Goal: Transaction & Acquisition: Purchase product/service

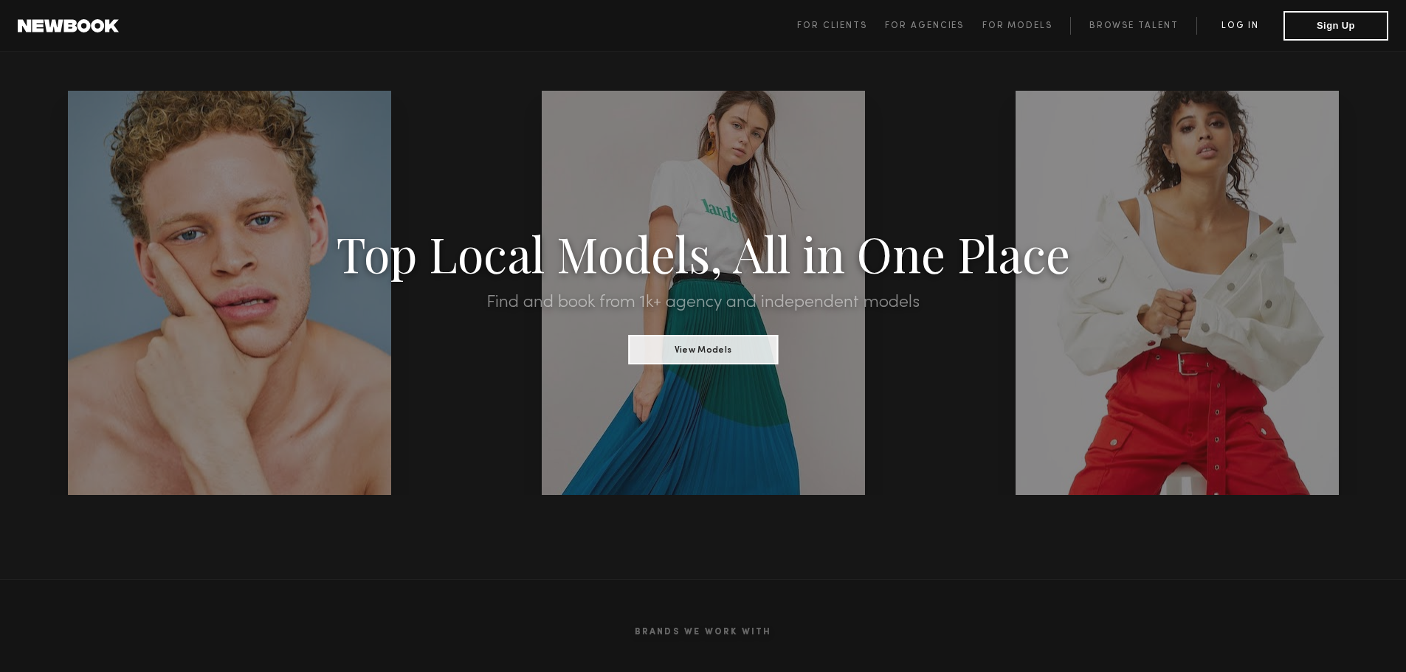
click at [1250, 26] on link "Log in" at bounding box center [1239, 26] width 87 height 18
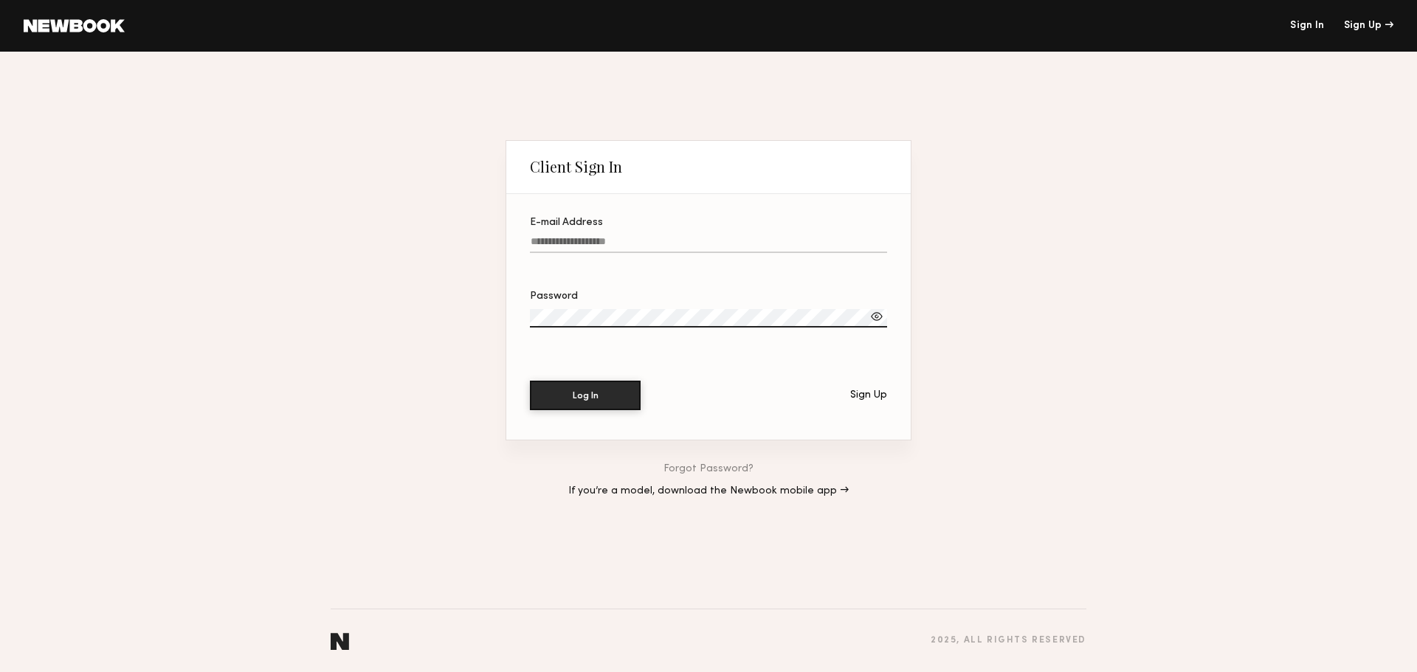
type input "**********"
click at [583, 402] on button "Log In" at bounding box center [585, 395] width 111 height 30
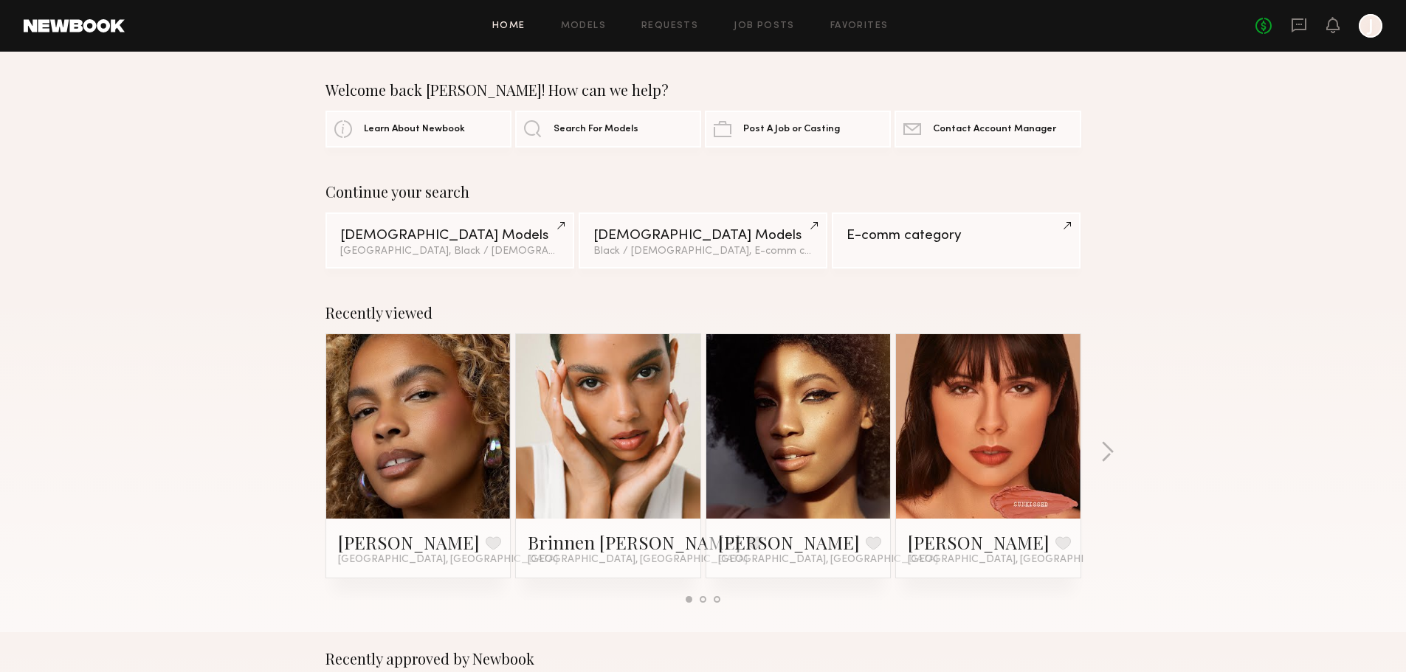
click at [441, 455] on link at bounding box center [418, 426] width 90 height 185
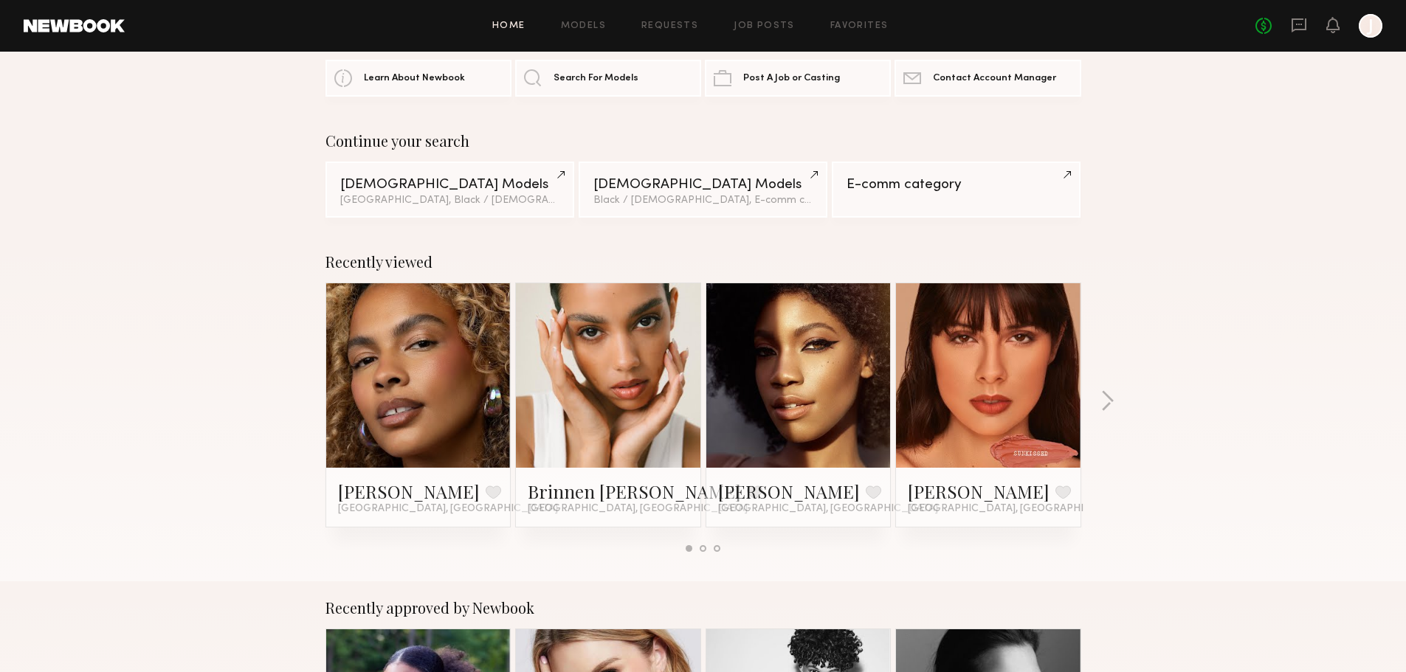
scroll to position [74, 0]
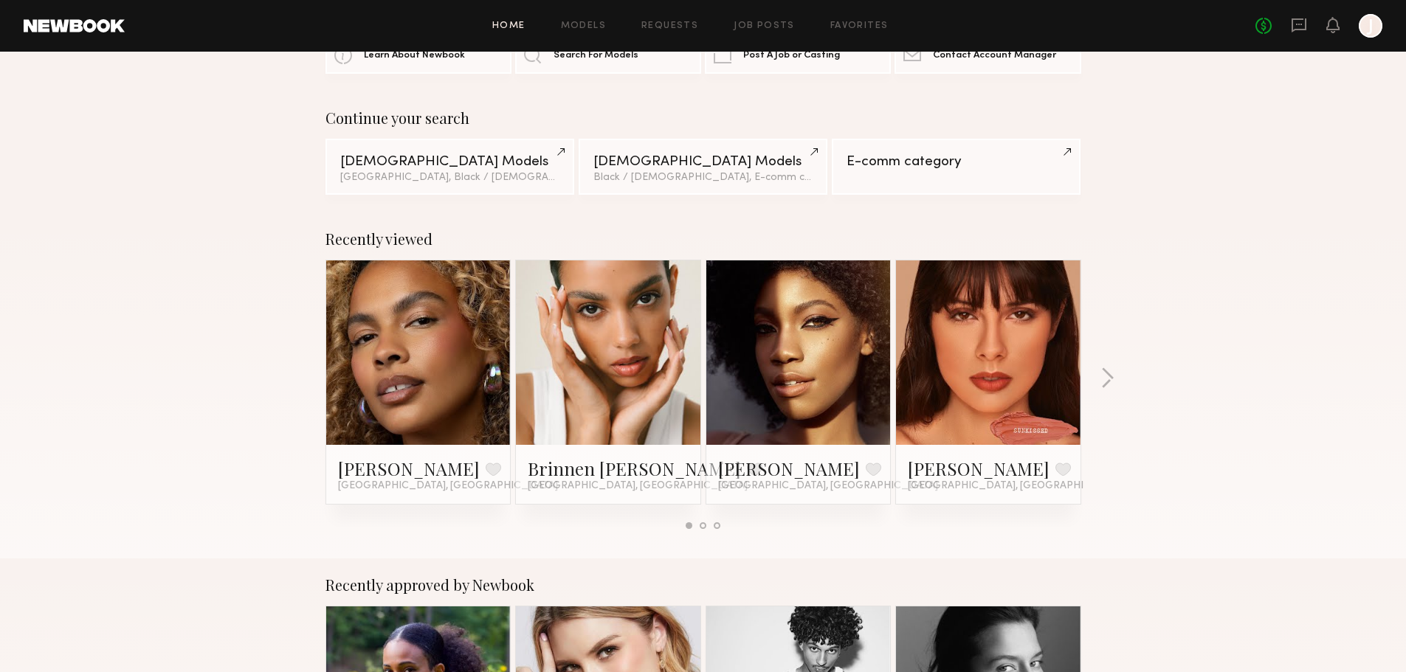
click at [636, 384] on link at bounding box center [608, 353] width 90 height 185
click at [1107, 379] on button "button" at bounding box center [1107, 380] width 14 height 24
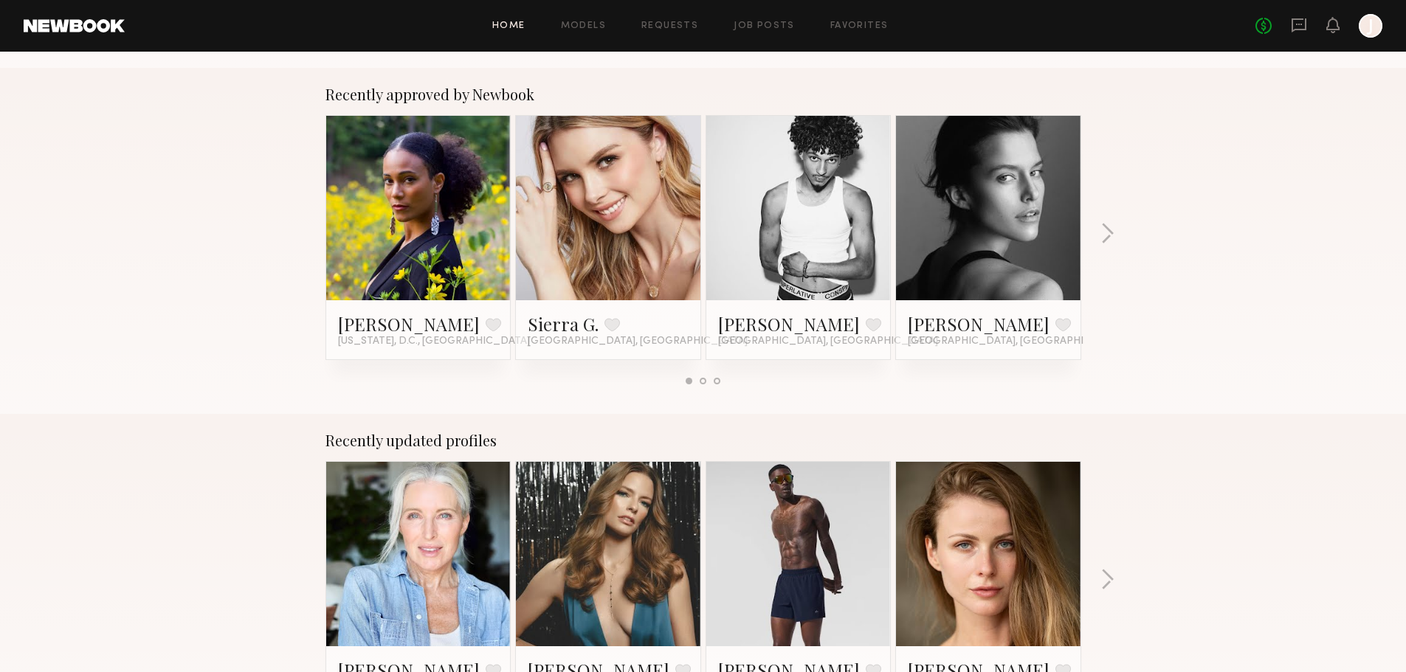
scroll to position [590, 0]
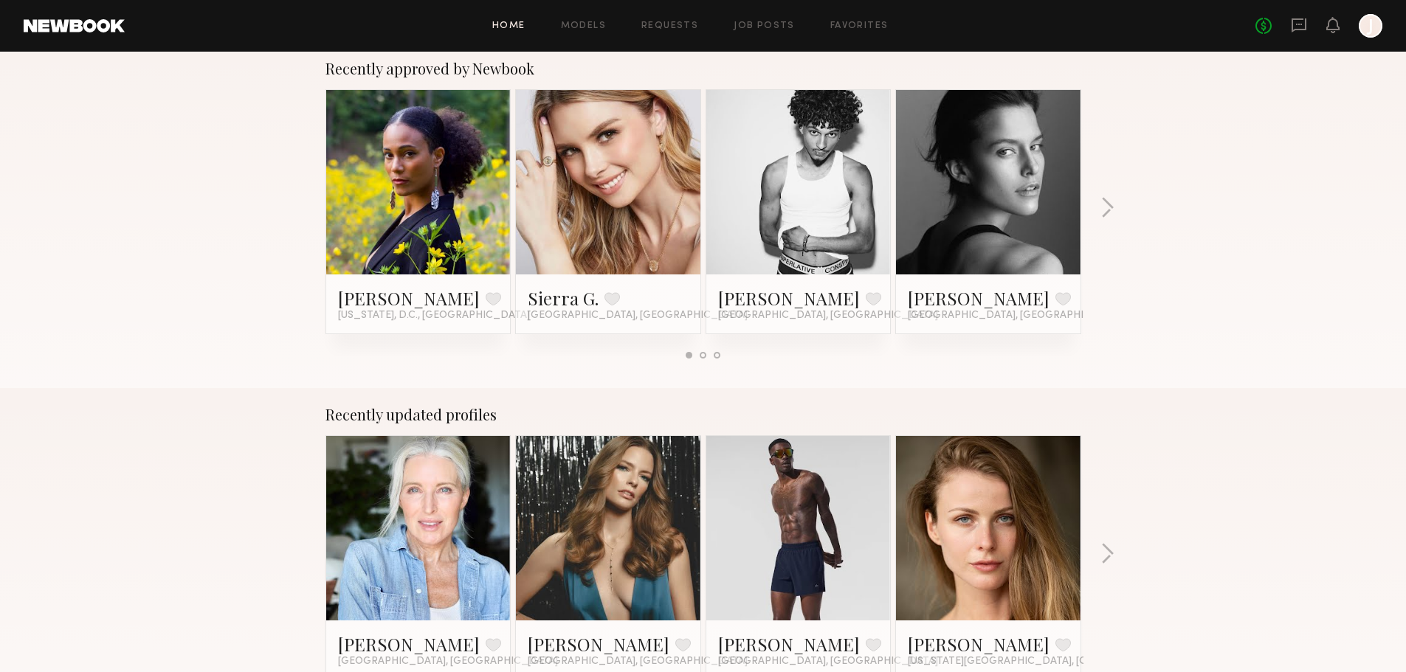
click at [1032, 212] on link at bounding box center [988, 182] width 90 height 185
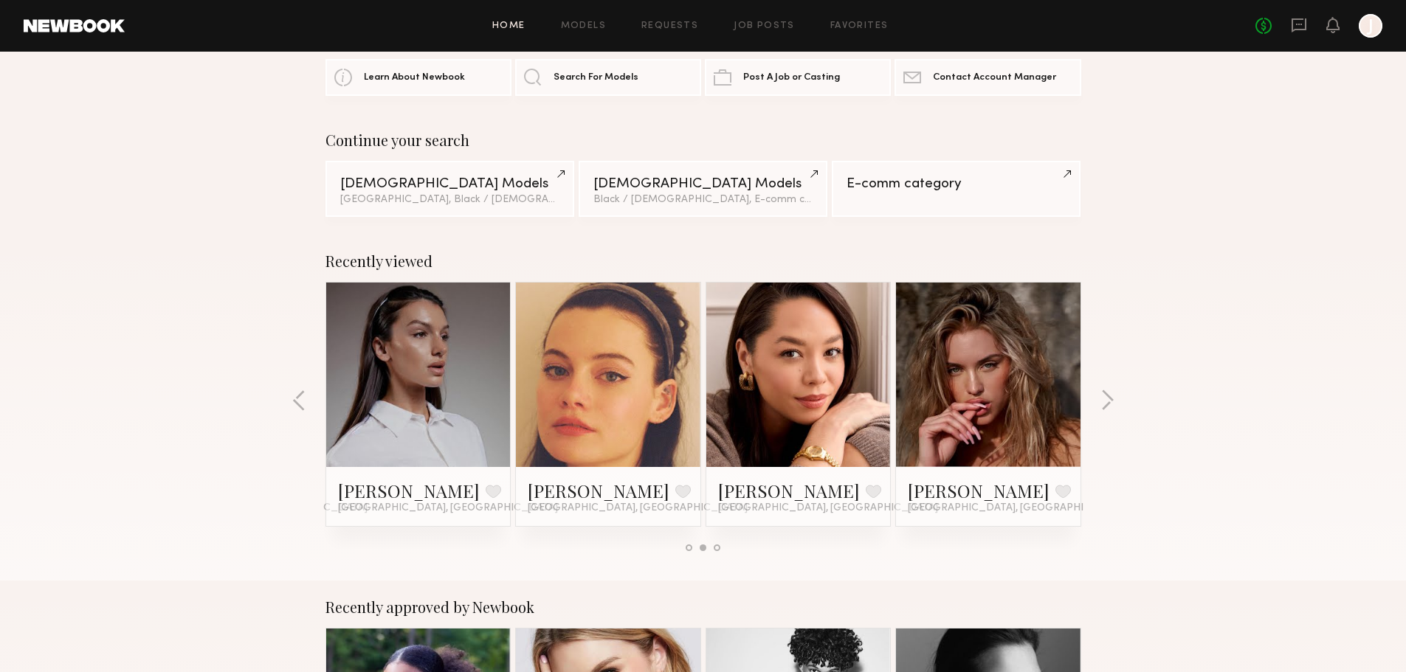
scroll to position [0, 0]
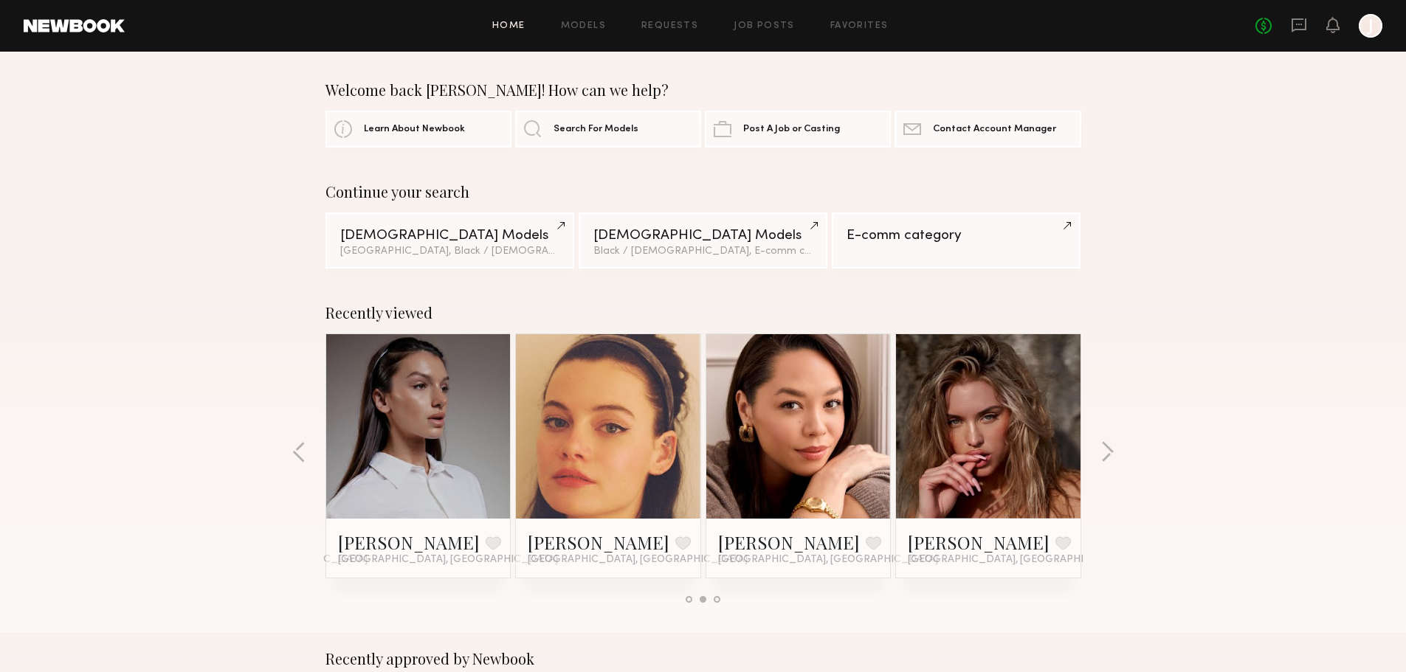
click at [979, 446] on link at bounding box center [988, 426] width 90 height 185
click at [1111, 453] on button "button" at bounding box center [1107, 453] width 14 height 24
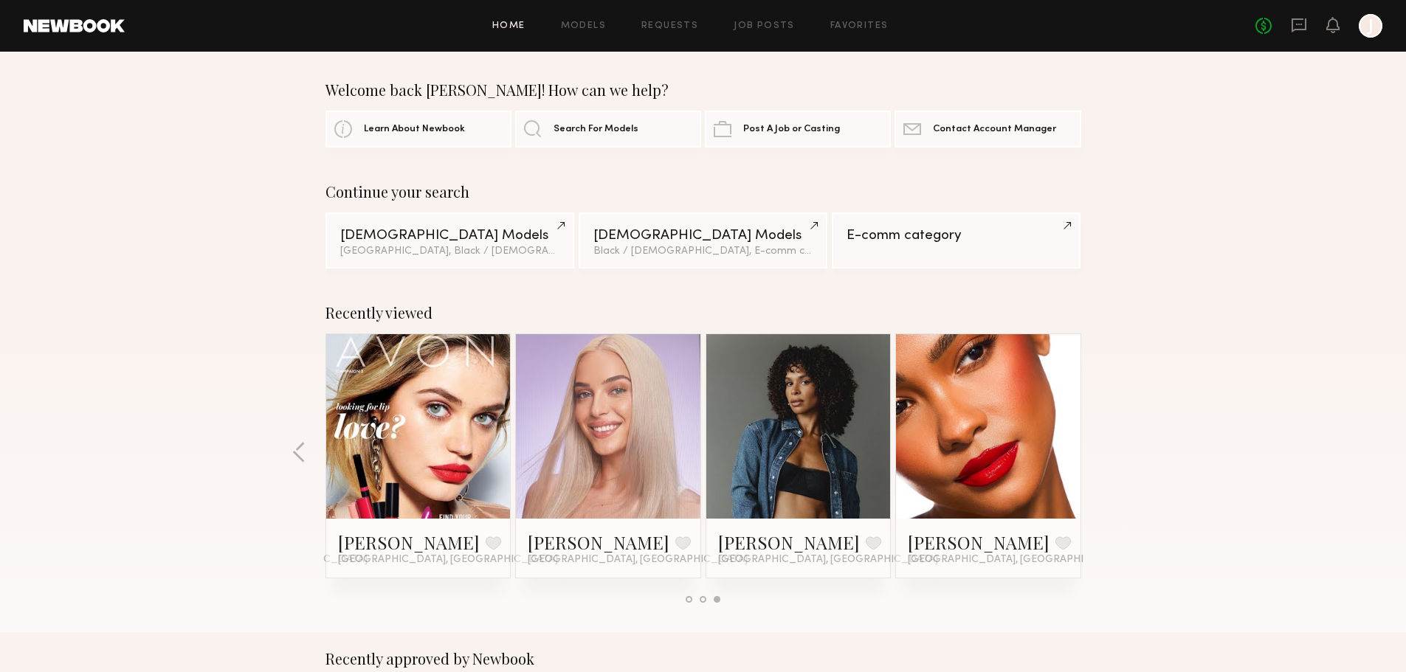
click at [627, 449] on link at bounding box center [608, 426] width 90 height 185
click at [466, 242] on div "Female Models" at bounding box center [449, 235] width 219 height 14
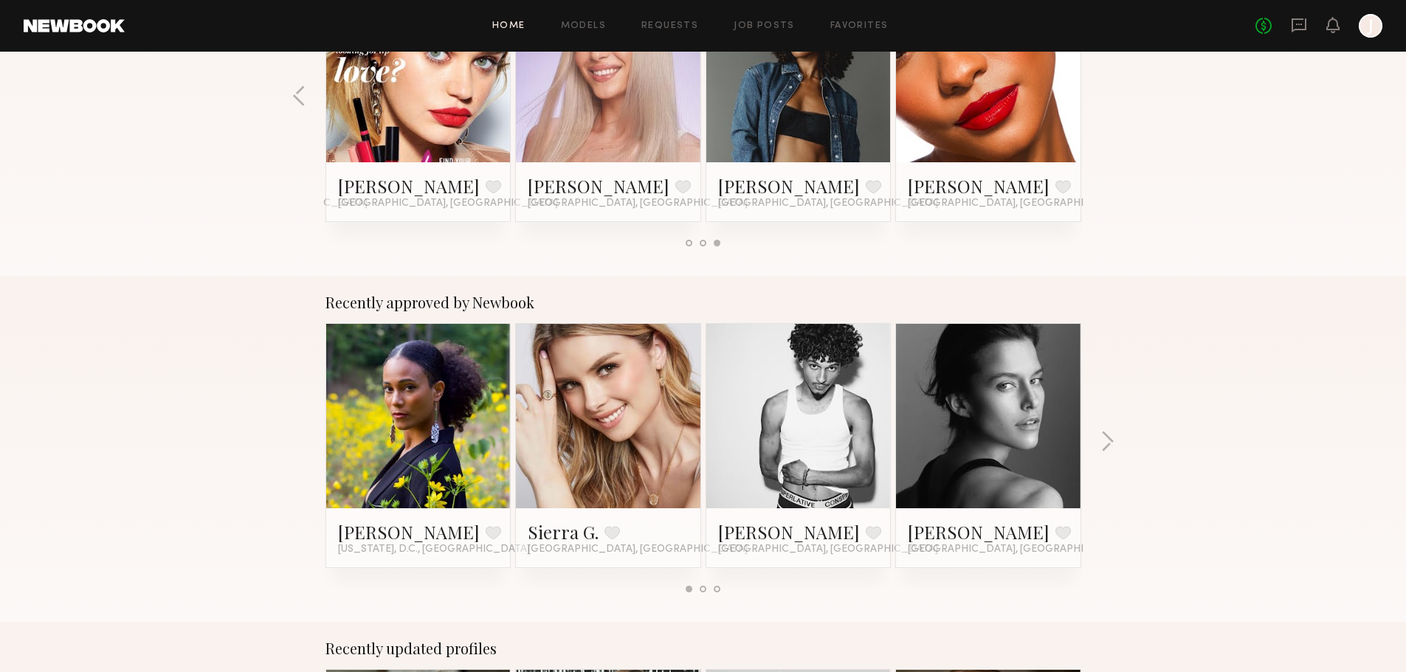
scroll to position [295, 0]
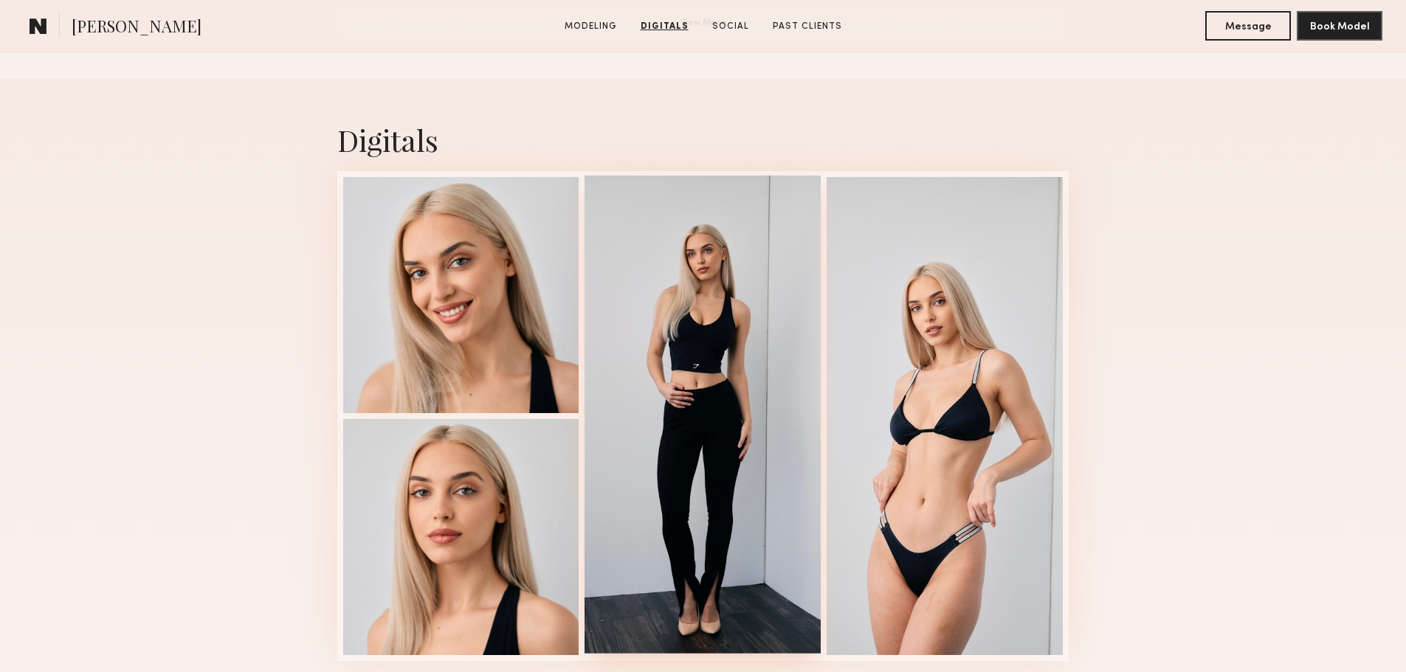
scroll to position [1402, 0]
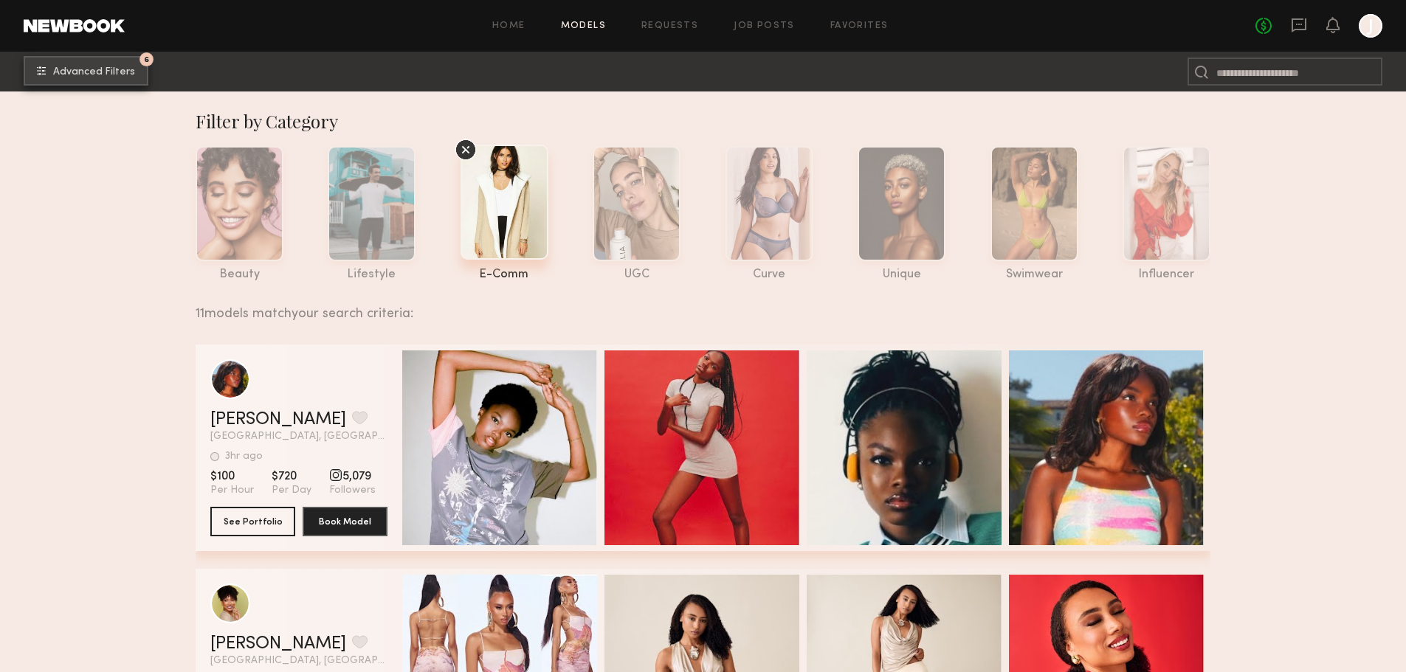
click at [100, 70] on span "Advanced Filters" at bounding box center [94, 72] width 82 height 10
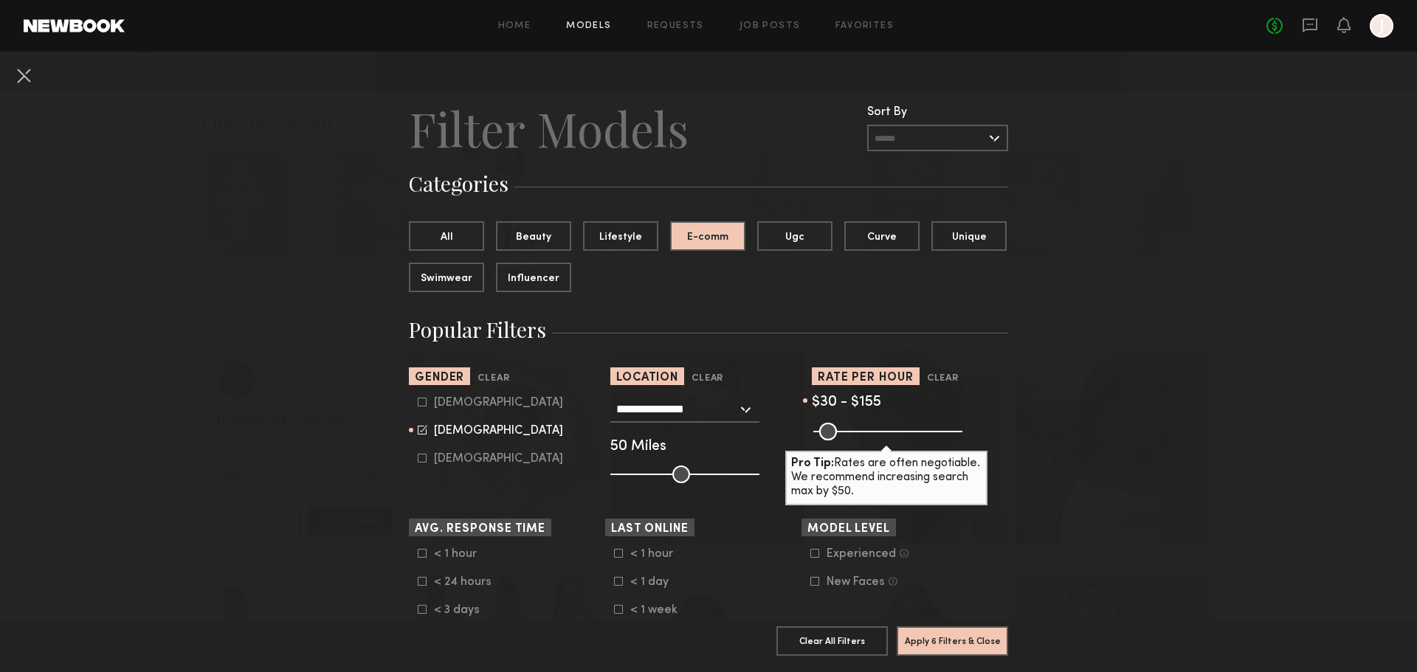
type input "***"
click at [852, 437] on input "range" at bounding box center [887, 432] width 149 height 18
click at [963, 629] on button "Apply 6 Filters & Close" at bounding box center [952, 641] width 111 height 30
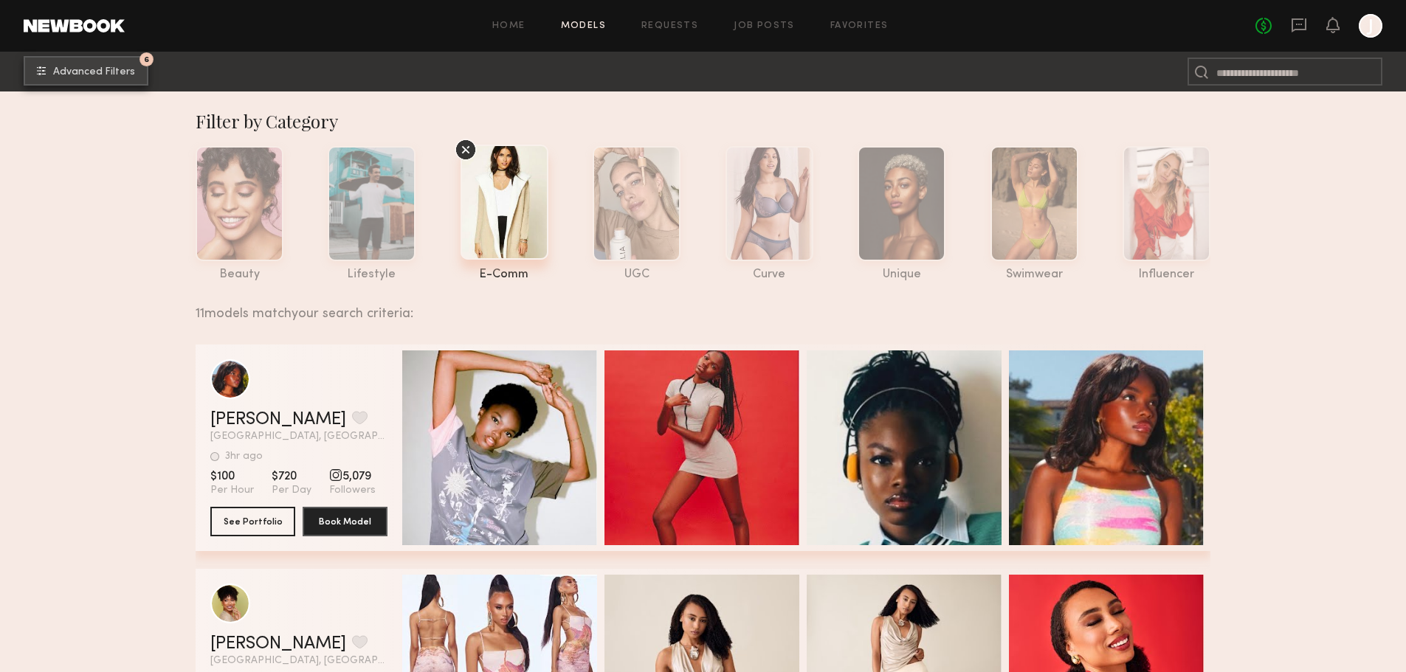
click at [72, 77] on span "Advanced Filters" at bounding box center [94, 72] width 82 height 10
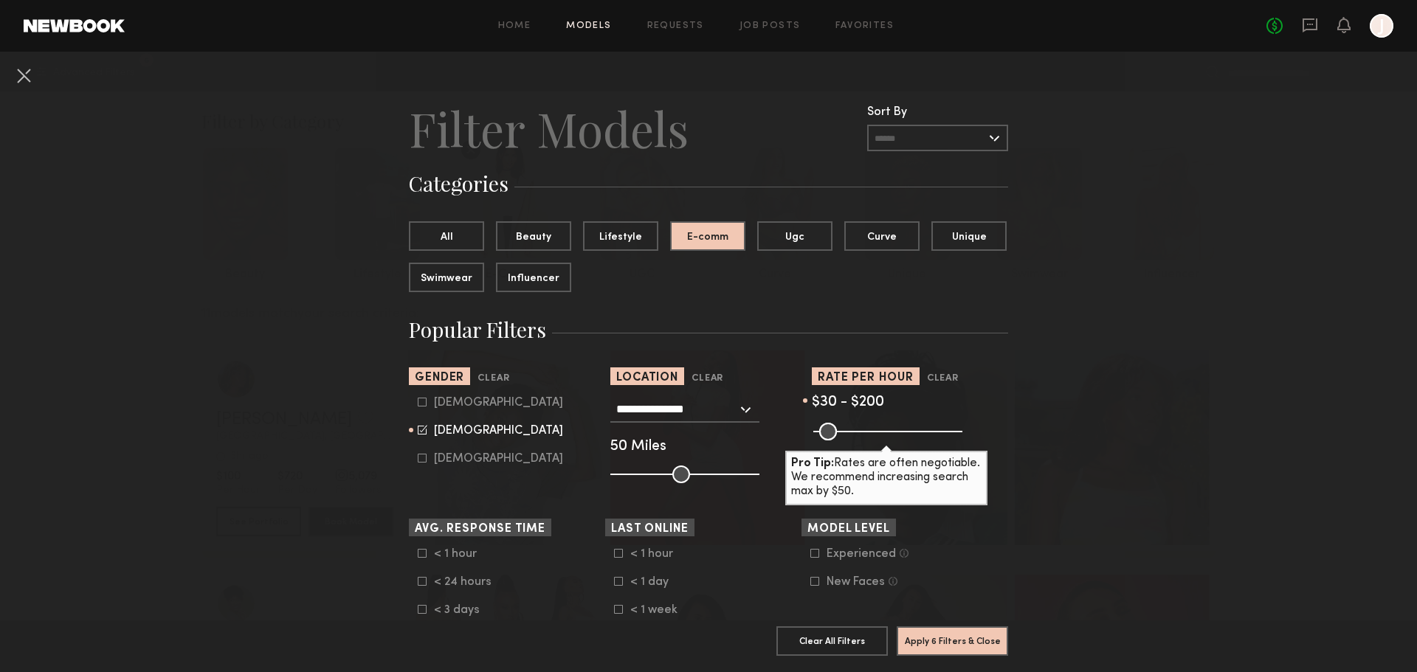
type input "***"
click at [864, 433] on input "range" at bounding box center [887, 432] width 149 height 18
click at [920, 630] on button "Apply 6 Filters & Close" at bounding box center [952, 641] width 111 height 30
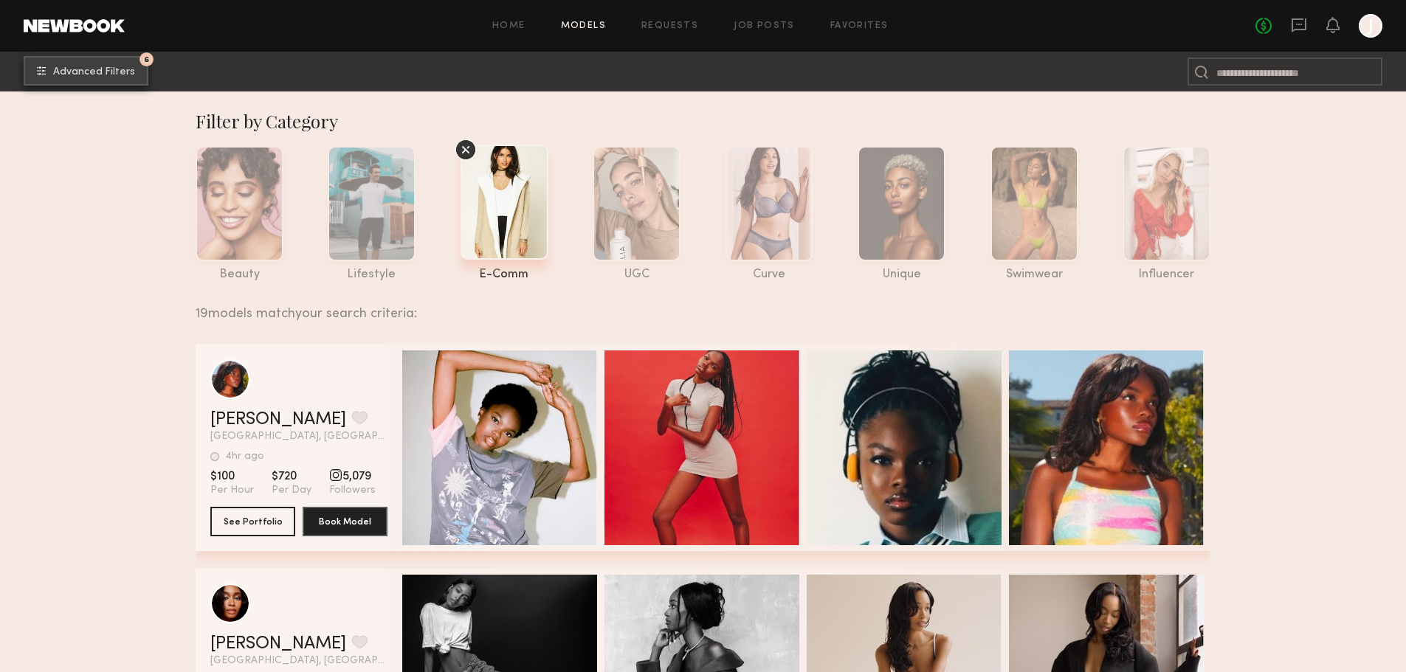
click at [72, 67] on span "Advanced Filters" at bounding box center [94, 72] width 82 height 10
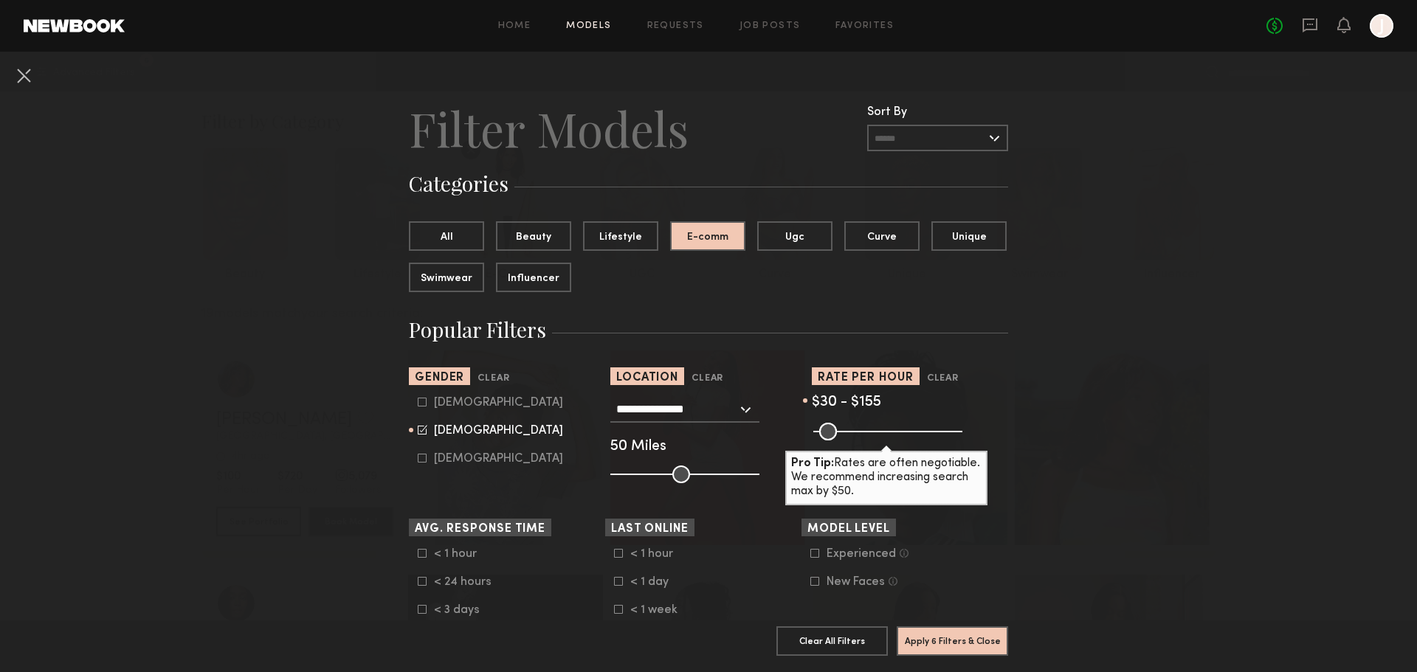
drag, startPoint x: 866, startPoint y: 430, endPoint x: 852, endPoint y: 435, distance: 14.9
type input "***"
click at [852, 435] on input "range" at bounding box center [887, 432] width 149 height 18
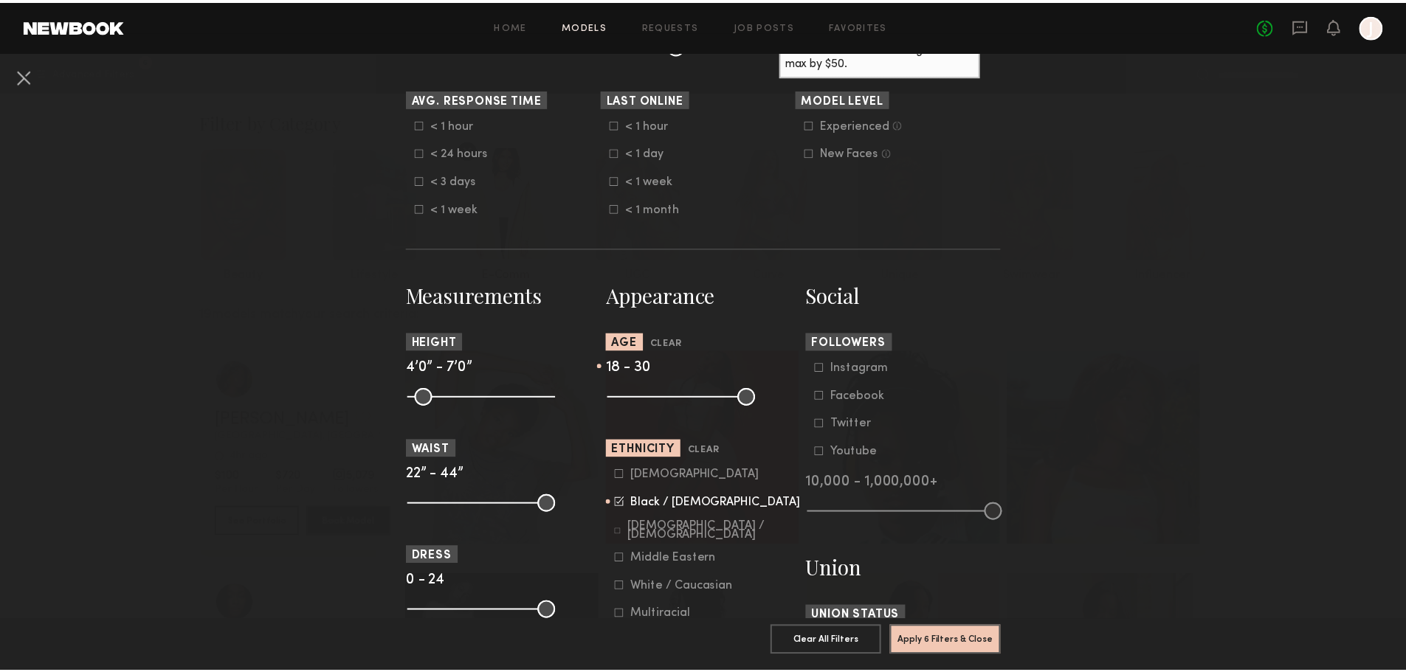
scroll to position [590, 0]
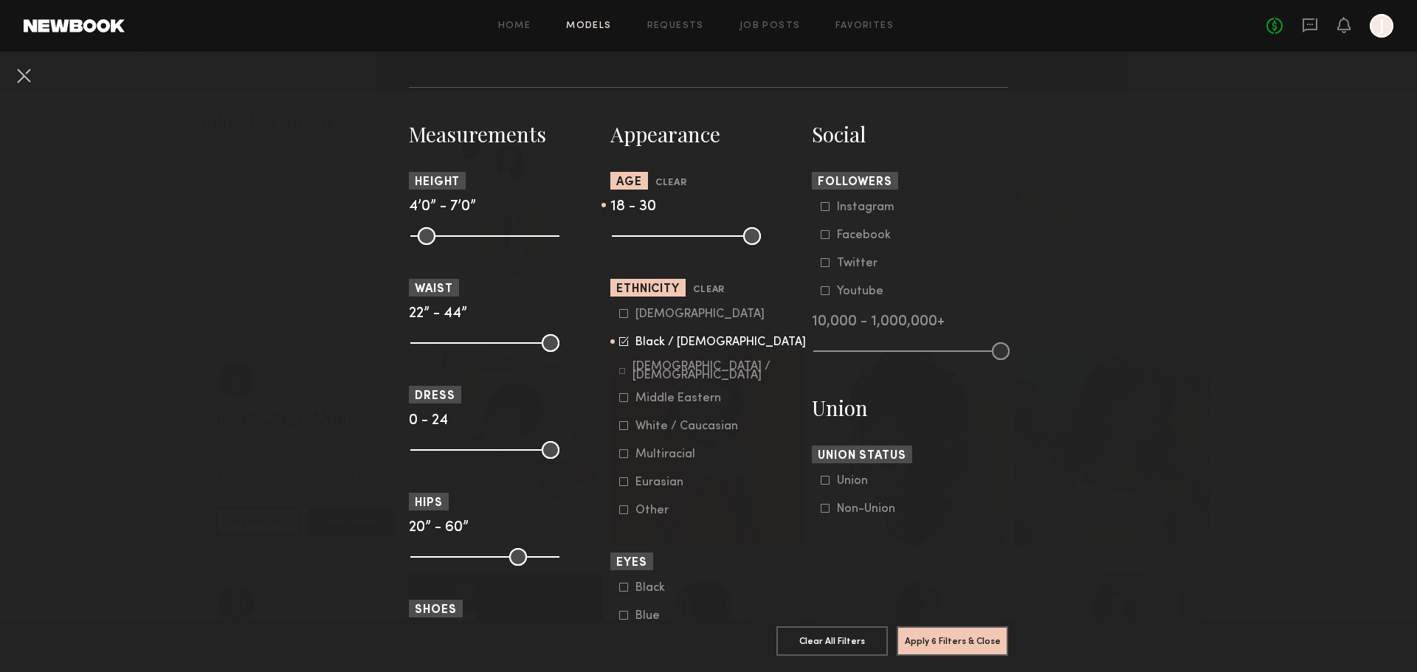
click at [619, 340] on icon at bounding box center [624, 342] width 10 height 10
click at [968, 633] on button "Apply 5 Filters & Close" at bounding box center [952, 641] width 111 height 30
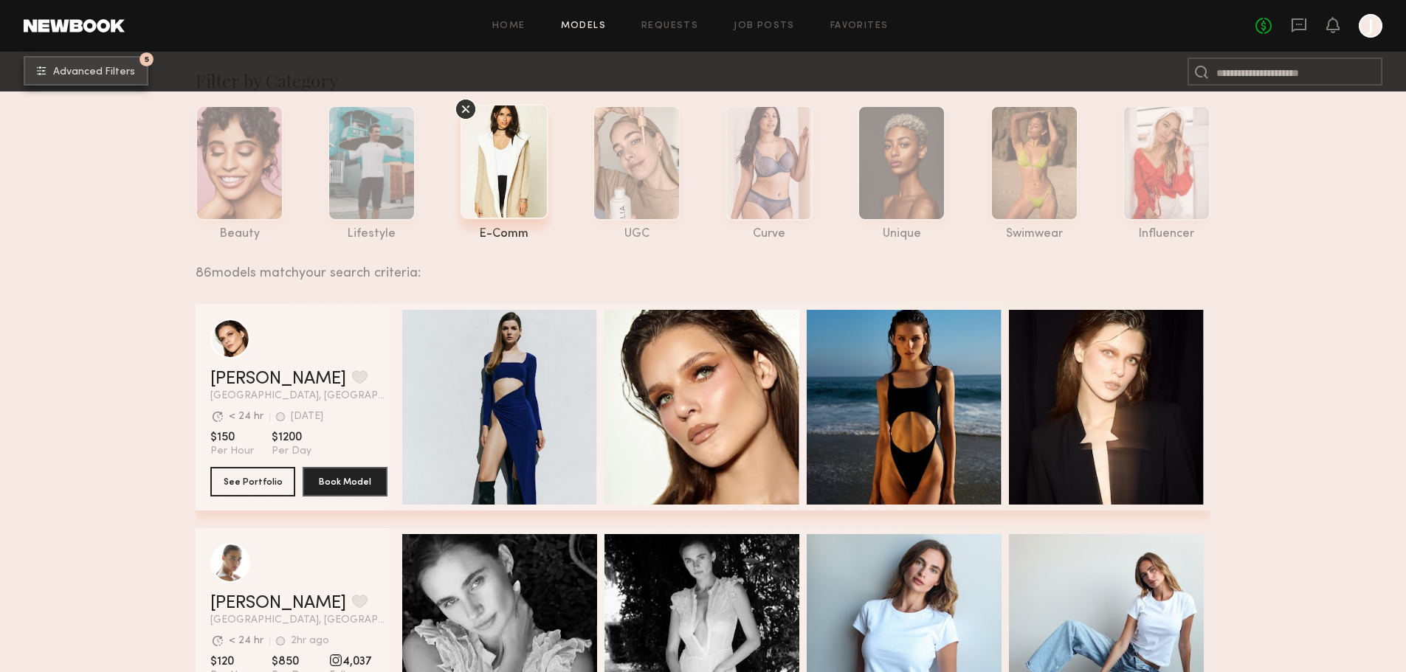
scroll to position [74, 0]
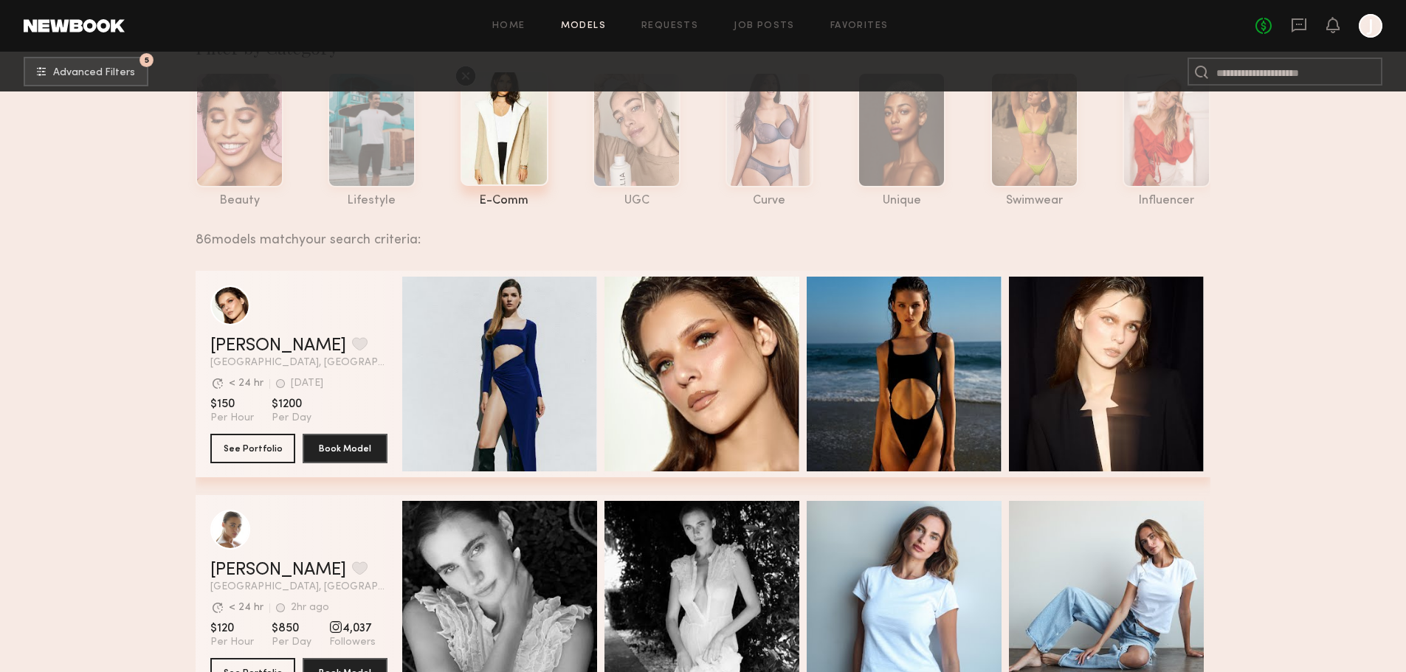
click at [348, 325] on div "grid" at bounding box center [298, 306] width 177 height 40
click at [255, 453] on button "See Portfolio" at bounding box center [252, 448] width 85 height 30
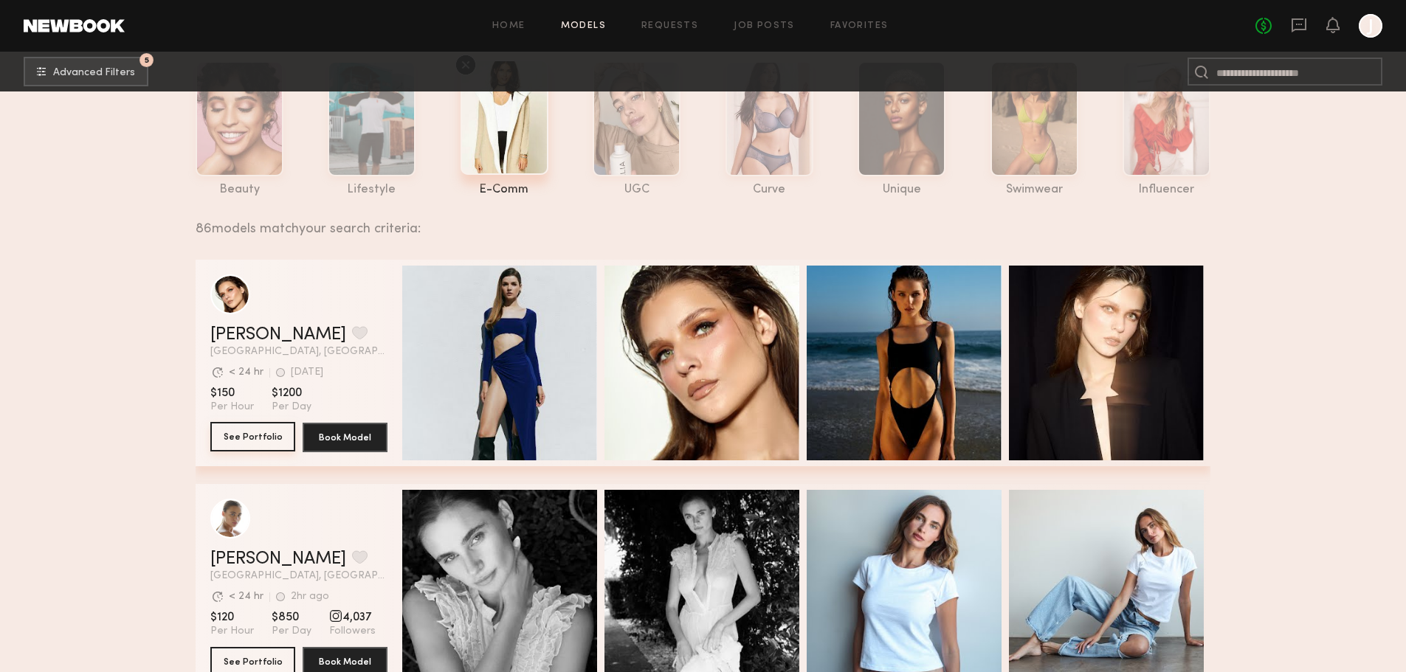
scroll to position [295, 0]
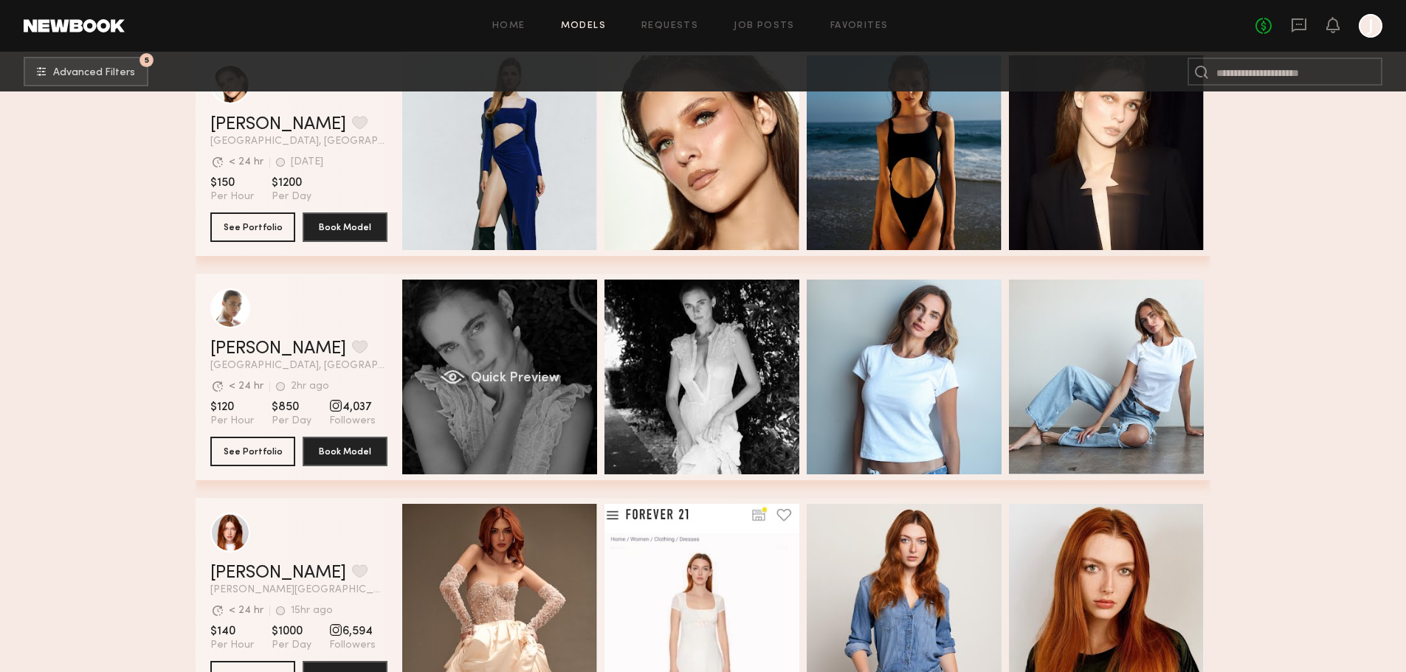
click at [527, 433] on div "Quick Preview" at bounding box center [499, 377] width 195 height 195
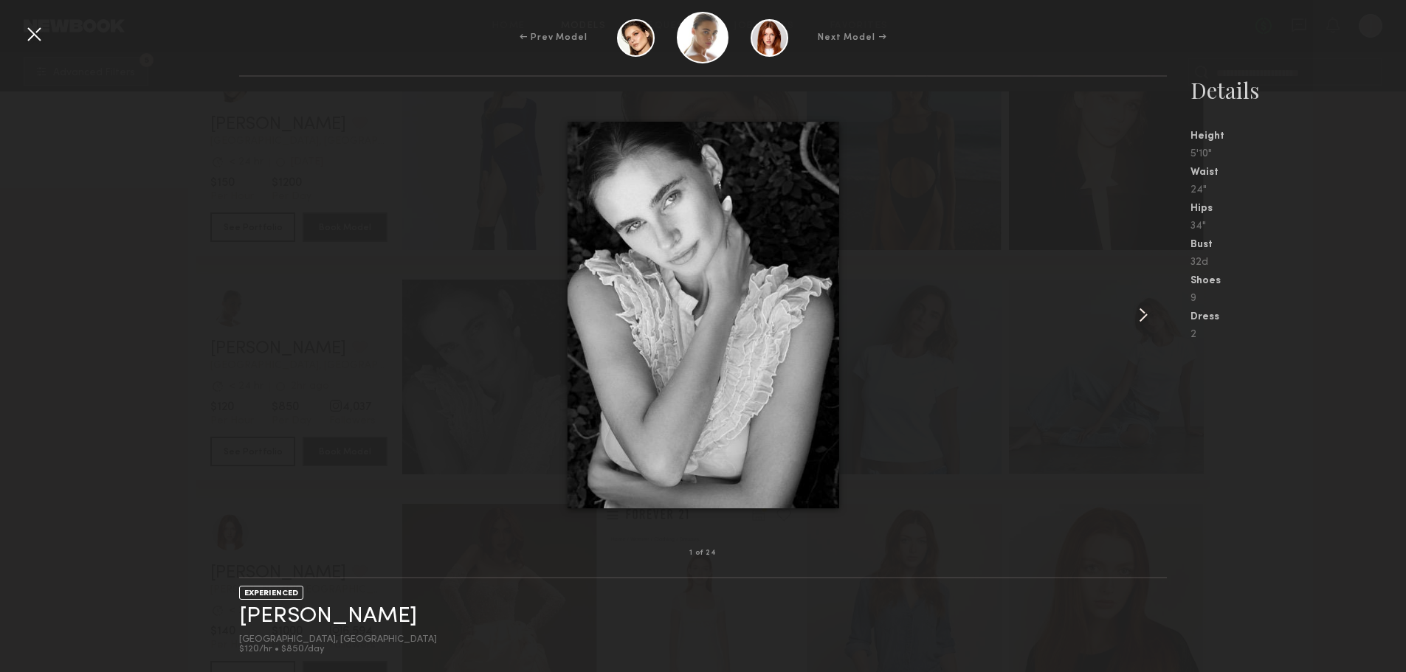
click at [1146, 312] on common-icon at bounding box center [1143, 315] width 24 height 24
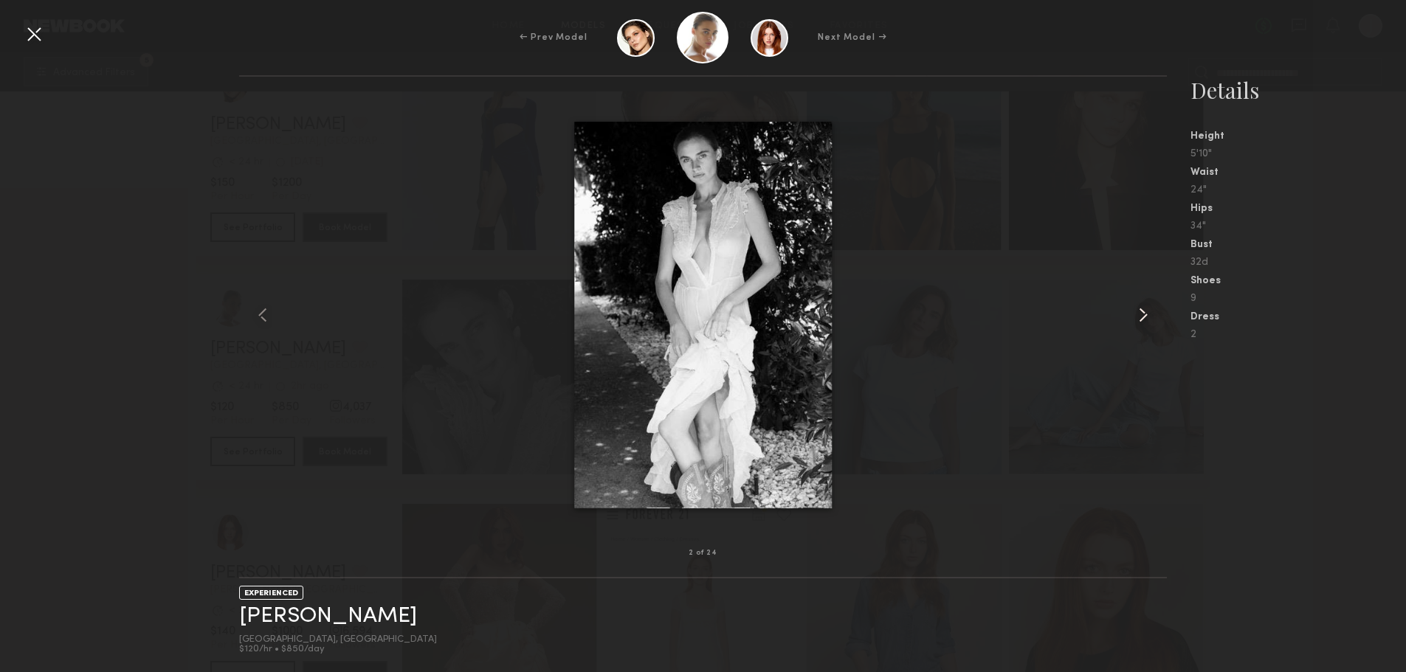
click at [1146, 312] on common-icon at bounding box center [1143, 315] width 24 height 24
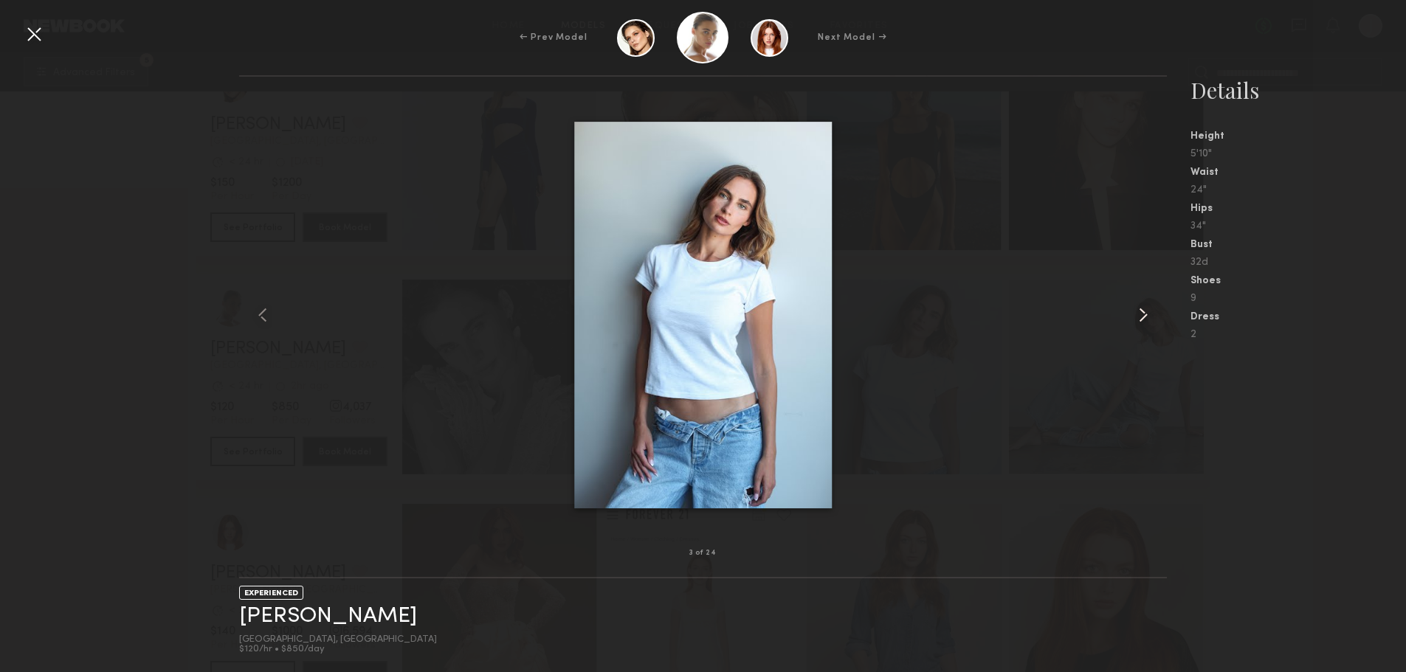
click at [1146, 312] on common-icon at bounding box center [1143, 315] width 24 height 24
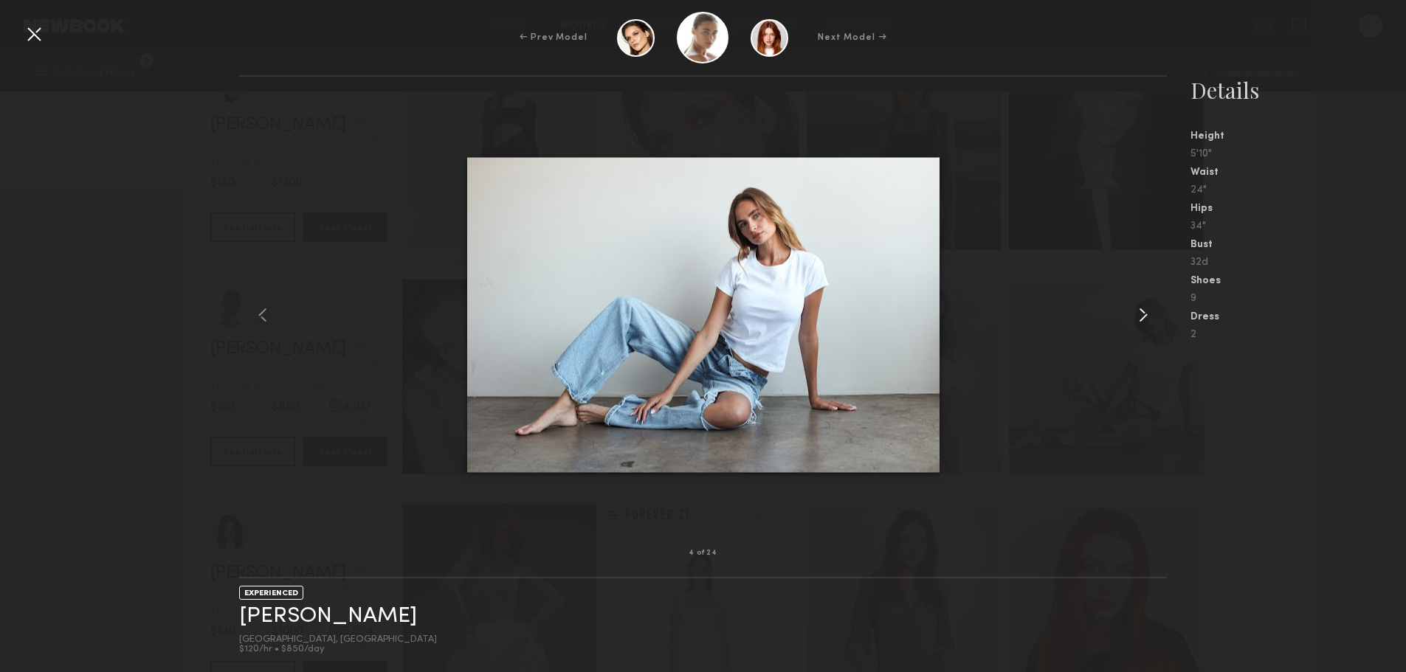
click at [1146, 312] on common-icon at bounding box center [1143, 315] width 24 height 24
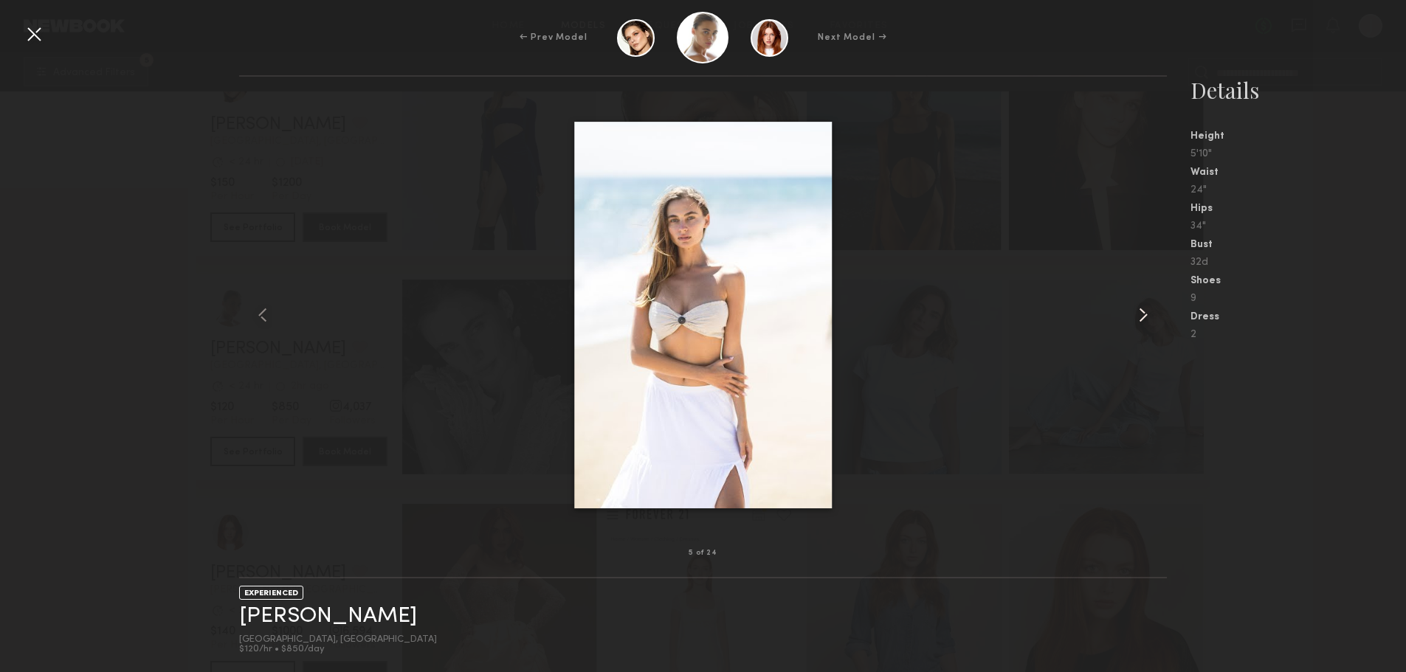
click at [1146, 312] on common-icon at bounding box center [1143, 315] width 24 height 24
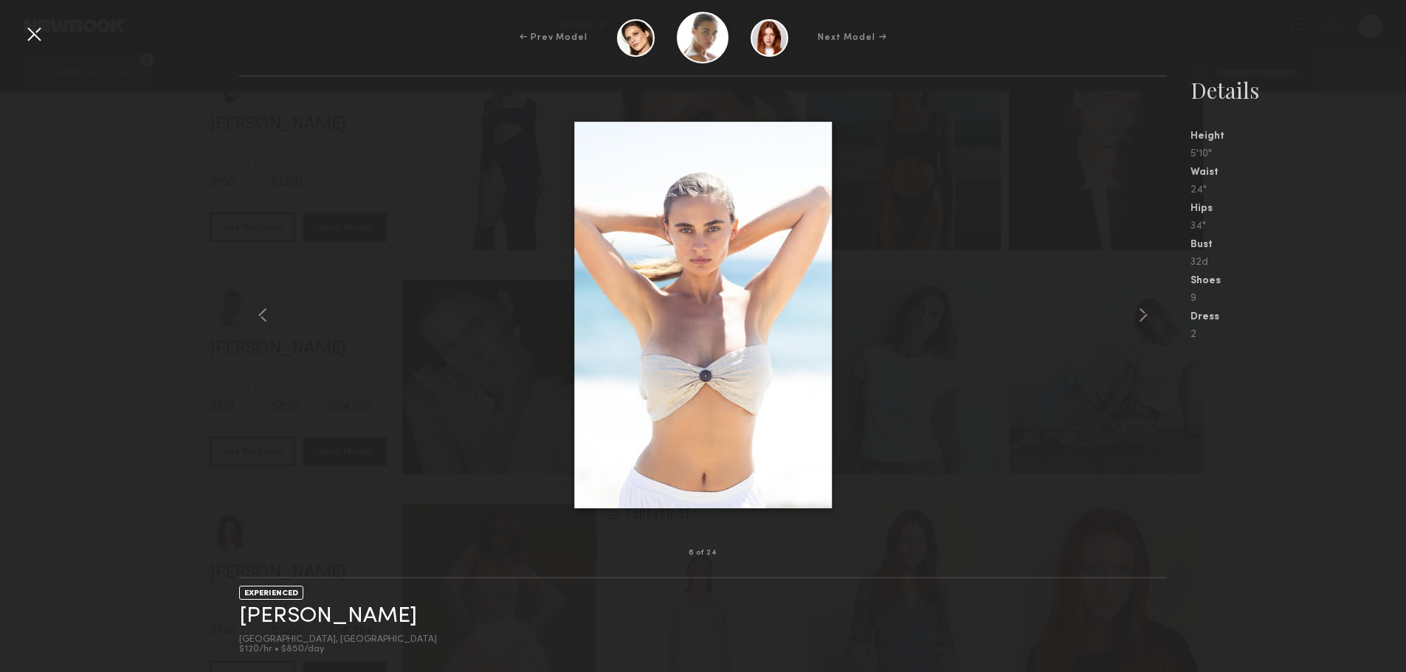
click at [39, 35] on div at bounding box center [34, 34] width 24 height 24
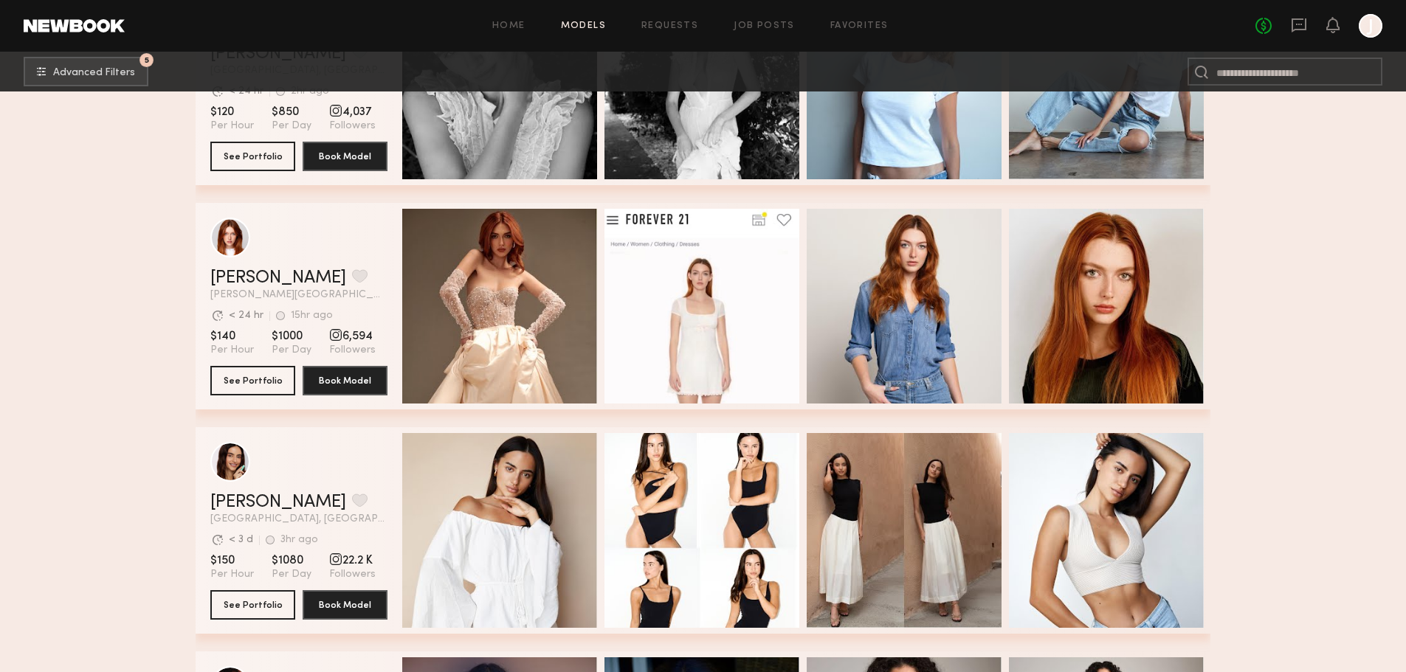
scroll to position [738, 0]
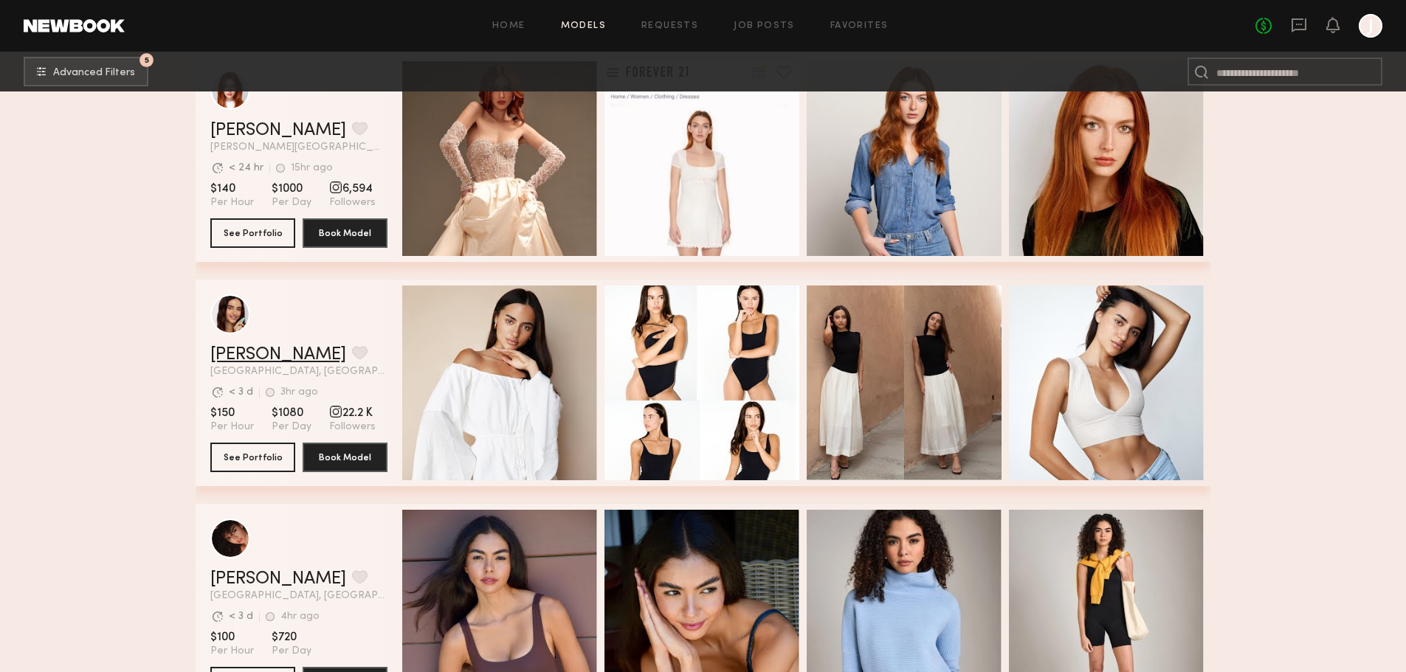
click at [246, 356] on link "Anna S." at bounding box center [278, 355] width 136 height 18
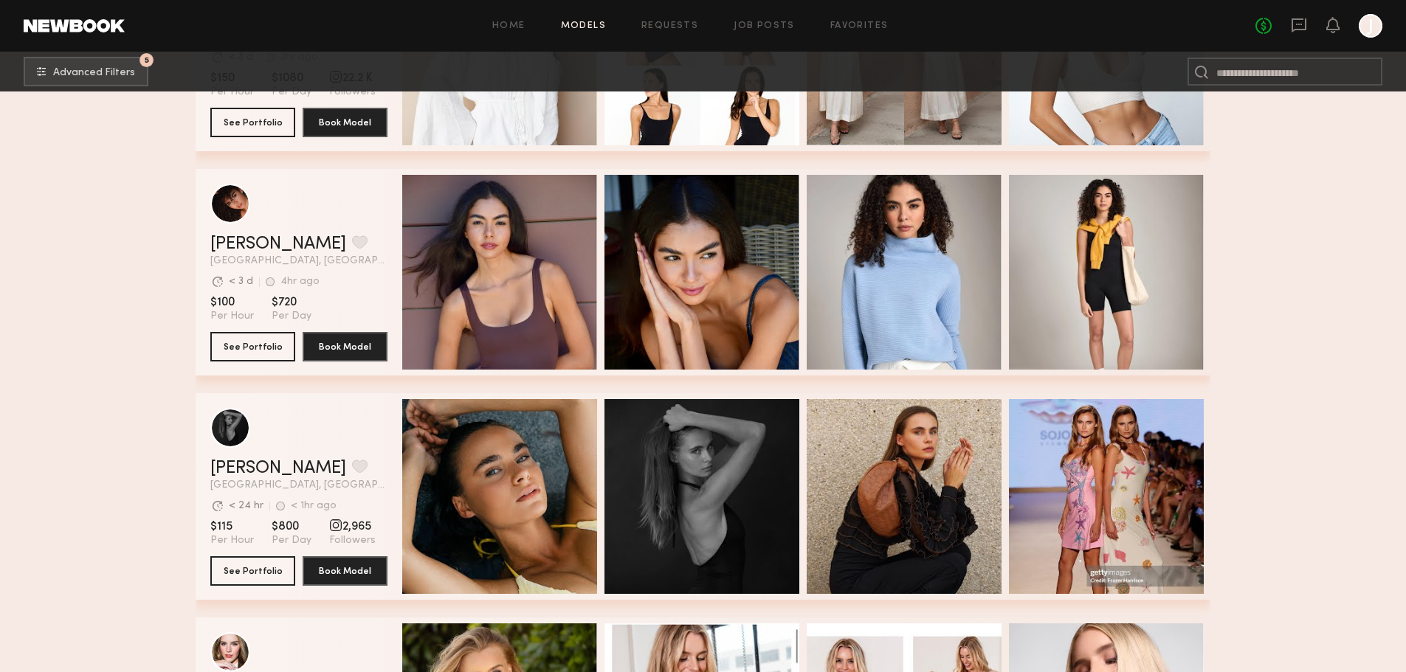
scroll to position [1181, 0]
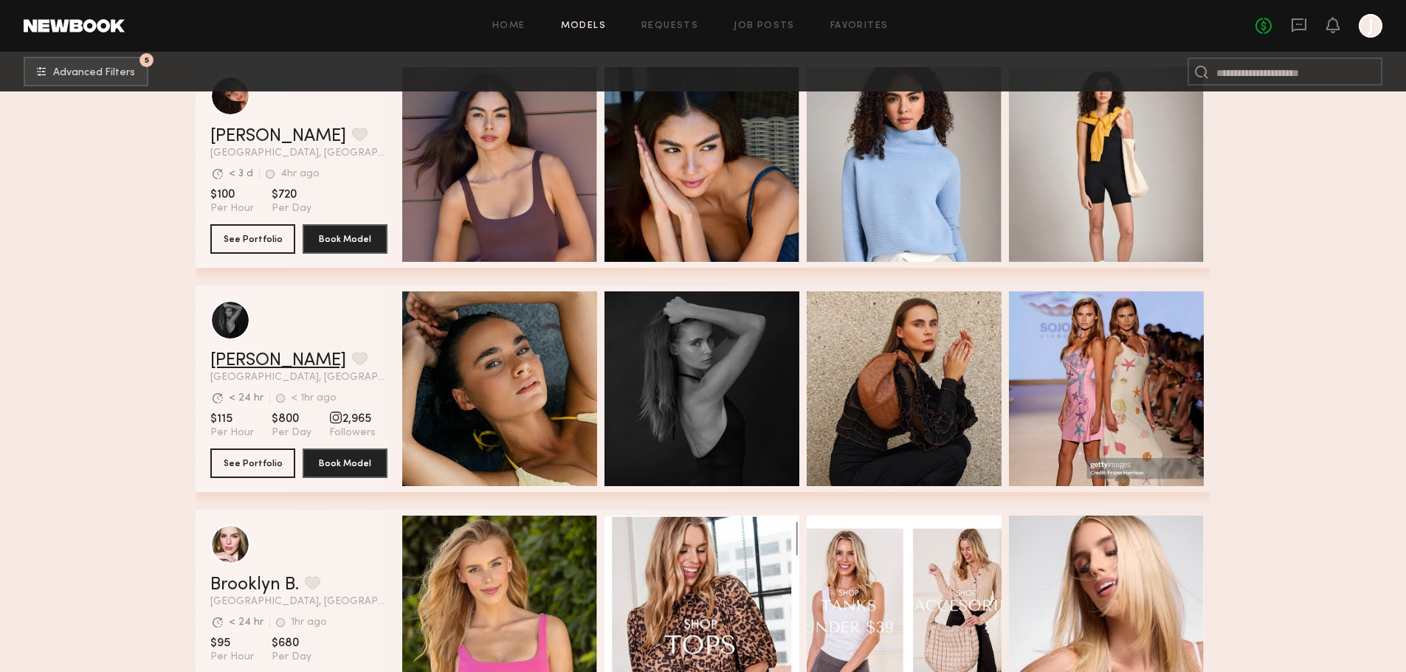
click at [218, 363] on link "[PERSON_NAME]" at bounding box center [278, 361] width 136 height 18
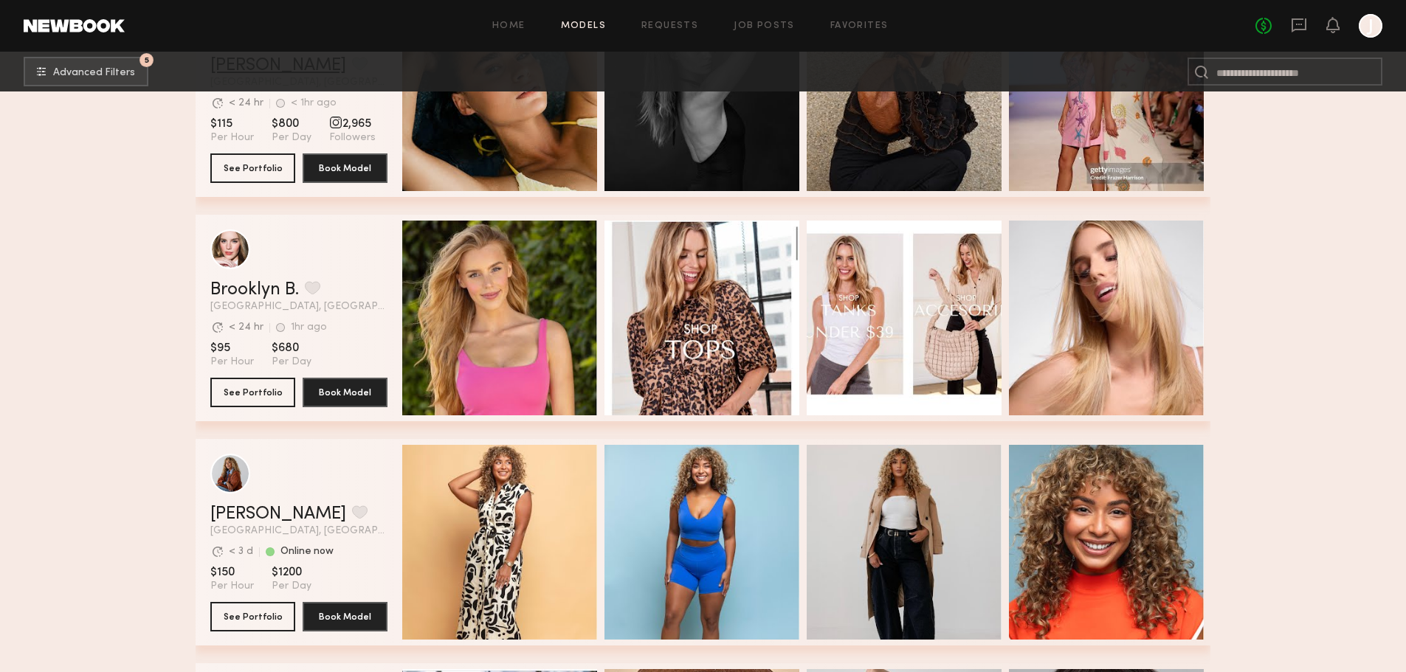
scroll to position [1255, 0]
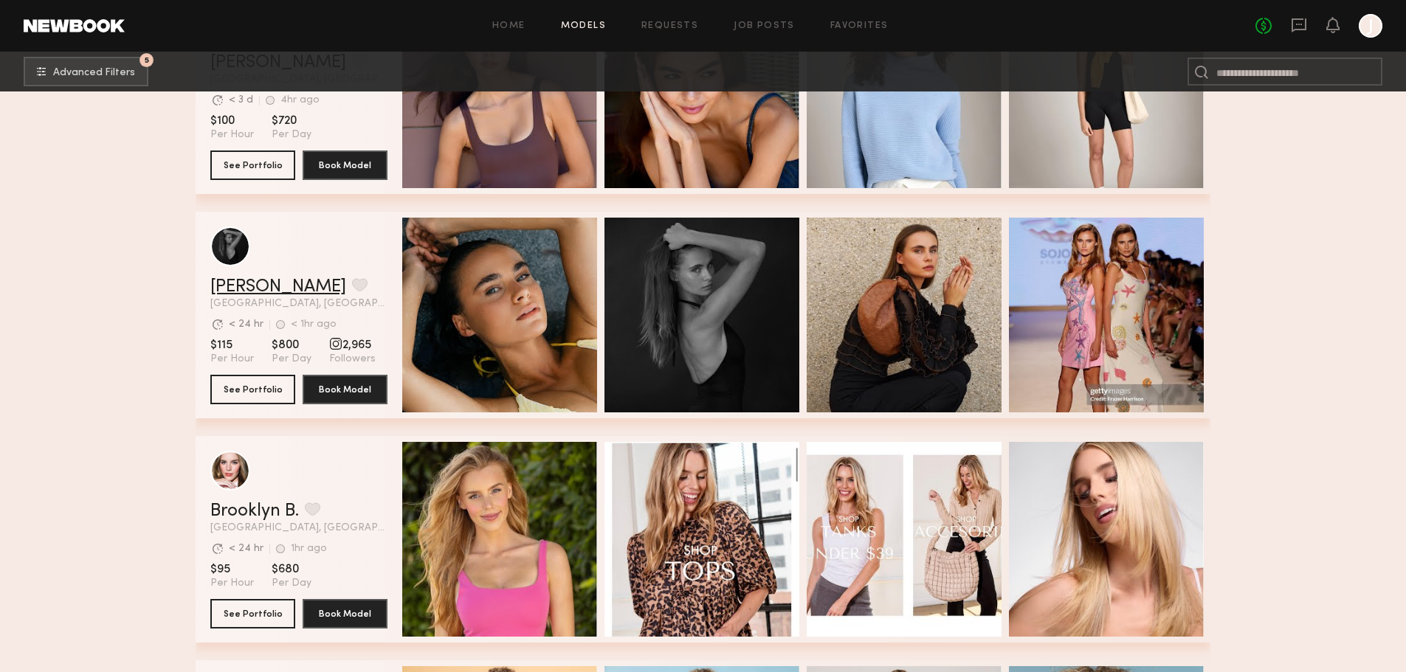
click at [280, 296] on link "[PERSON_NAME]" at bounding box center [278, 287] width 136 height 18
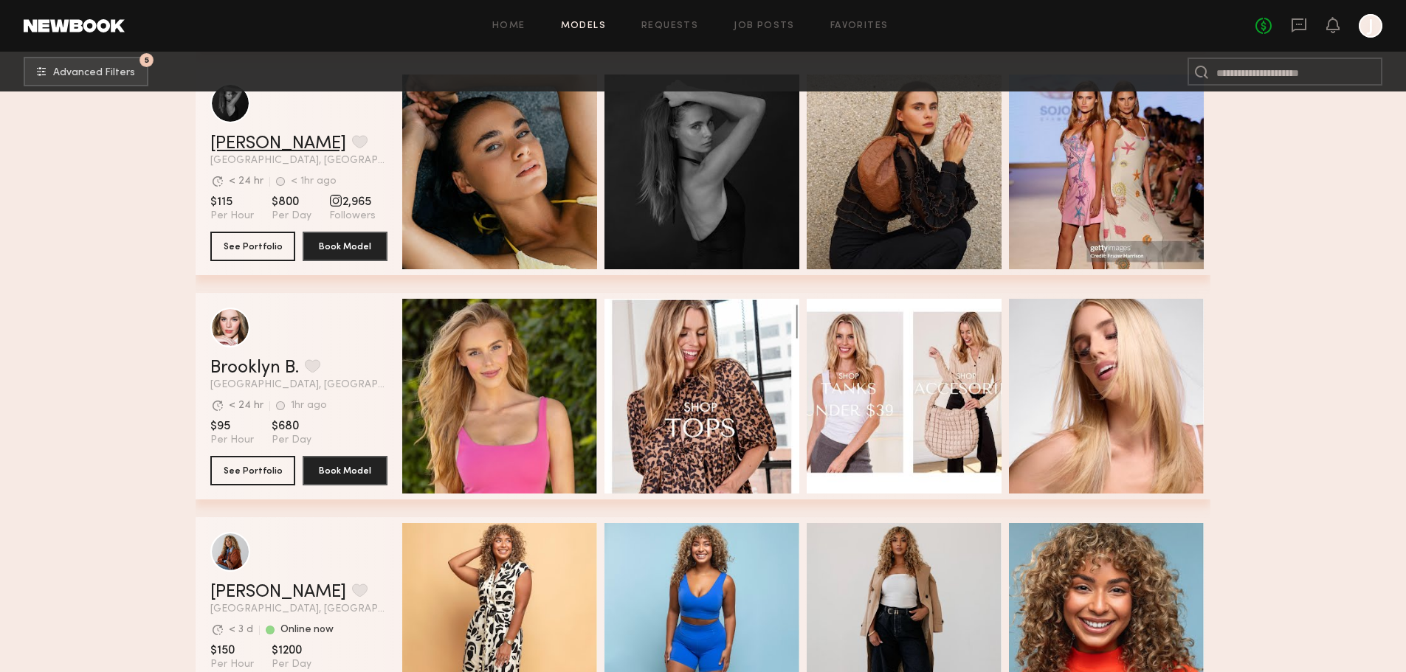
scroll to position [1476, 0]
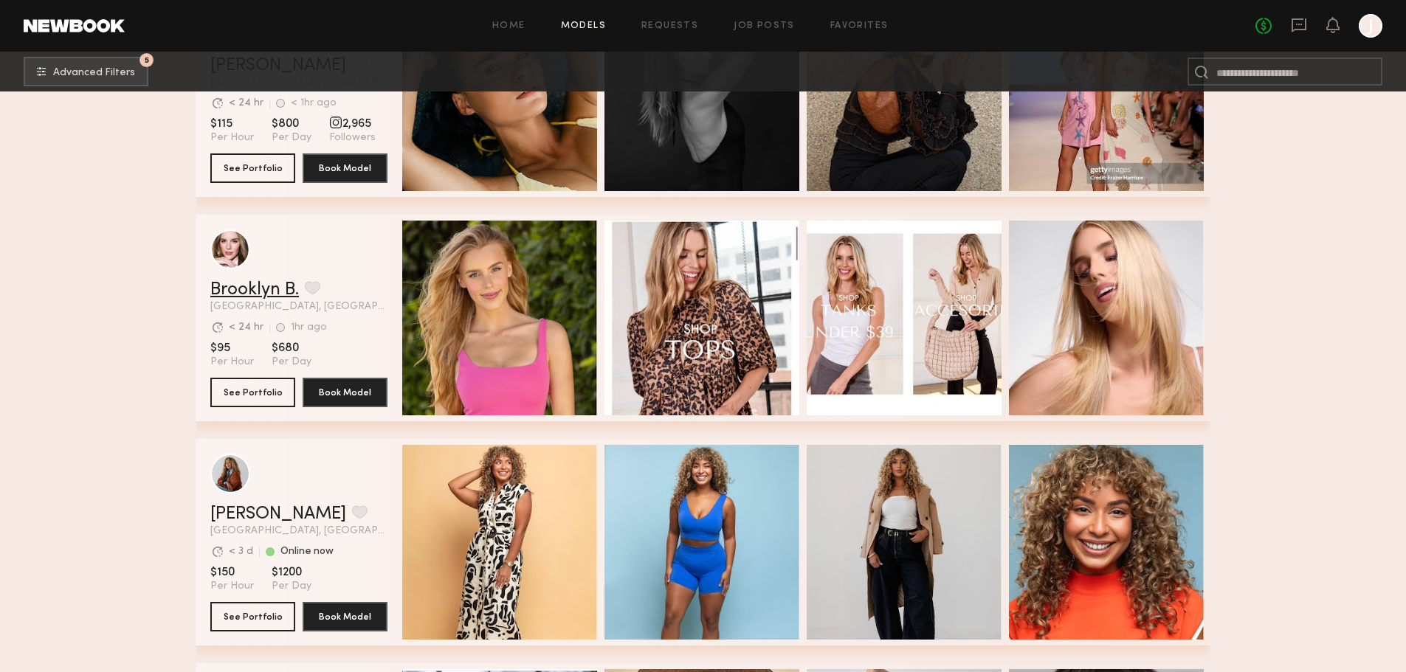
click at [246, 297] on link "Brooklyn B." at bounding box center [254, 290] width 89 height 18
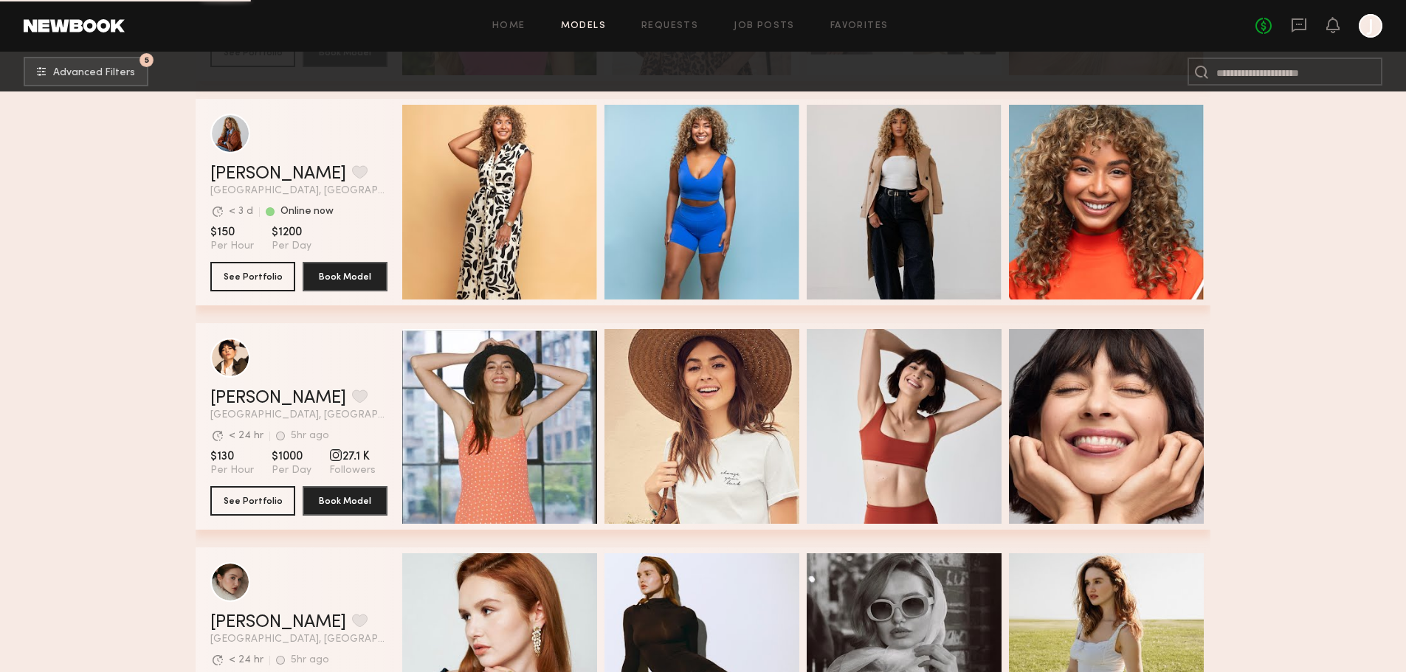
scroll to position [1919, 0]
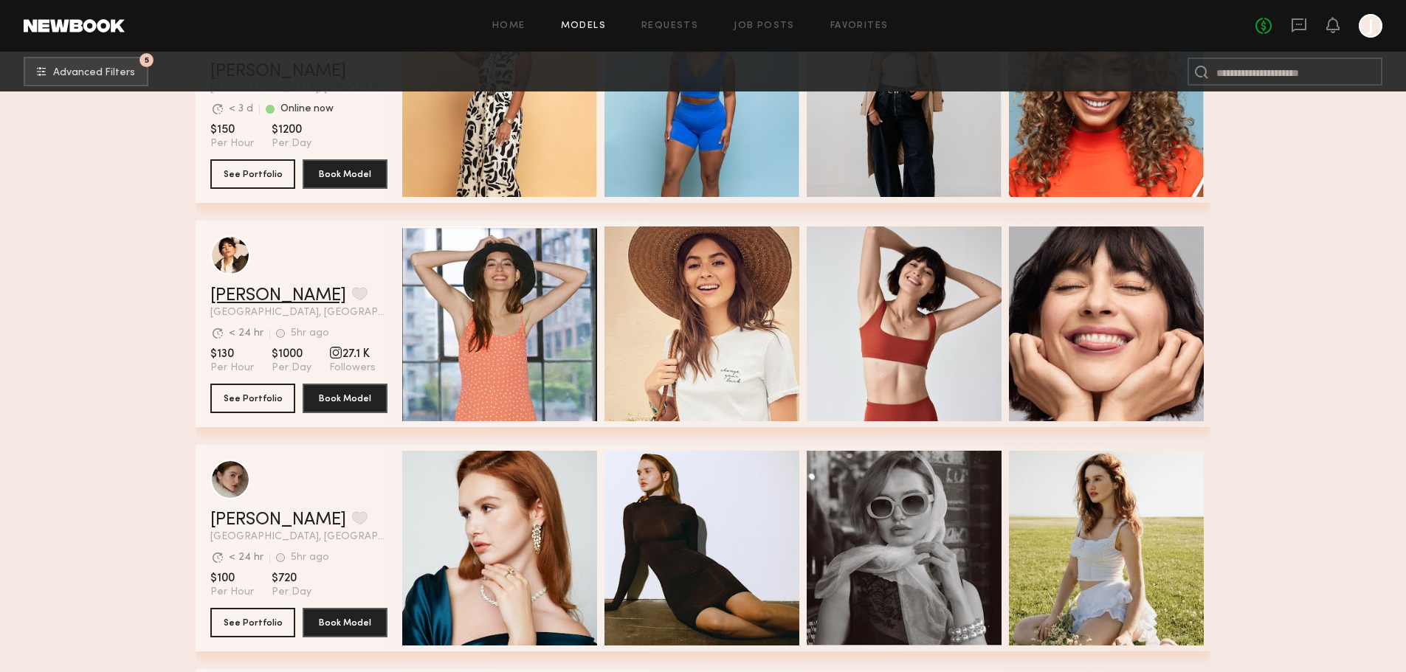
click at [263, 295] on link "Gabriela B." at bounding box center [278, 296] width 136 height 18
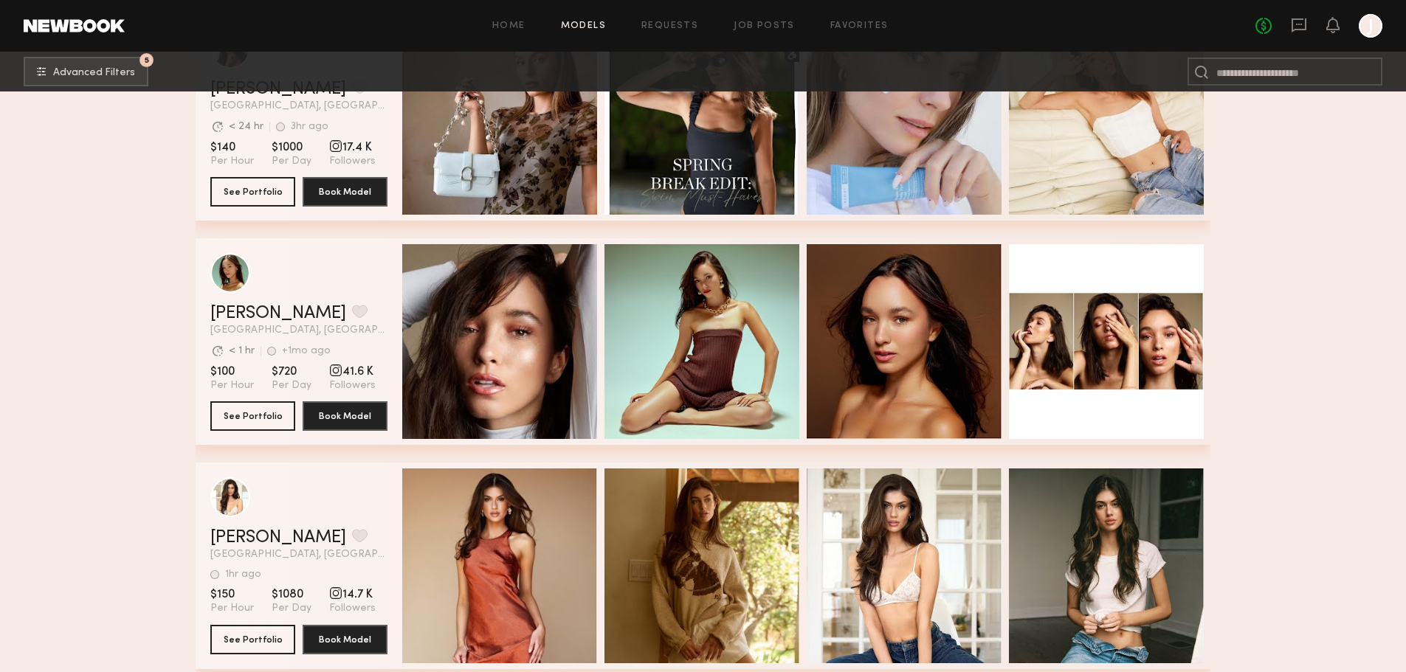
scroll to position [3395, 0]
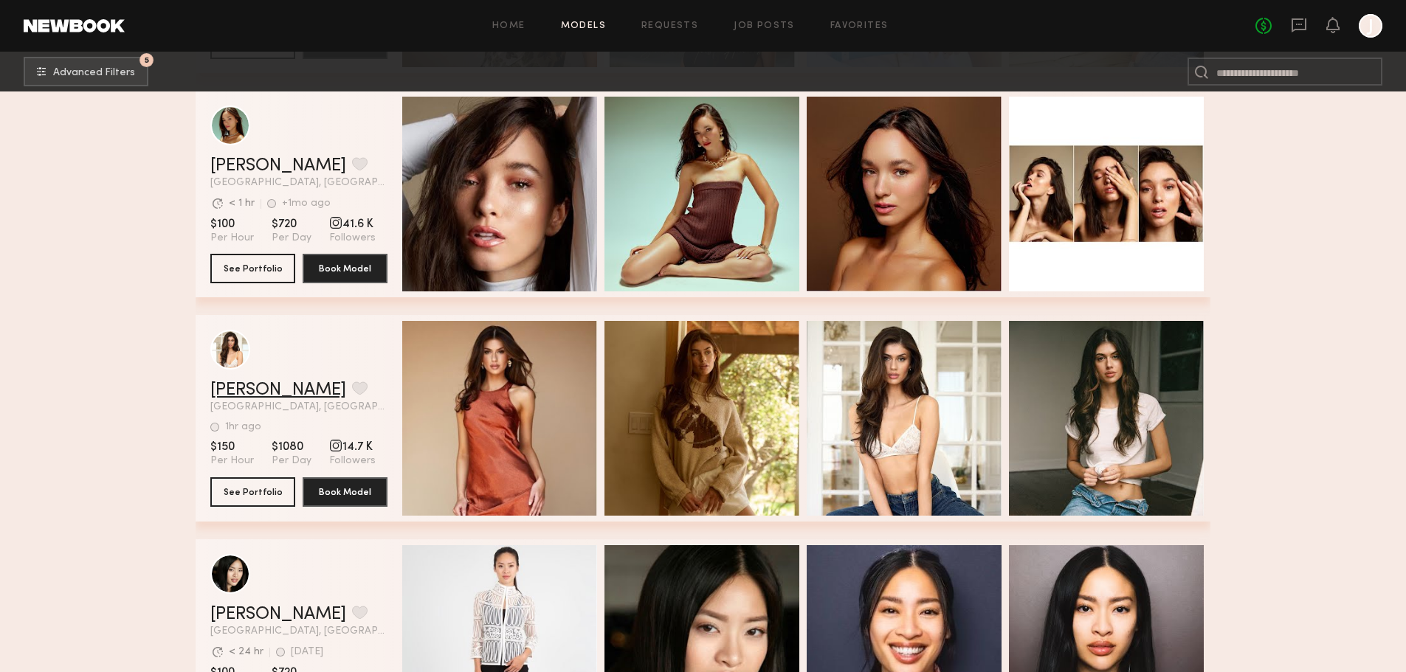
click at [245, 398] on link "Lilah F." at bounding box center [278, 391] width 136 height 18
click at [352, 395] on button "grid" at bounding box center [359, 388] width 15 height 13
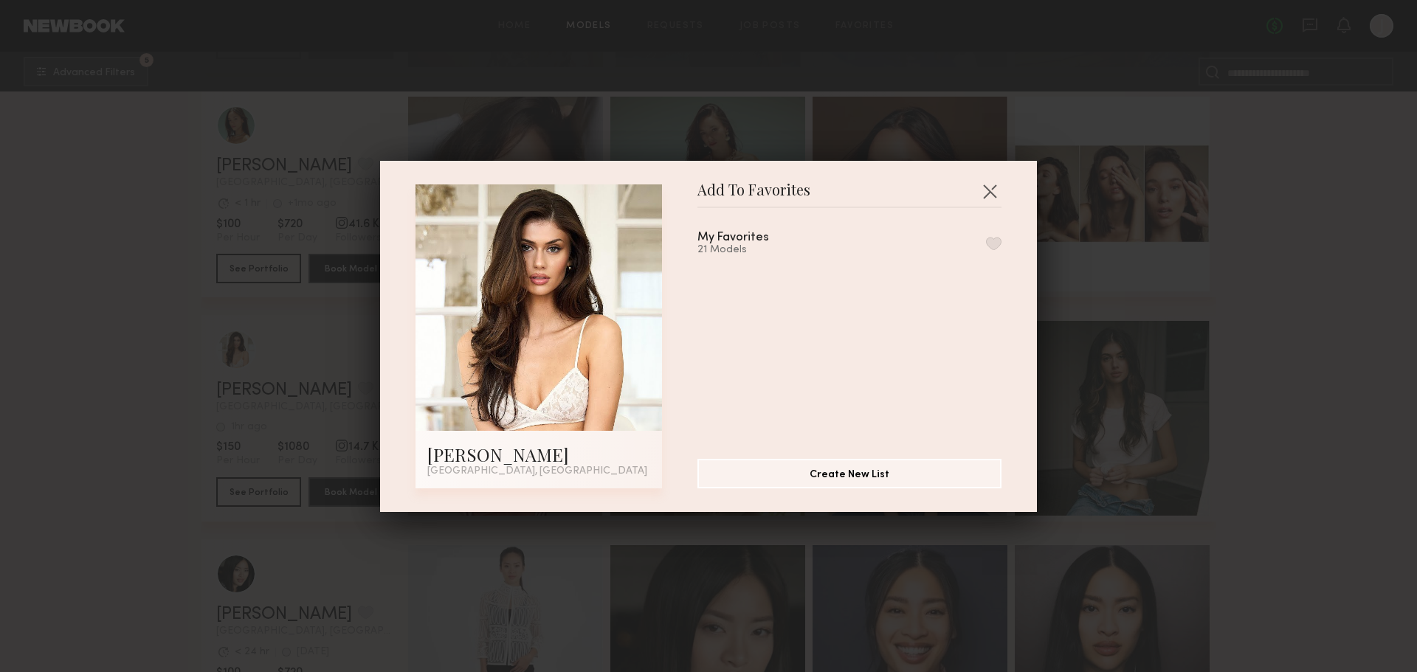
click at [986, 240] on button "button" at bounding box center [993, 243] width 15 height 13
click at [990, 187] on button "button" at bounding box center [990, 191] width 24 height 24
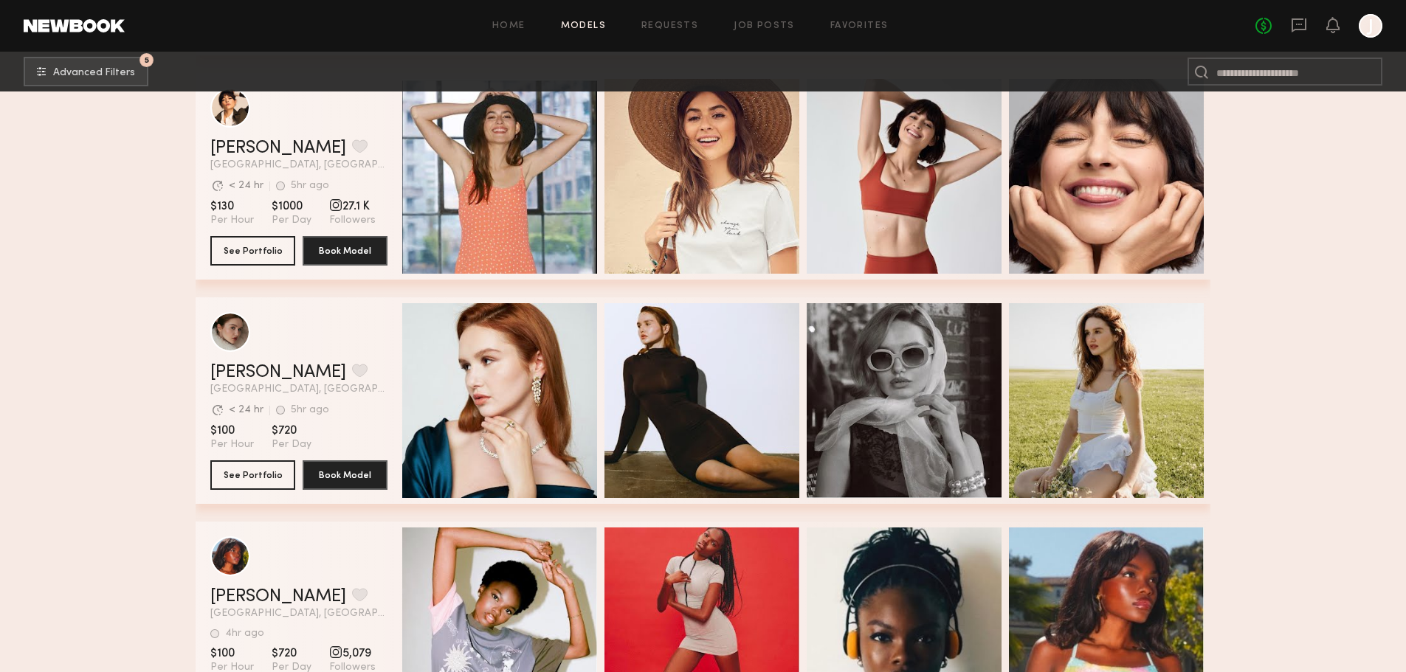
scroll to position [1993, 0]
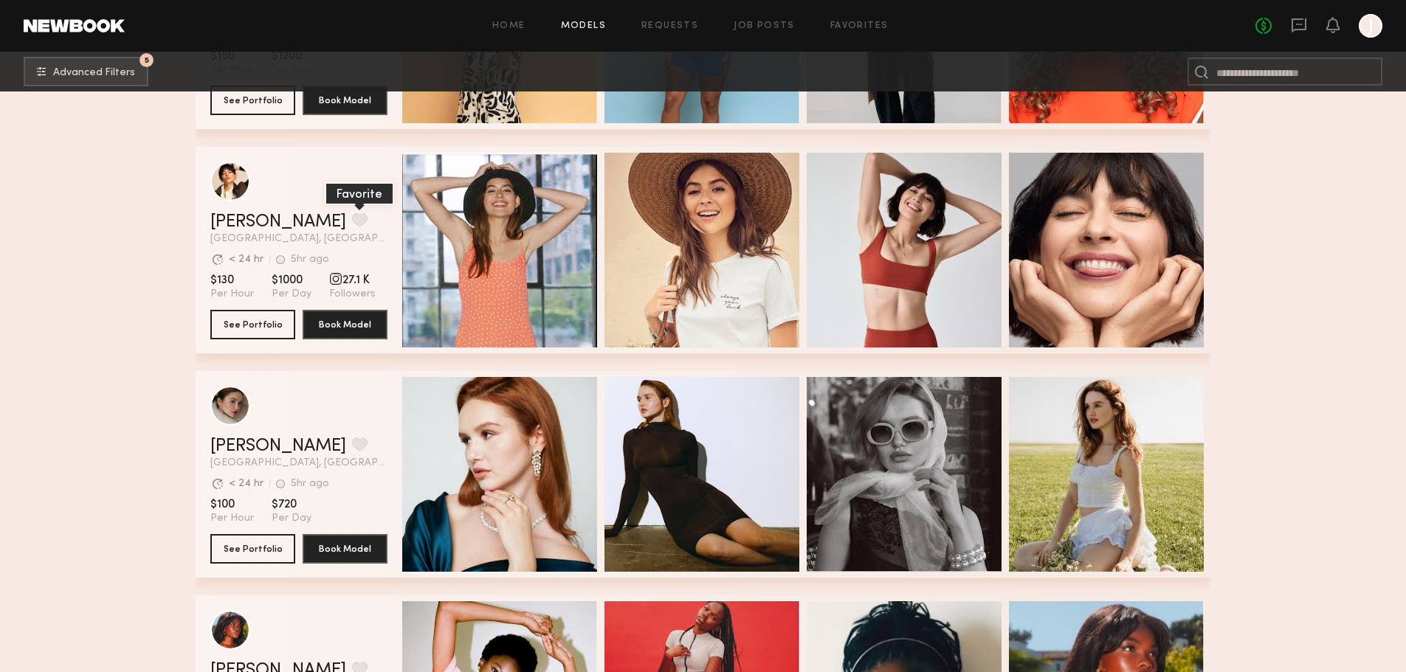
click at [352, 227] on button "grid" at bounding box center [359, 219] width 15 height 13
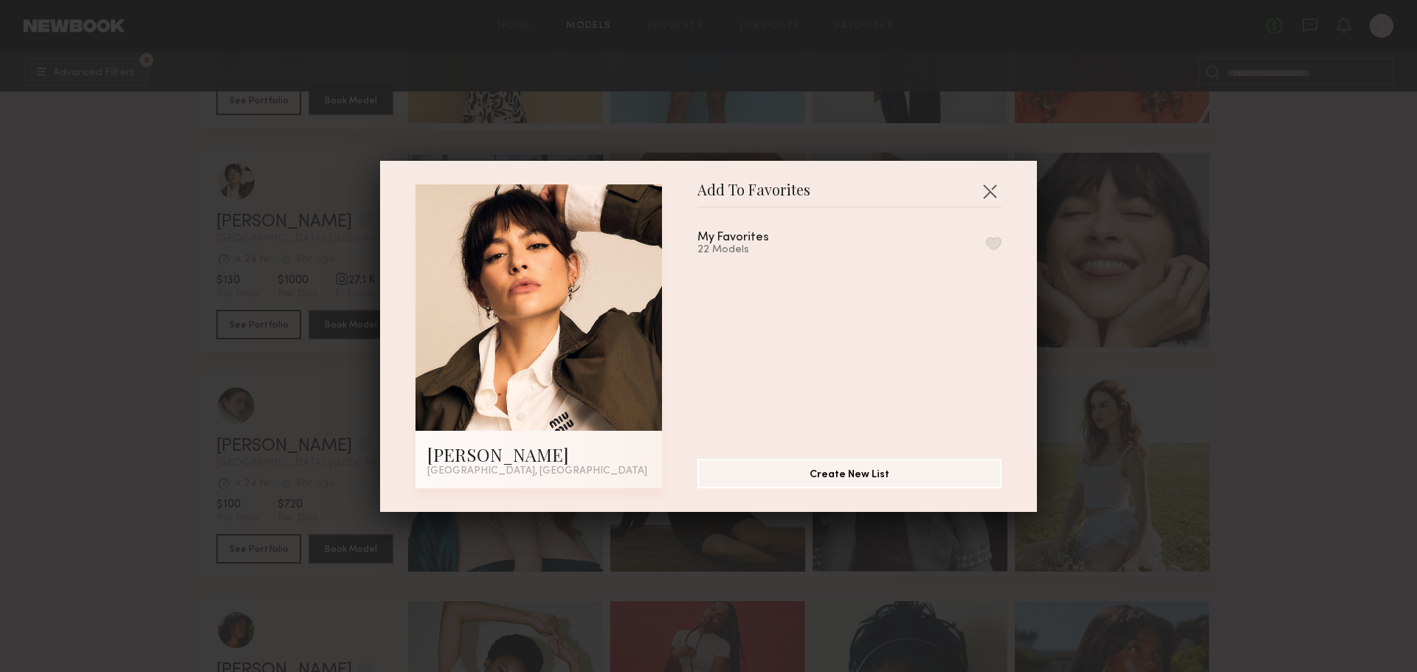
click at [986, 244] on button "button" at bounding box center [993, 243] width 15 height 13
click at [989, 185] on button "button" at bounding box center [990, 191] width 24 height 24
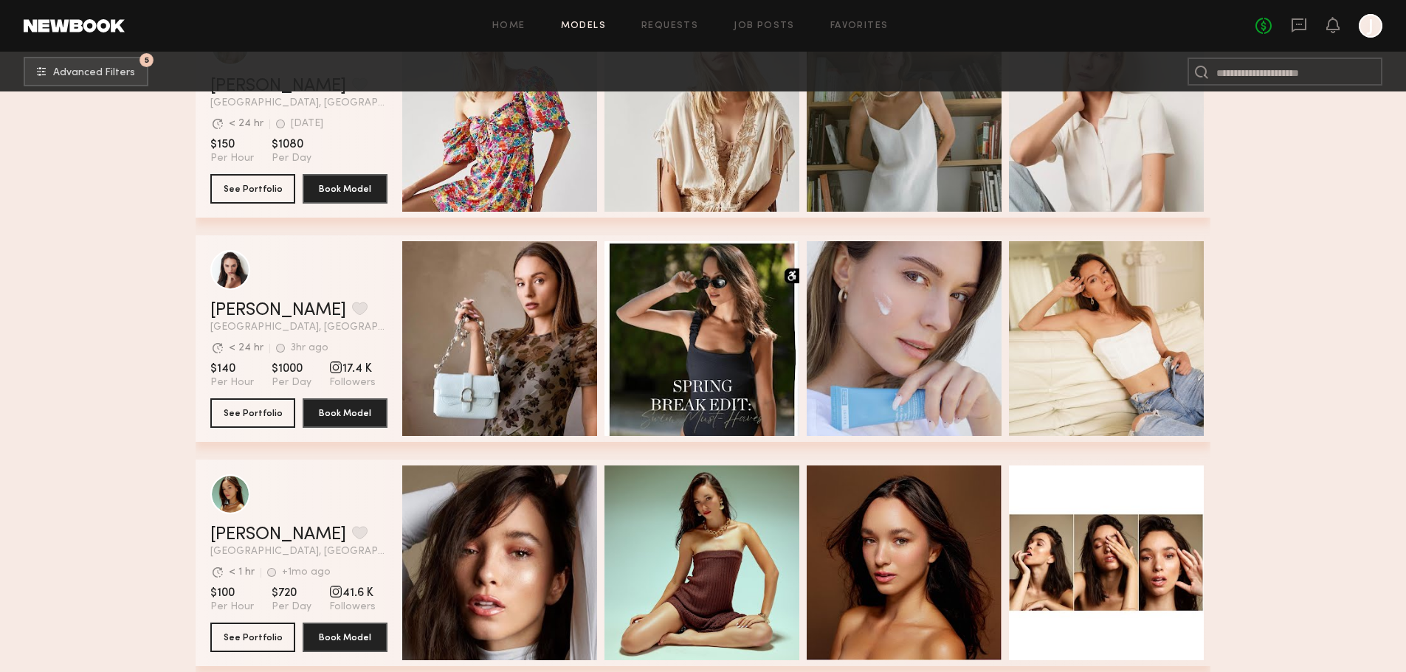
scroll to position [3174, 0]
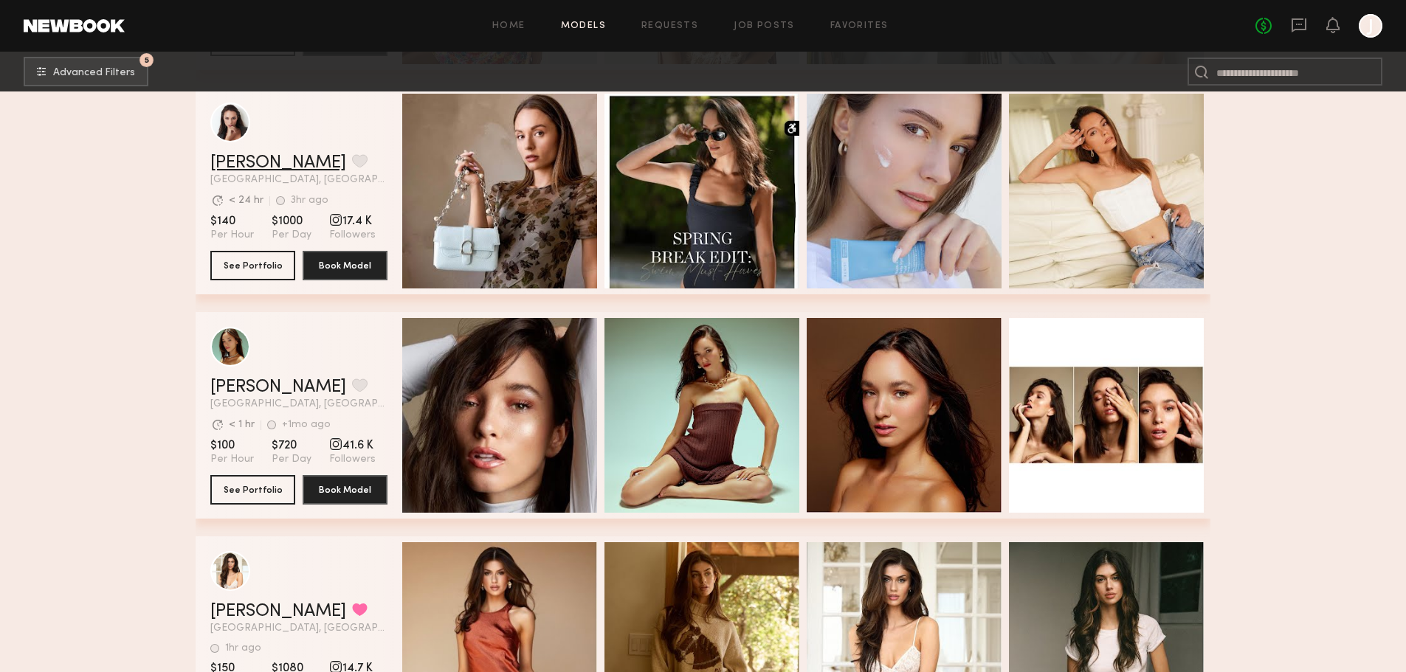
click at [248, 172] on link "Anastasiia S." at bounding box center [278, 163] width 136 height 18
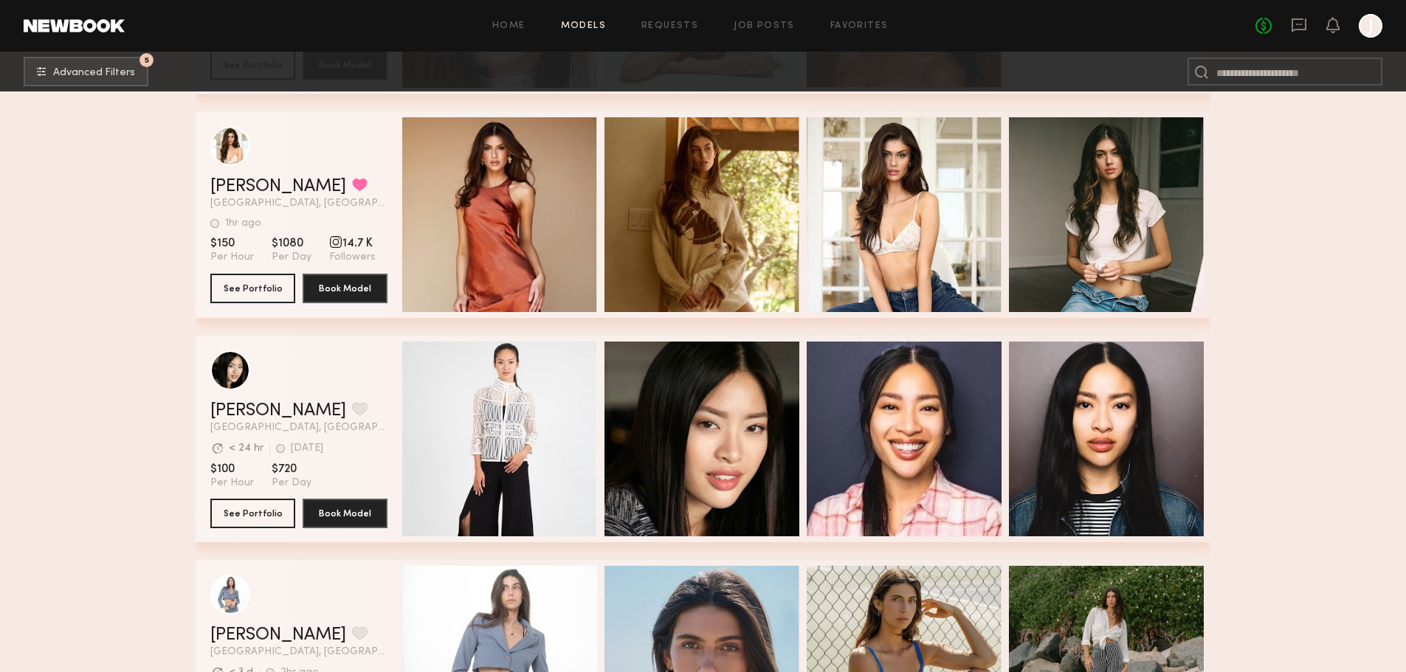
scroll to position [3690, 0]
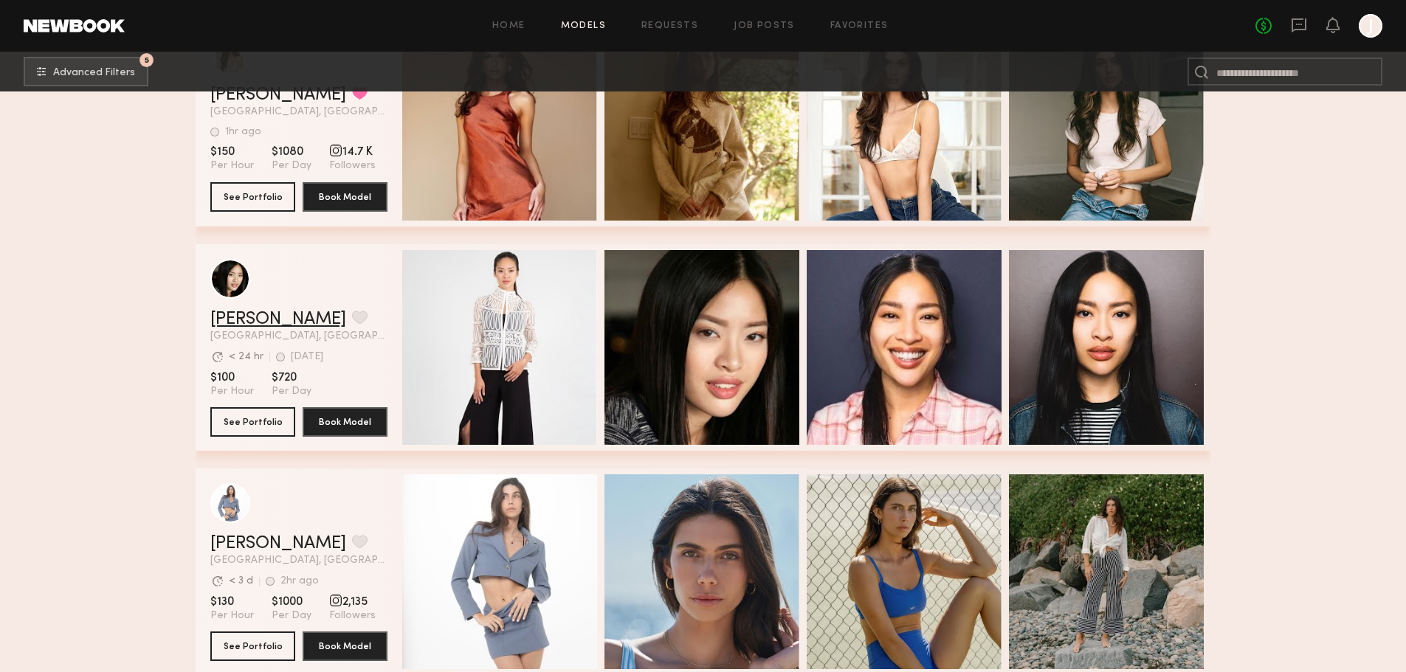
click at [252, 328] on link "Jennifer L." at bounding box center [278, 320] width 136 height 18
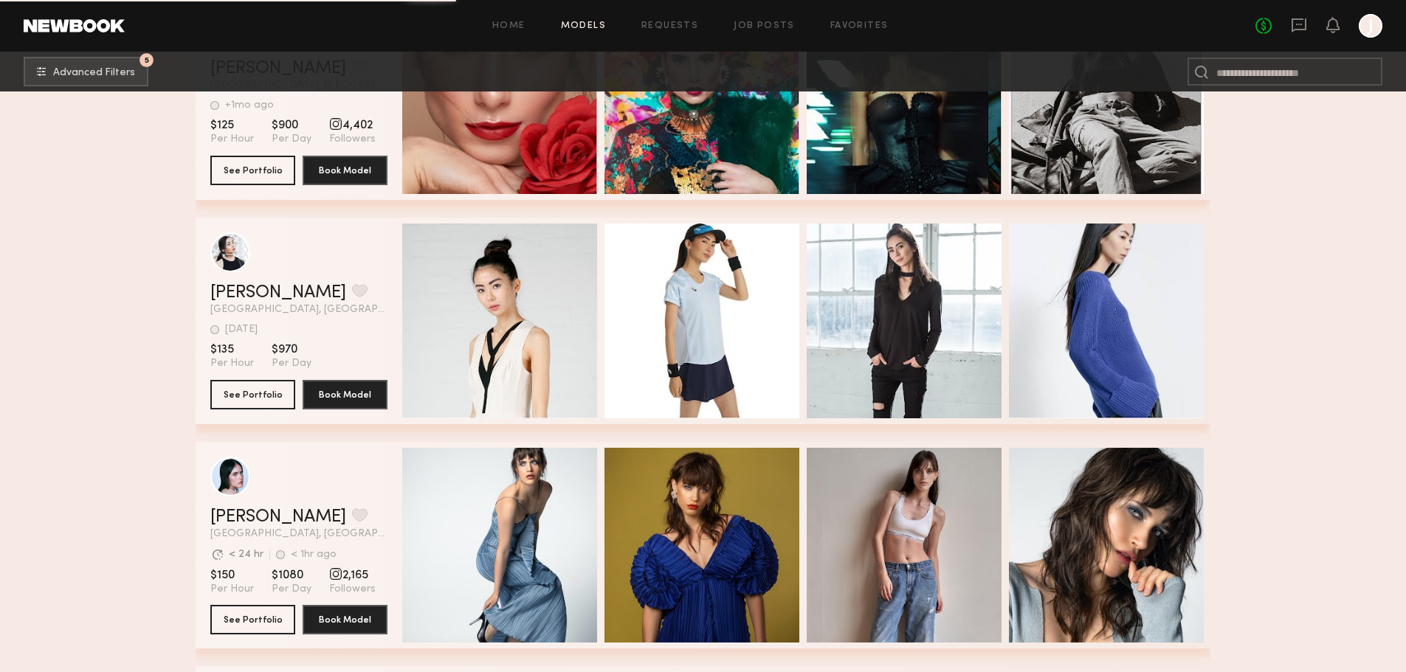
scroll to position [7528, 0]
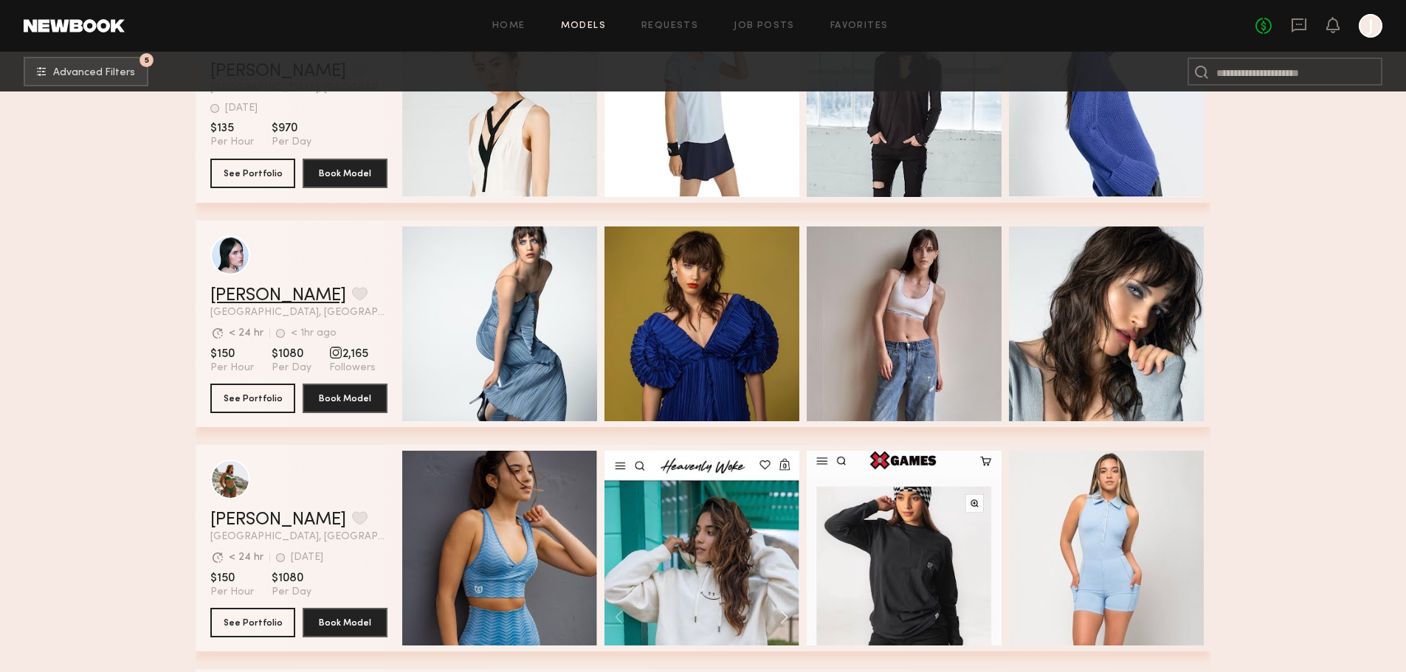
click at [231, 305] on link "Mae B." at bounding box center [278, 296] width 136 height 18
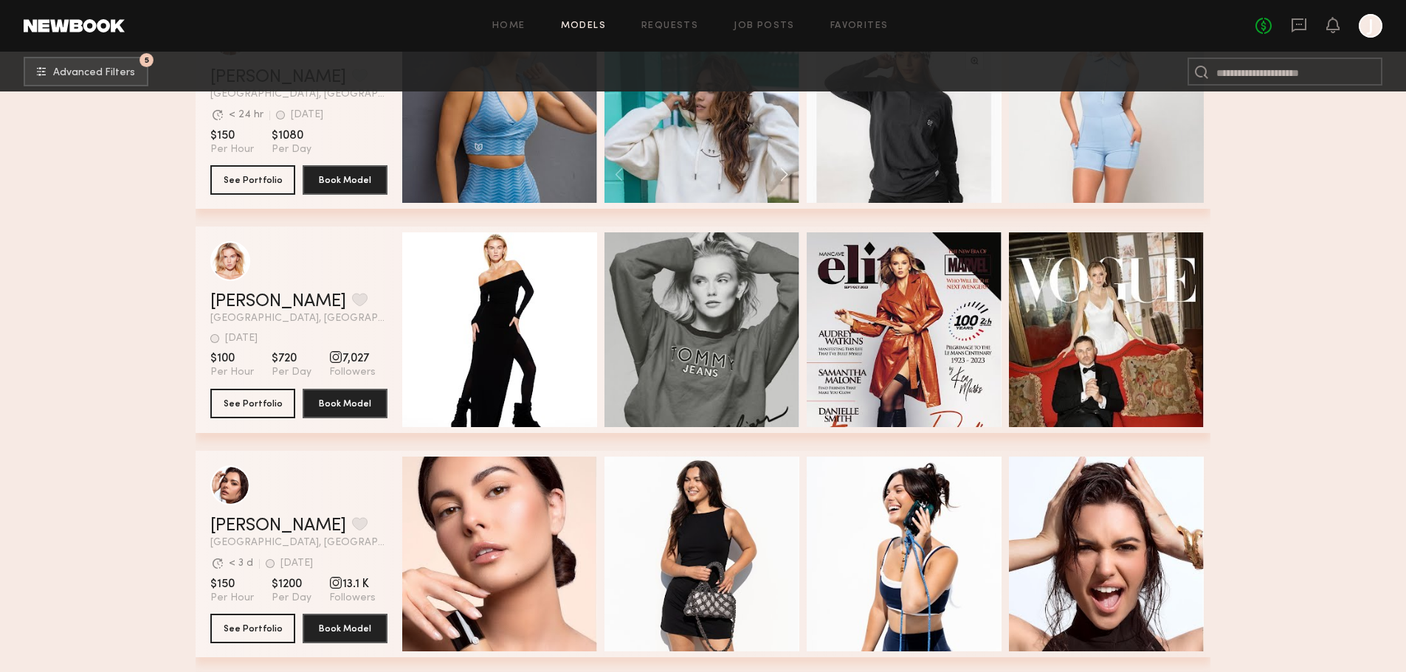
scroll to position [8193, 0]
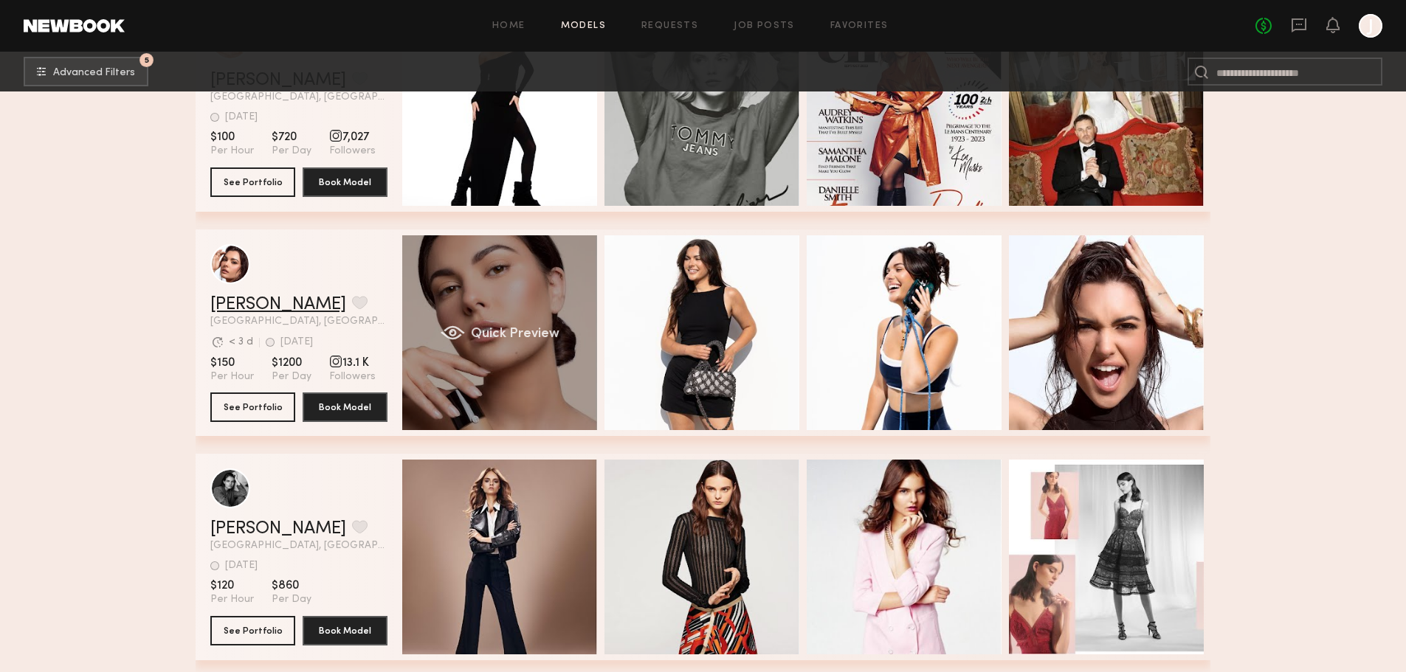
drag, startPoint x: 257, startPoint y: 315, endPoint x: 513, endPoint y: 283, distance: 258.2
click at [257, 314] on link "[PERSON_NAME]" at bounding box center [278, 305] width 136 height 18
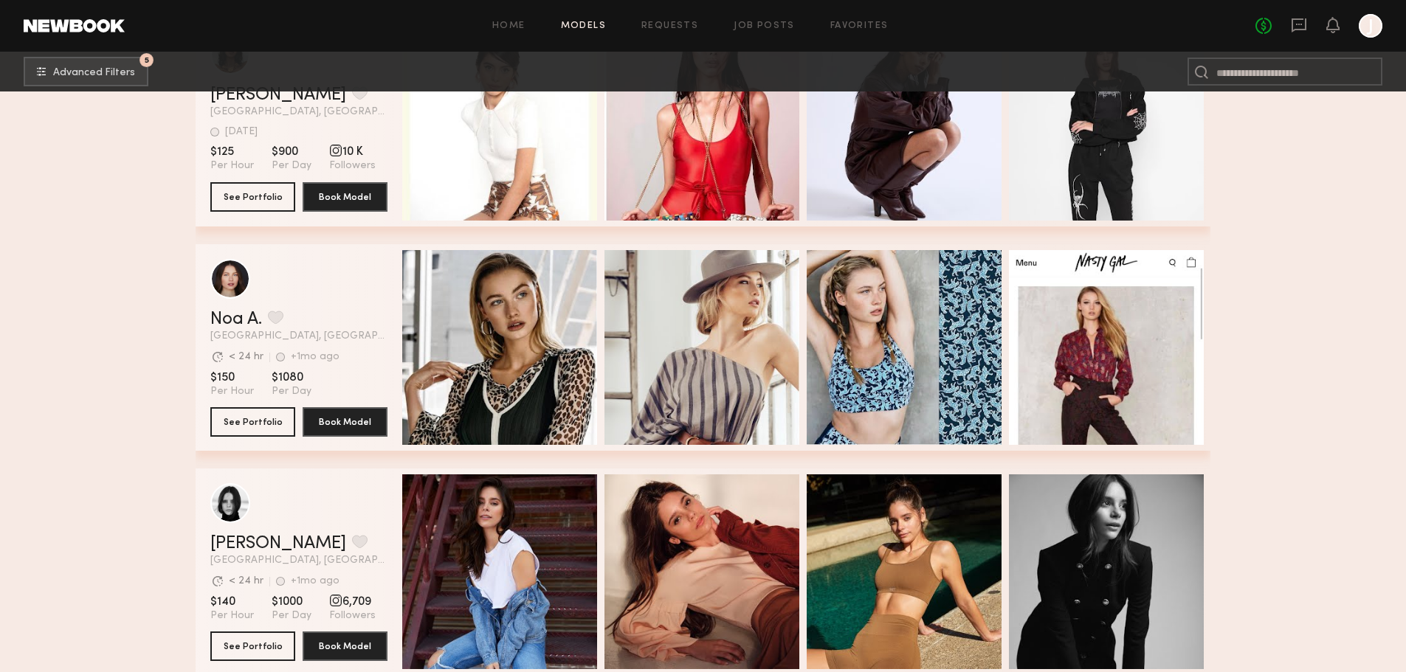
scroll to position [8857, 0]
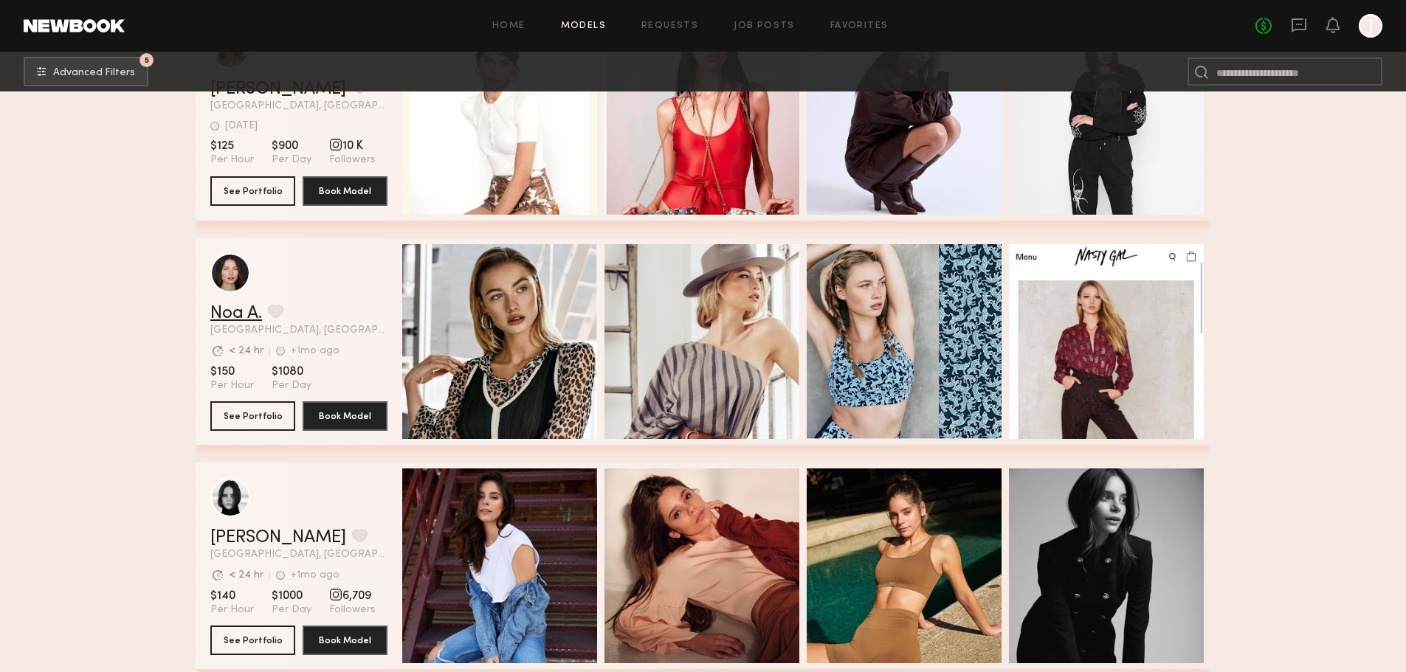
click at [239, 323] on link "Noa A." at bounding box center [236, 314] width 52 height 18
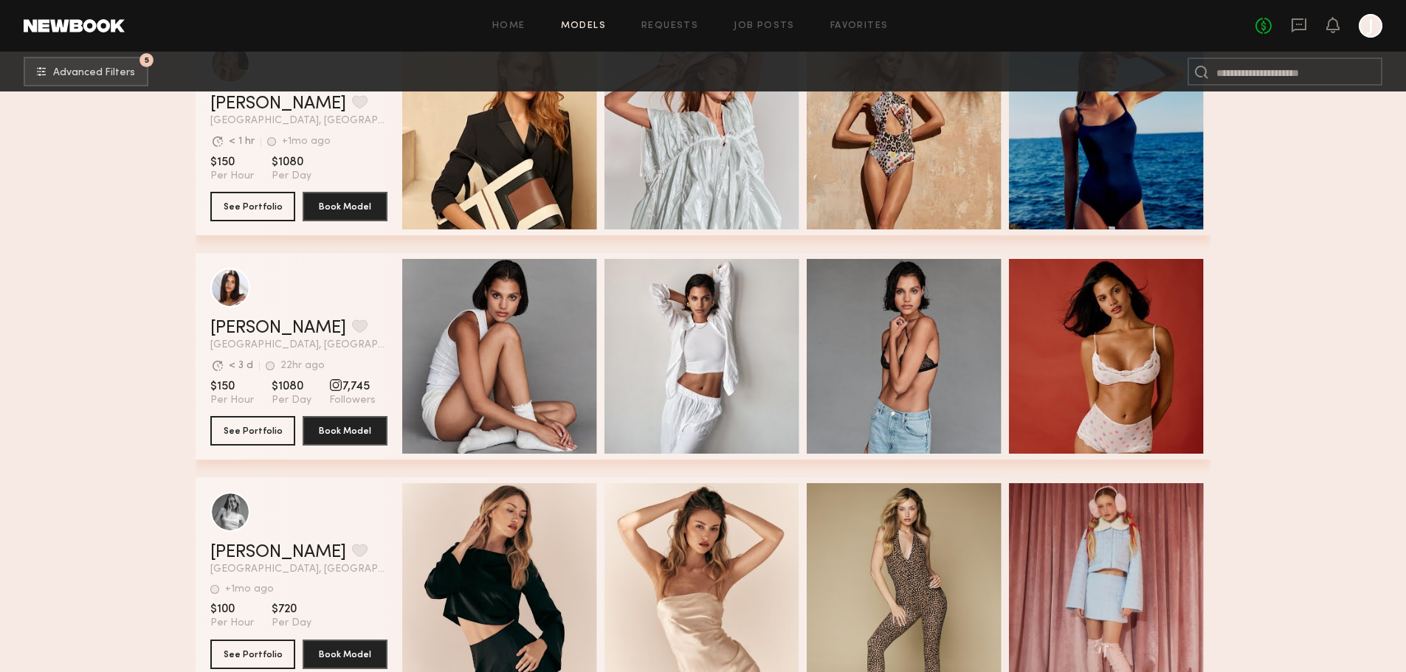
scroll to position [10259, 0]
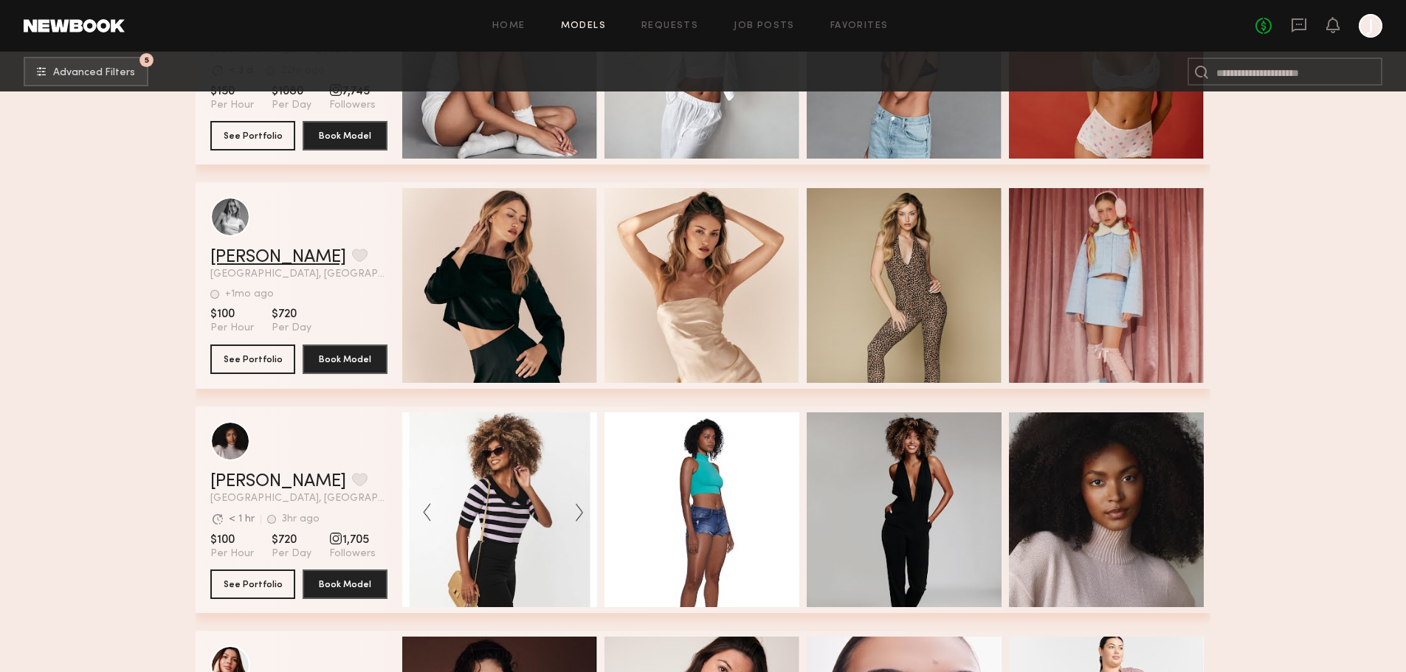
click at [272, 260] on link "Charlotte G." at bounding box center [278, 258] width 136 height 18
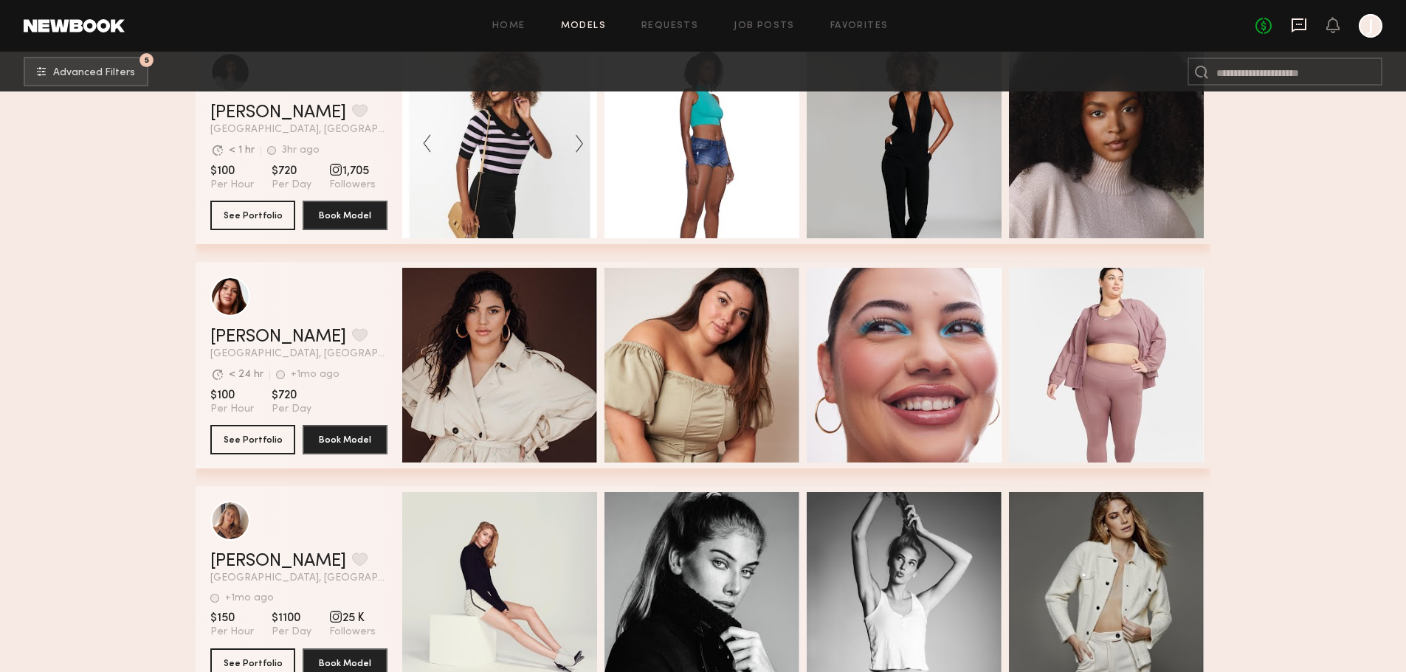
click at [1300, 31] on icon at bounding box center [1299, 25] width 16 height 16
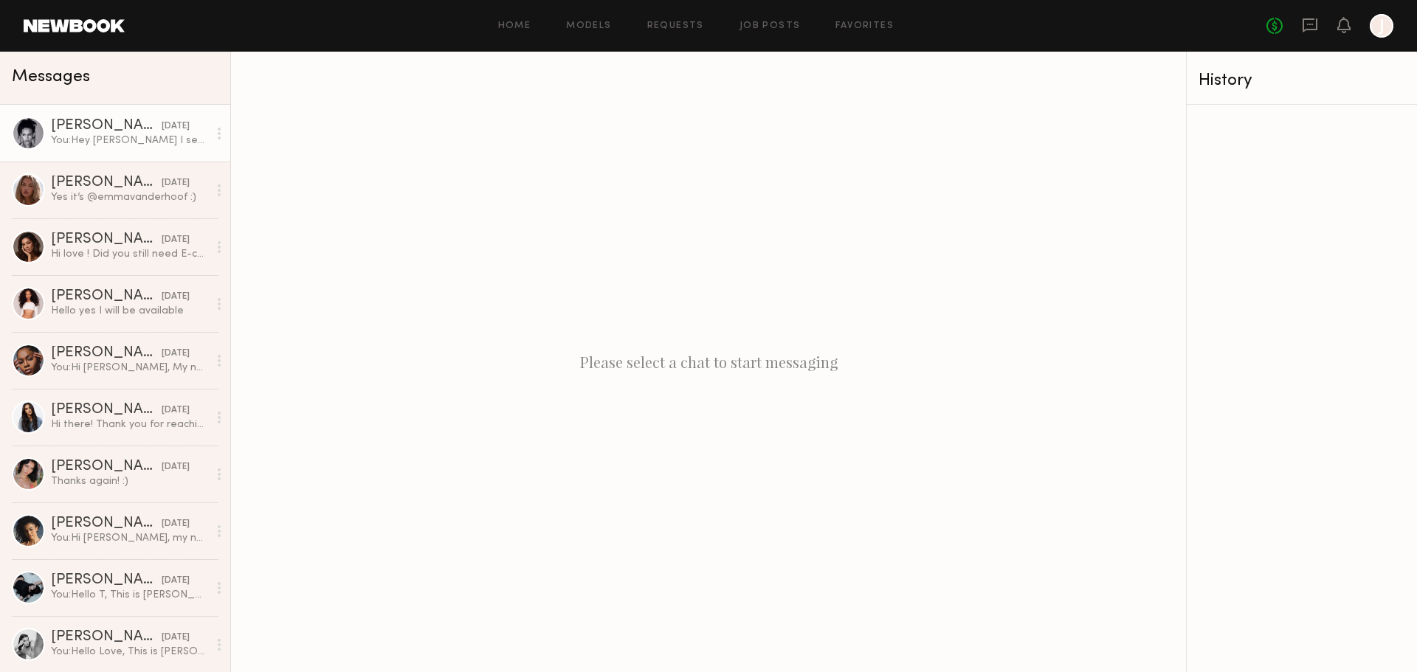
click at [123, 143] on div "You: Hey Jordyn I sent you a DM earlier today! Could you please give us a respo…" at bounding box center [129, 141] width 157 height 14
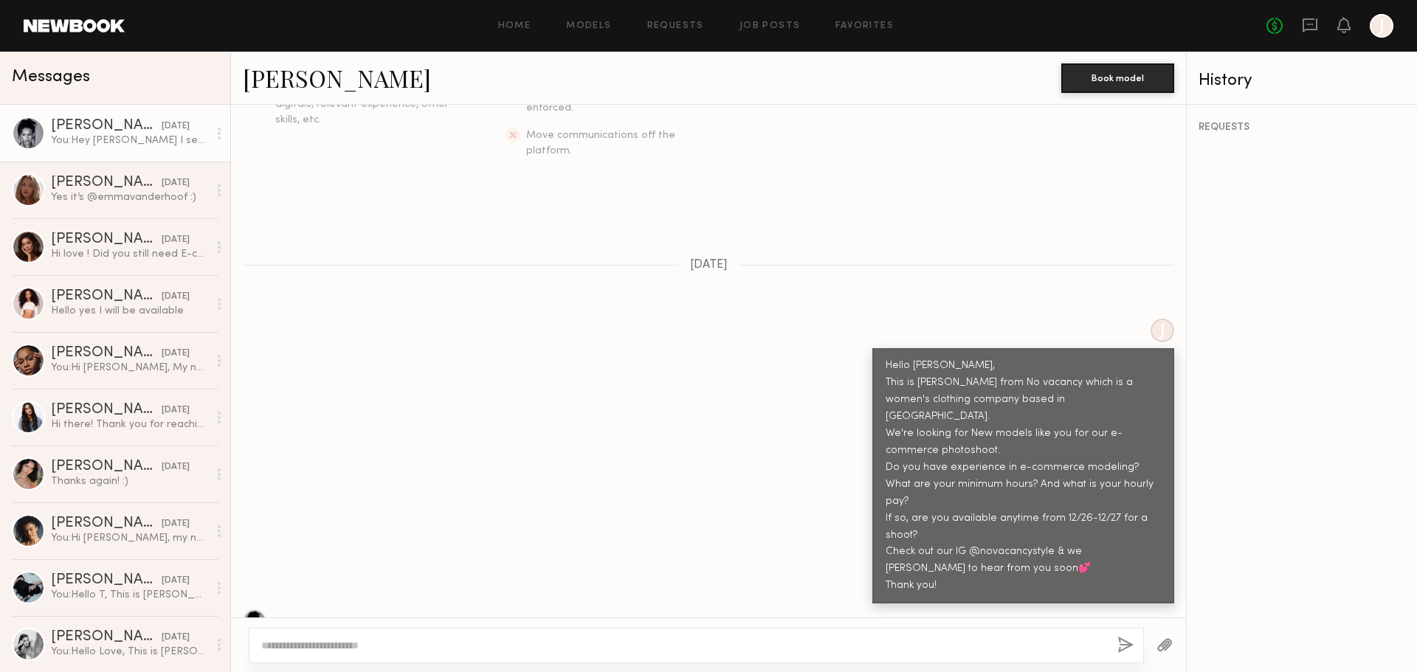
scroll to position [363, 0]
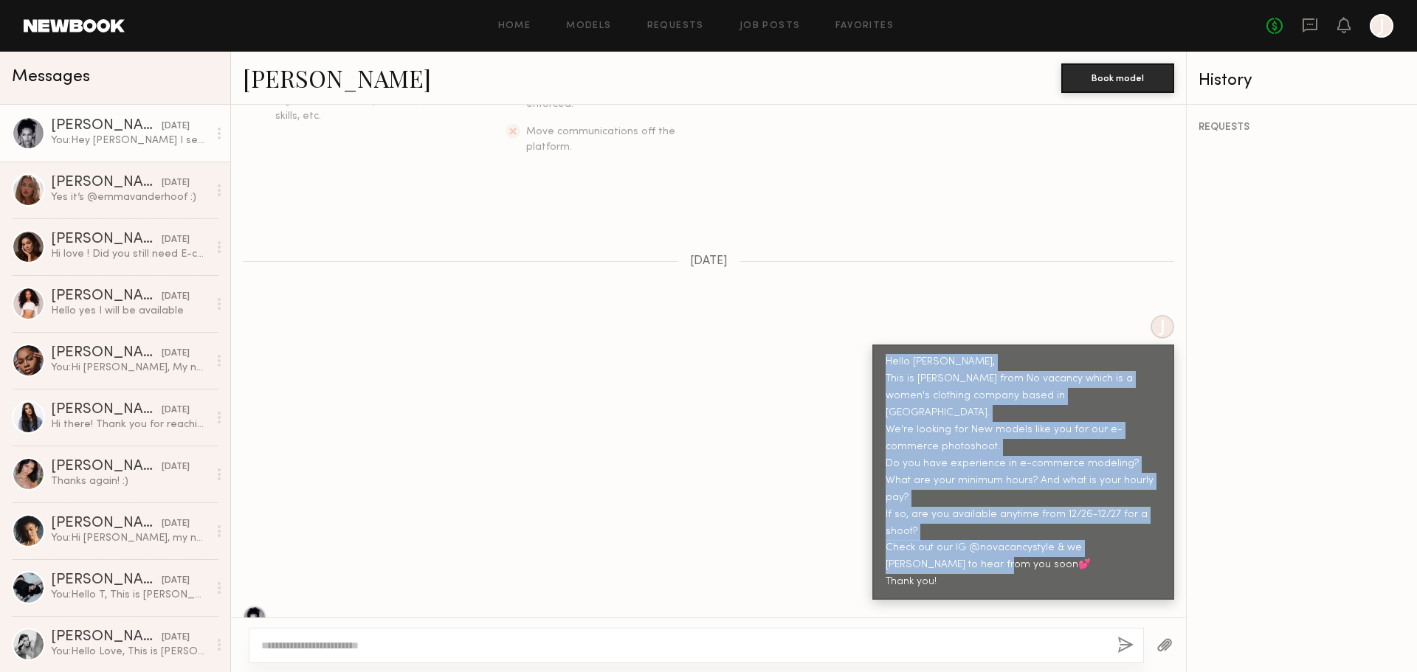
drag, startPoint x: 874, startPoint y: 326, endPoint x: 991, endPoint y: 514, distance: 221.2
click at [991, 514] on div "Hello Jordyn, This is Janice from No vacancy which is a women's clothing compan…" at bounding box center [1023, 472] width 302 height 255
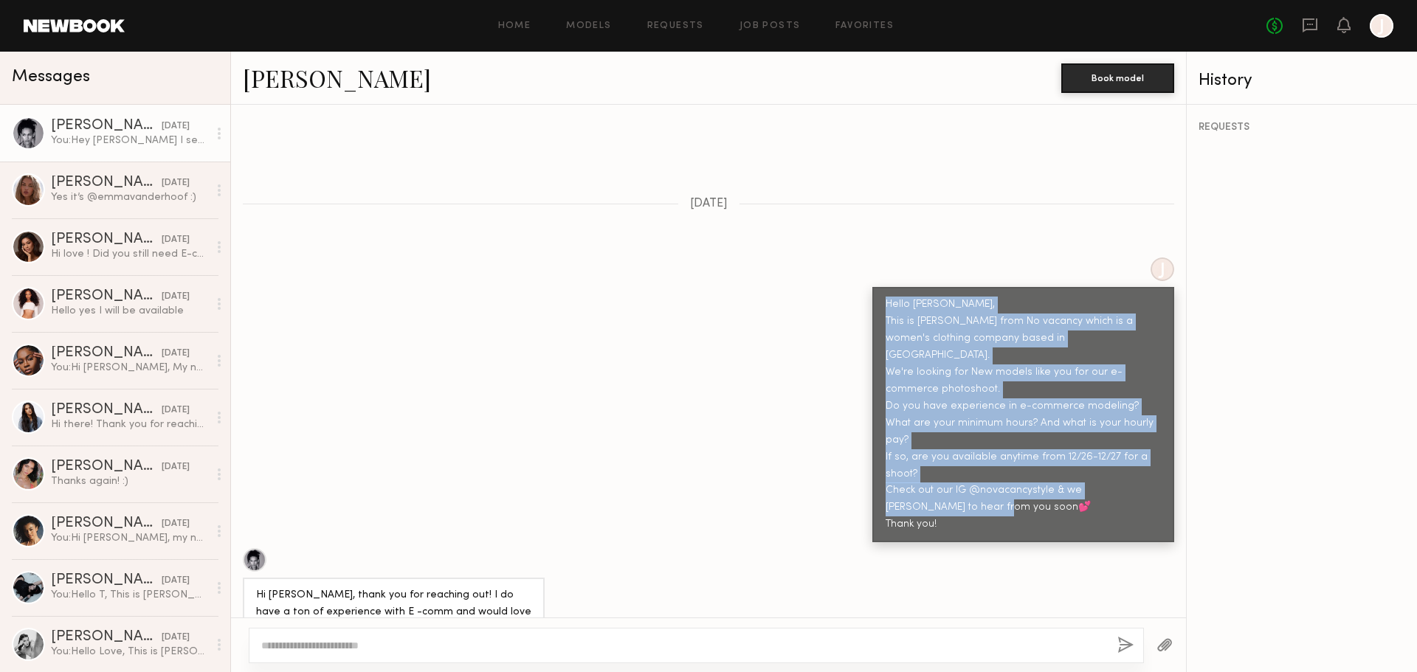
scroll to position [511, 0]
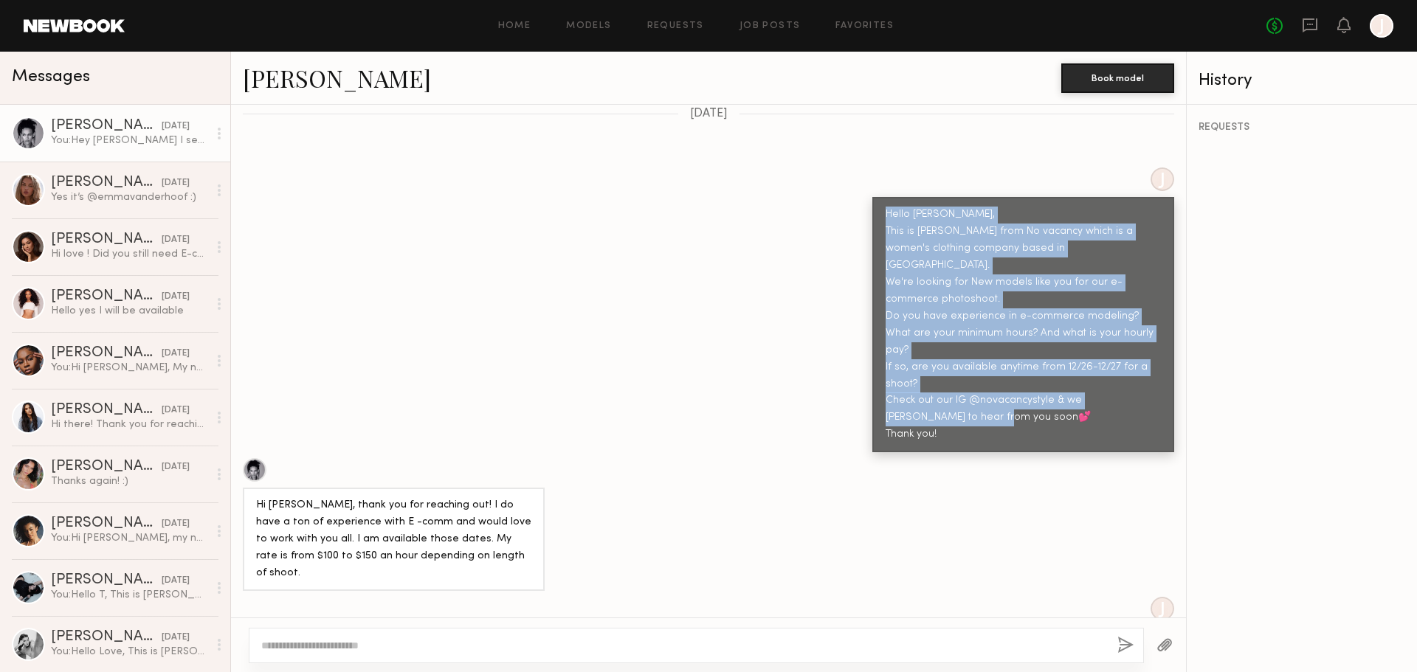
copy div "Hello Jordyn, This is Janice from No vacancy which is a women's clothing compan…"
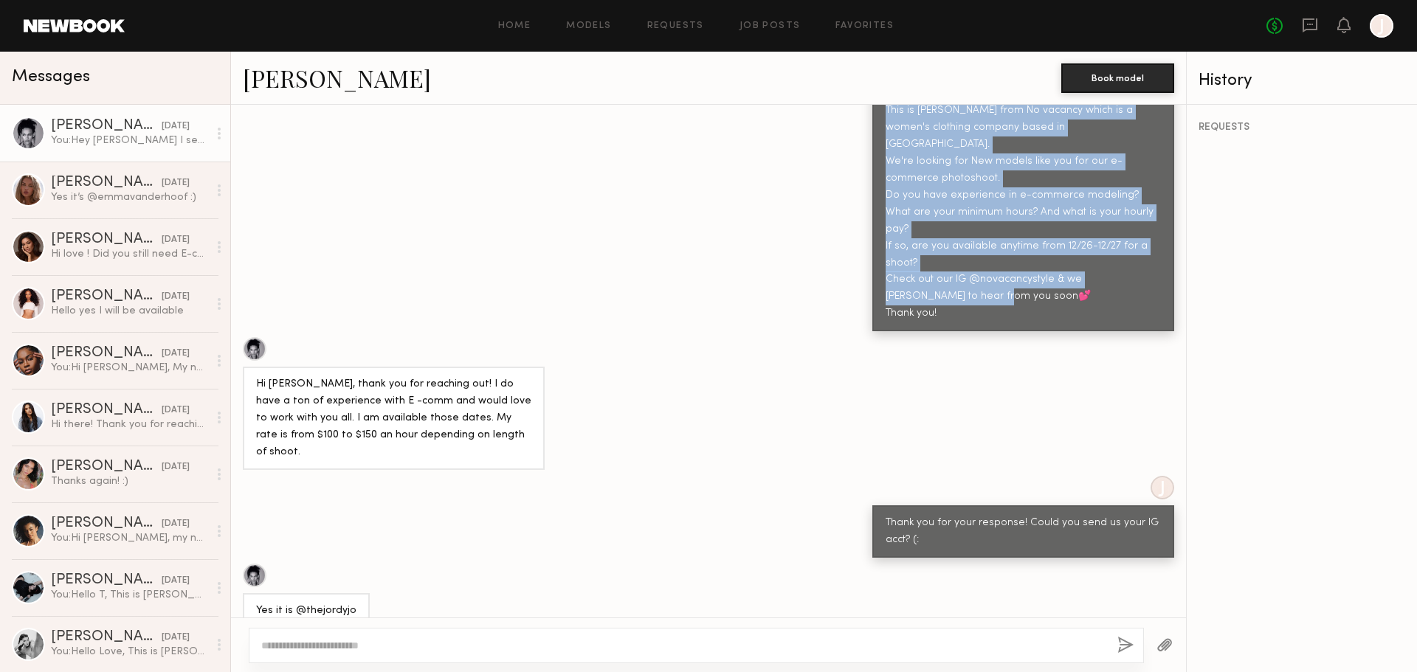
scroll to position [806, 0]
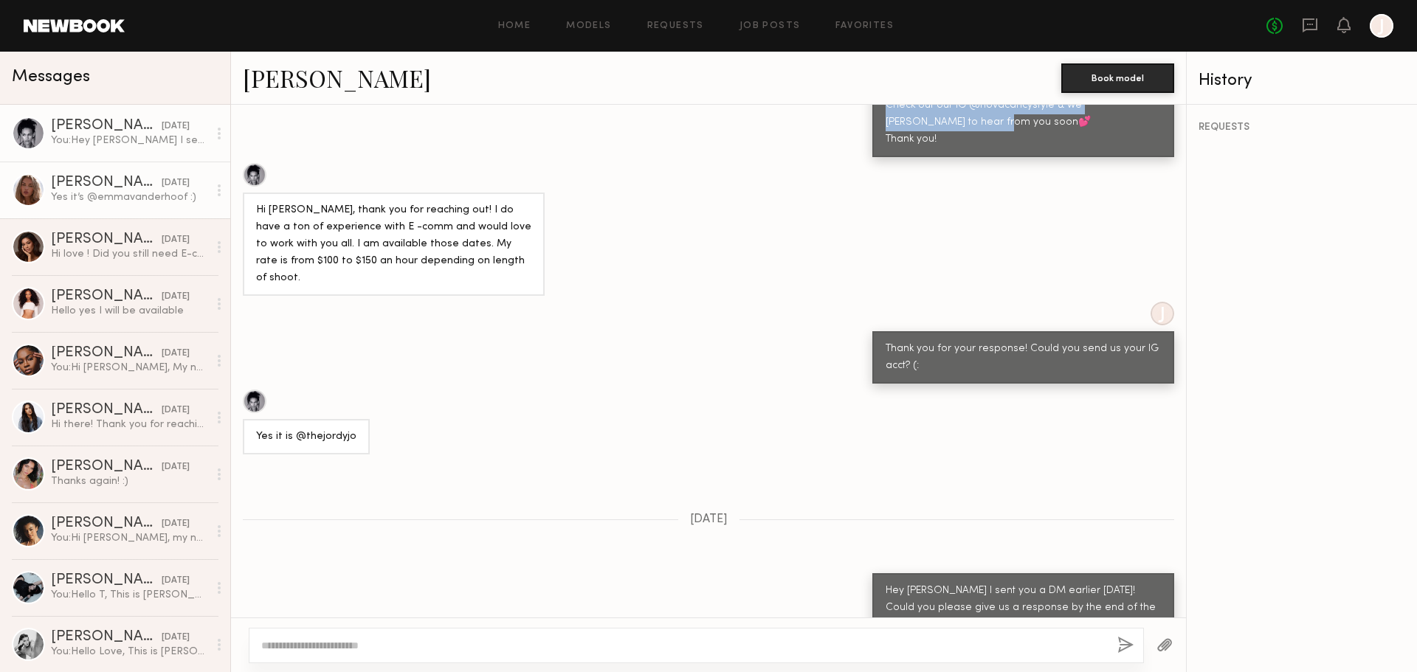
click at [89, 193] on div "Yes it’s @emmavanderhoof :)" at bounding box center [129, 197] width 157 height 14
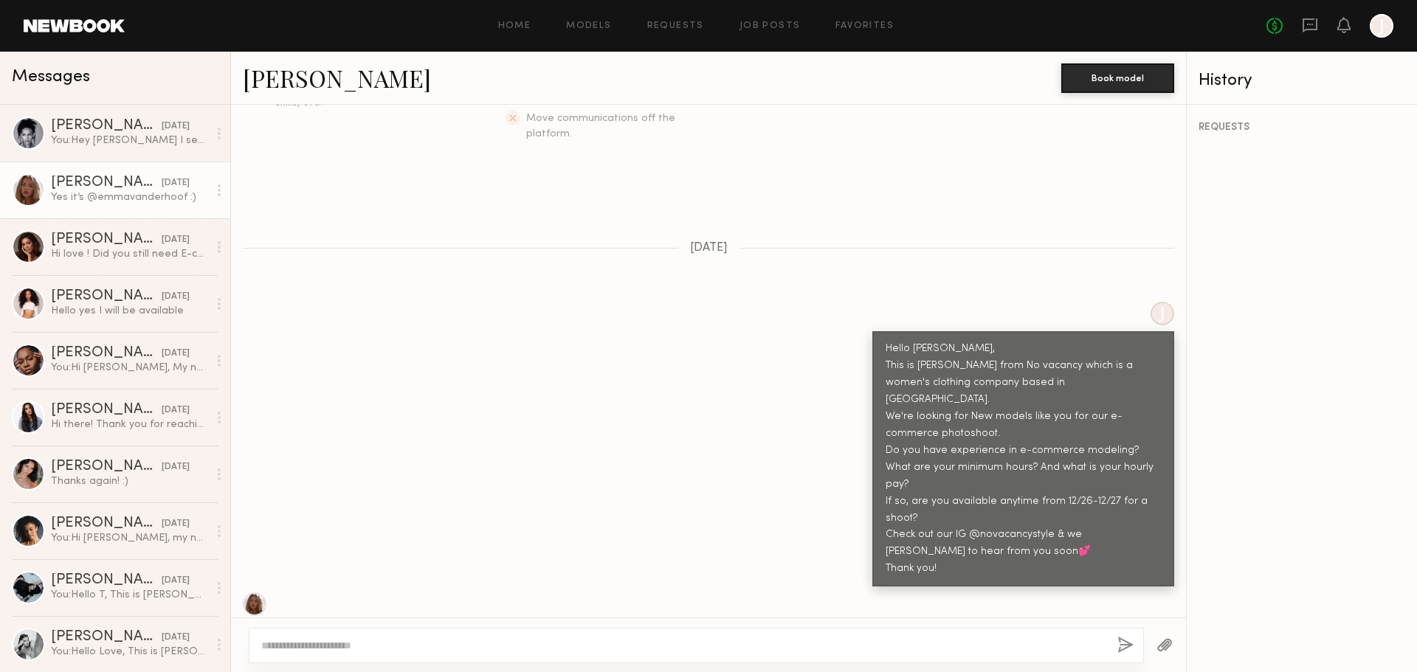
scroll to position [376, 0]
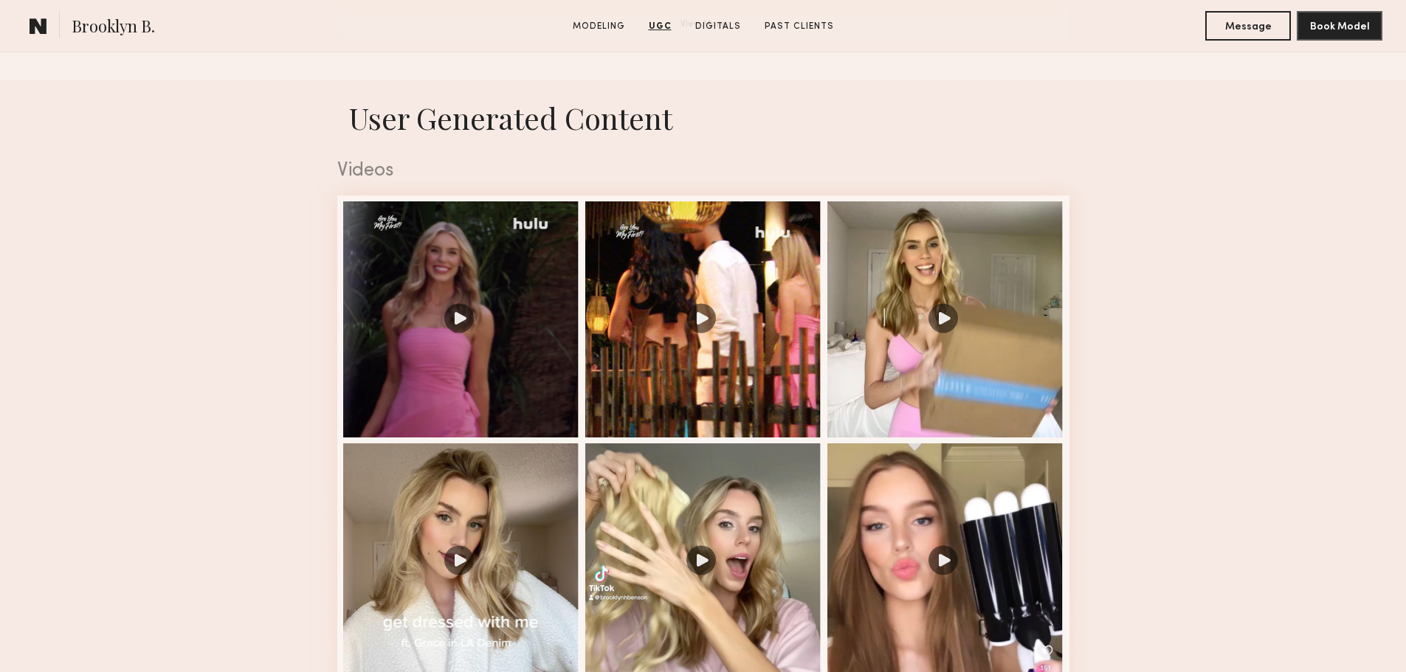
scroll to position [1402, 0]
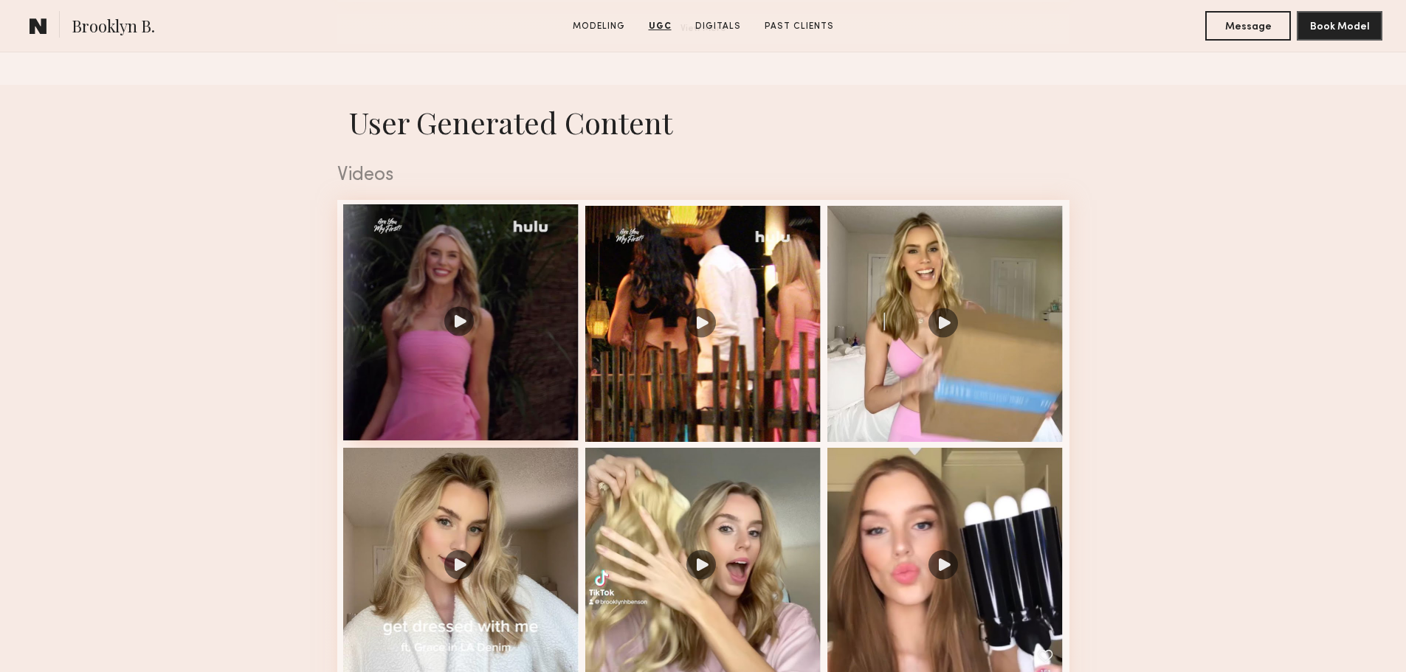
click at [461, 333] on div at bounding box center [461, 322] width 236 height 236
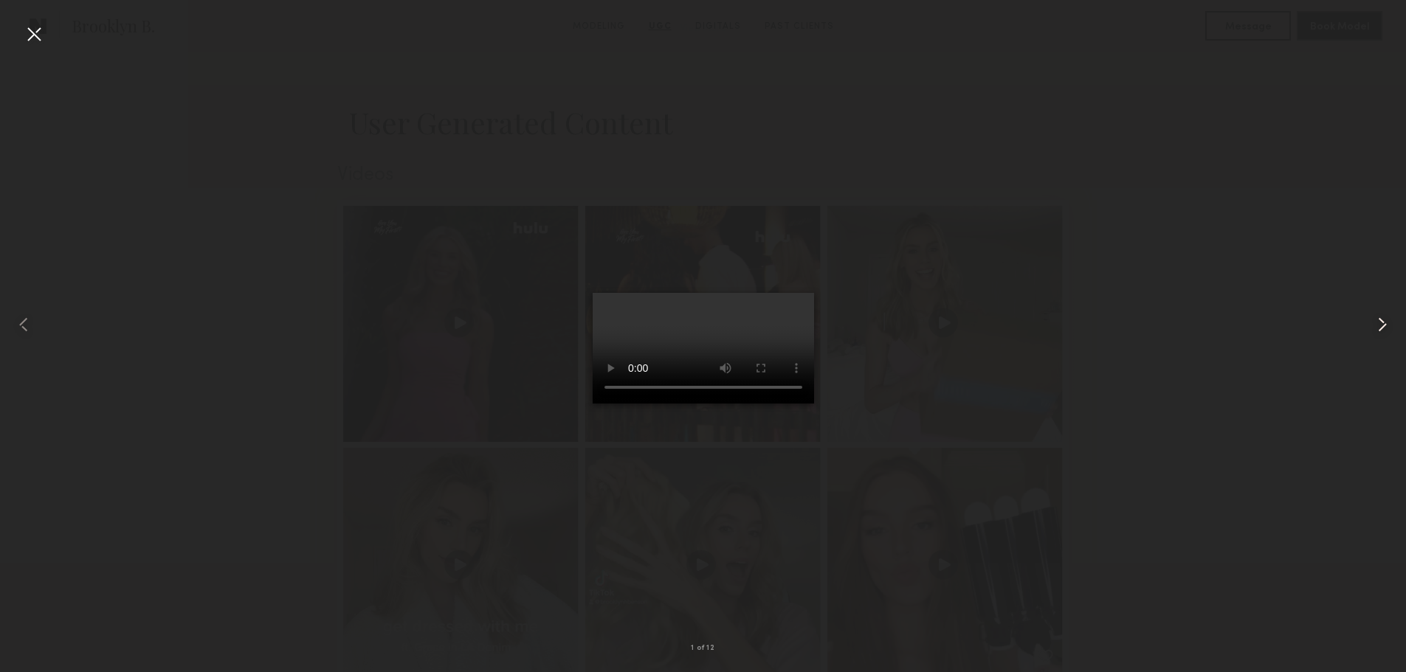
click at [1379, 323] on common-icon at bounding box center [1383, 325] width 24 height 24
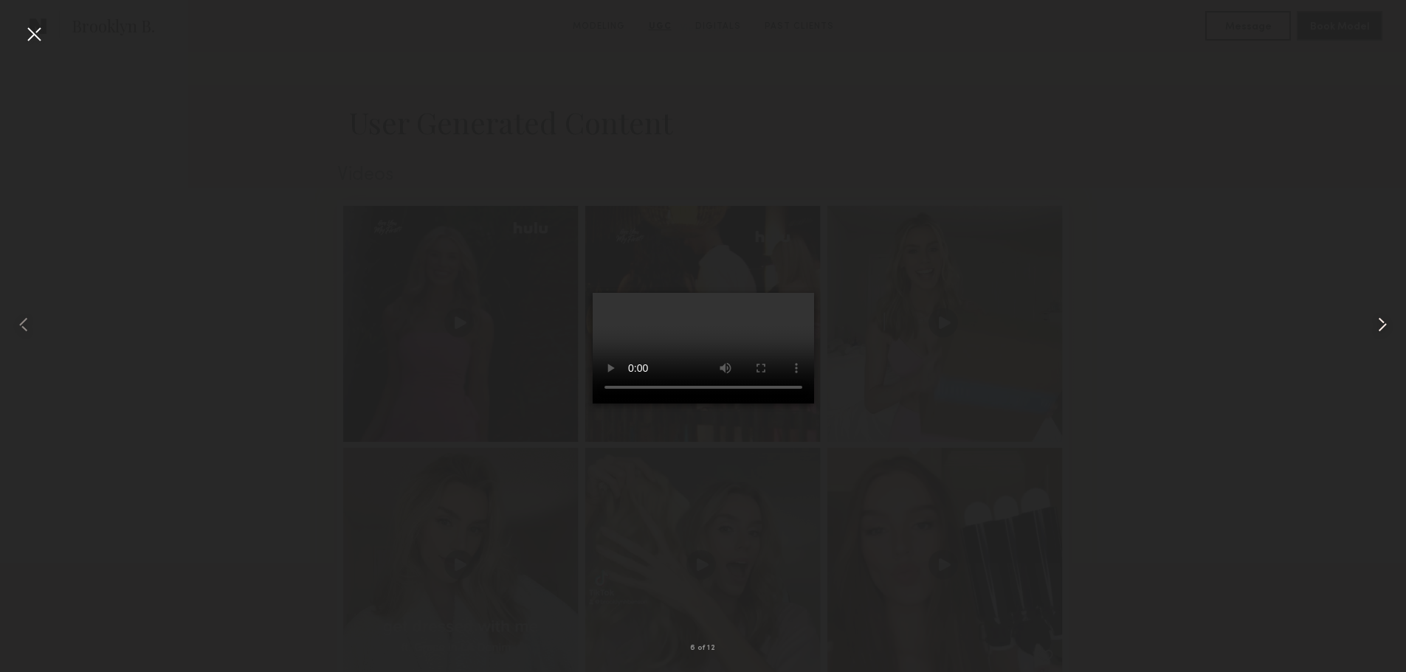
click at [1377, 324] on common-icon at bounding box center [1383, 325] width 24 height 24
click at [1285, 255] on div at bounding box center [703, 325] width 1406 height 602
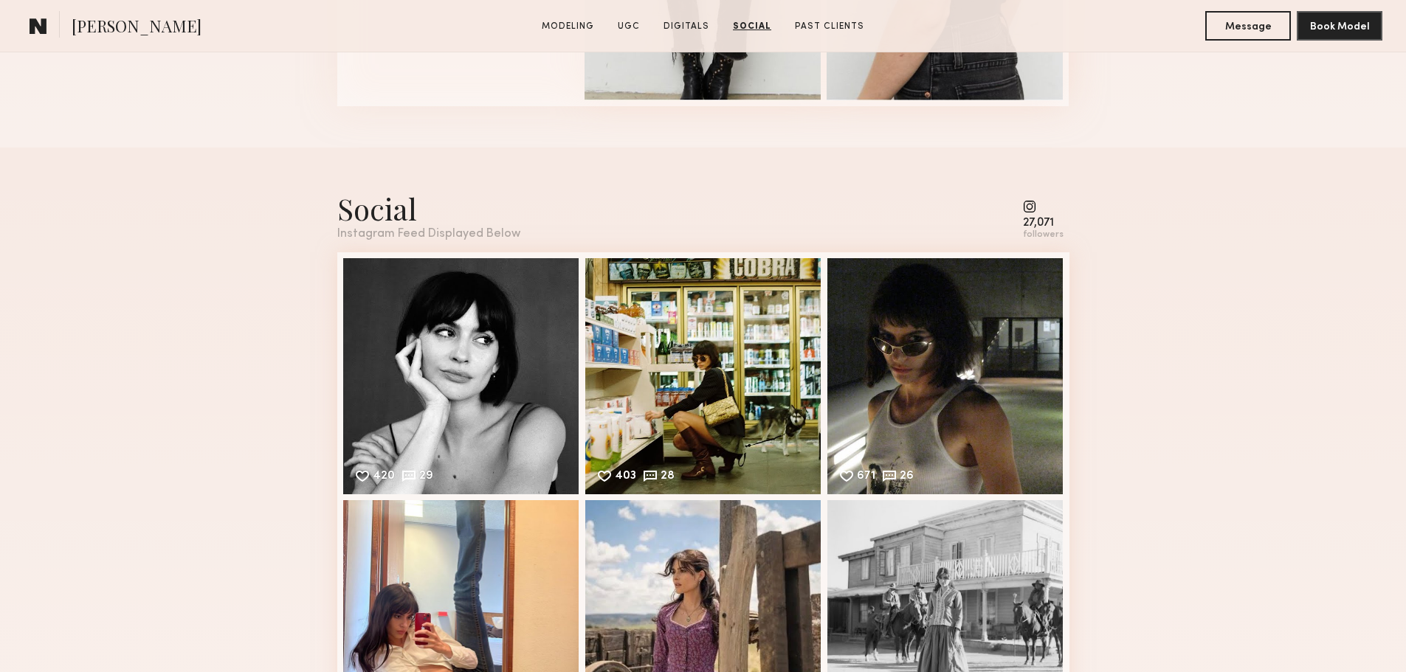
scroll to position [2436, 0]
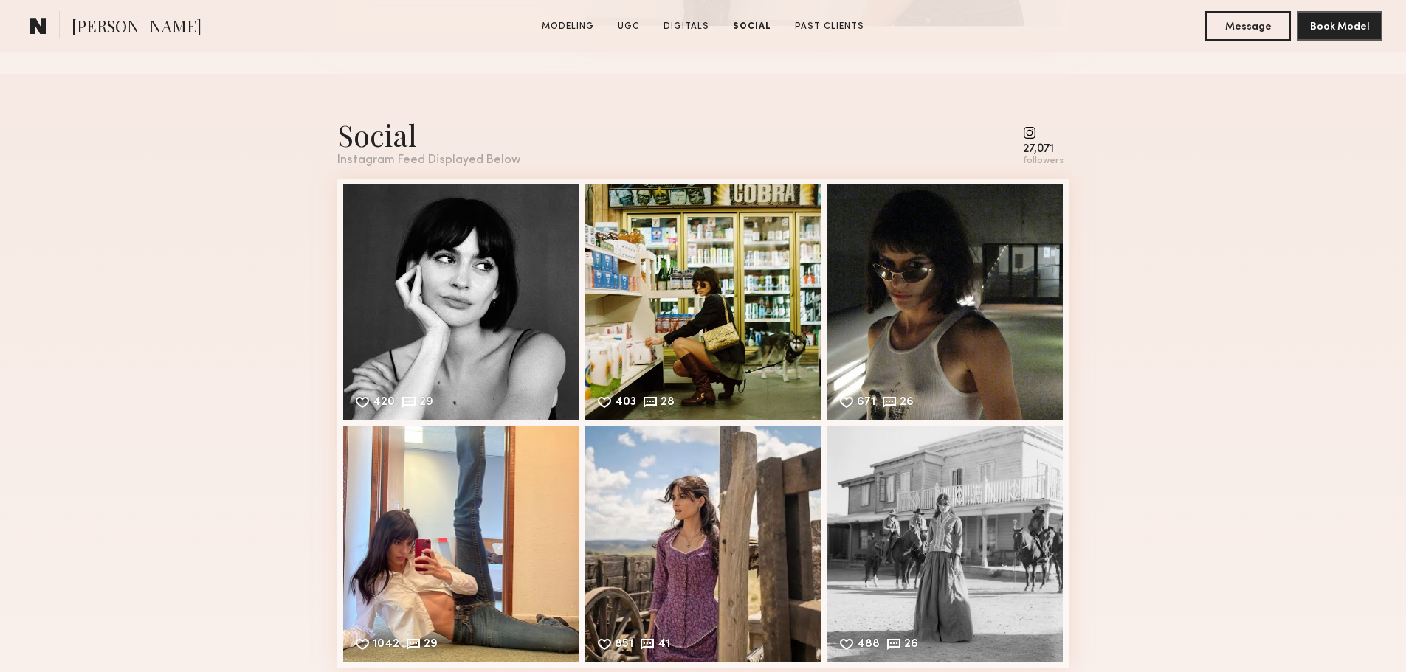
click at [1030, 139] on common-icon at bounding box center [1043, 132] width 41 height 13
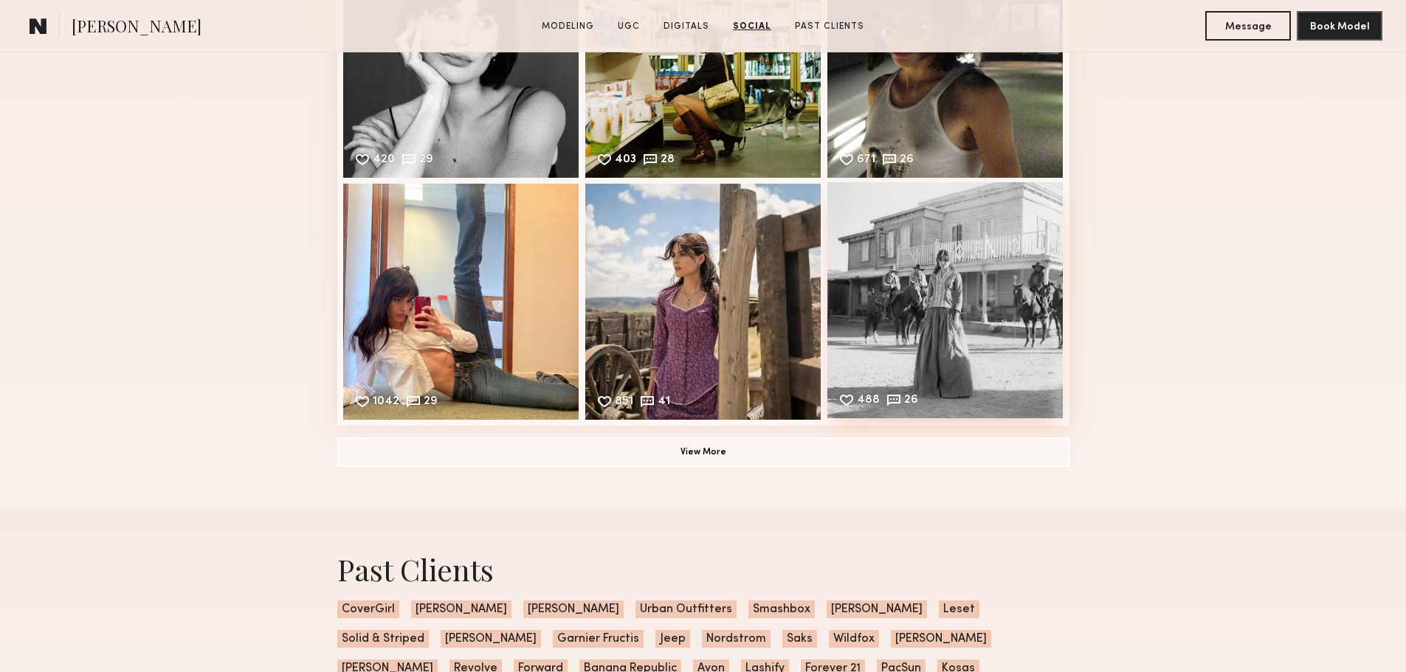
scroll to position [2805, 0]
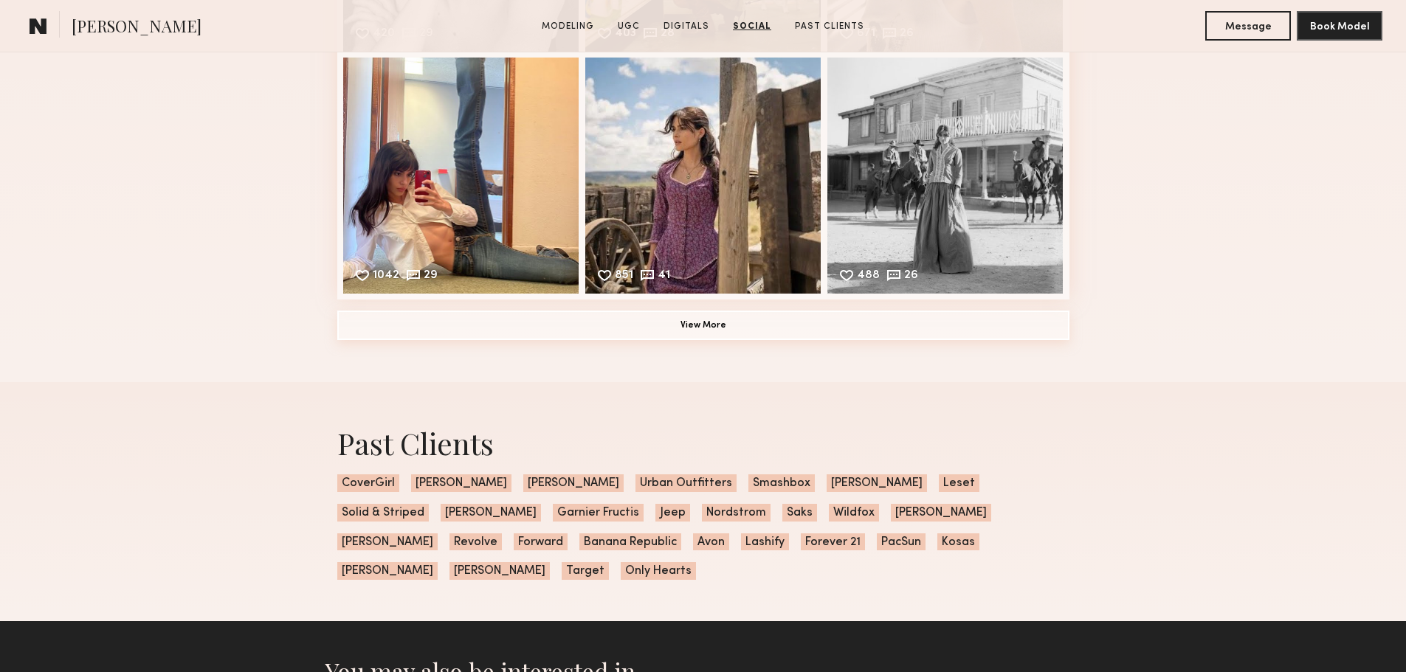
click at [793, 340] on button "View More" at bounding box center [703, 326] width 732 height 30
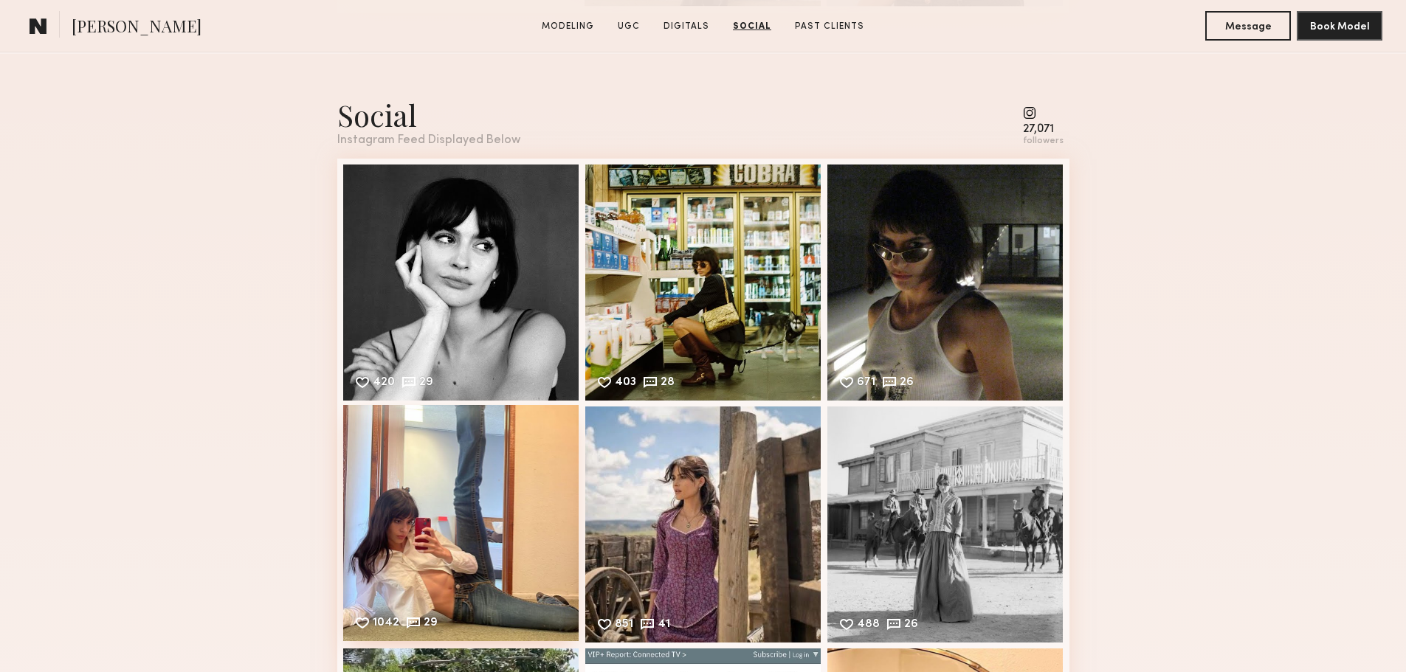
scroll to position [2436, 0]
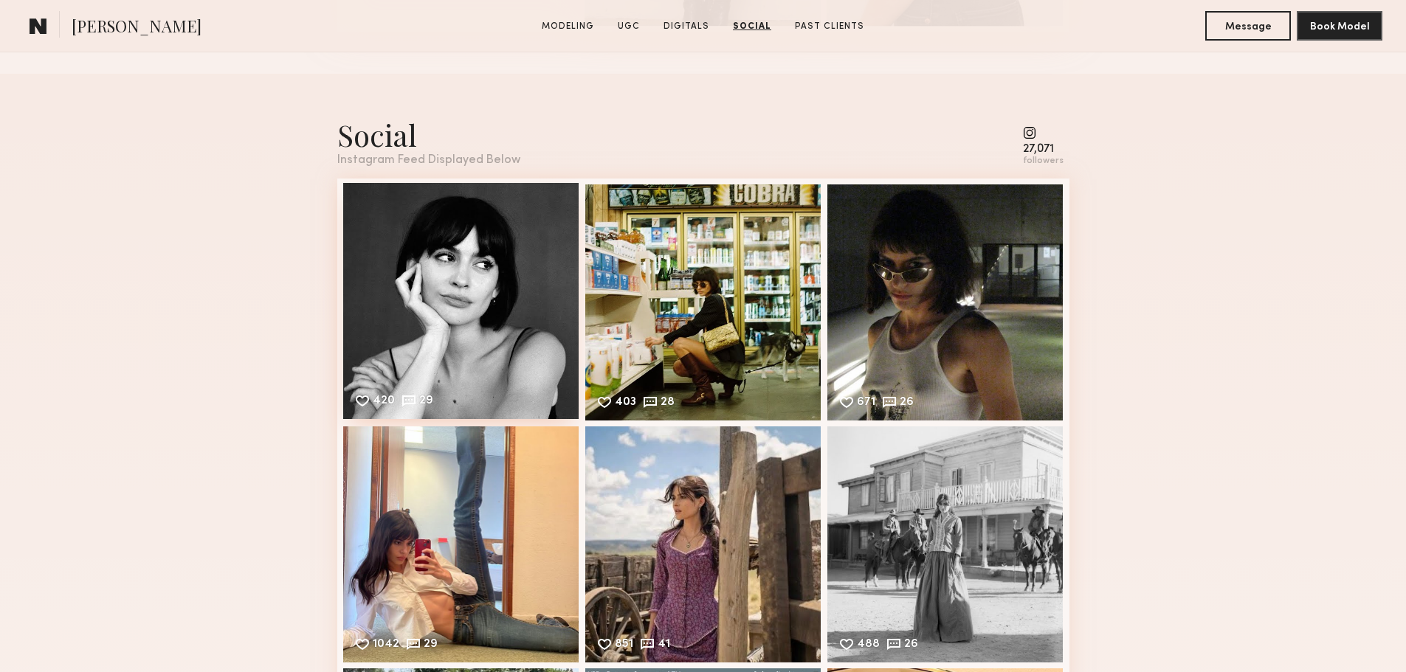
click at [429, 356] on div "420 29 Likes & comments displayed to show model’s engagement" at bounding box center [461, 301] width 236 height 236
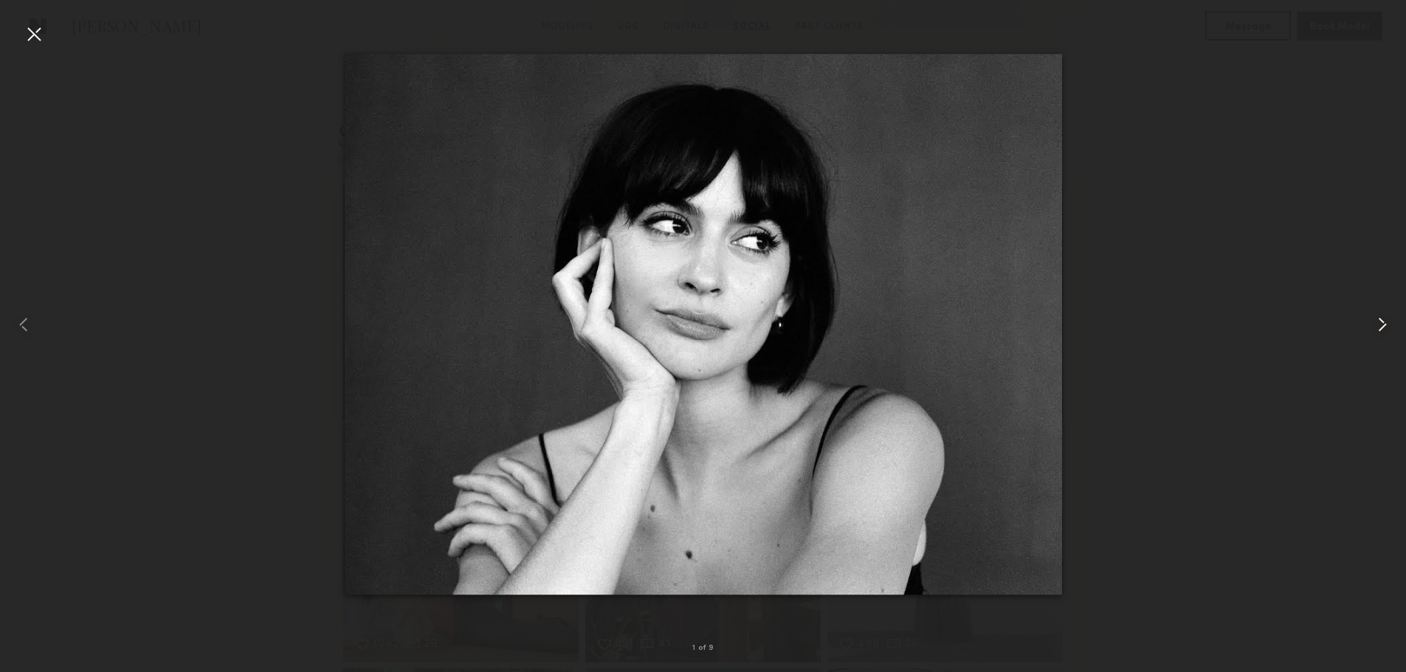
click at [1382, 328] on common-icon at bounding box center [1383, 325] width 24 height 24
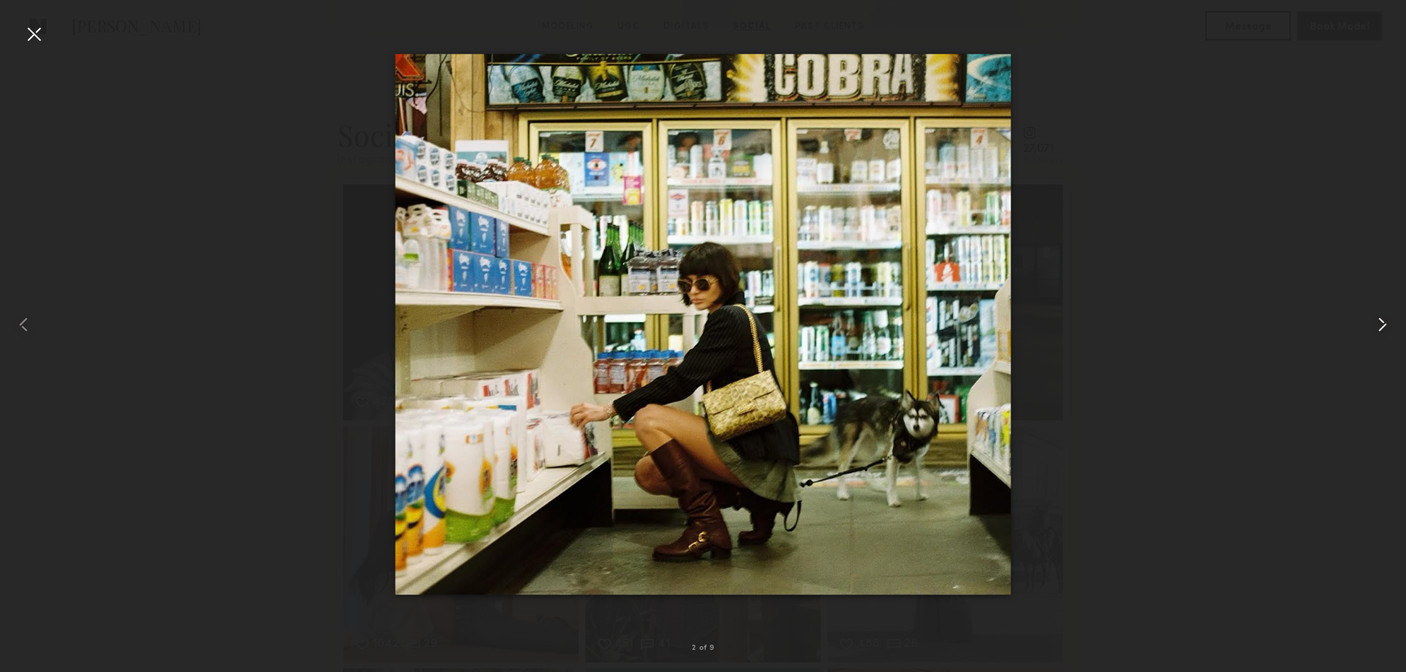
click at [1382, 328] on common-icon at bounding box center [1383, 325] width 24 height 24
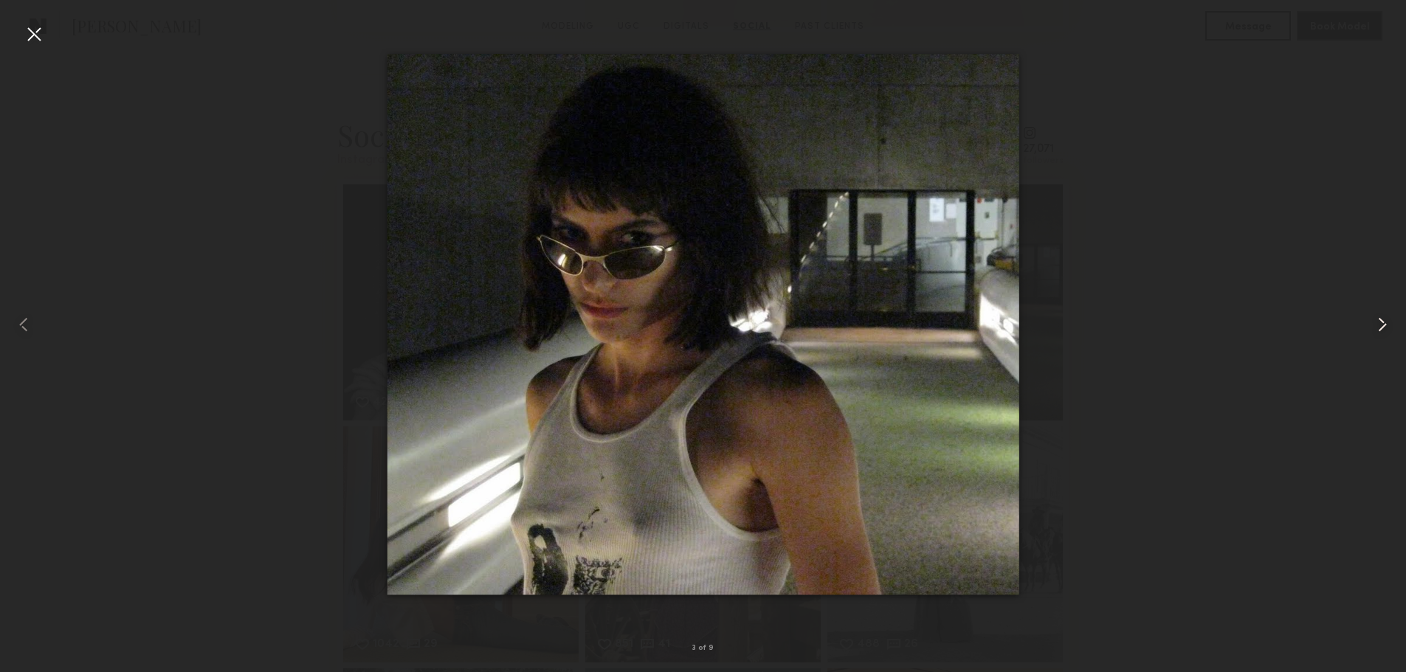
click at [1382, 328] on common-icon at bounding box center [1383, 325] width 24 height 24
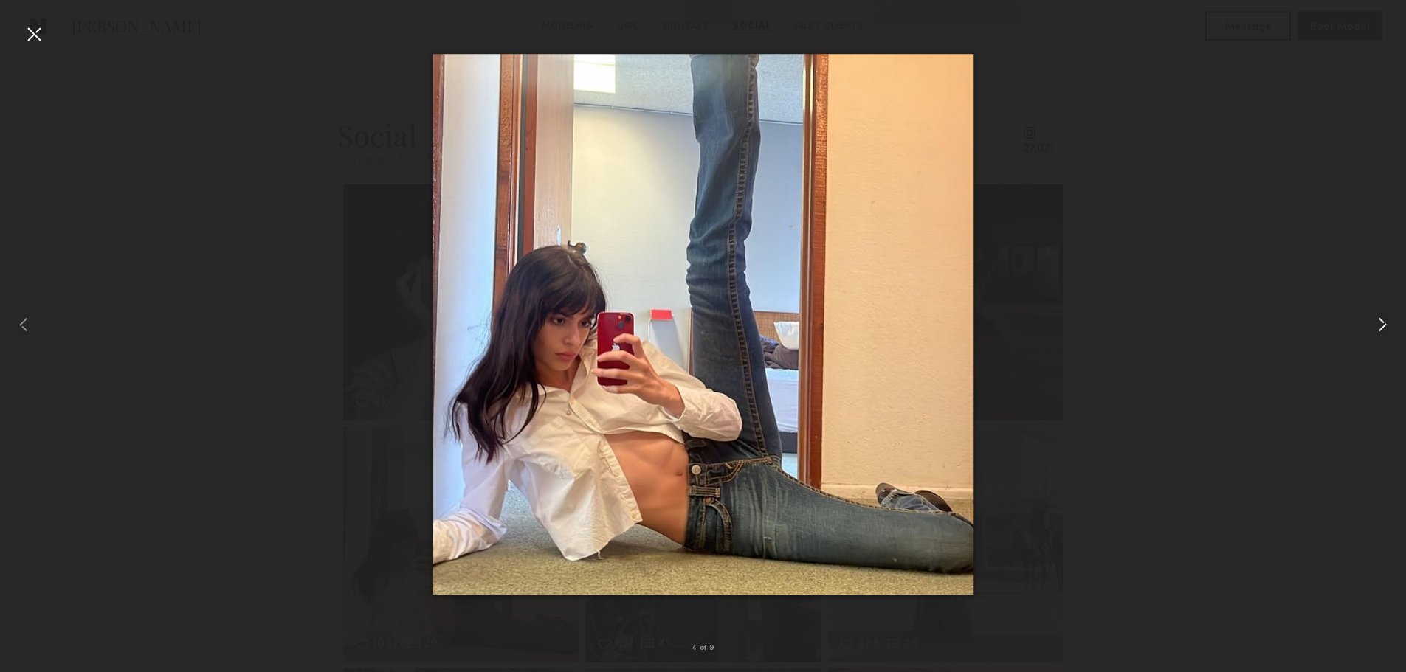
click at [1382, 328] on common-icon at bounding box center [1383, 325] width 24 height 24
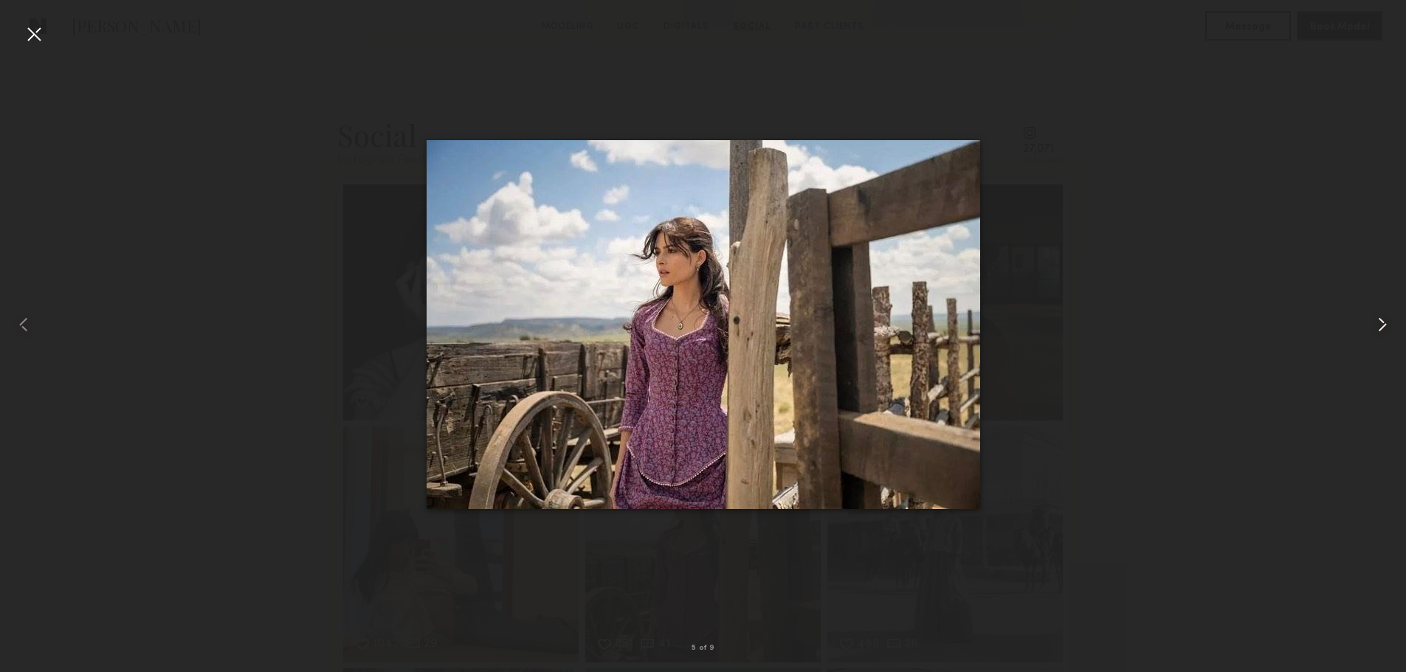
click at [1382, 328] on common-icon at bounding box center [1383, 325] width 24 height 24
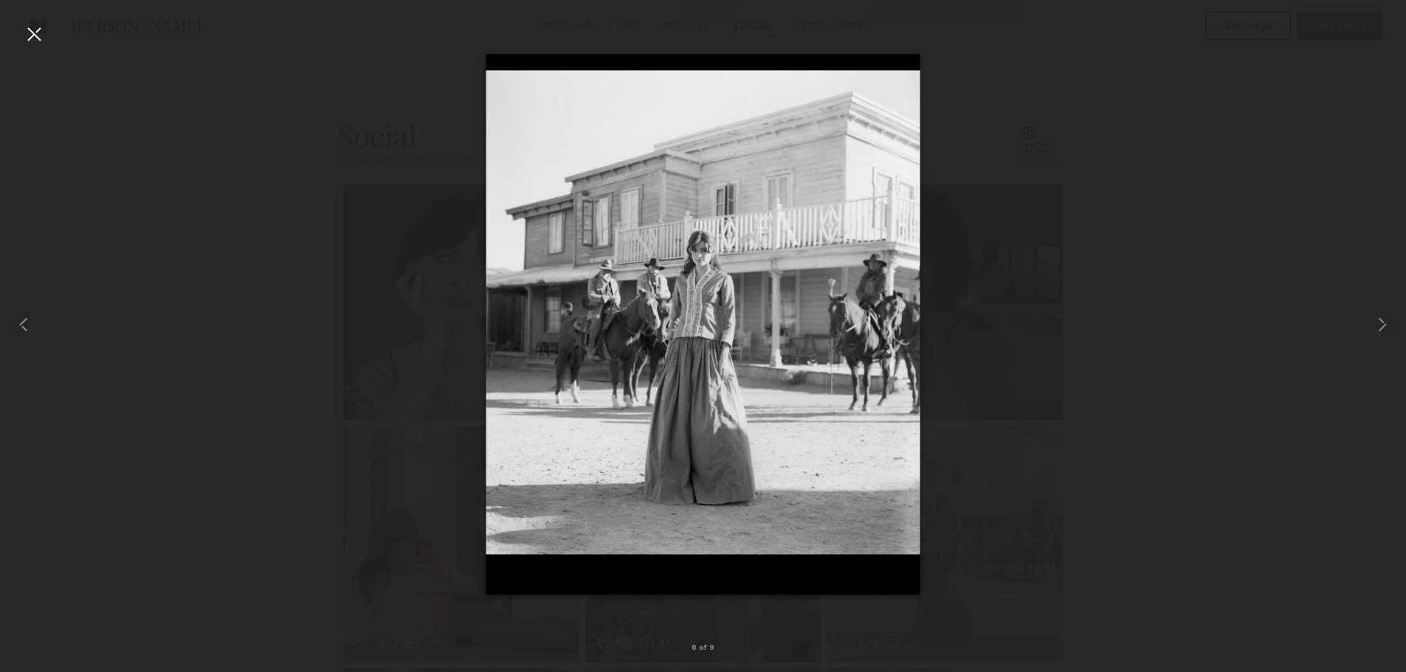
click at [29, 32] on div at bounding box center [34, 34] width 24 height 24
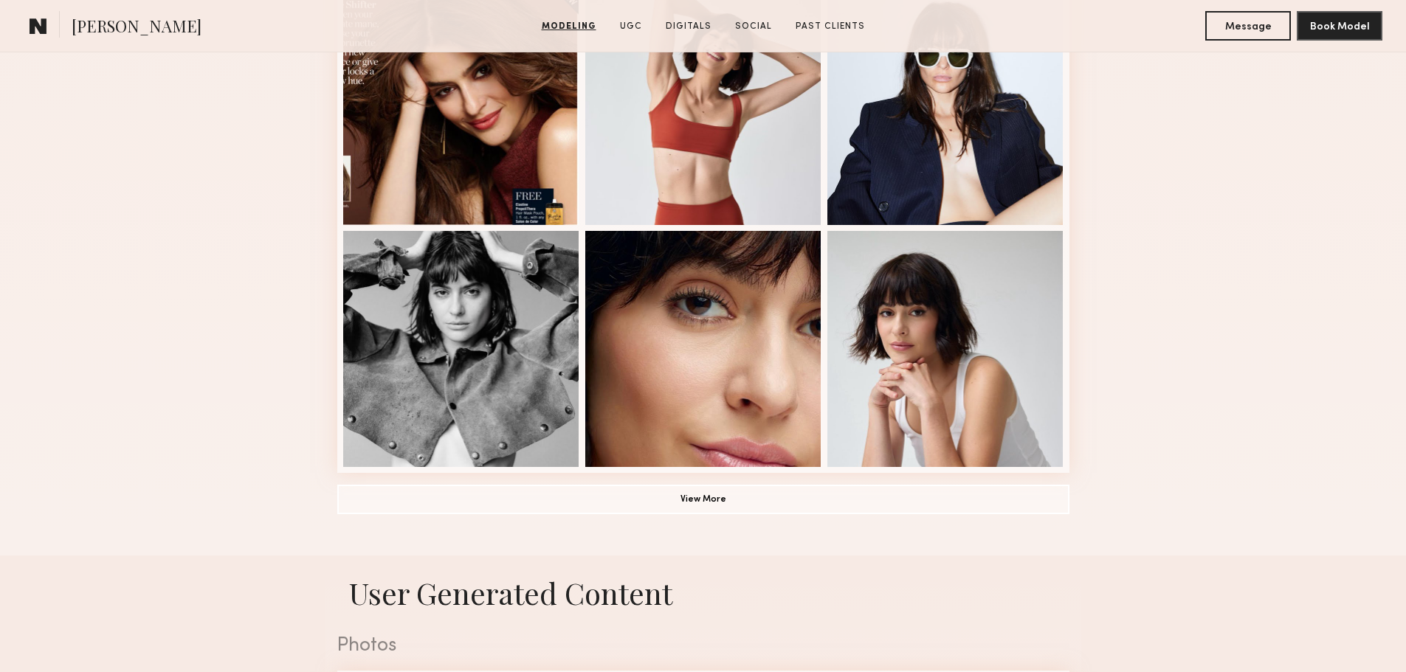
scroll to position [960, 0]
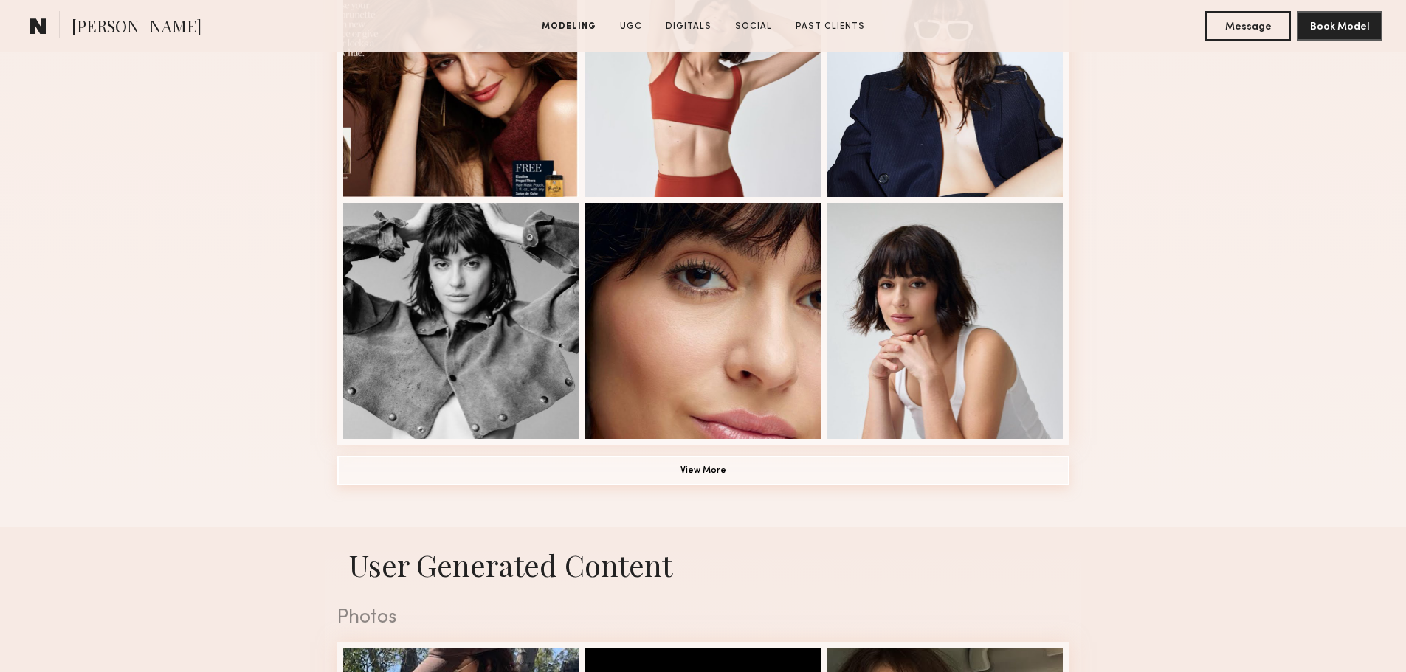
click at [1038, 476] on button "View More" at bounding box center [703, 471] width 732 height 30
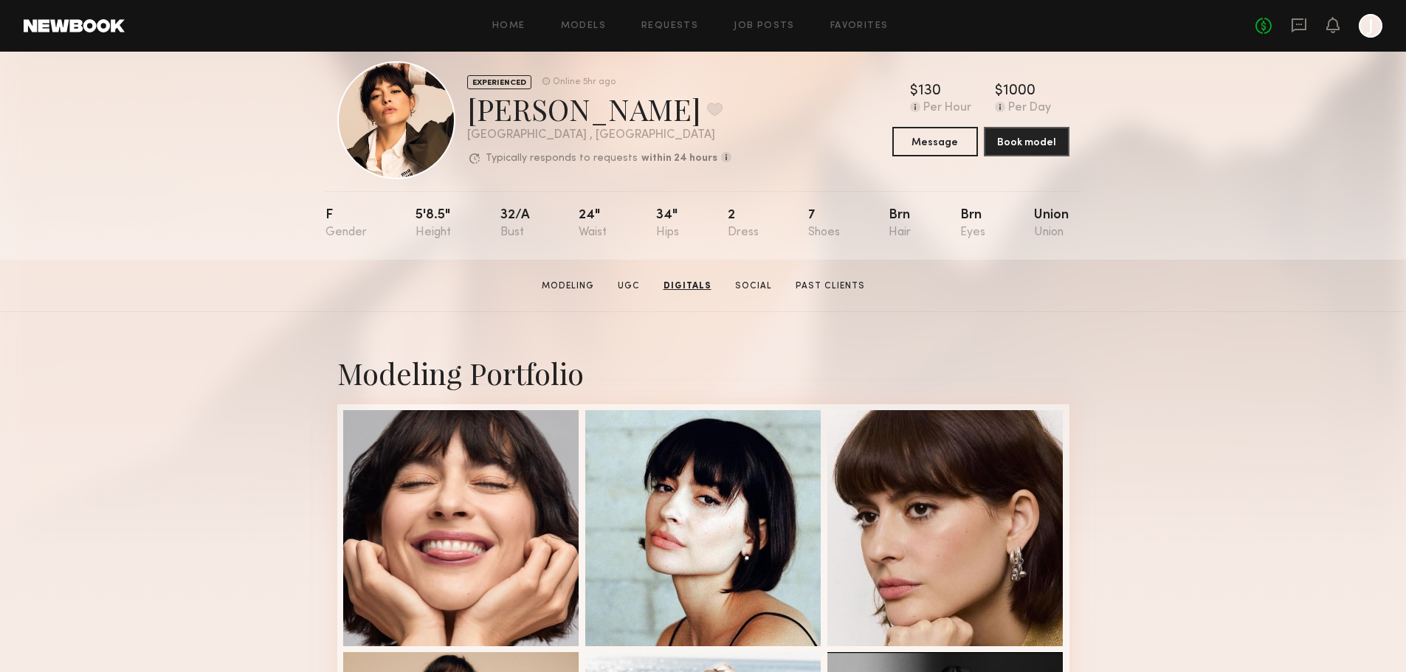
scroll to position [0, 0]
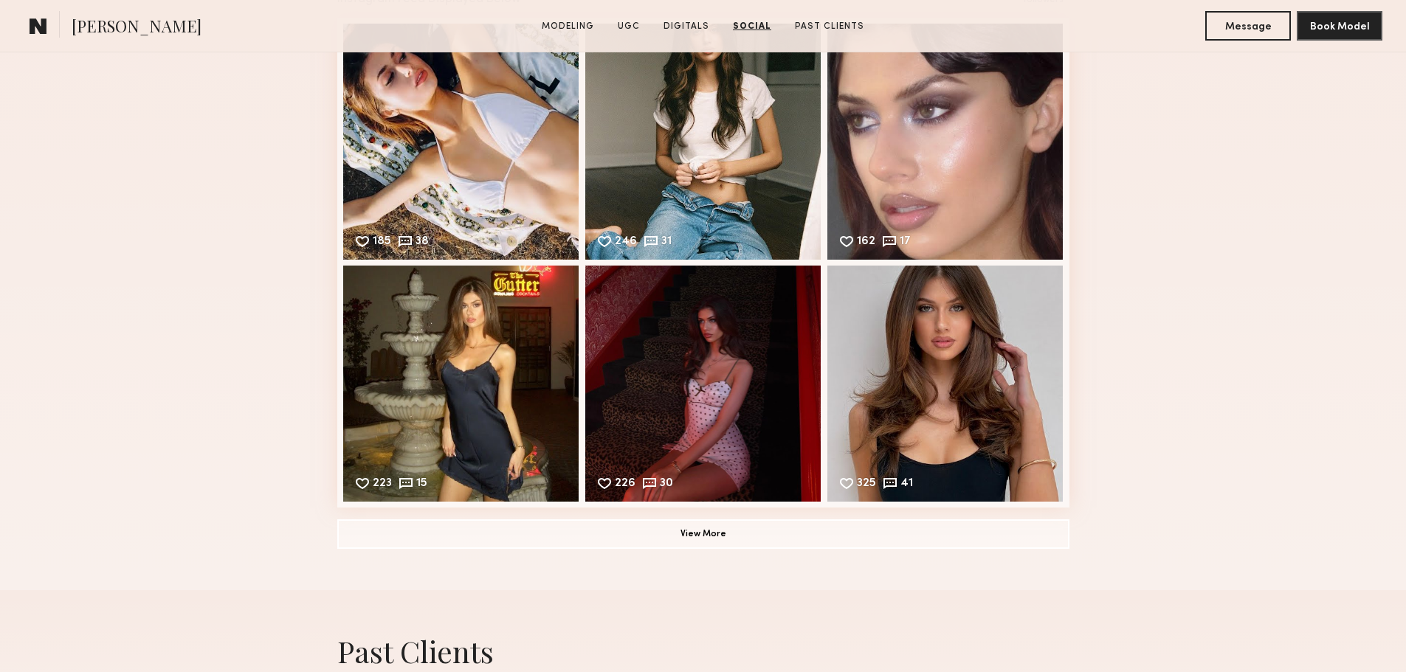
scroll to position [2731, 0]
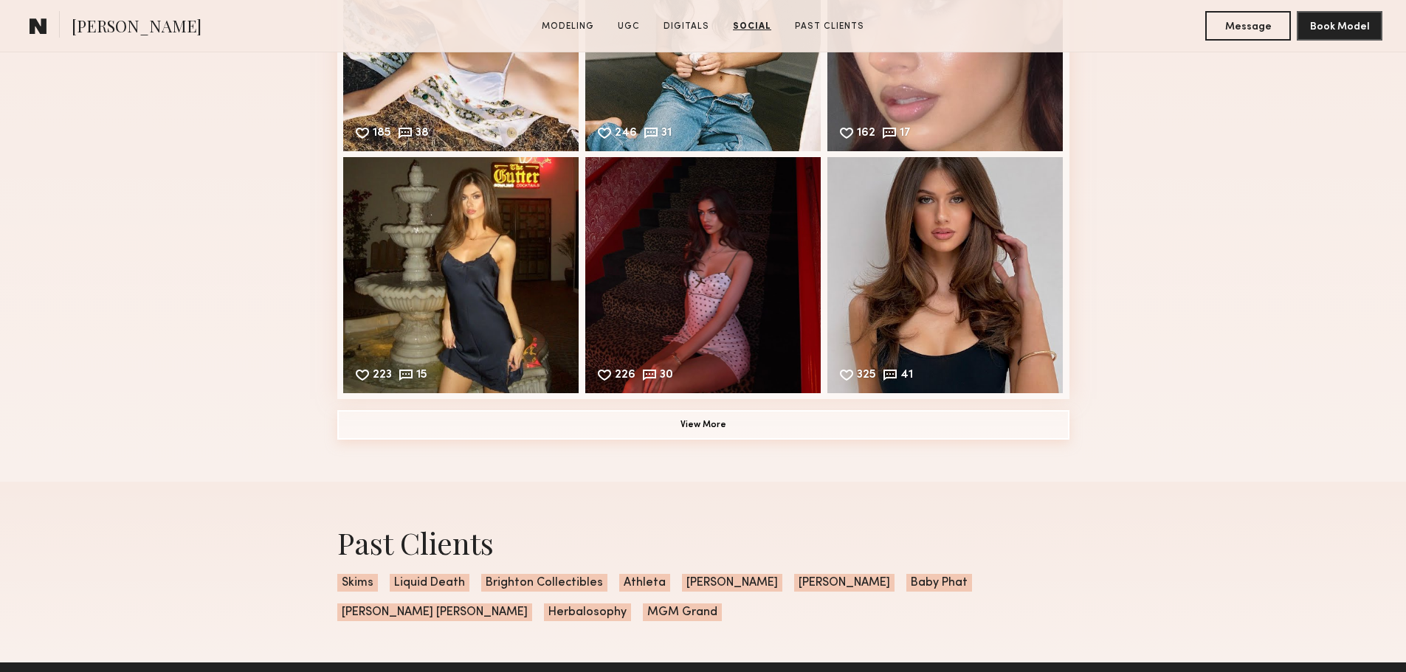
click at [875, 440] on button "View More" at bounding box center [703, 425] width 732 height 30
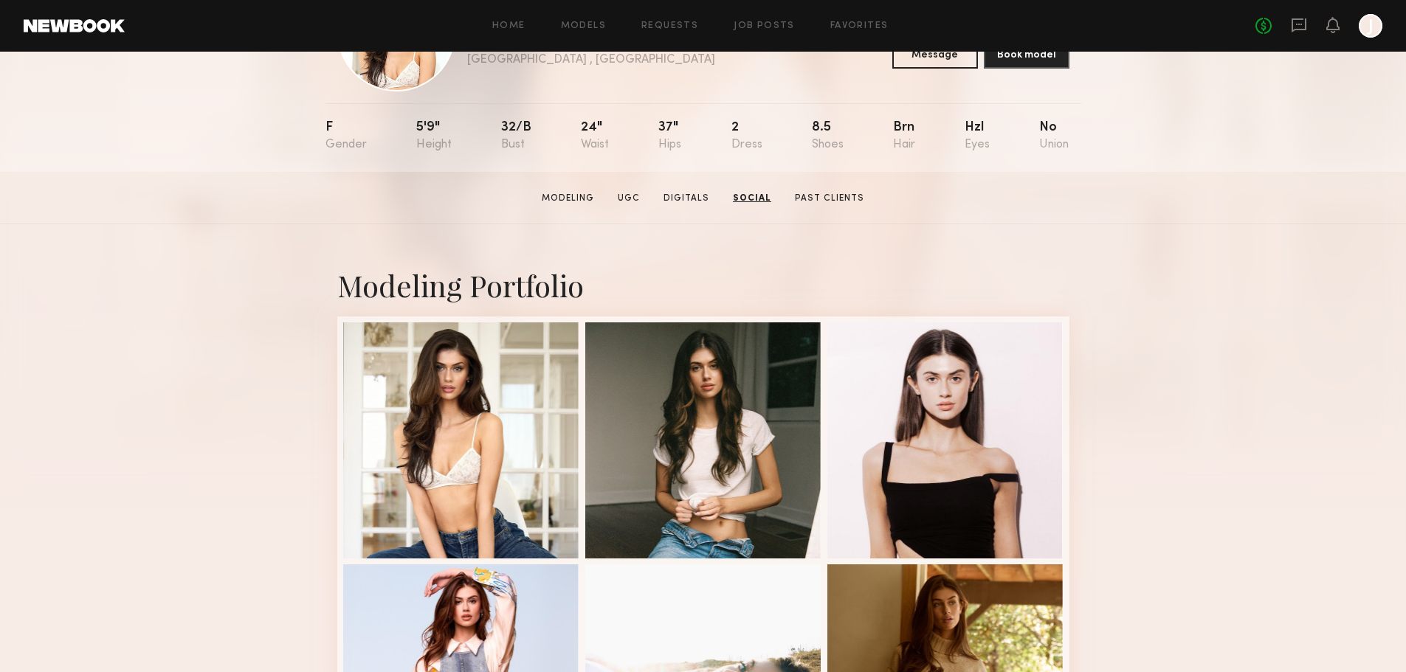
scroll to position [0, 0]
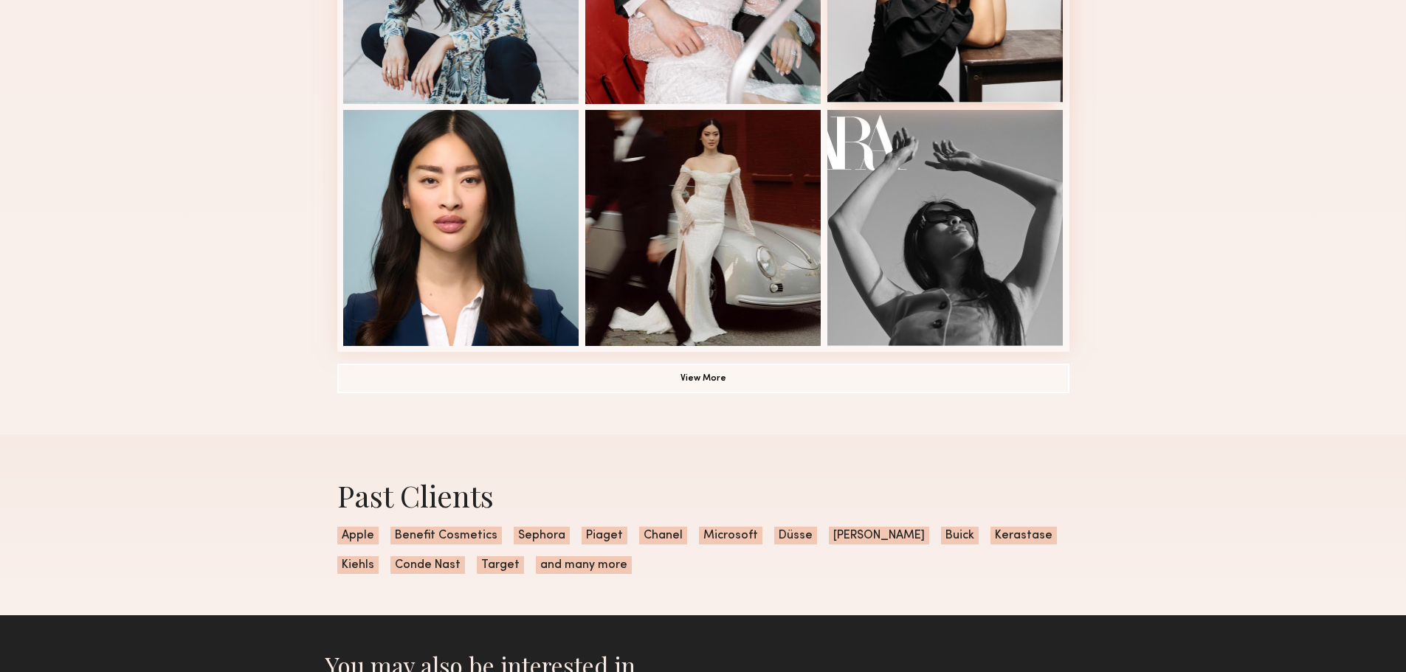
scroll to position [1033, 0]
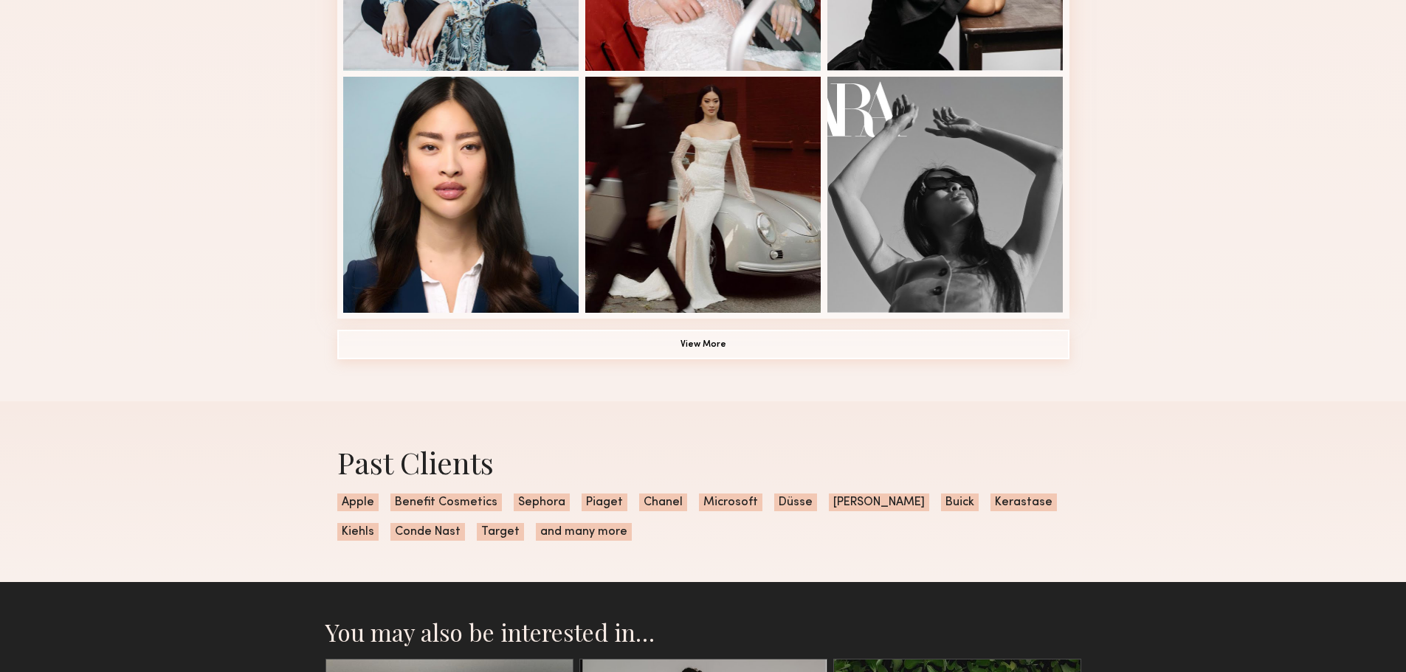
click at [666, 354] on button "View More" at bounding box center [703, 345] width 732 height 30
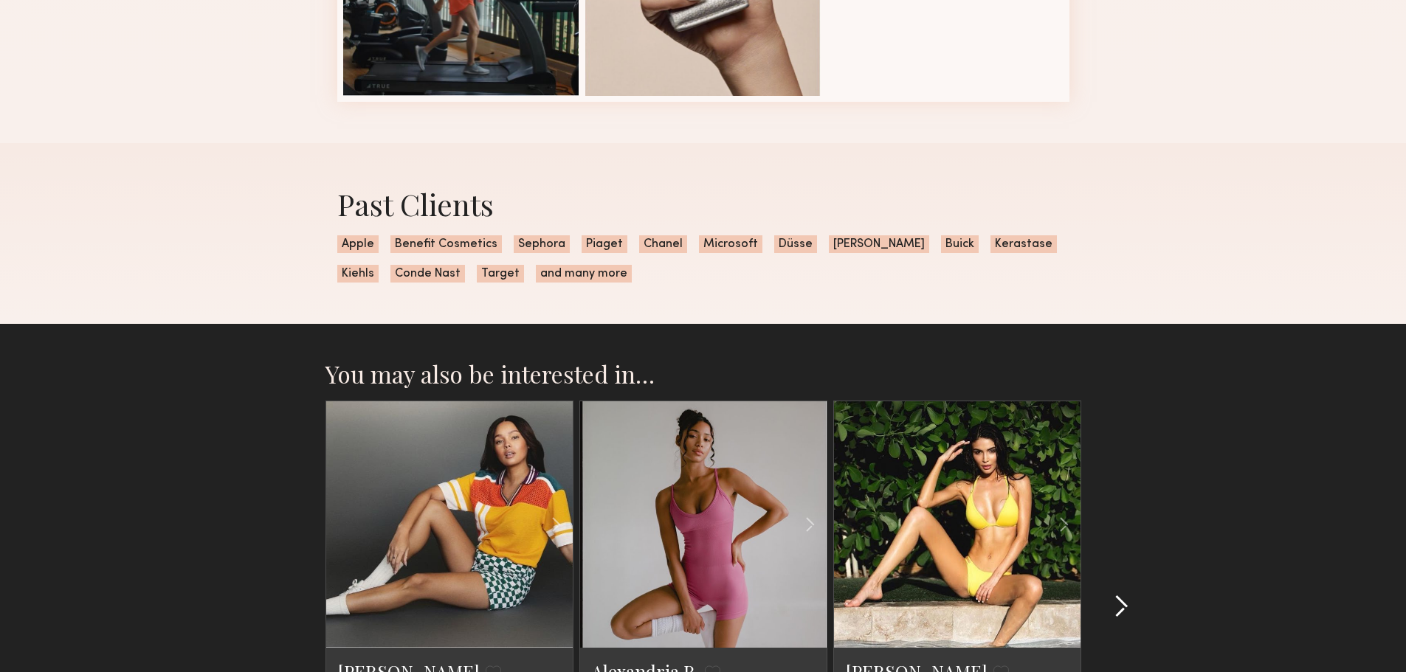
scroll to position [2473, 0]
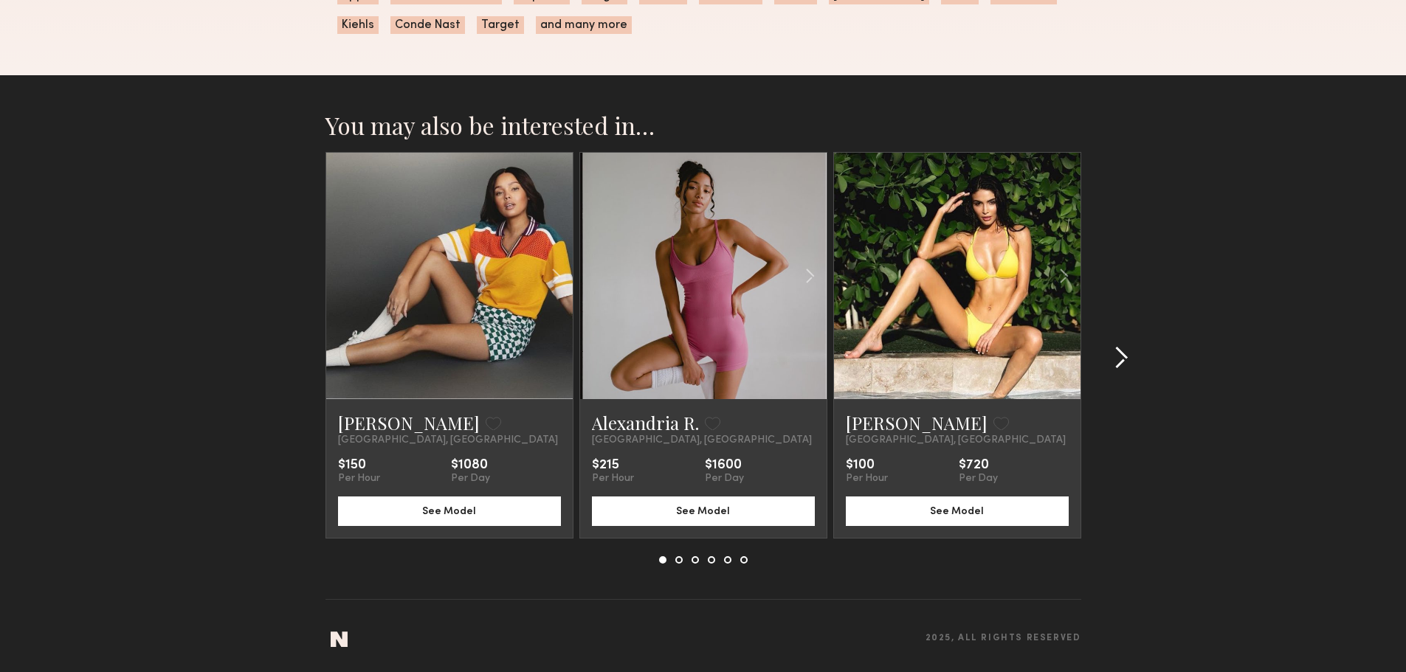
click at [1129, 353] on div at bounding box center [1116, 358] width 71 height 412
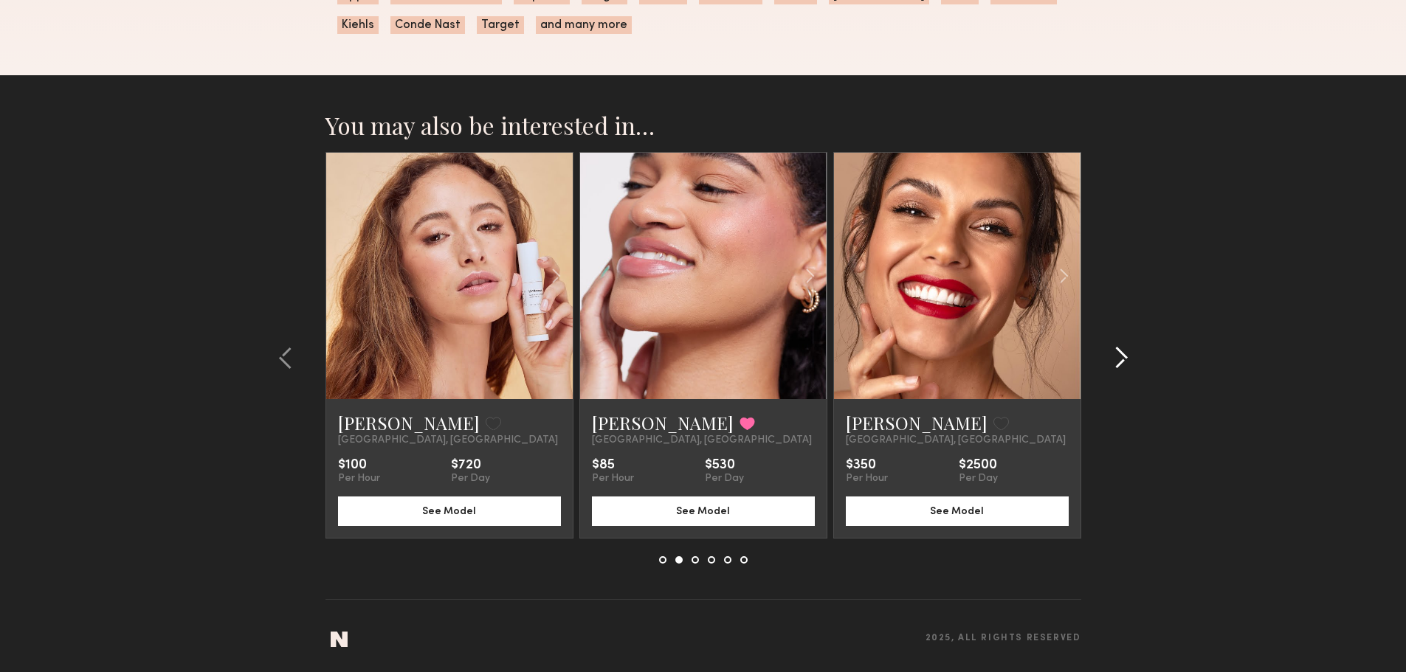
click at [1129, 353] on div at bounding box center [1116, 358] width 71 height 412
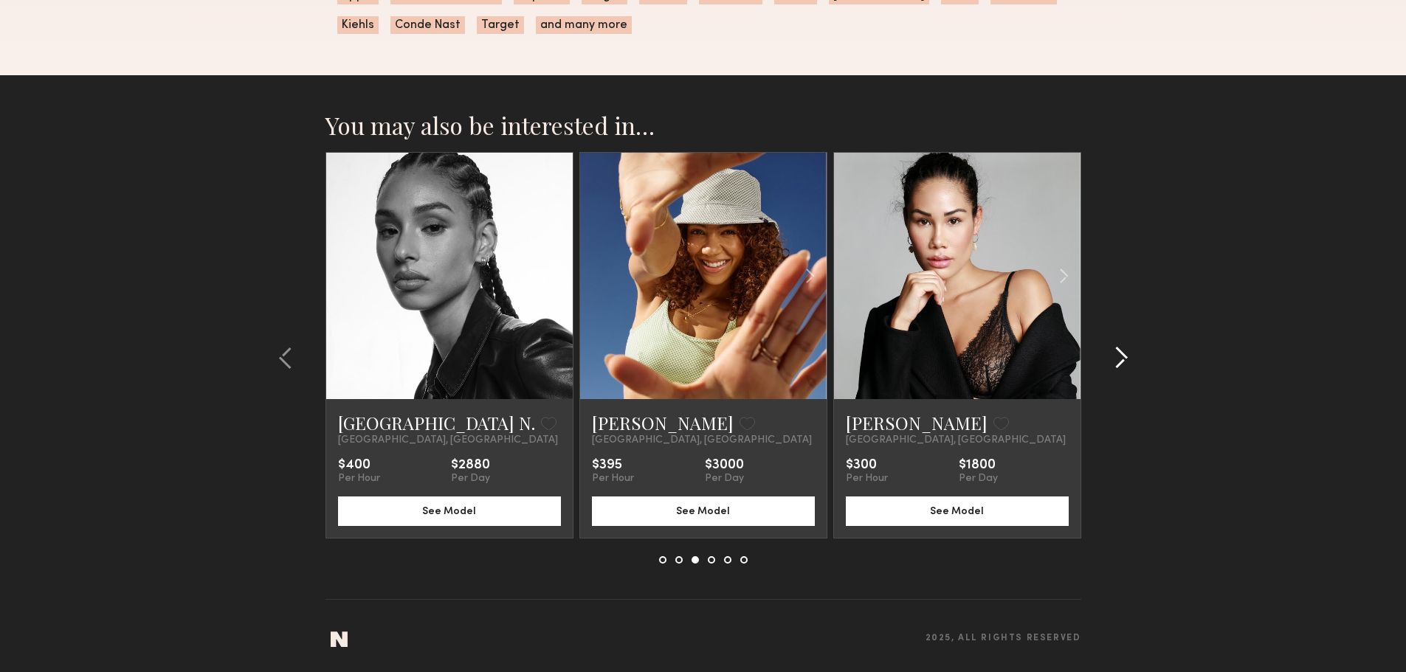
click at [1129, 353] on div at bounding box center [1116, 358] width 71 height 412
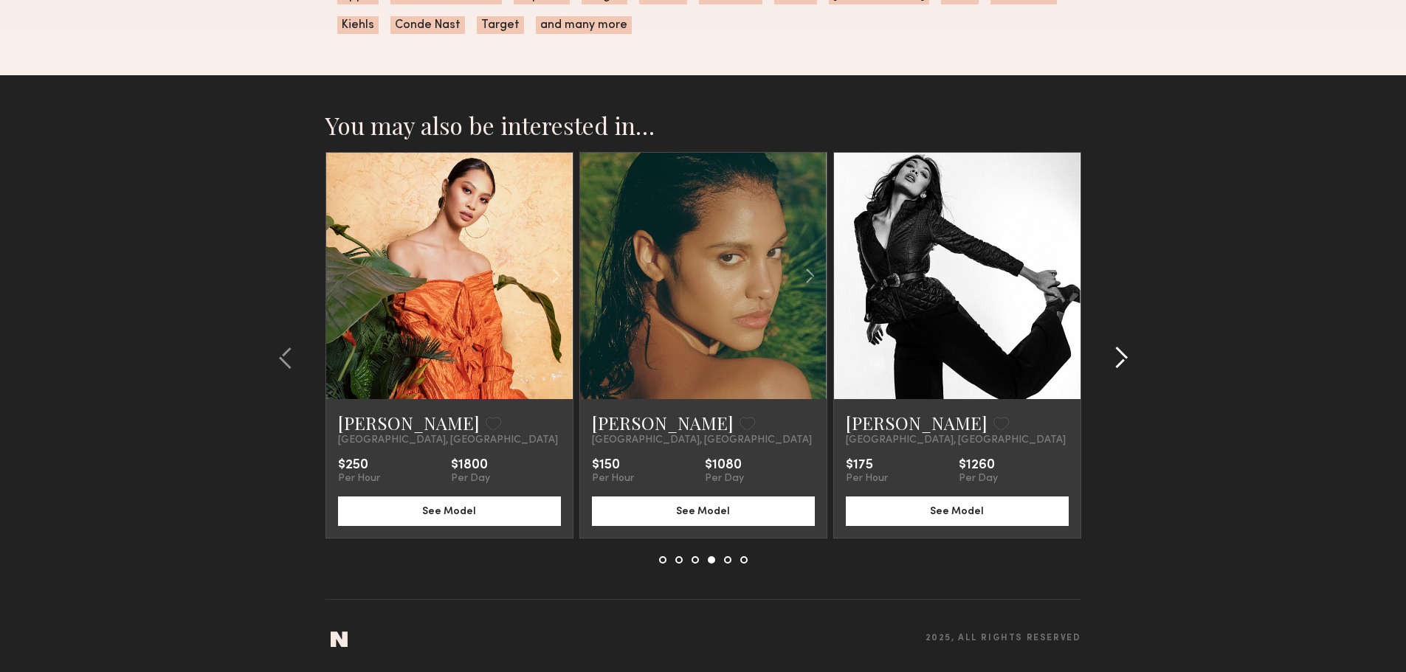
click at [1129, 353] on div at bounding box center [1116, 358] width 71 height 412
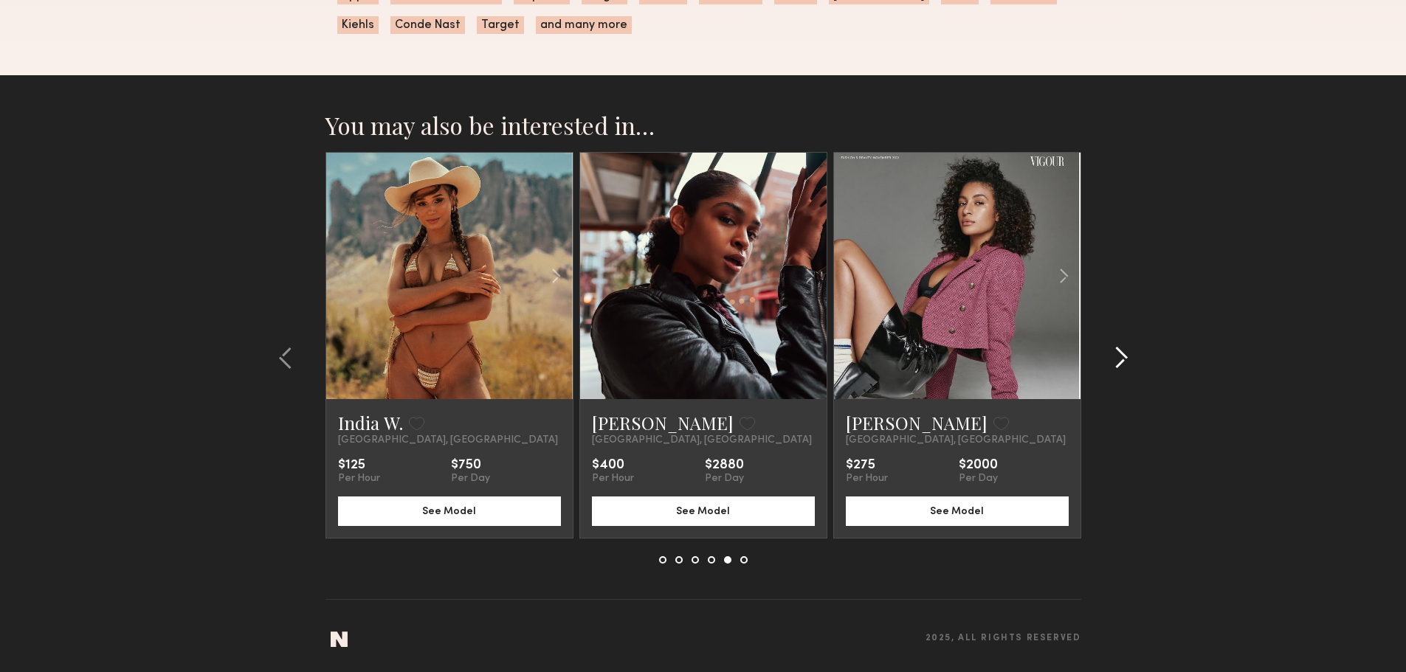
click at [1129, 353] on div at bounding box center [1116, 358] width 71 height 412
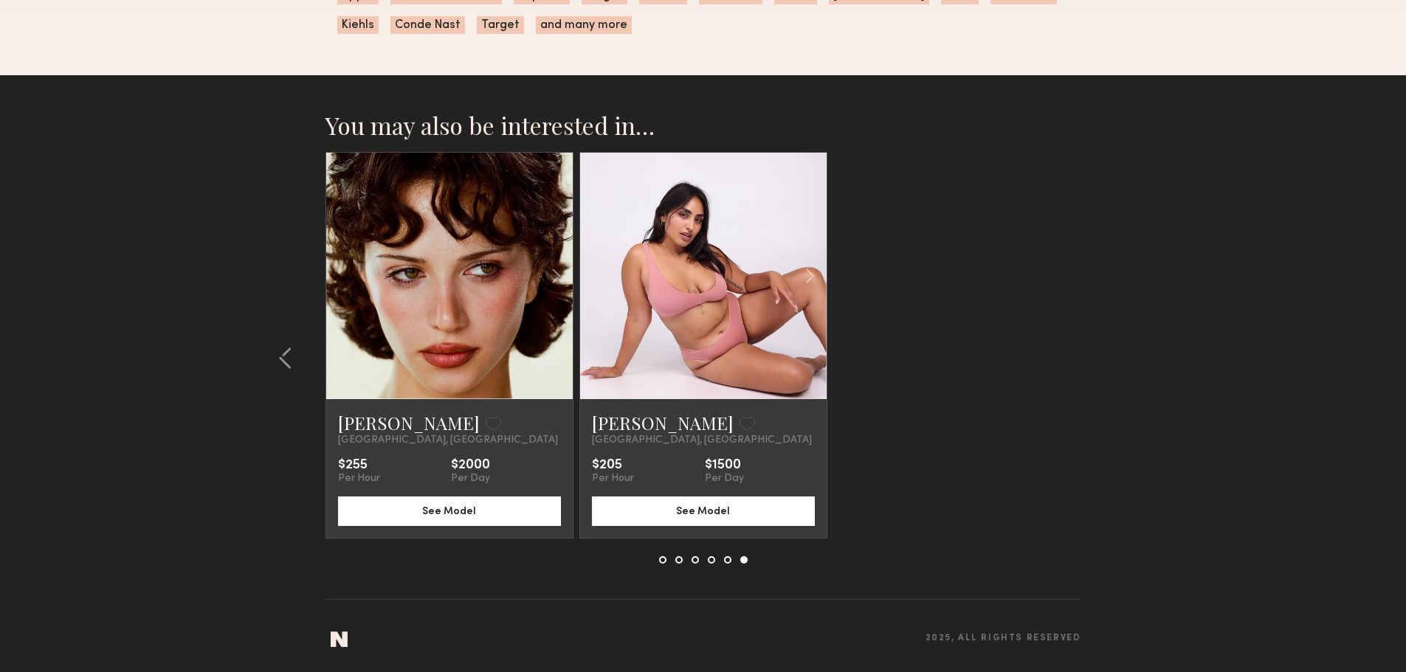
click at [477, 328] on link at bounding box center [449, 276] width 84 height 247
click at [297, 362] on button at bounding box center [290, 358] width 24 height 24
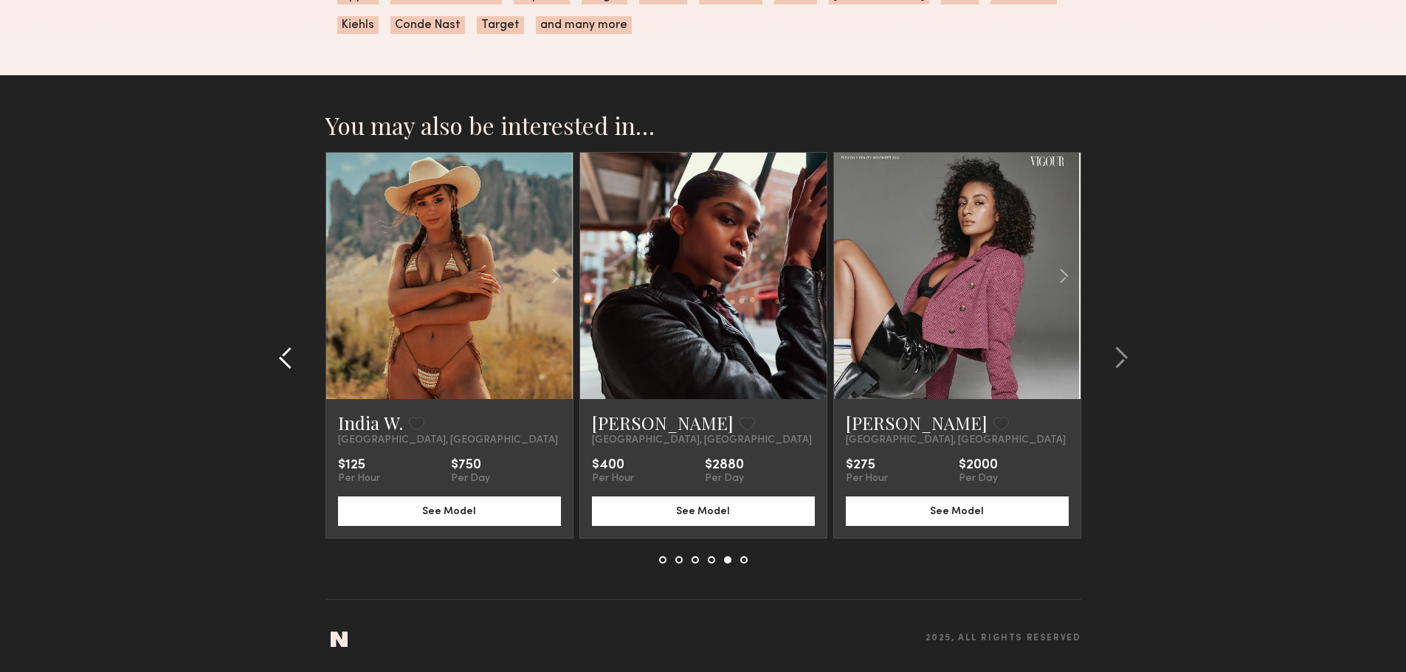
click at [297, 362] on button at bounding box center [290, 358] width 24 height 24
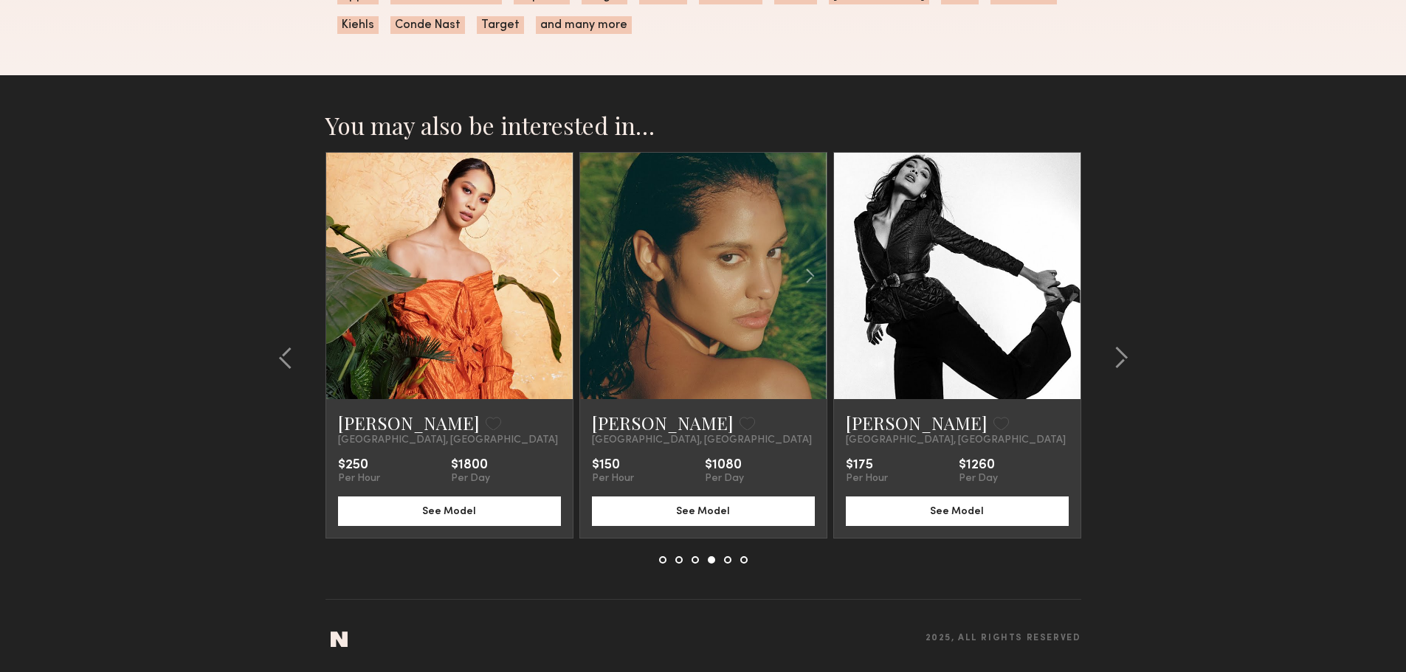
click at [690, 357] on link at bounding box center [703, 276] width 84 height 247
click at [283, 354] on common-icon at bounding box center [285, 358] width 15 height 24
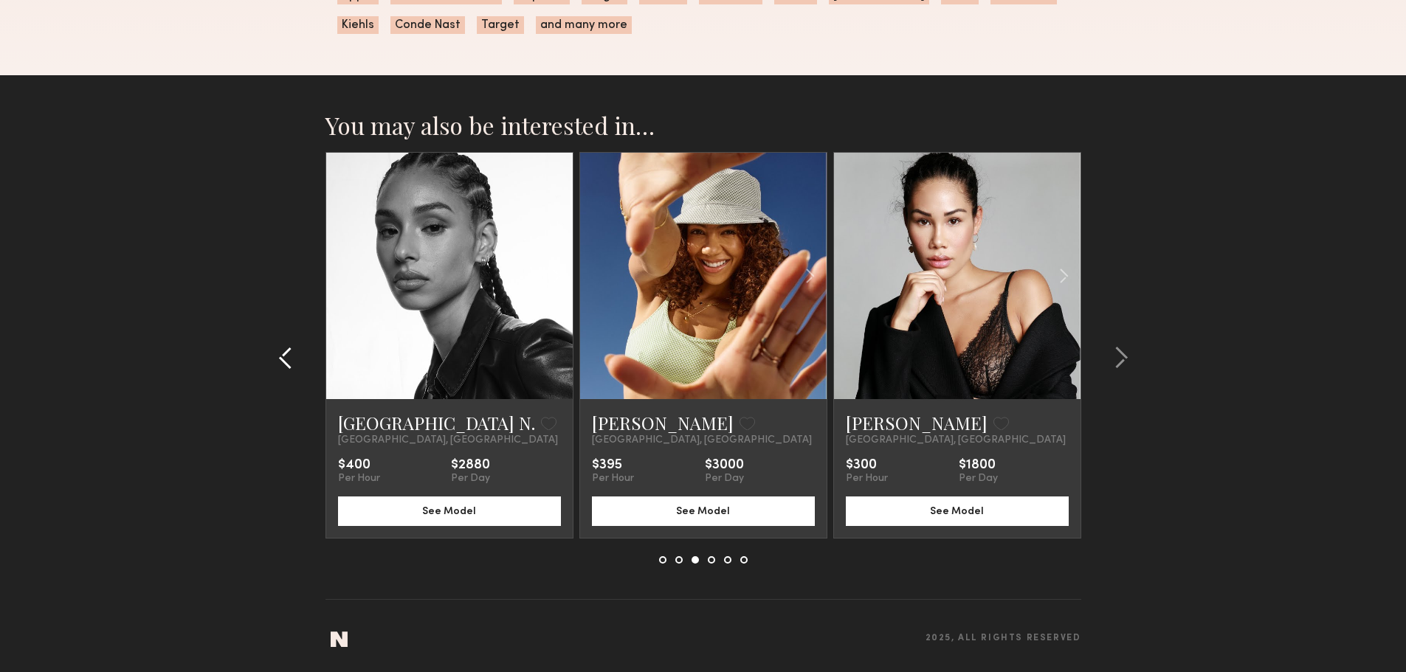
click at [292, 351] on common-icon at bounding box center [285, 358] width 15 height 24
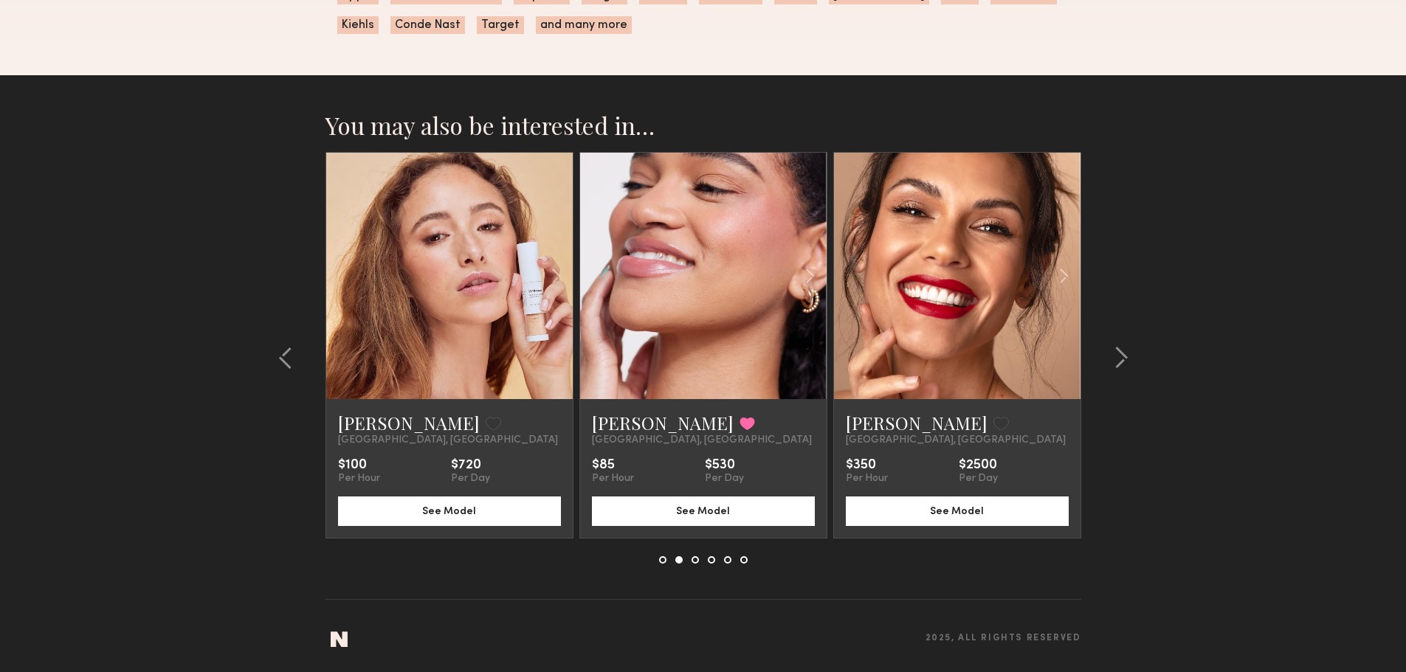
click at [976, 361] on link at bounding box center [957, 276] width 84 height 247
click at [290, 349] on common-icon at bounding box center [285, 358] width 15 height 24
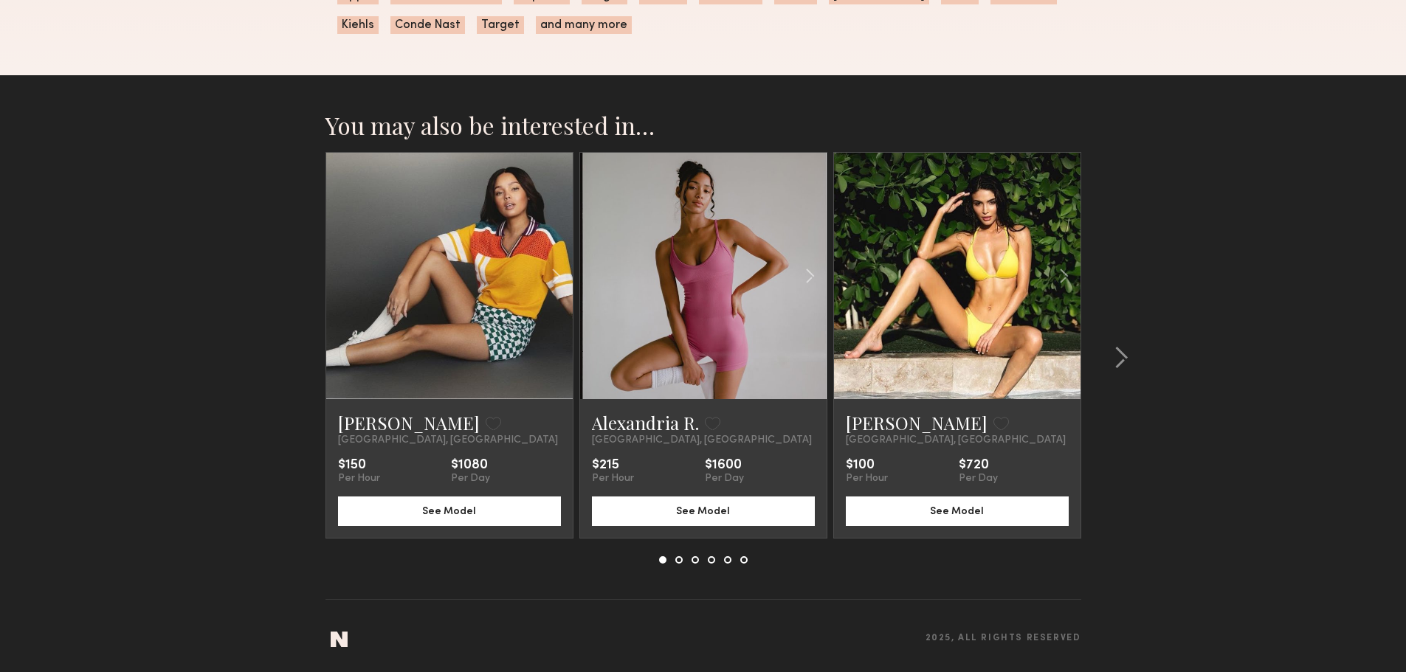
click at [472, 340] on link at bounding box center [449, 276] width 84 height 247
click at [709, 301] on link at bounding box center [703, 276] width 84 height 247
click at [979, 342] on link at bounding box center [957, 276] width 84 height 247
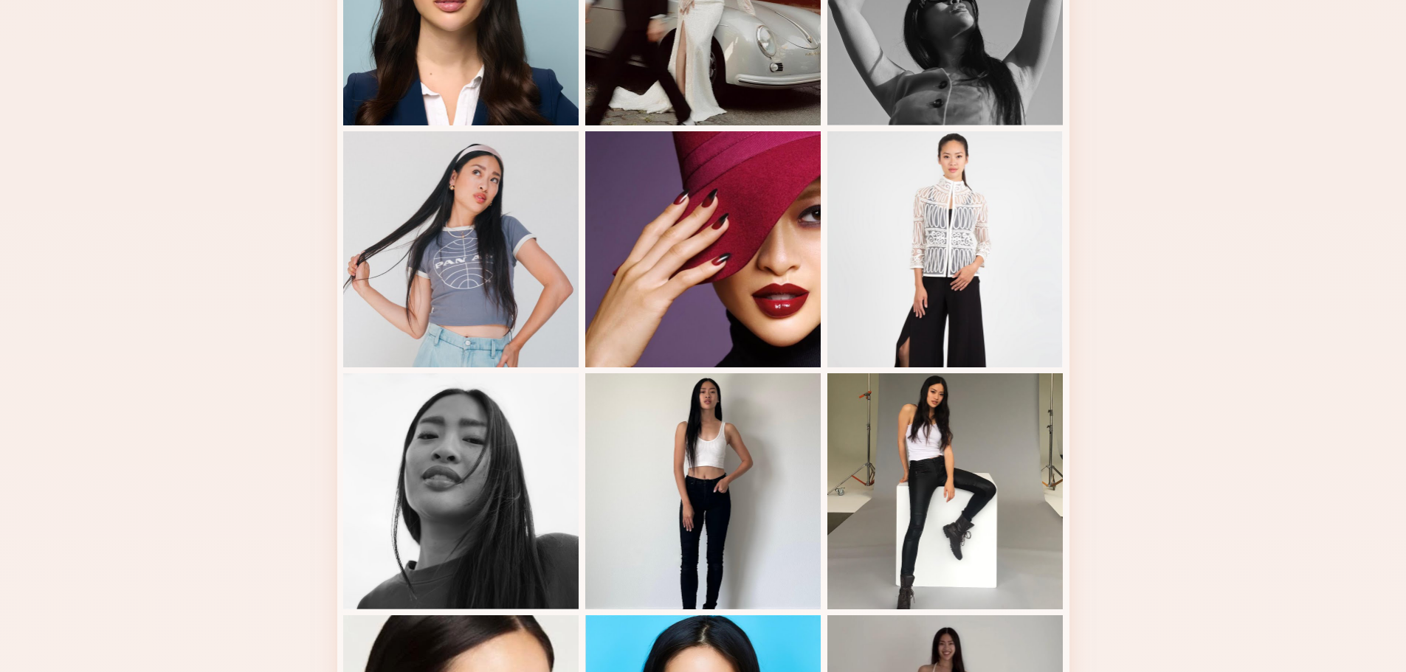
scroll to position [1218, 0]
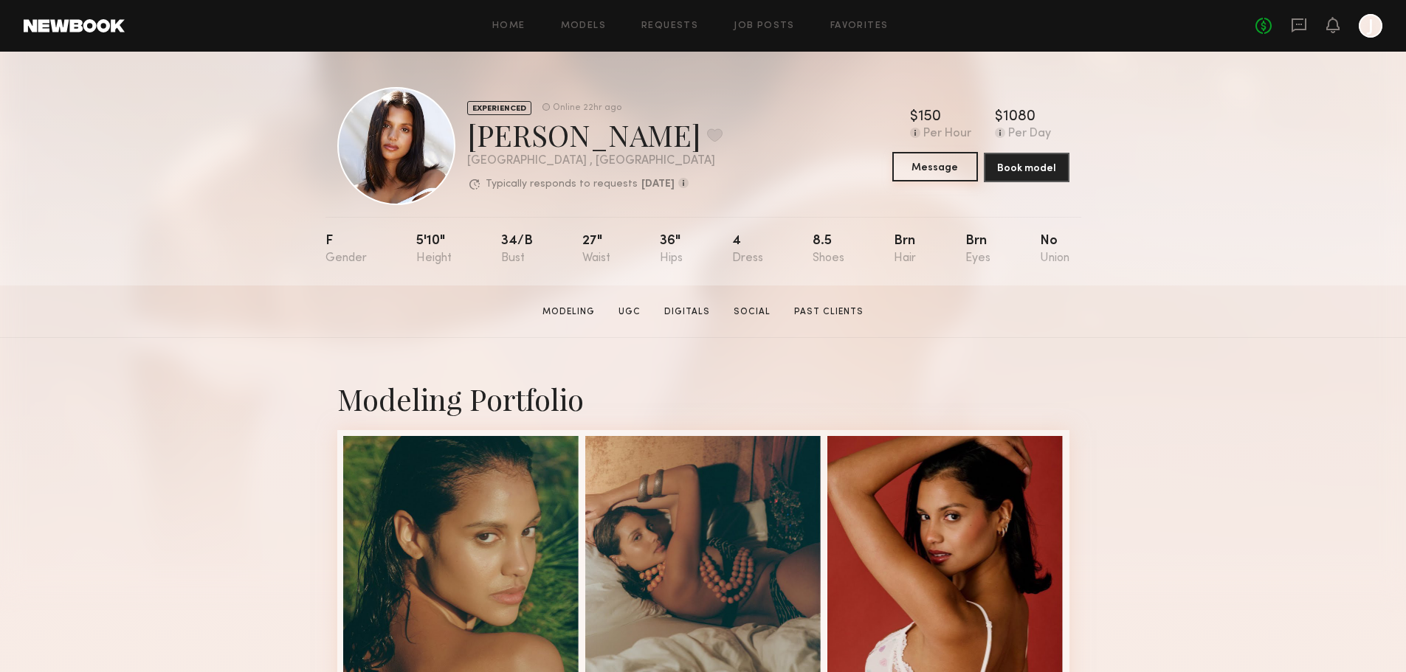
click at [946, 174] on button "Message" at bounding box center [935, 167] width 86 height 30
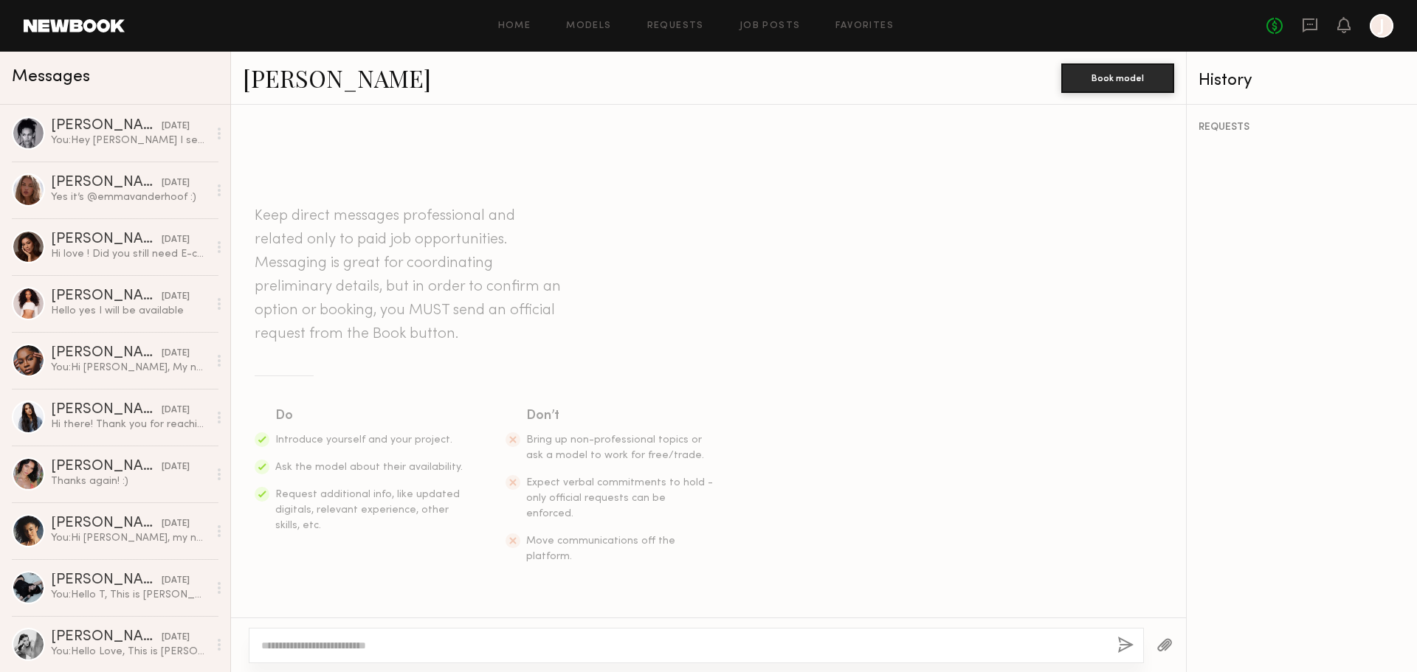
click at [500, 638] on div at bounding box center [696, 645] width 895 height 35
click at [315, 645] on textarea at bounding box center [683, 645] width 844 height 15
paste textarea "**********"
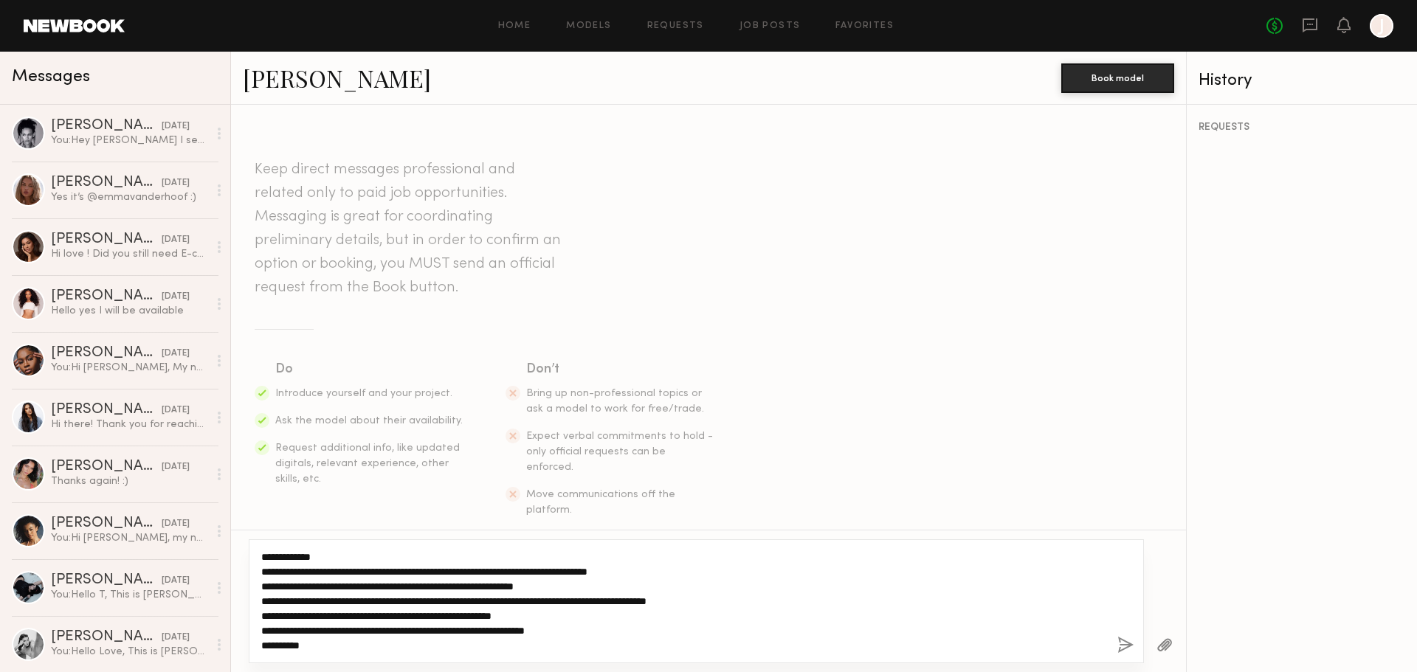
click at [300, 557] on textarea "**********" at bounding box center [683, 601] width 844 height 103
drag, startPoint x: 795, startPoint y: 600, endPoint x: 502, endPoint y: 596, distance: 293.1
click at [502, 596] on textarea "**********" at bounding box center [683, 601] width 844 height 103
drag, startPoint x: 489, startPoint y: 618, endPoint x: 371, endPoint y: 621, distance: 118.1
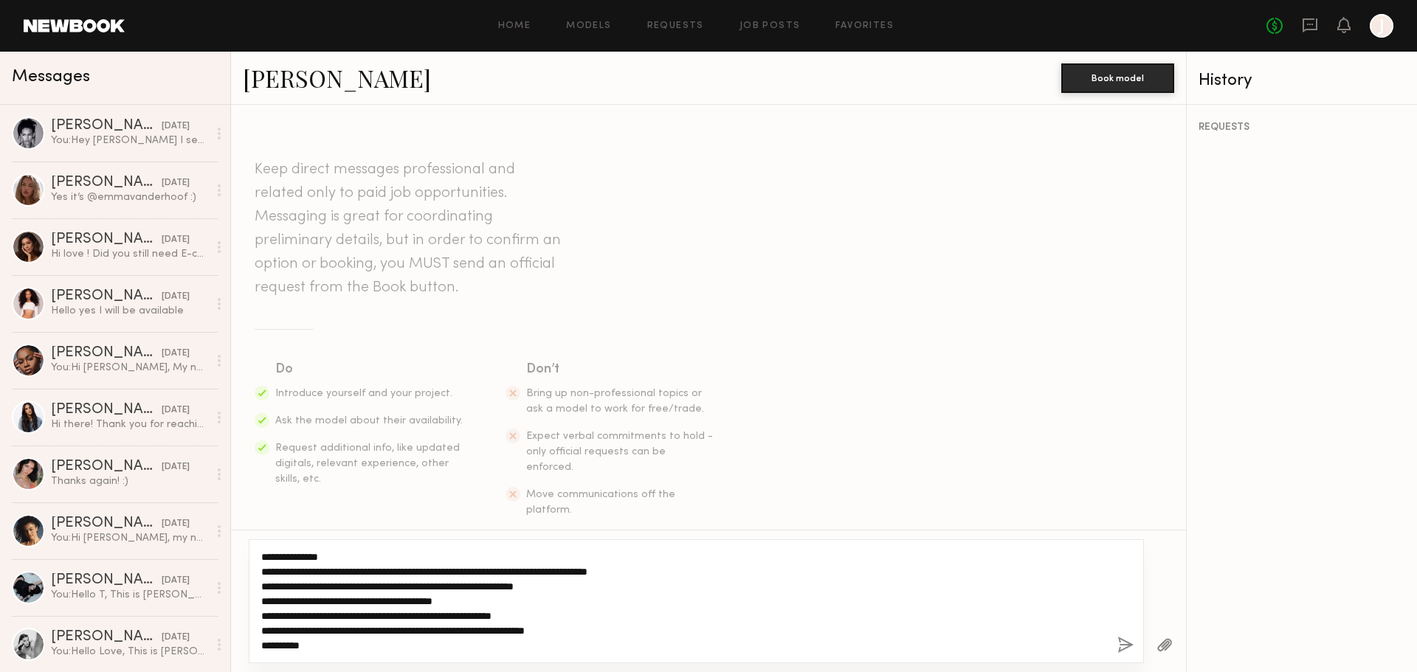
click at [371, 621] on textarea "**********" at bounding box center [683, 601] width 844 height 103
click at [465, 619] on textarea "**********" at bounding box center [683, 601] width 844 height 103
click at [464, 618] on textarea "**********" at bounding box center [683, 601] width 844 height 103
drag, startPoint x: 334, startPoint y: 652, endPoint x: 218, endPoint y: 561, distance: 147.8
click at [218, 561] on div "Messages [PERSON_NAME] [DATE] You: Hey [PERSON_NAME] I sent you a DM earlier [D…" at bounding box center [708, 362] width 1417 height 621
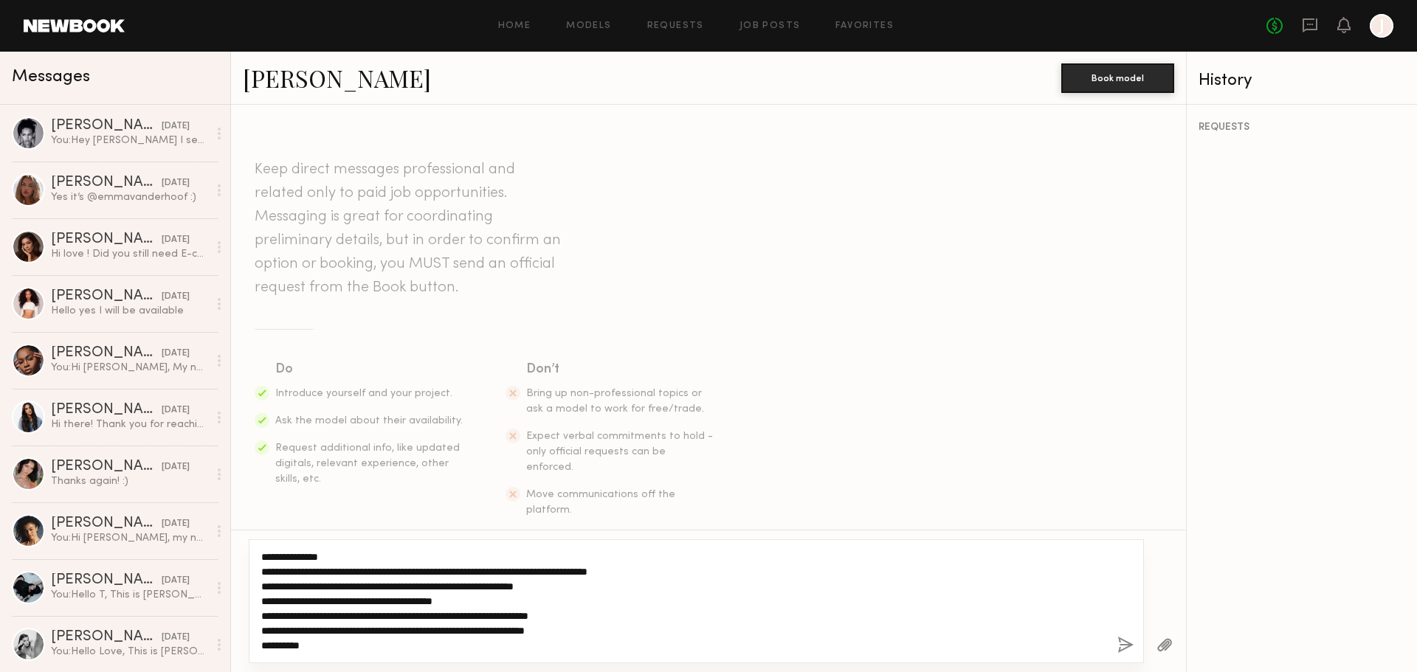
type textarea "**********"
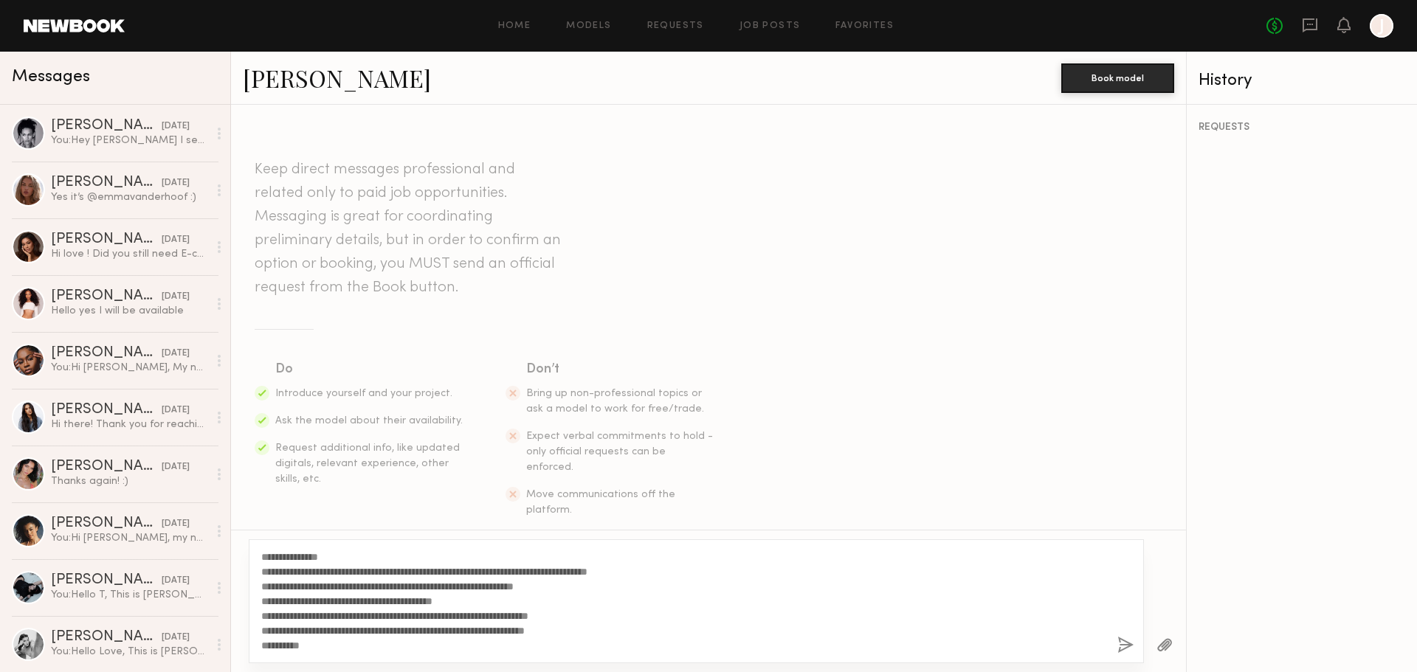
click at [1112, 642] on div "**********" at bounding box center [696, 602] width 895 height 124
click at [1123, 646] on button "button" at bounding box center [1125, 646] width 16 height 18
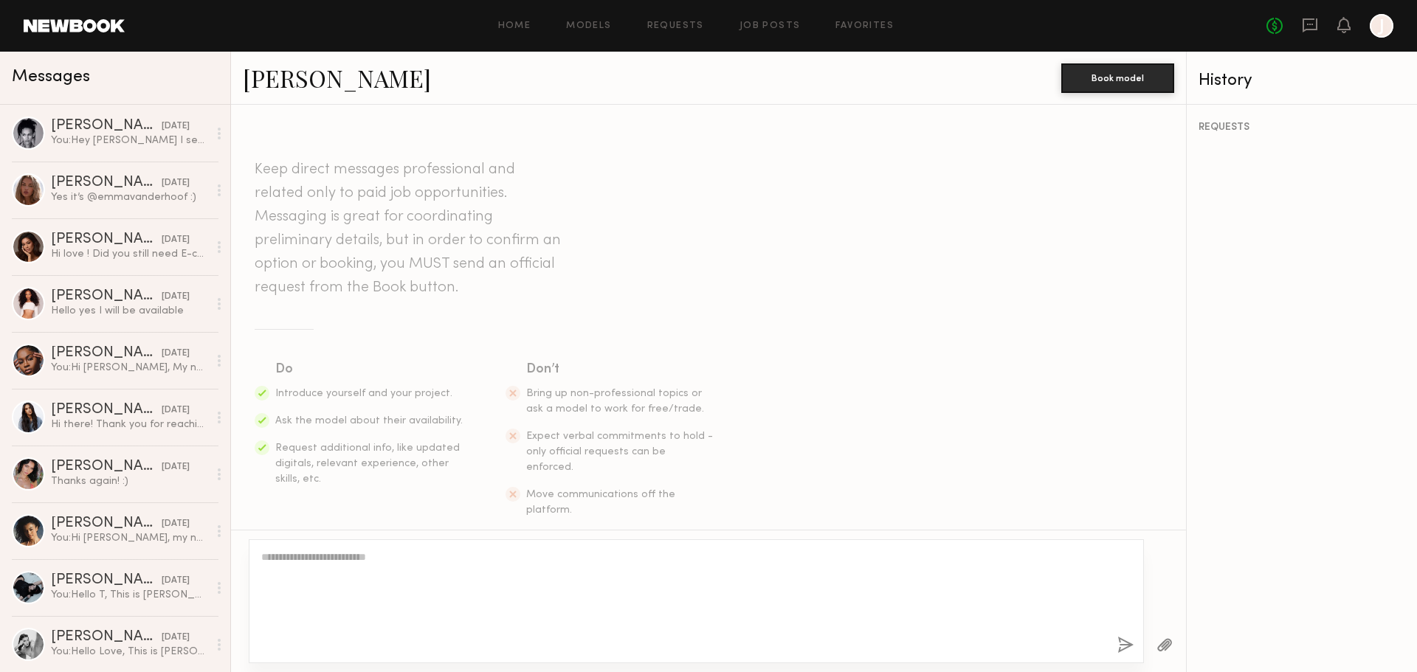
scroll to position [274, 0]
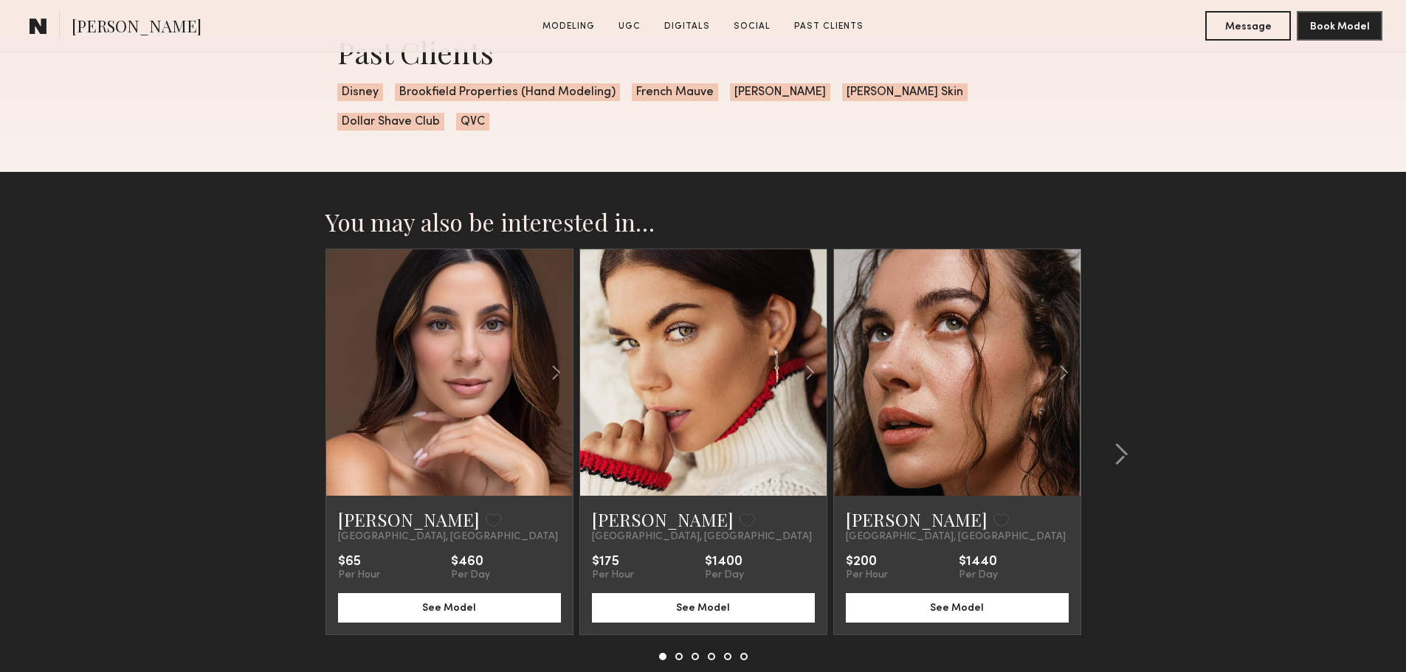
scroll to position [4281, 0]
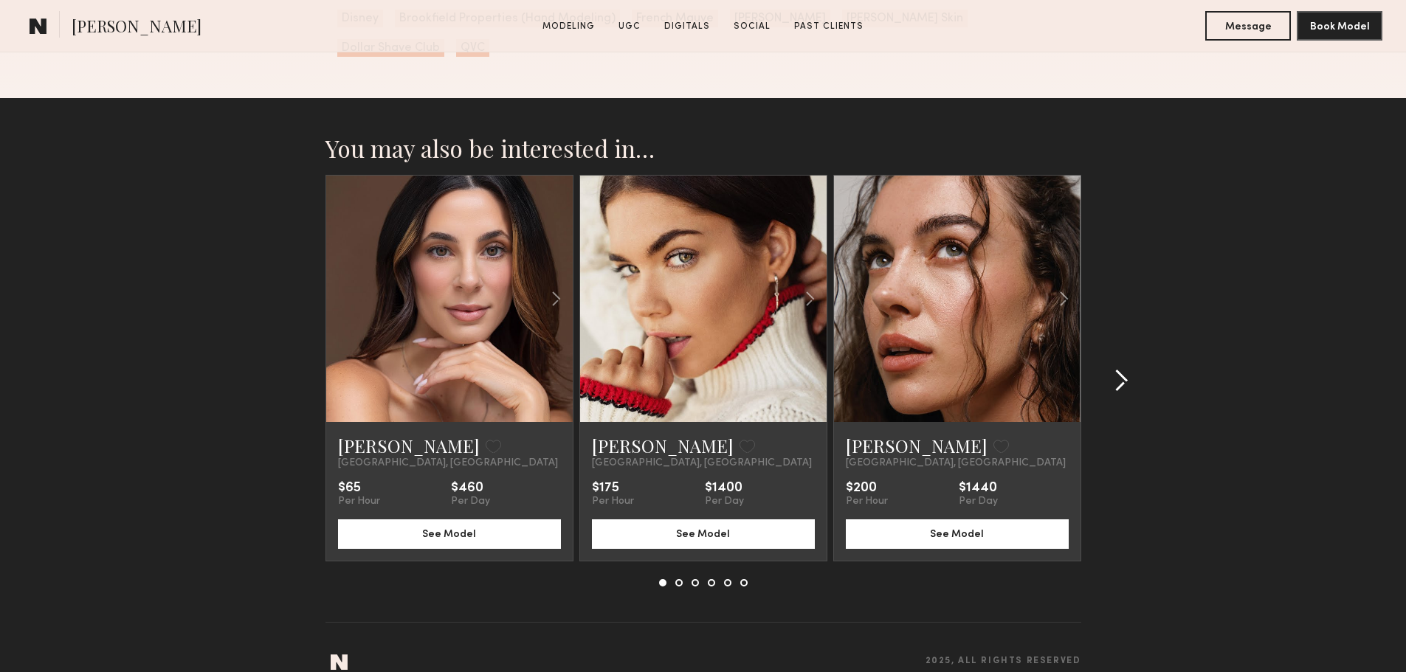
click at [1114, 369] on common-icon at bounding box center [1121, 381] width 15 height 24
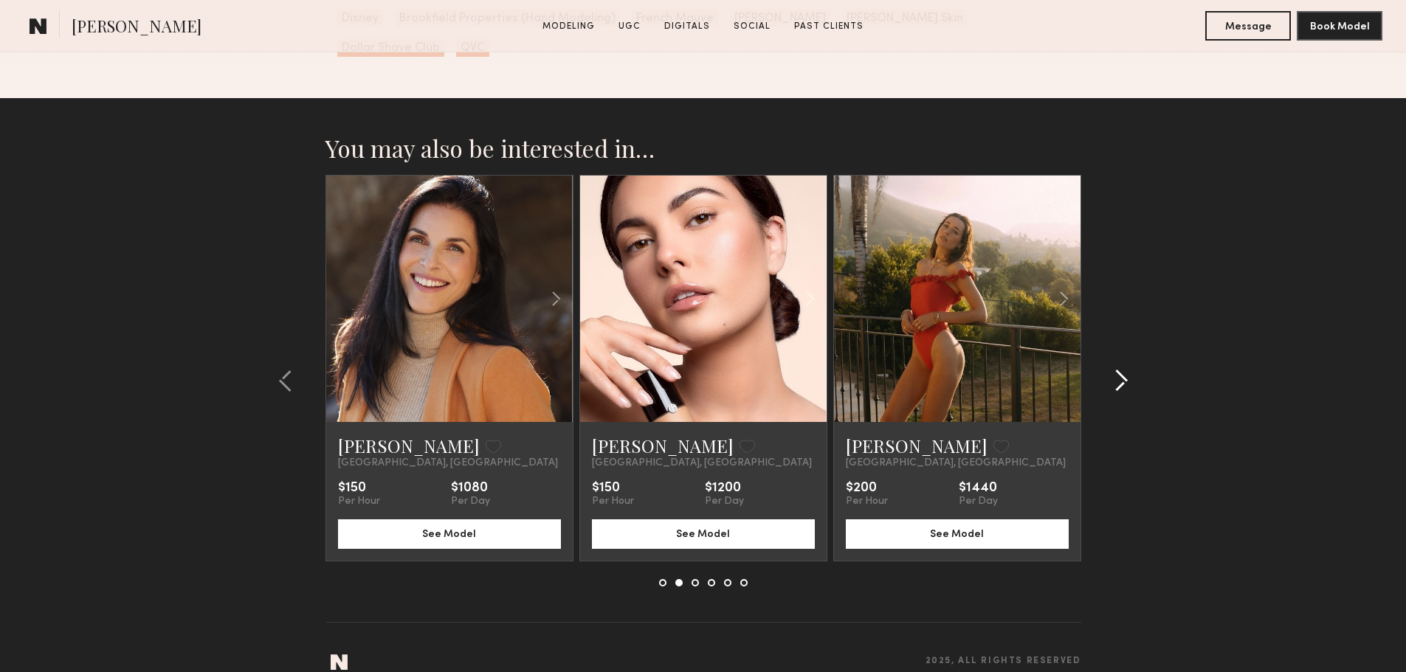
click at [1114, 369] on common-icon at bounding box center [1121, 381] width 15 height 24
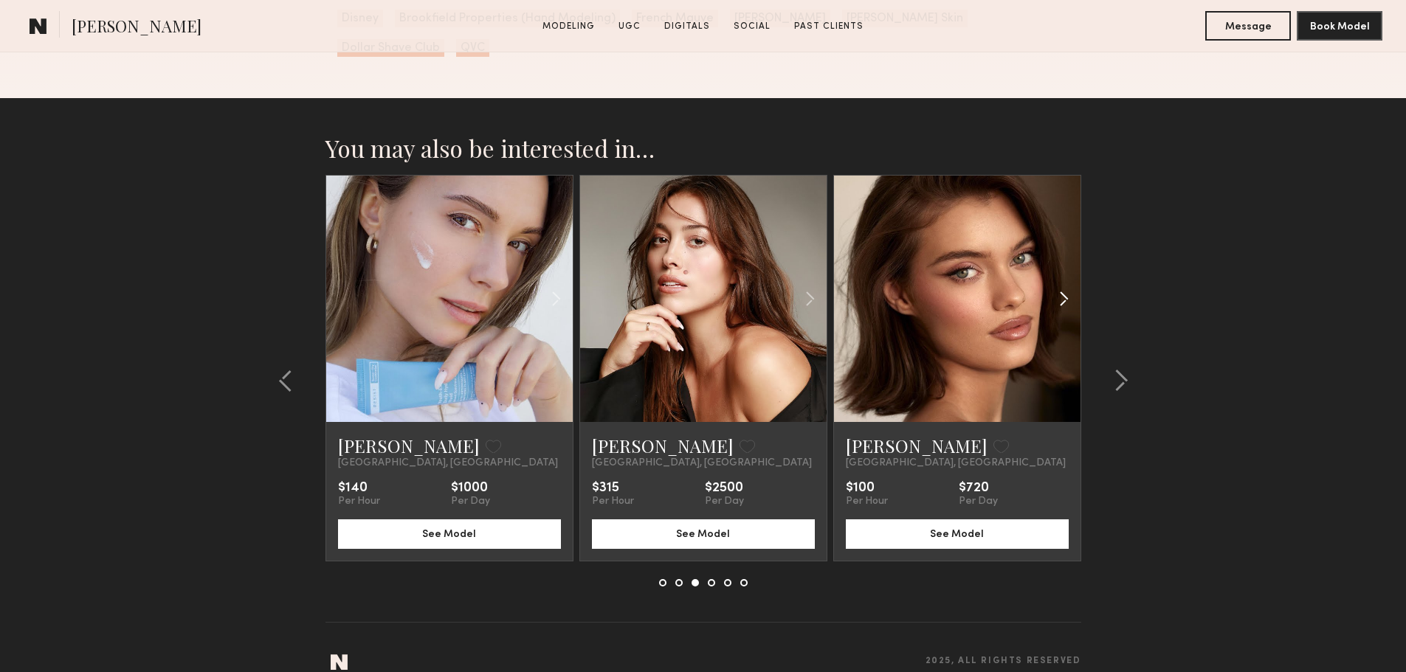
click at [1072, 292] on common-icon at bounding box center [1063, 299] width 21 height 28
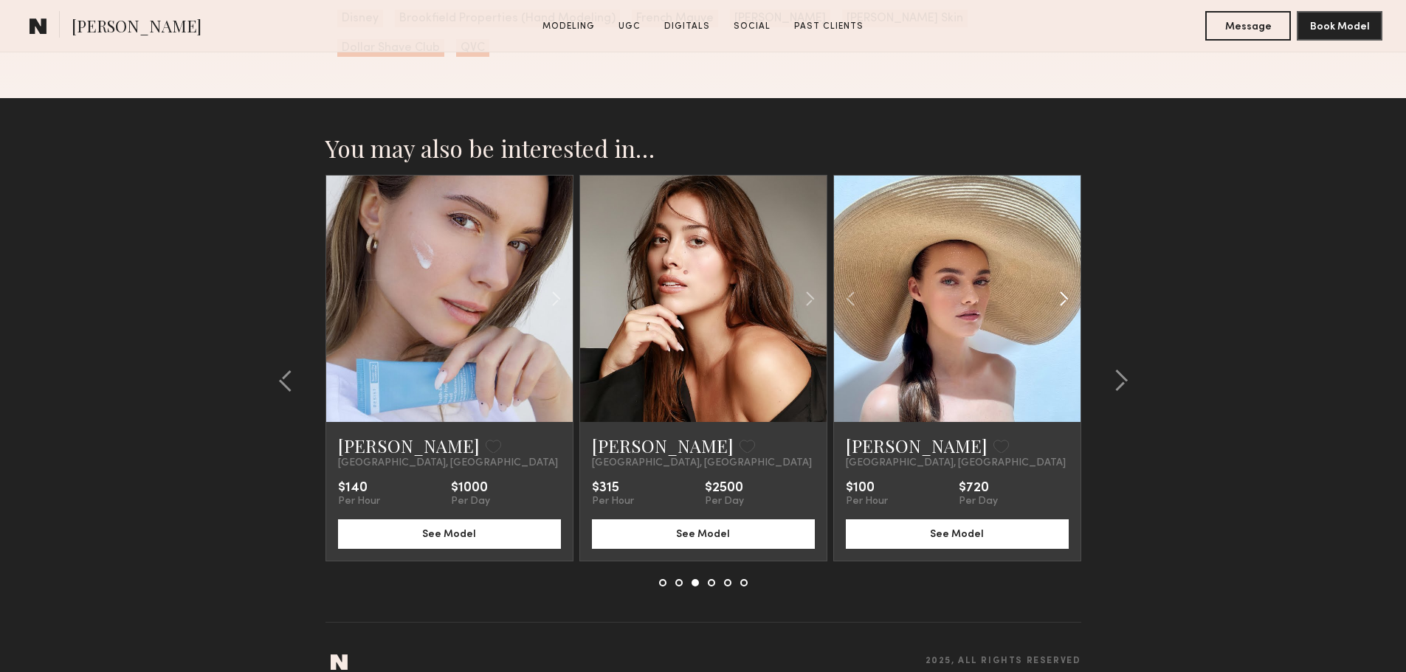
click at [1067, 286] on common-icon at bounding box center [1063, 299] width 21 height 28
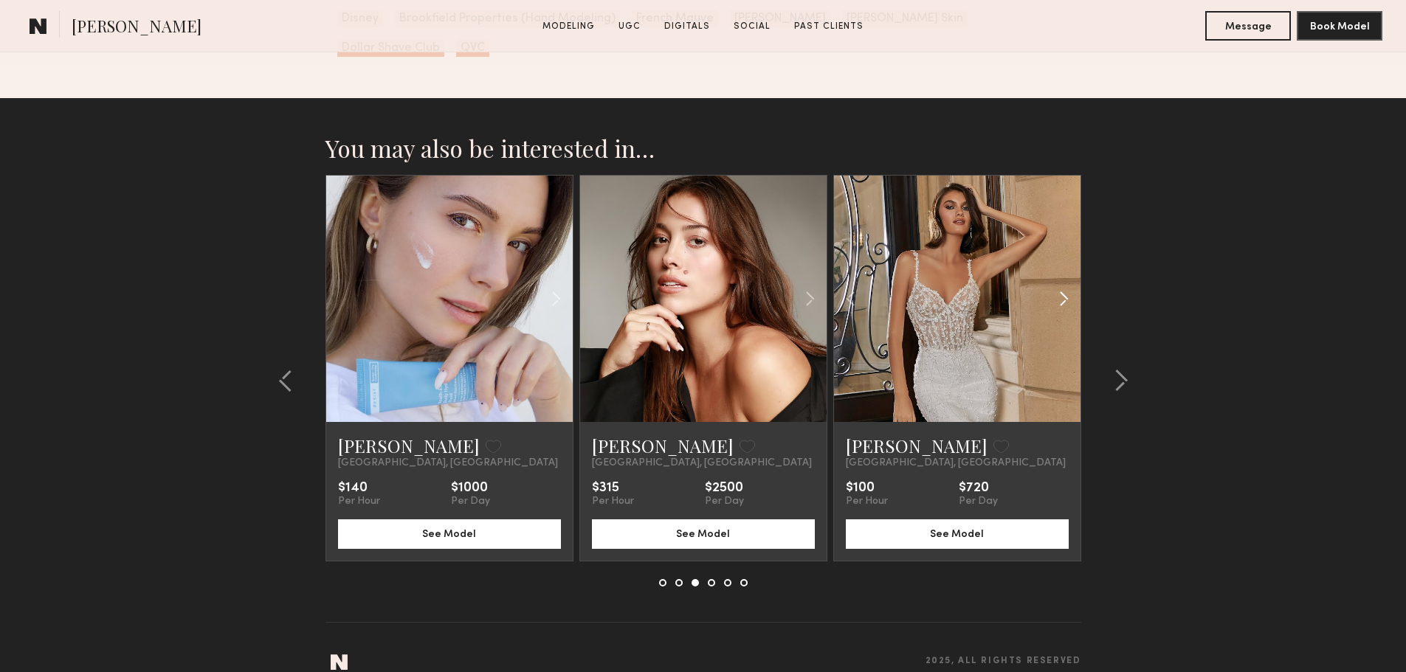
click at [1067, 286] on common-icon at bounding box center [1063, 299] width 21 height 28
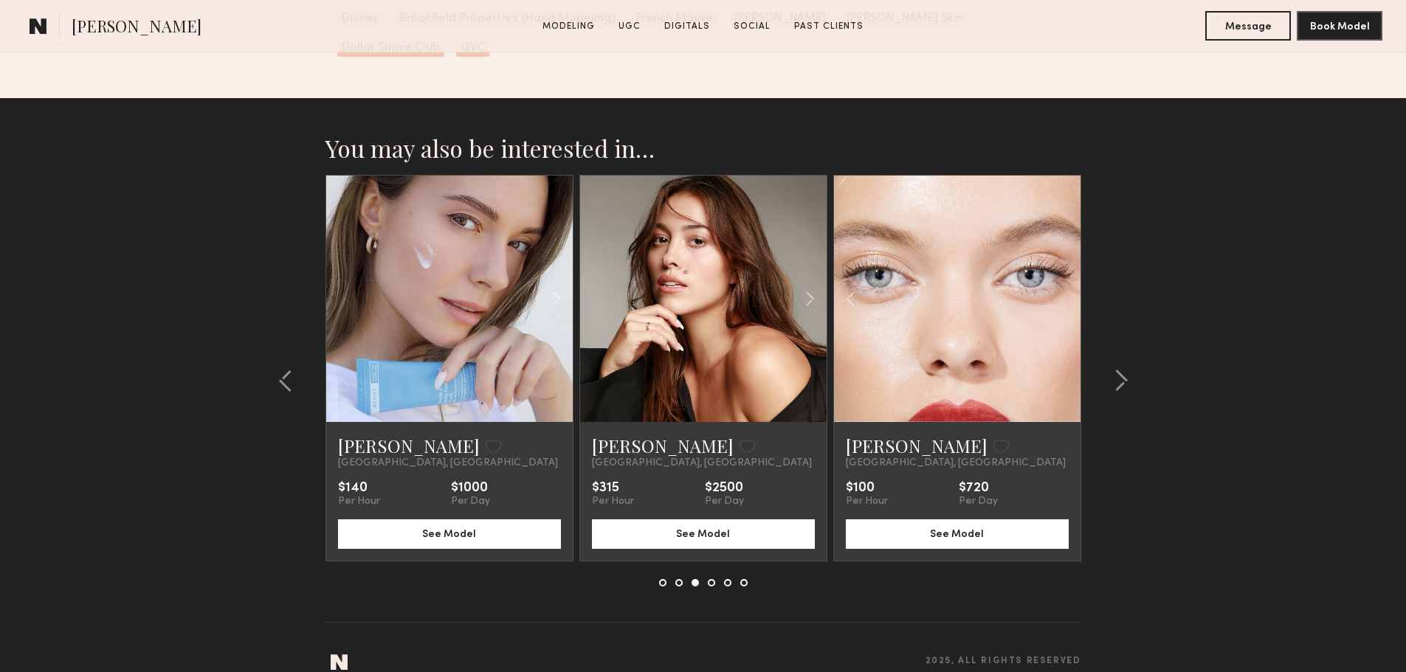
click at [1067, 286] on div at bounding box center [957, 299] width 247 height 247
click at [1112, 369] on button at bounding box center [1117, 381] width 24 height 24
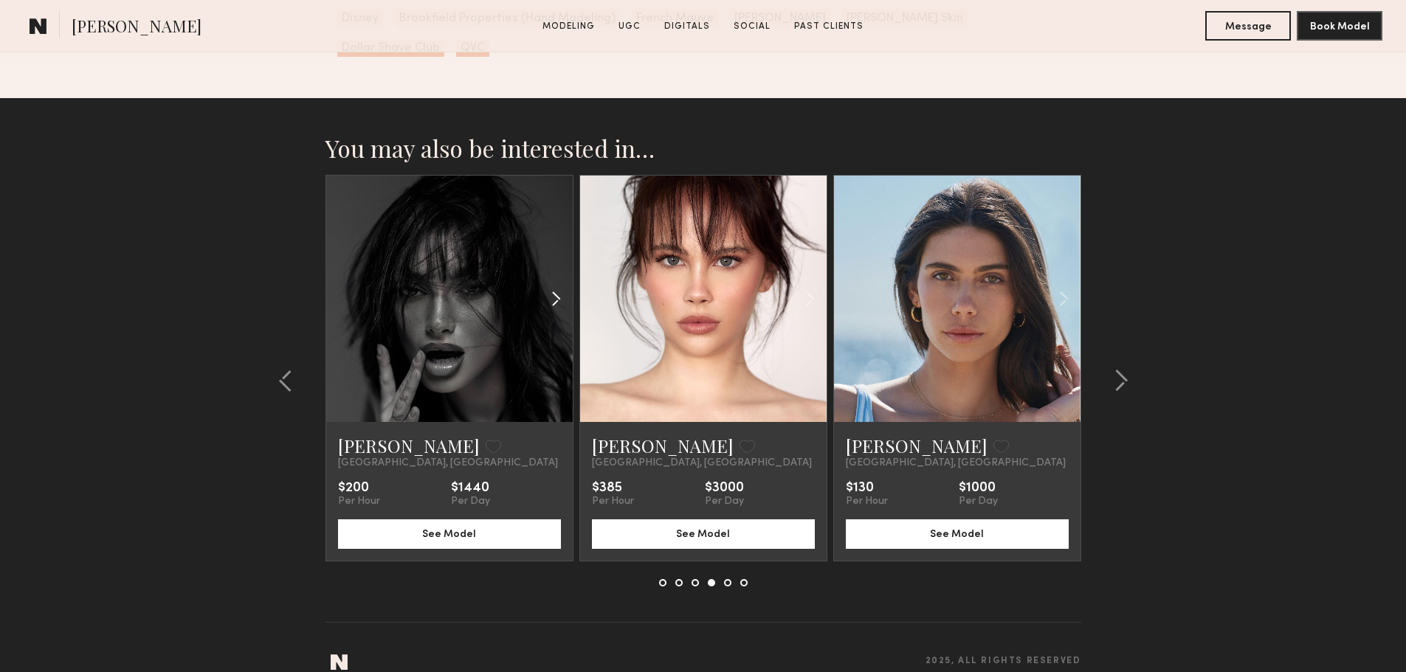
click at [556, 289] on common-icon at bounding box center [555, 299] width 21 height 28
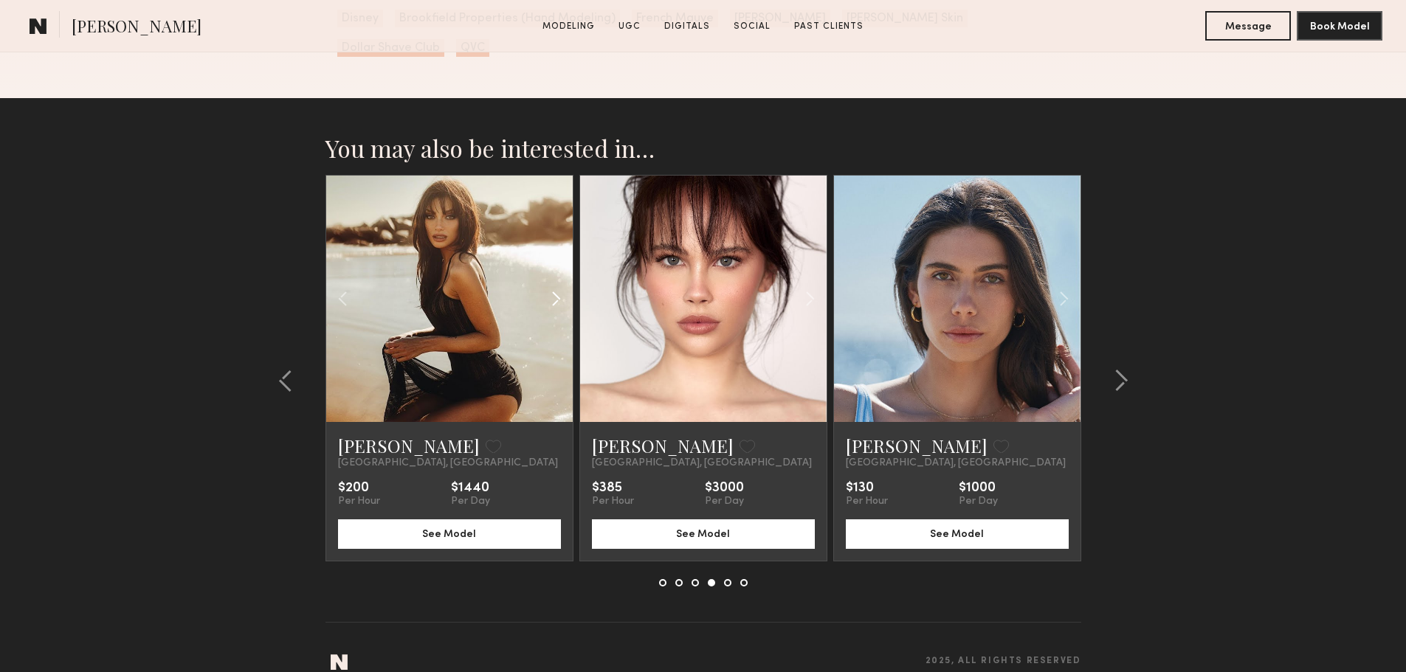
click at [556, 287] on common-icon at bounding box center [555, 299] width 21 height 28
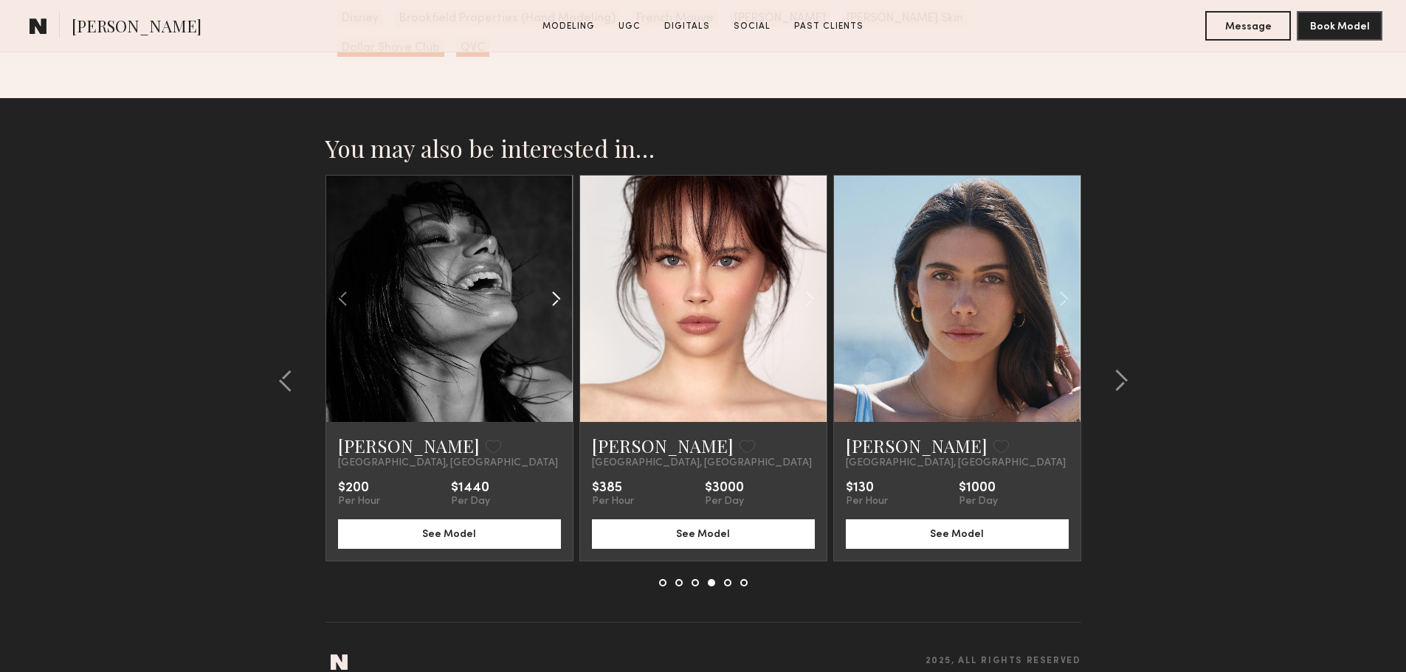
click at [556, 287] on common-icon at bounding box center [555, 299] width 21 height 28
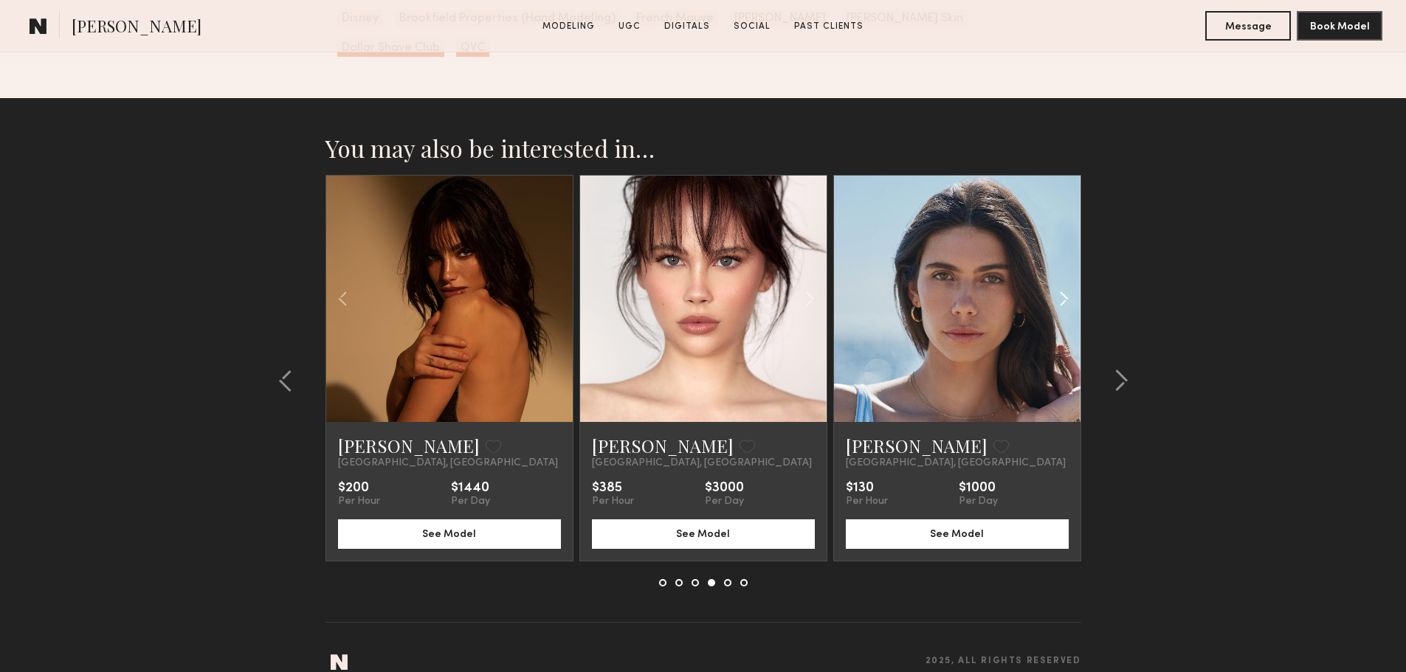
click at [1063, 285] on common-icon at bounding box center [1063, 299] width 21 height 28
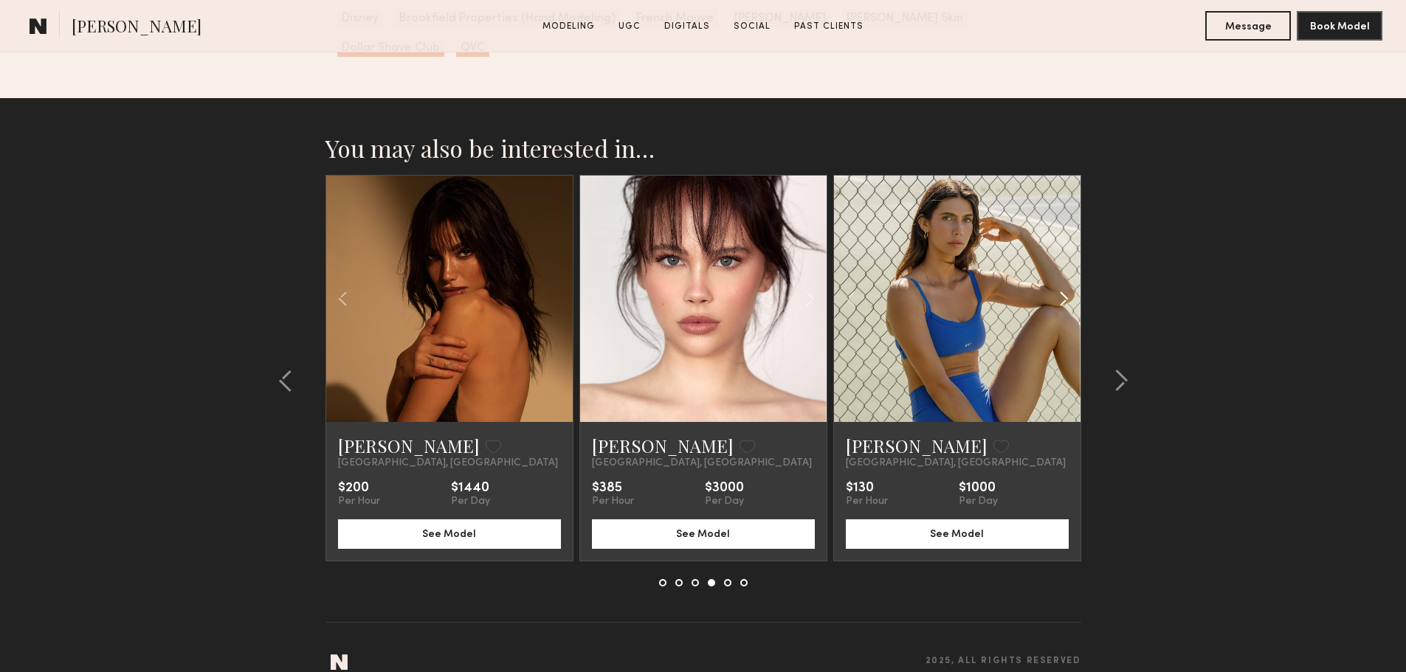
click at [1063, 285] on common-icon at bounding box center [1063, 299] width 21 height 28
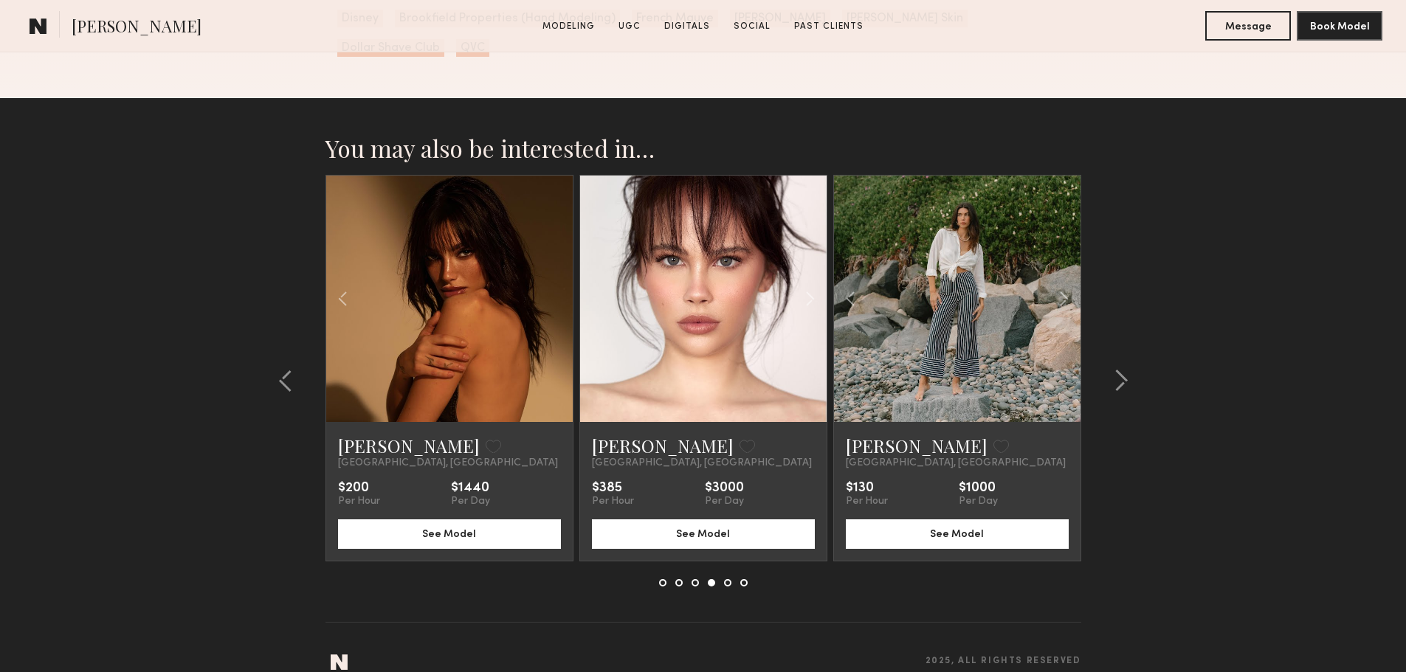
click at [466, 337] on link at bounding box center [449, 299] width 84 height 247
click at [1115, 372] on common-icon at bounding box center [1121, 381] width 15 height 24
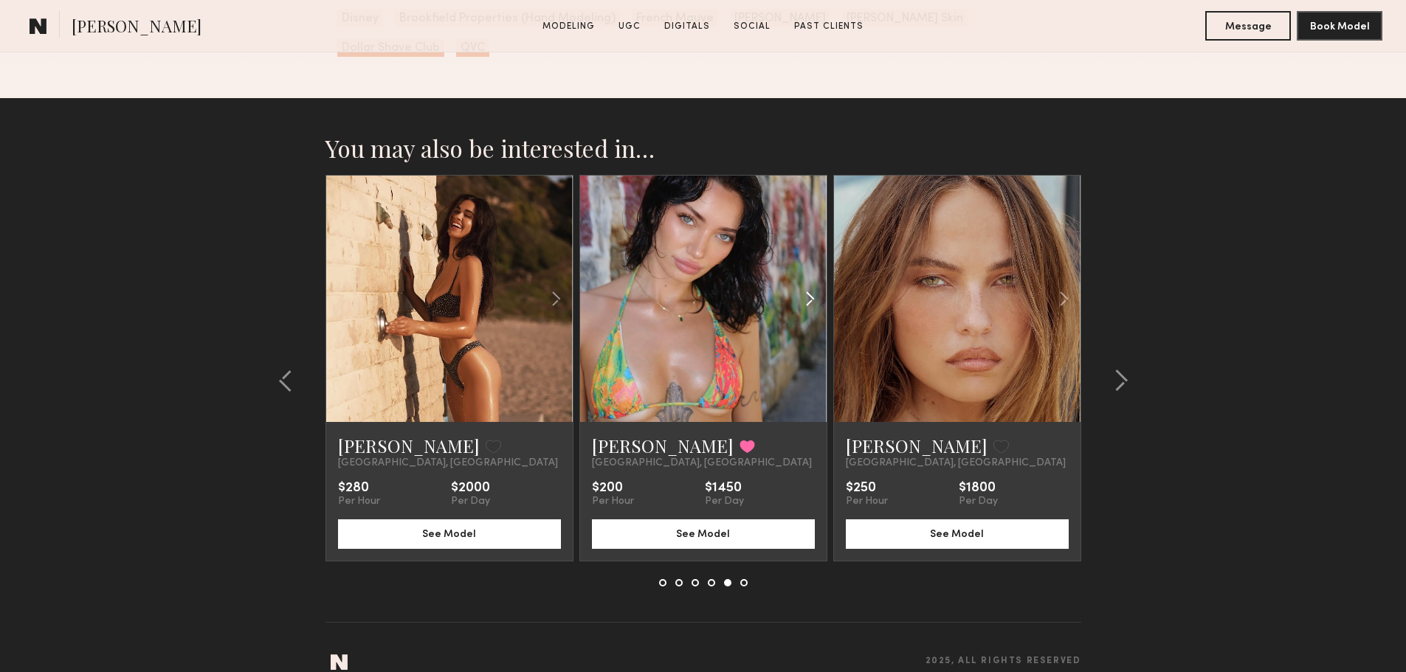
click at [815, 286] on common-icon at bounding box center [809, 299] width 21 height 28
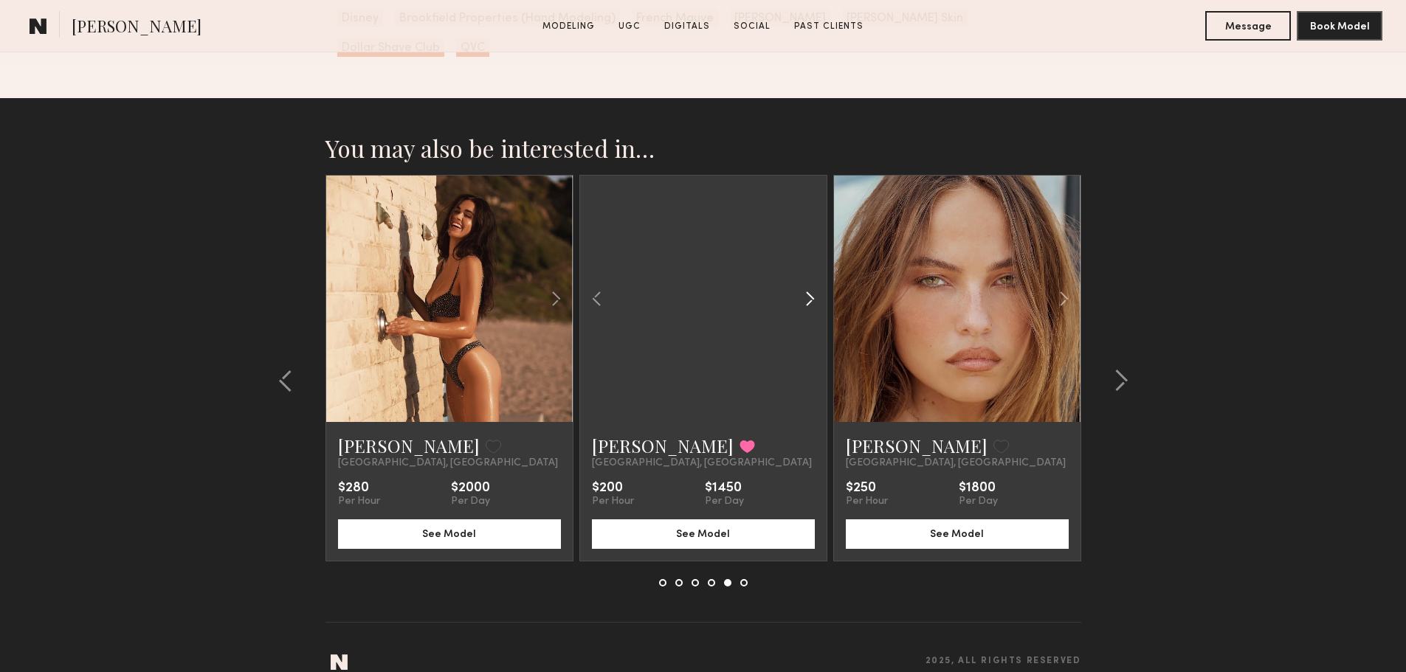
click at [815, 286] on common-icon at bounding box center [809, 299] width 21 height 28
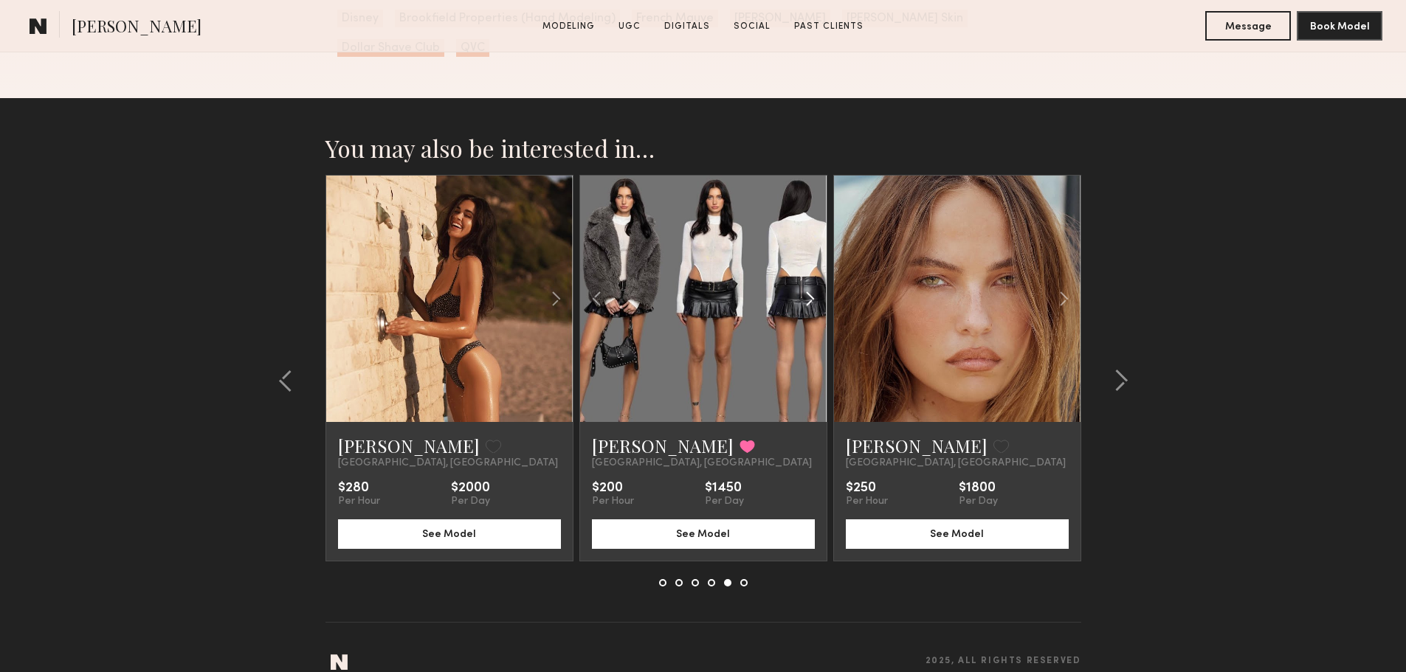
click at [815, 286] on common-icon at bounding box center [809, 299] width 21 height 28
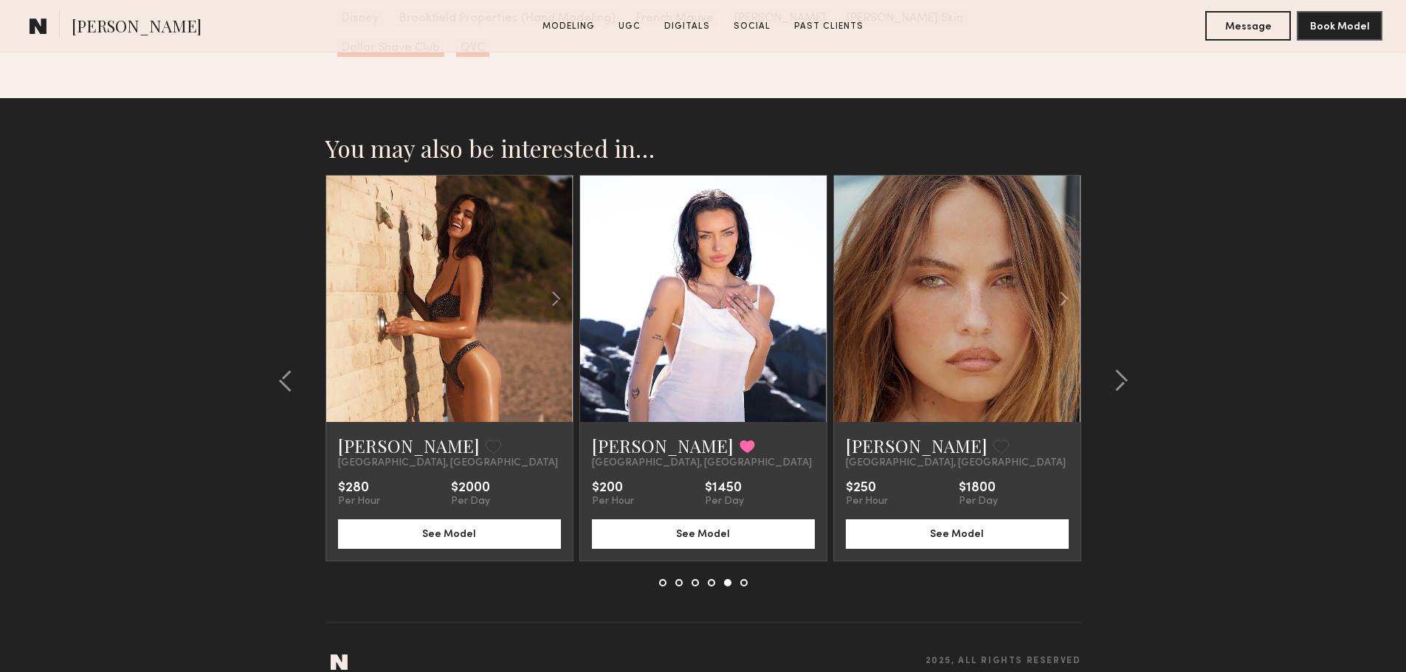
click at [815, 286] on div at bounding box center [703, 299] width 247 height 247
click at [553, 286] on common-icon at bounding box center [555, 299] width 21 height 28
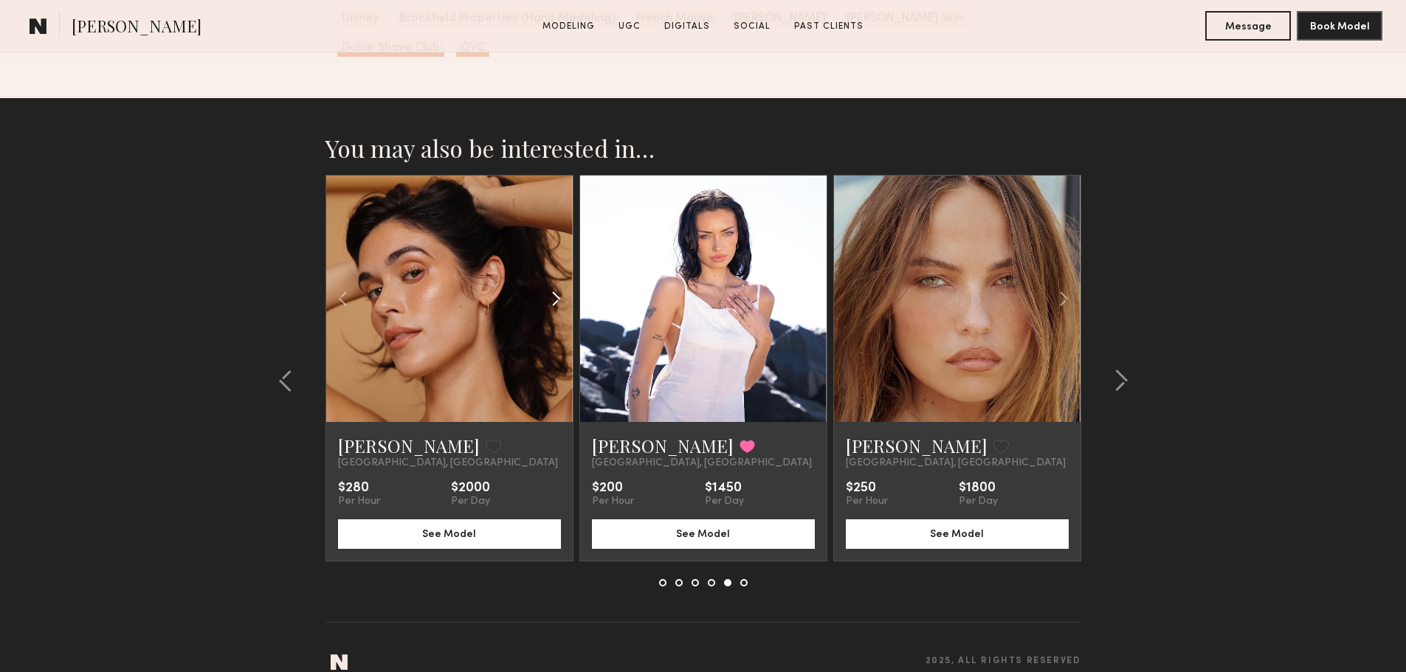
click at [554, 286] on common-icon at bounding box center [555, 299] width 21 height 28
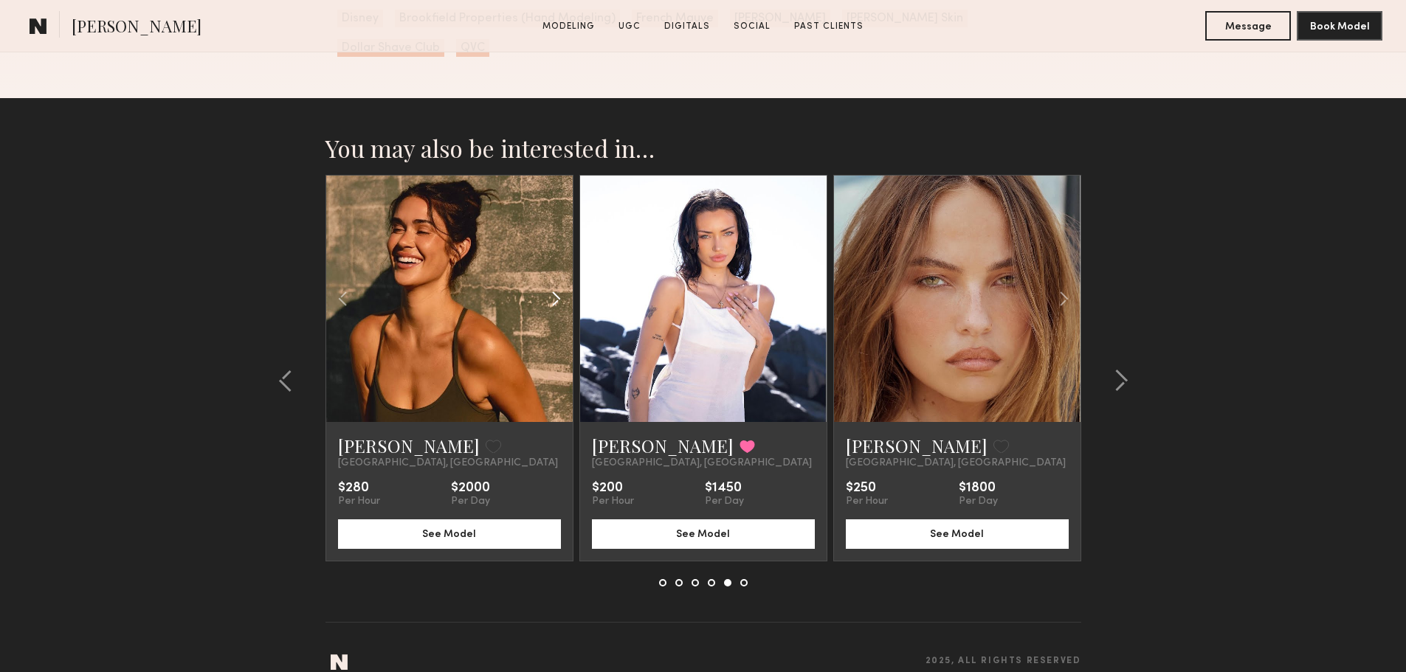
click at [554, 286] on common-icon at bounding box center [555, 299] width 21 height 28
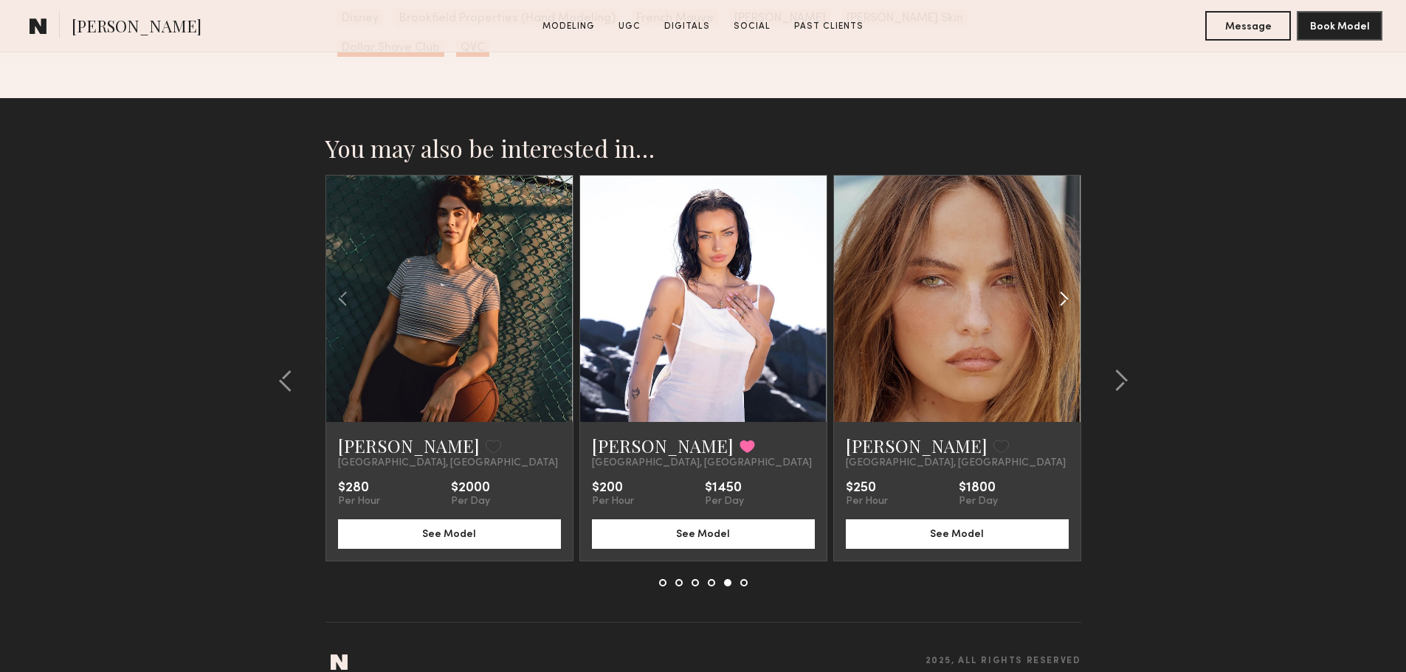
click at [1067, 286] on common-icon at bounding box center [1063, 299] width 21 height 28
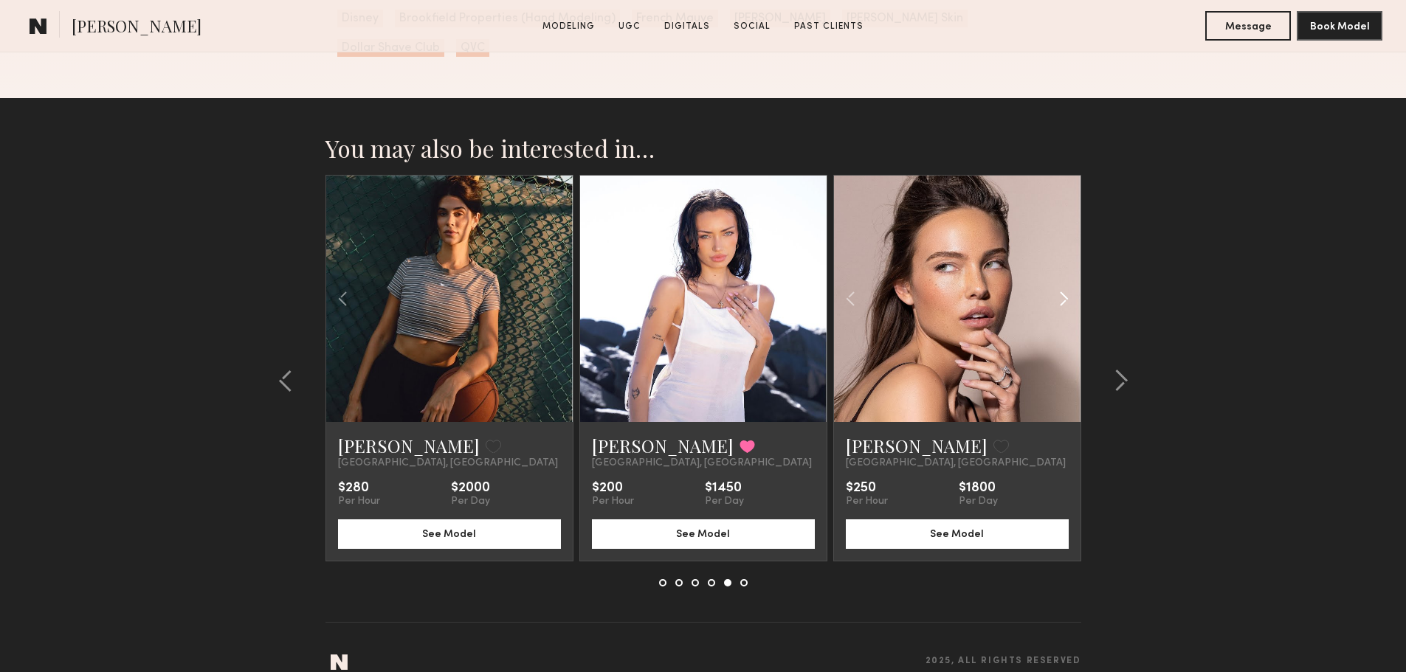
click at [1067, 286] on common-icon at bounding box center [1063, 299] width 21 height 28
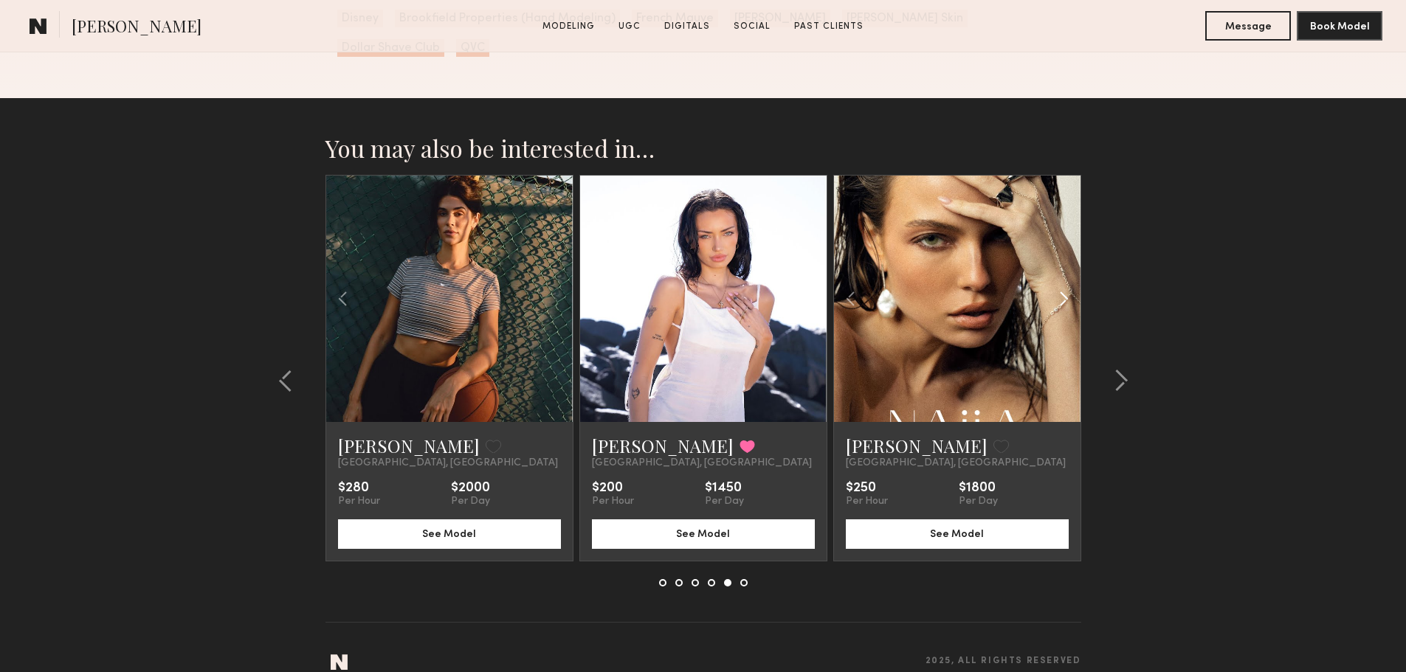
click at [1067, 286] on common-icon at bounding box center [1063, 299] width 21 height 28
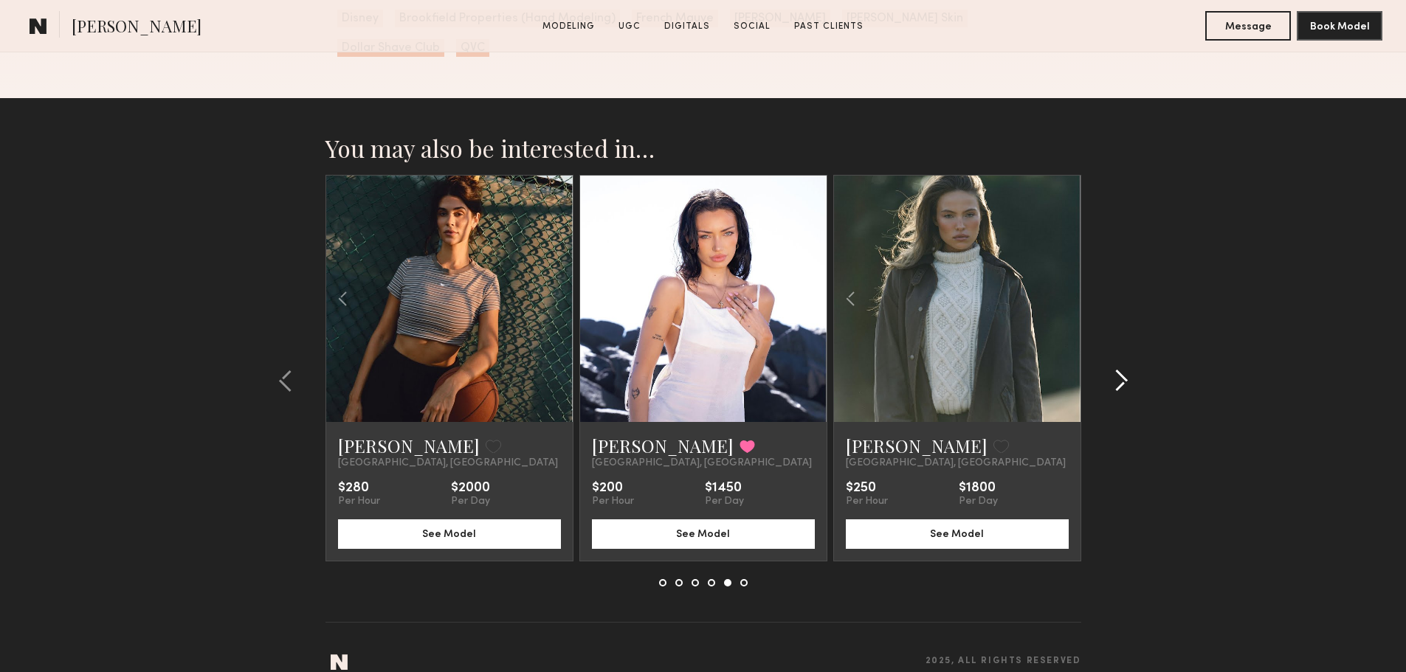
click at [1116, 369] on common-icon at bounding box center [1121, 381] width 15 height 24
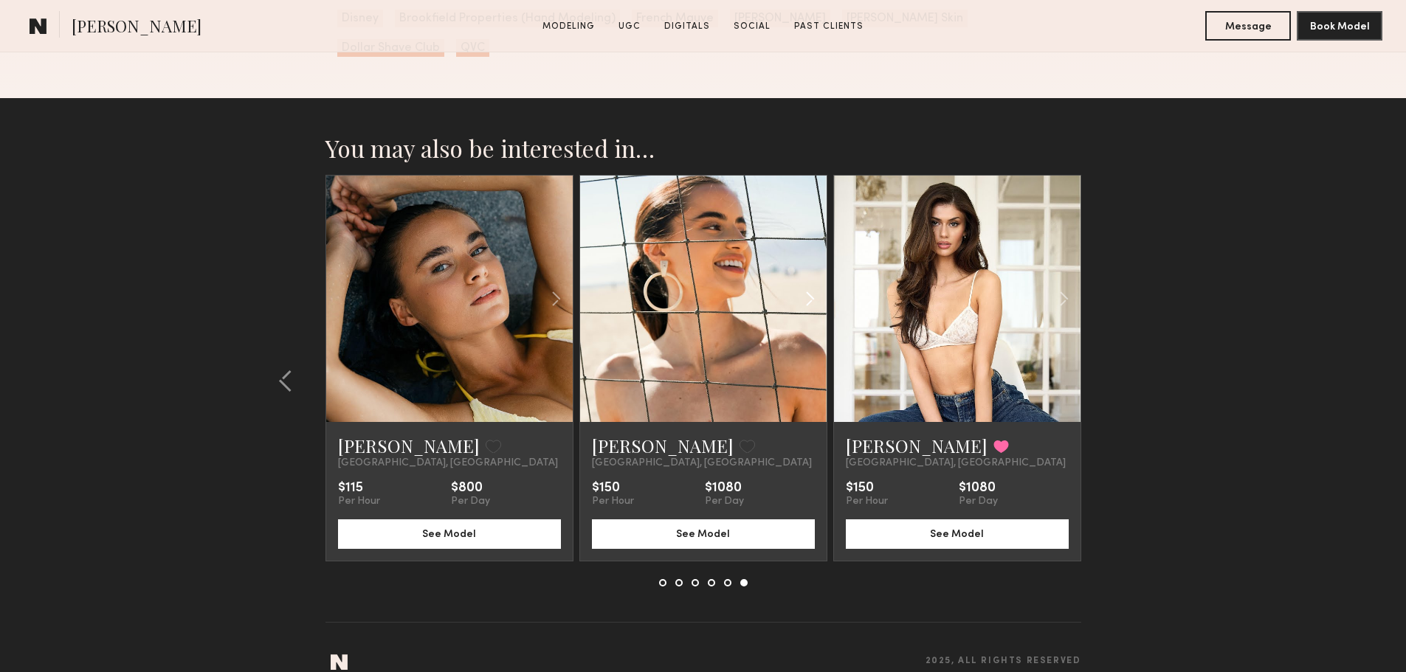
click at [812, 285] on common-icon at bounding box center [809, 299] width 21 height 28
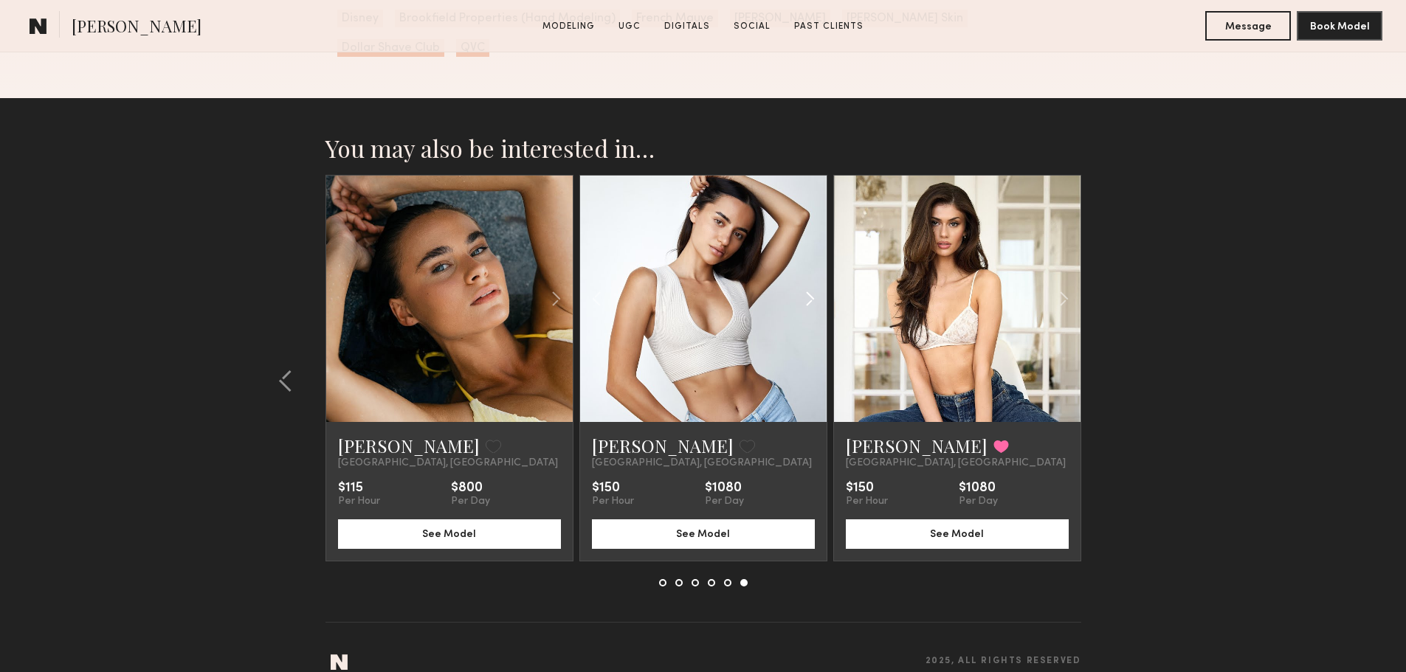
click at [812, 285] on common-icon at bounding box center [809, 299] width 21 height 28
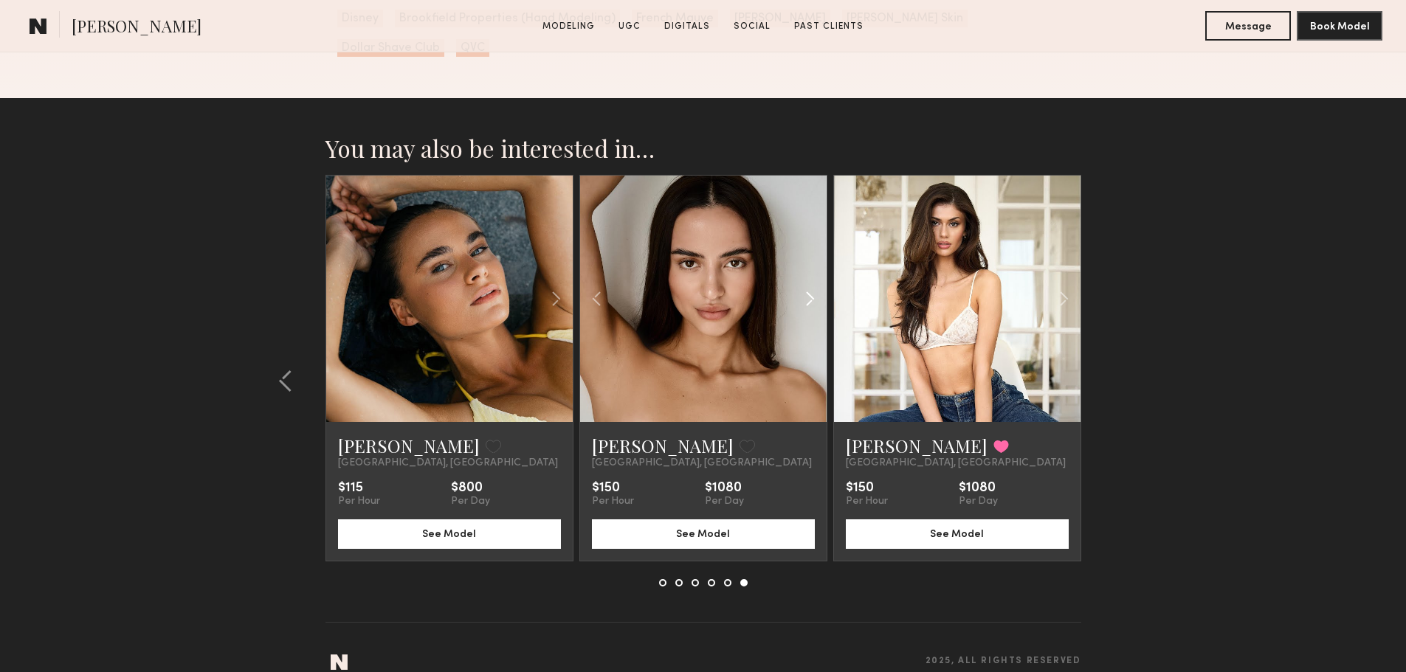
click at [812, 285] on common-icon at bounding box center [809, 299] width 21 height 28
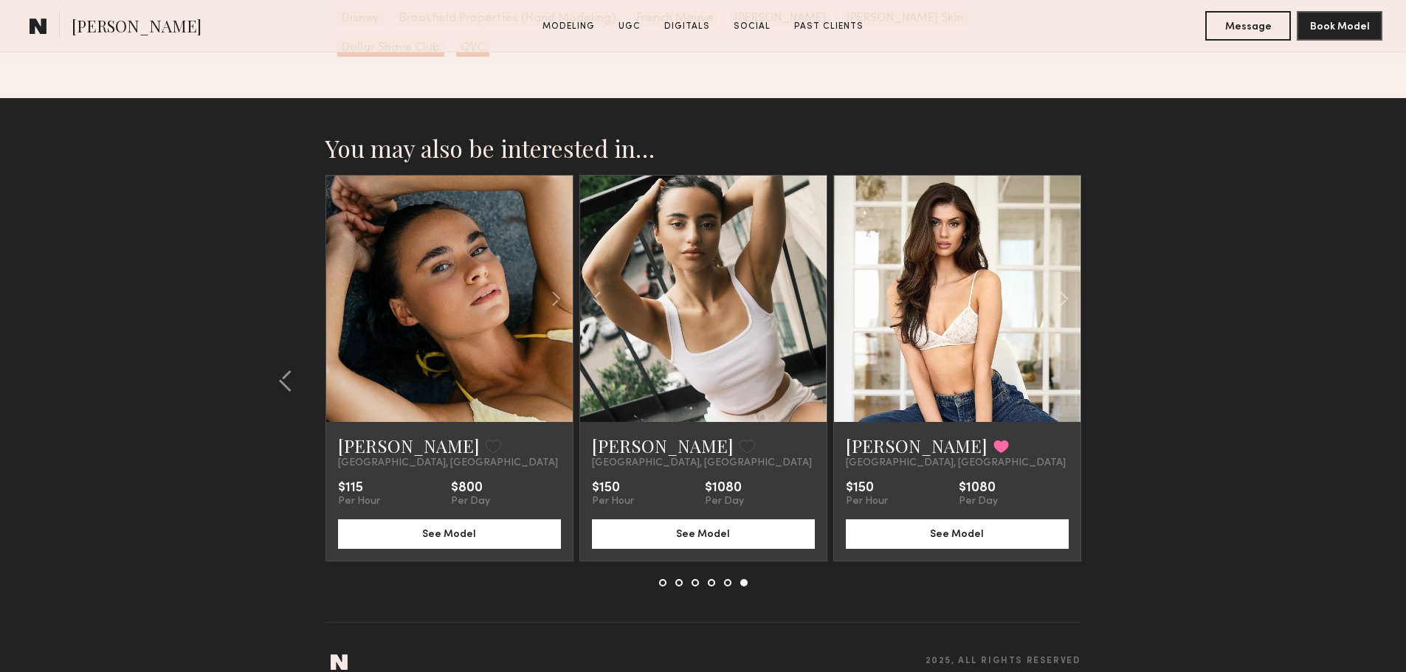
click at [724, 354] on link at bounding box center [703, 299] width 84 height 247
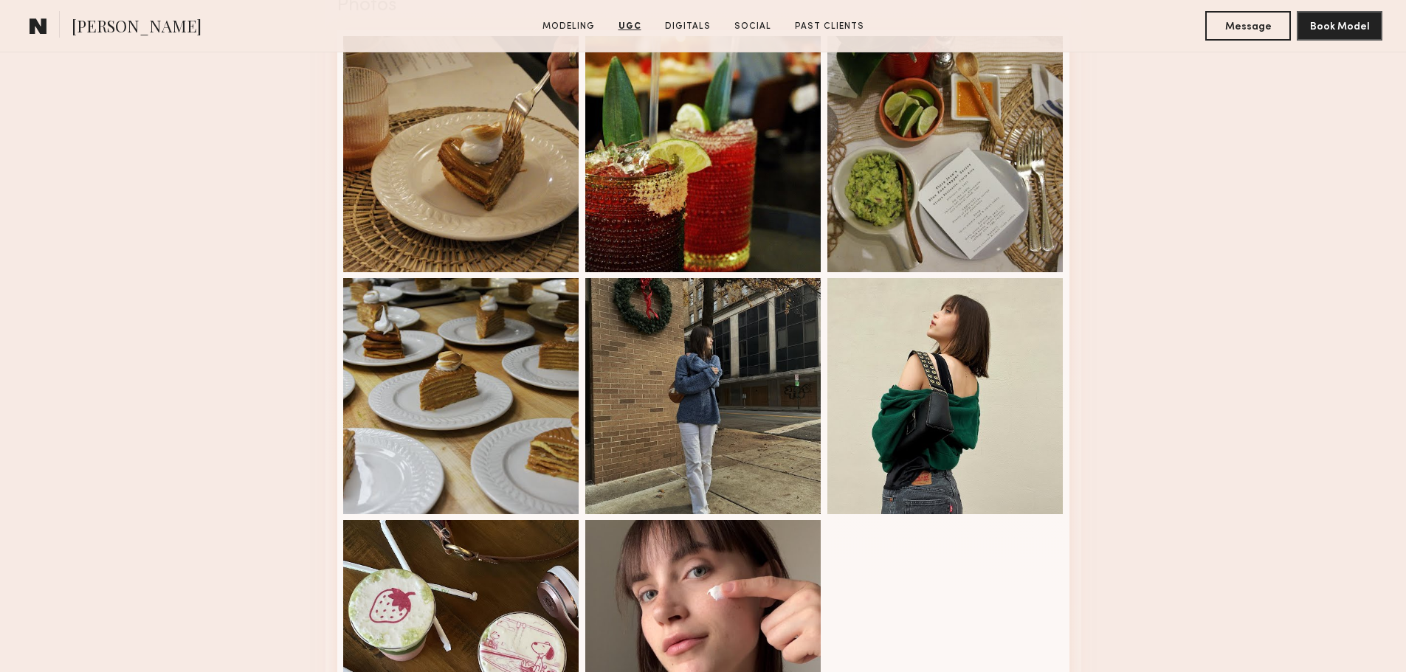
scroll to position [2067, 0]
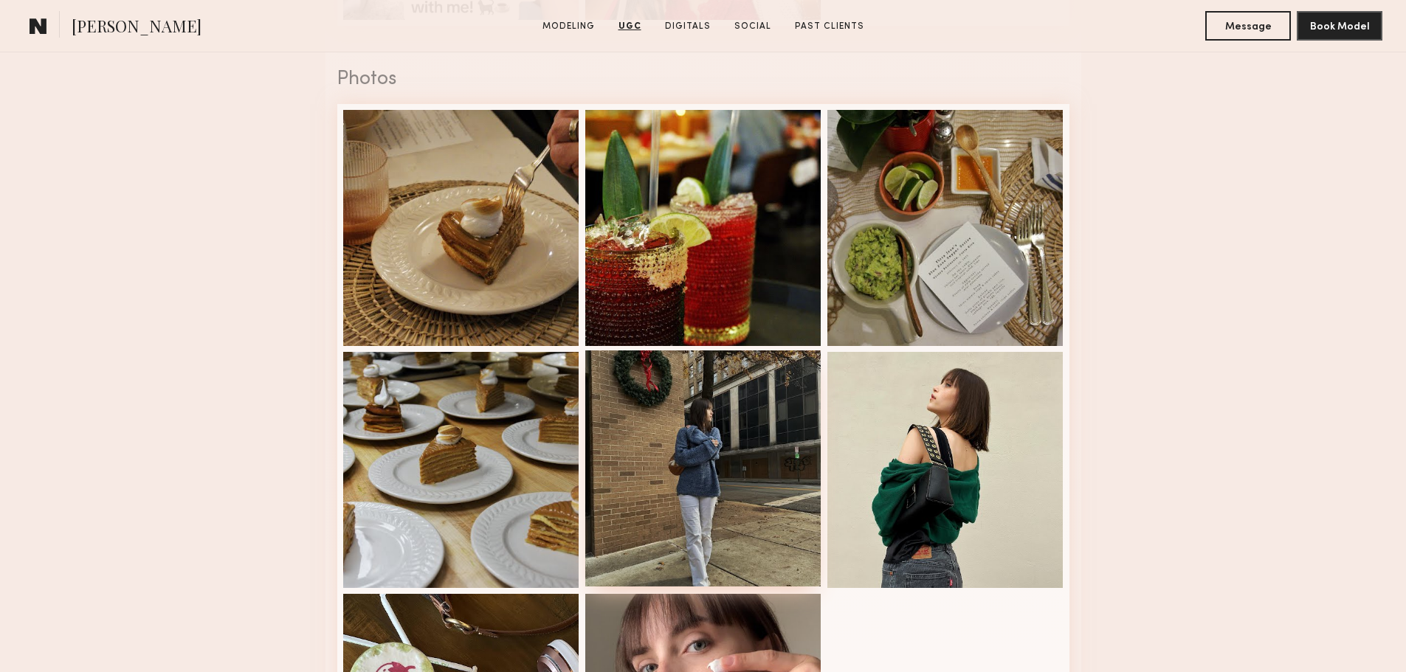
click at [773, 494] on div at bounding box center [703, 469] width 236 height 236
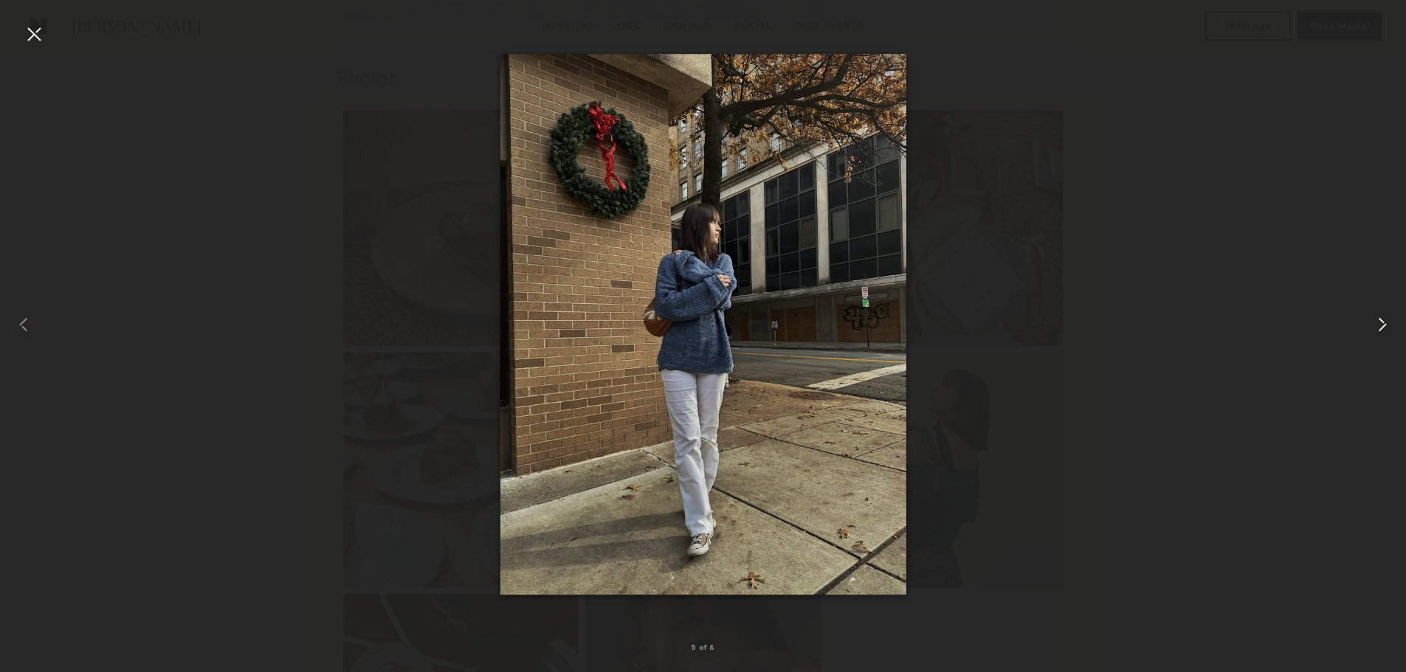
click at [1378, 328] on common-icon at bounding box center [1383, 325] width 24 height 24
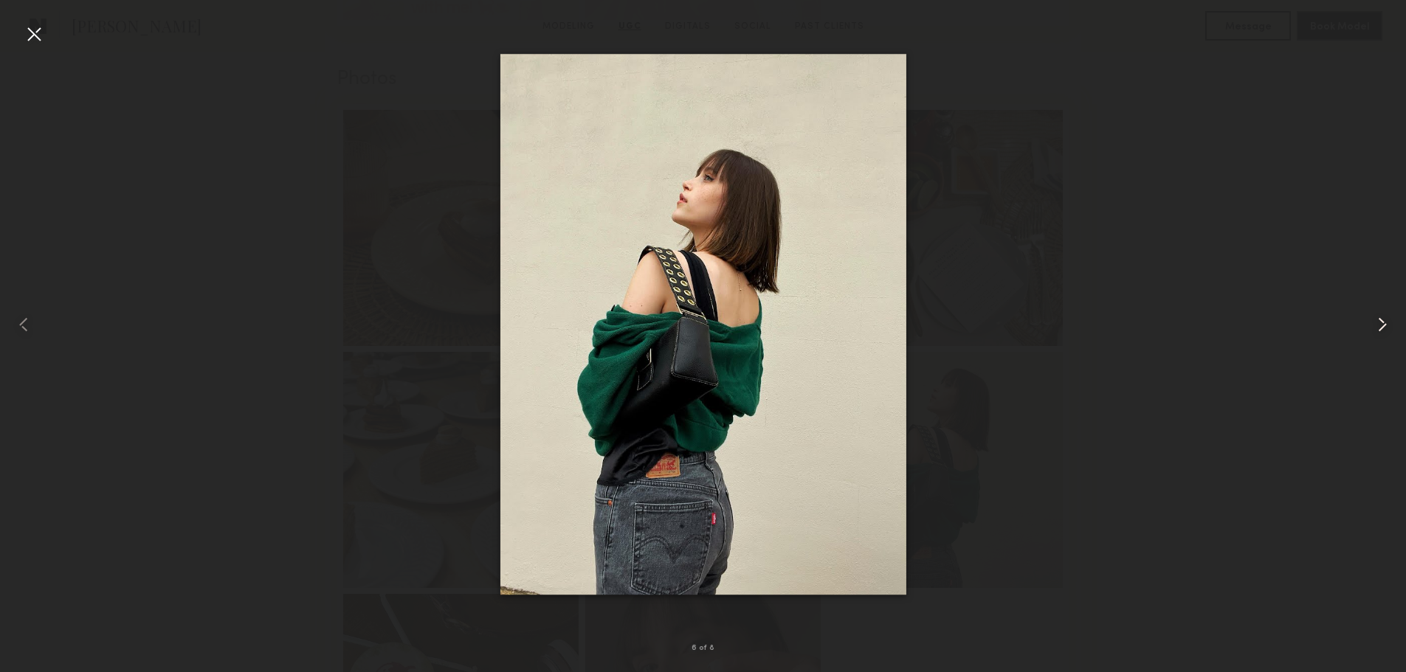
click at [1378, 328] on common-icon at bounding box center [1383, 325] width 24 height 24
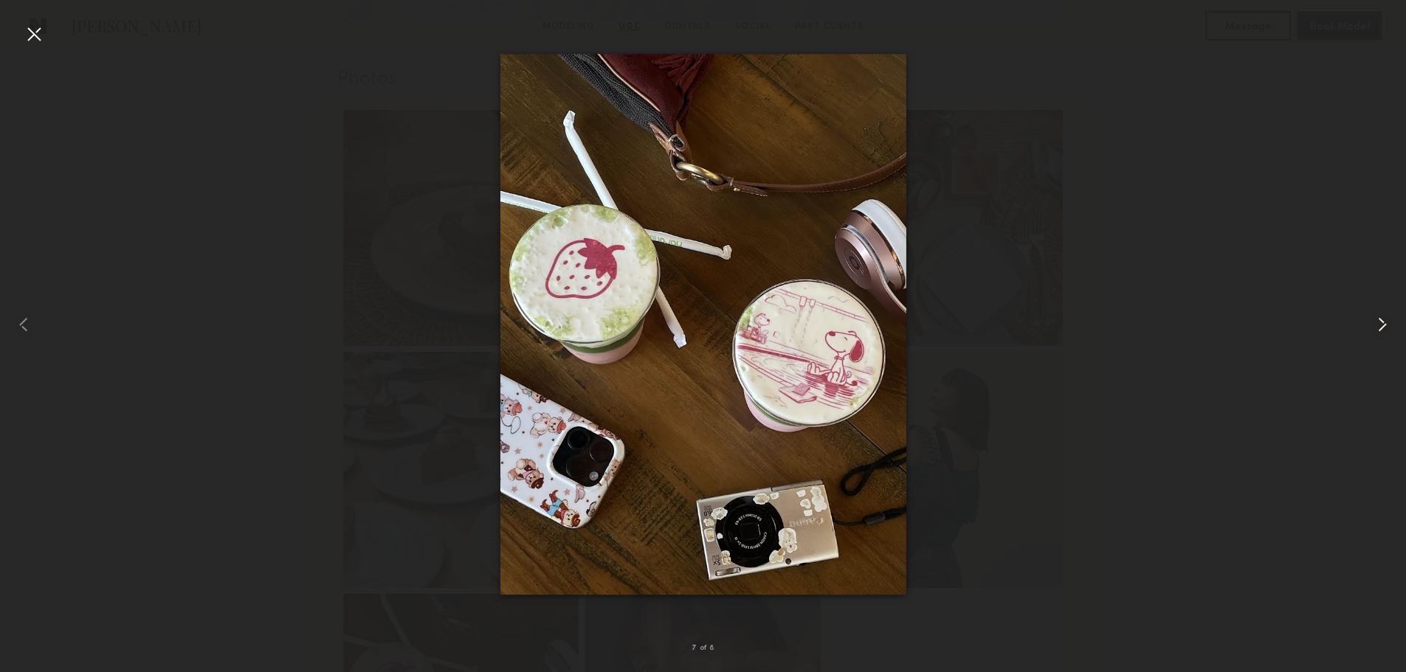
click at [1378, 328] on common-icon at bounding box center [1383, 325] width 24 height 24
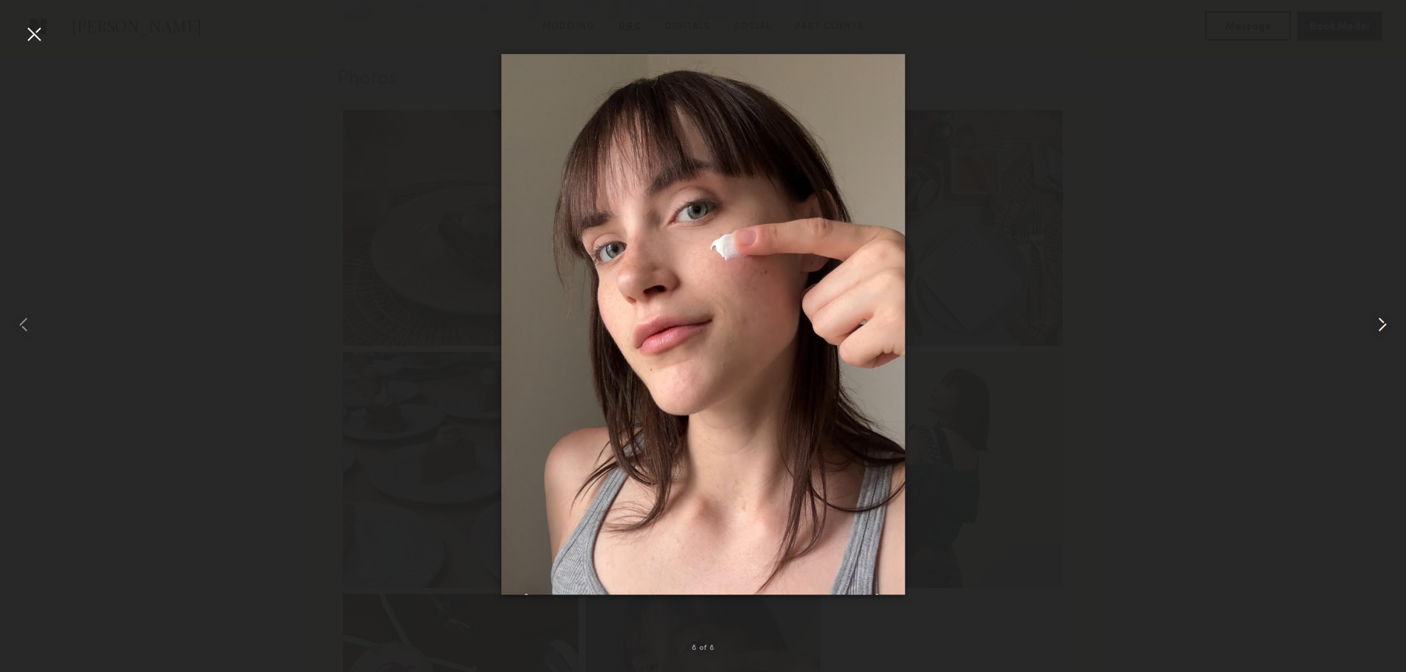
click at [1378, 325] on common-icon at bounding box center [1383, 325] width 24 height 24
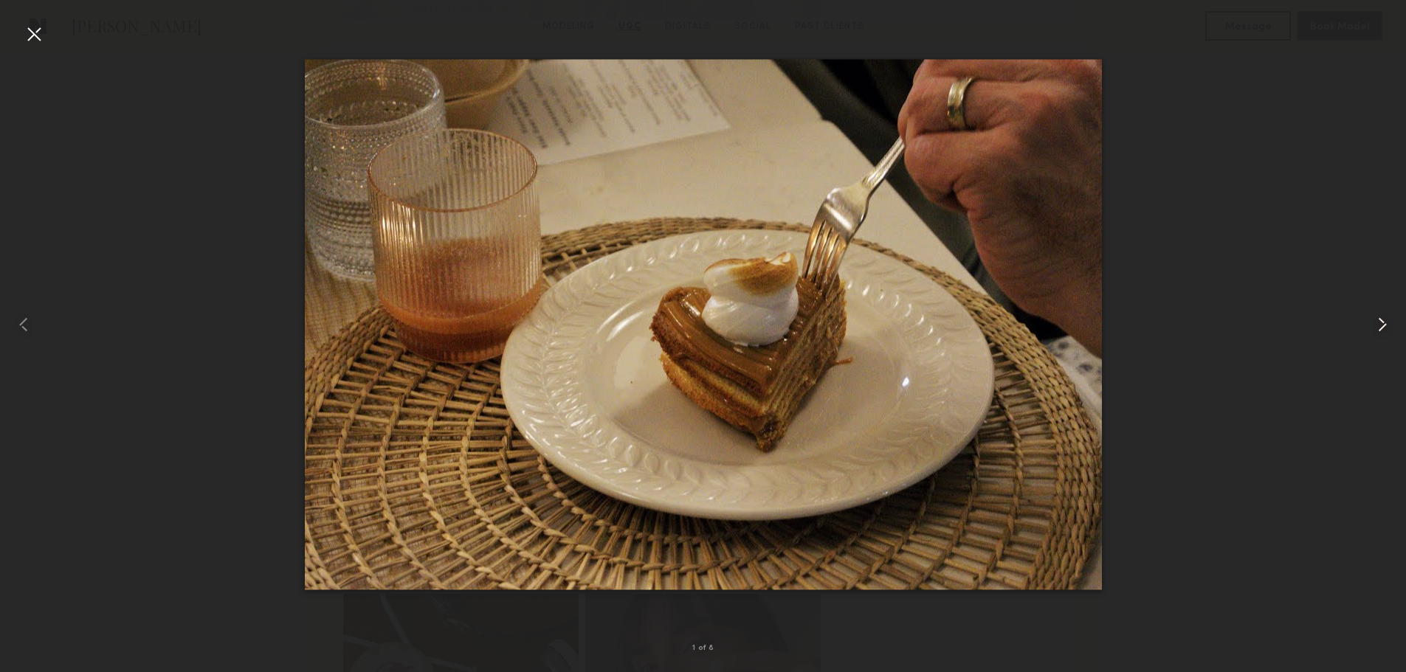
click at [1378, 325] on common-icon at bounding box center [1383, 325] width 24 height 24
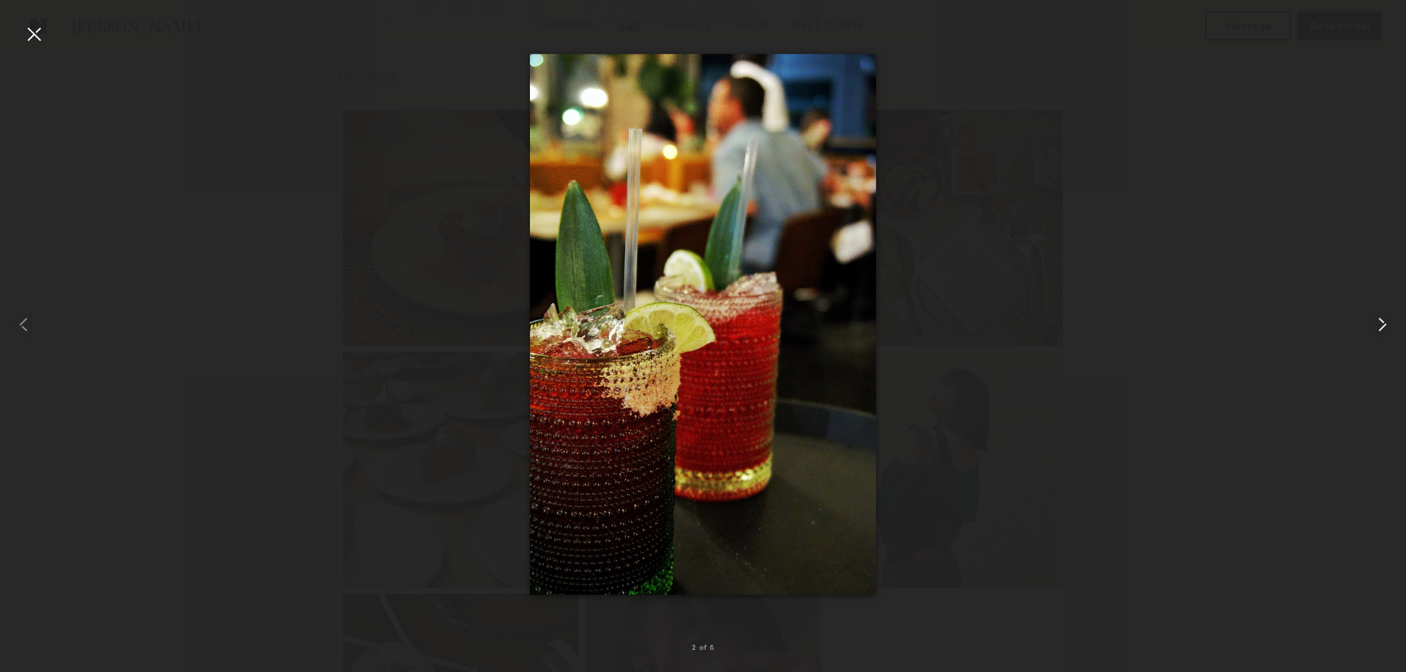
click at [1378, 325] on common-icon at bounding box center [1383, 325] width 24 height 24
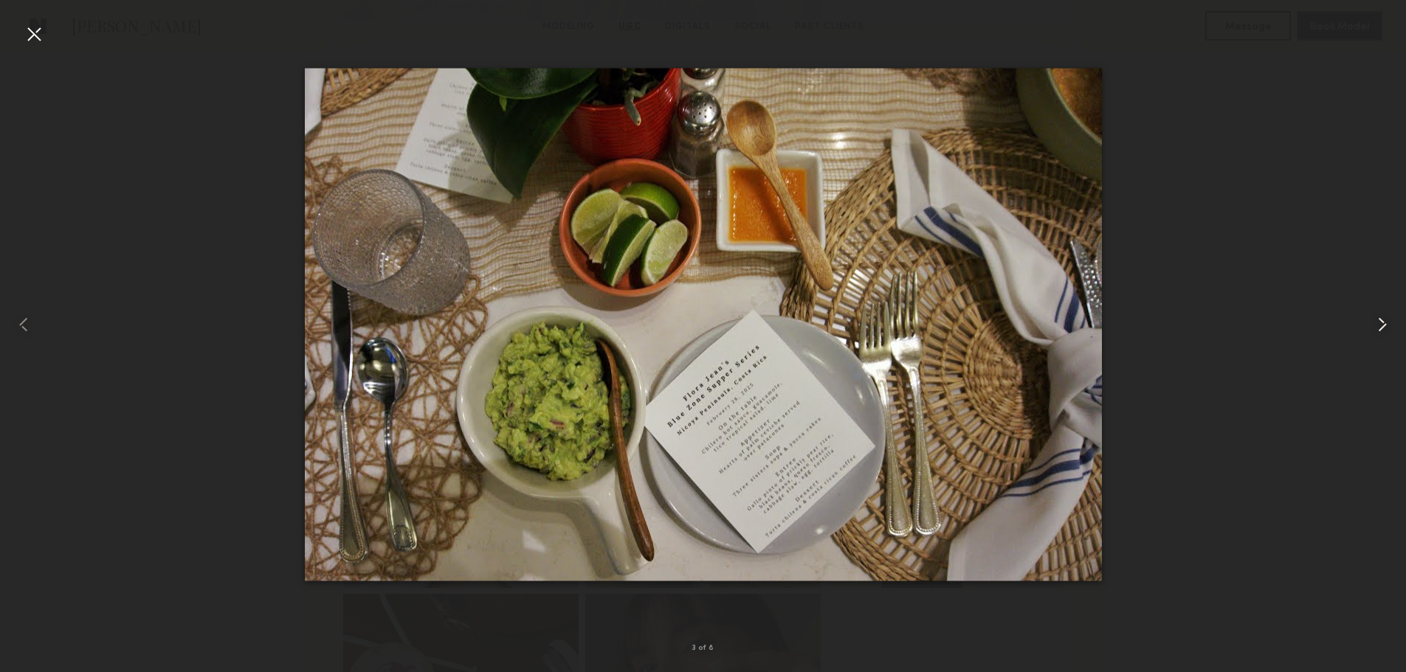
click at [1379, 325] on common-icon at bounding box center [1383, 325] width 24 height 24
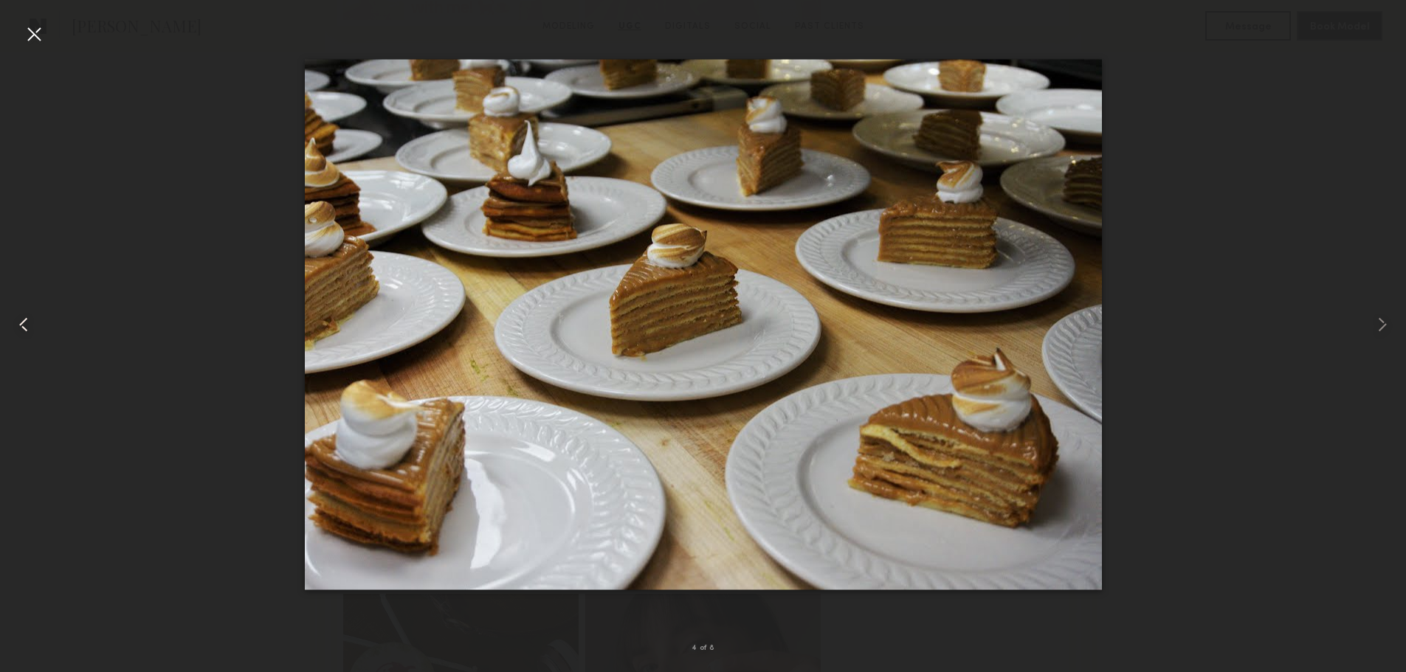
click at [21, 32] on div at bounding box center [28, 325] width 56 height 602
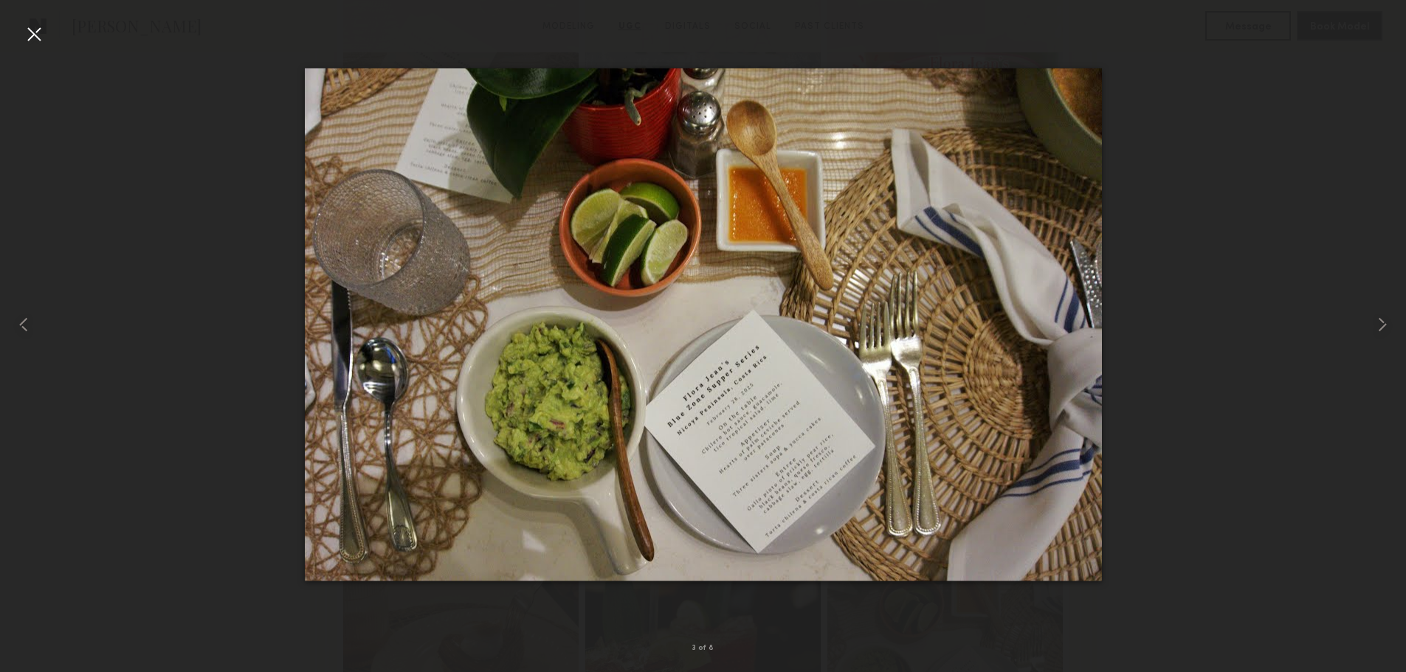
scroll to position [1624, 0]
click at [31, 30] on div at bounding box center [34, 34] width 24 height 24
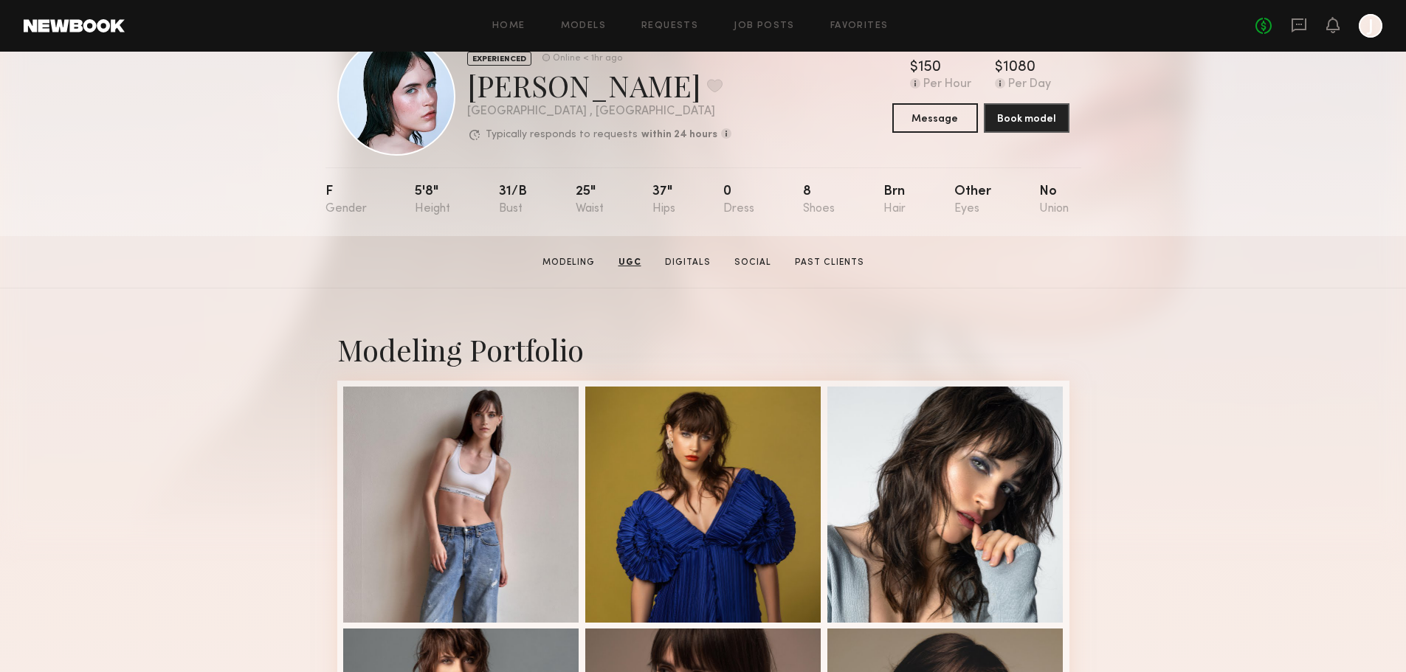
scroll to position [0, 0]
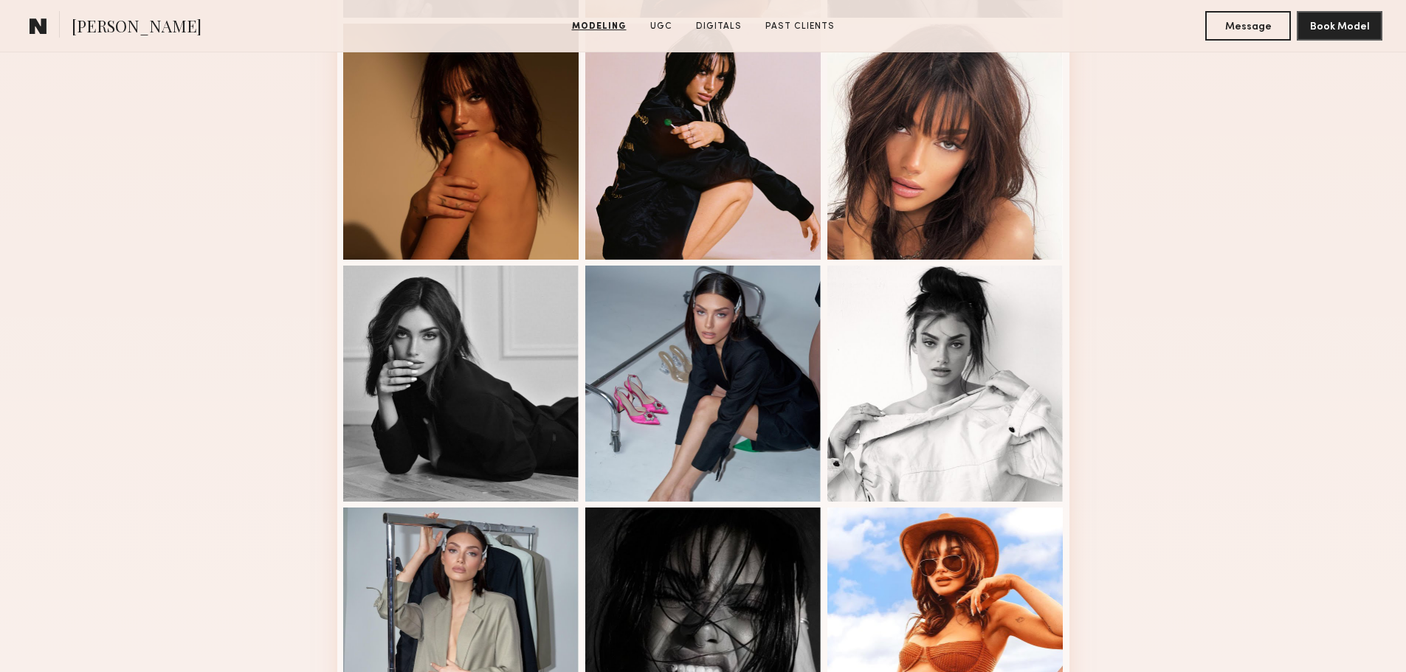
scroll to position [443, 0]
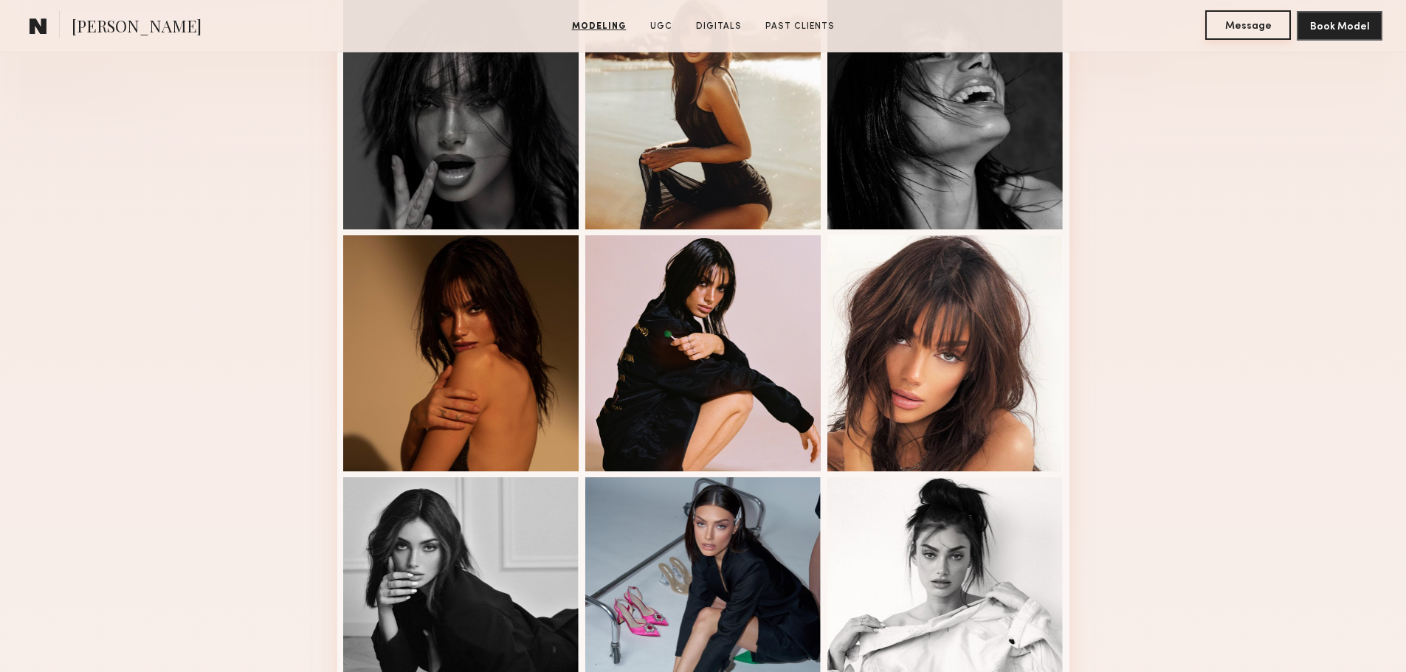
click at [1262, 35] on button "Message" at bounding box center [1248, 25] width 86 height 30
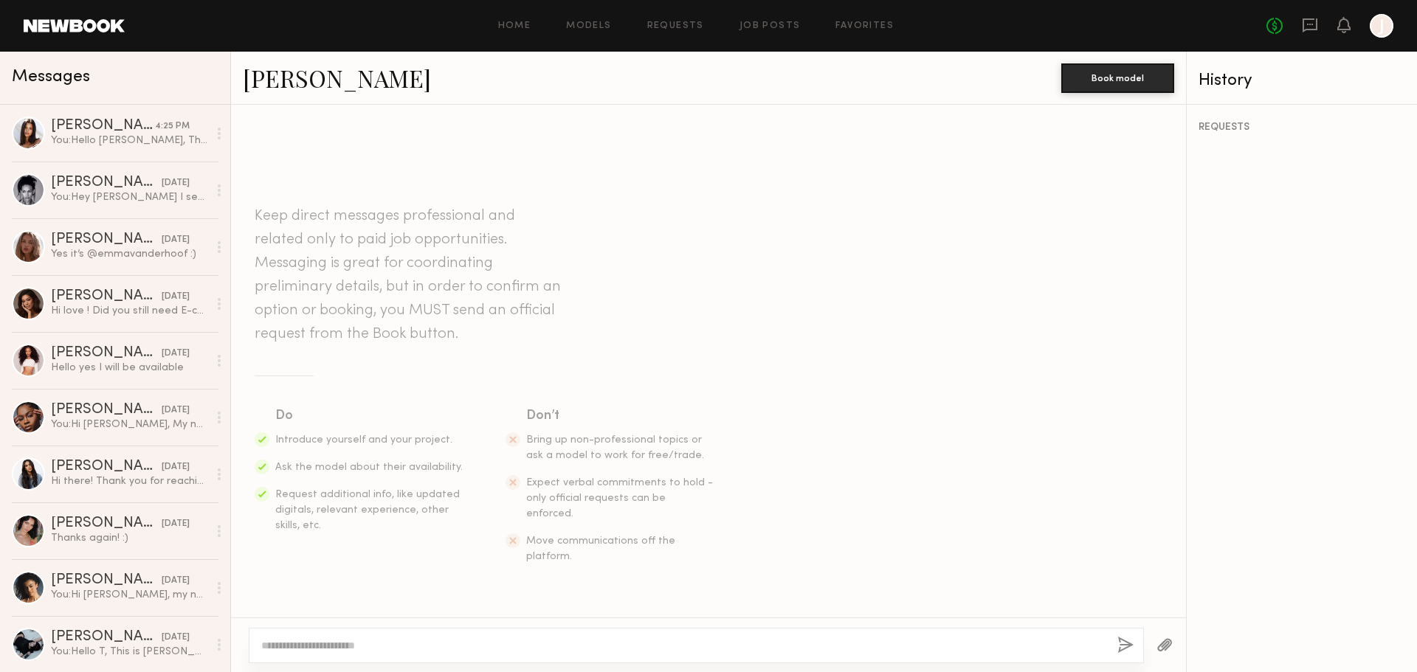
click at [545, 647] on textarea at bounding box center [683, 645] width 844 height 15
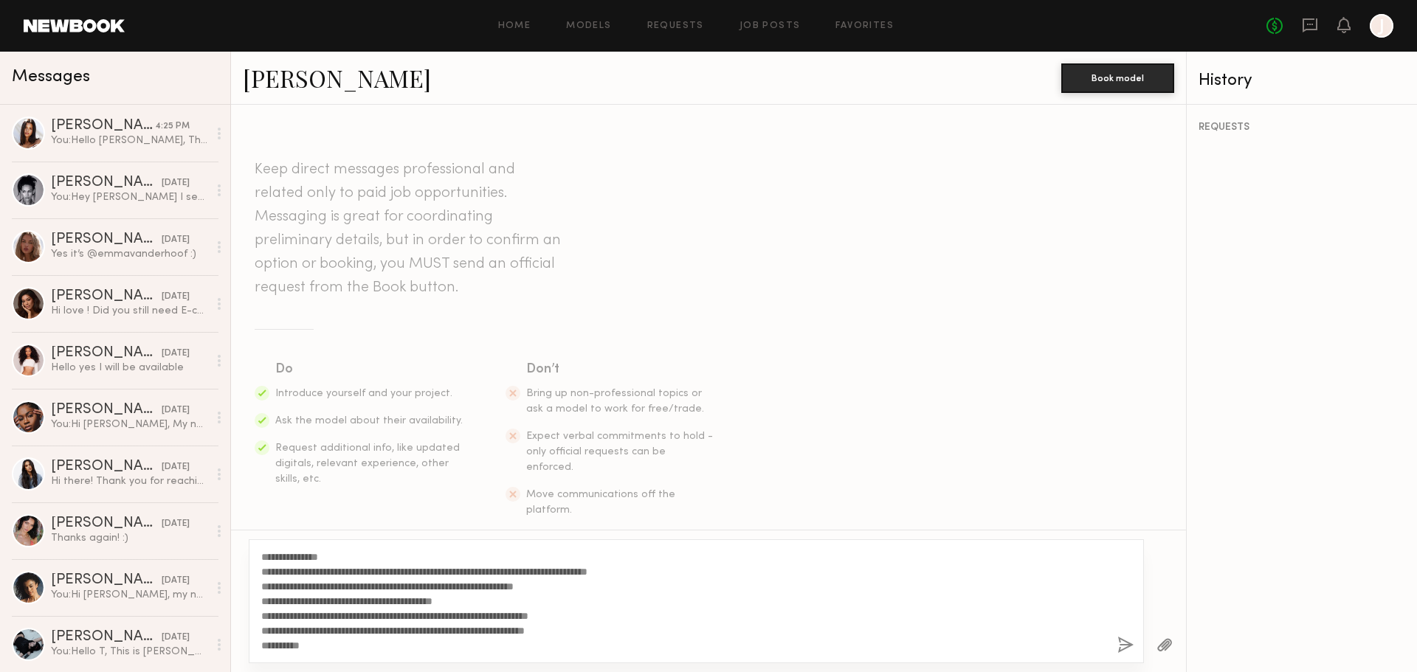
click at [308, 559] on textarea "**********" at bounding box center [683, 601] width 844 height 103
click at [454, 619] on textarea "**********" at bounding box center [683, 601] width 844 height 103
click at [552, 649] on textarea "**********" at bounding box center [683, 601] width 844 height 103
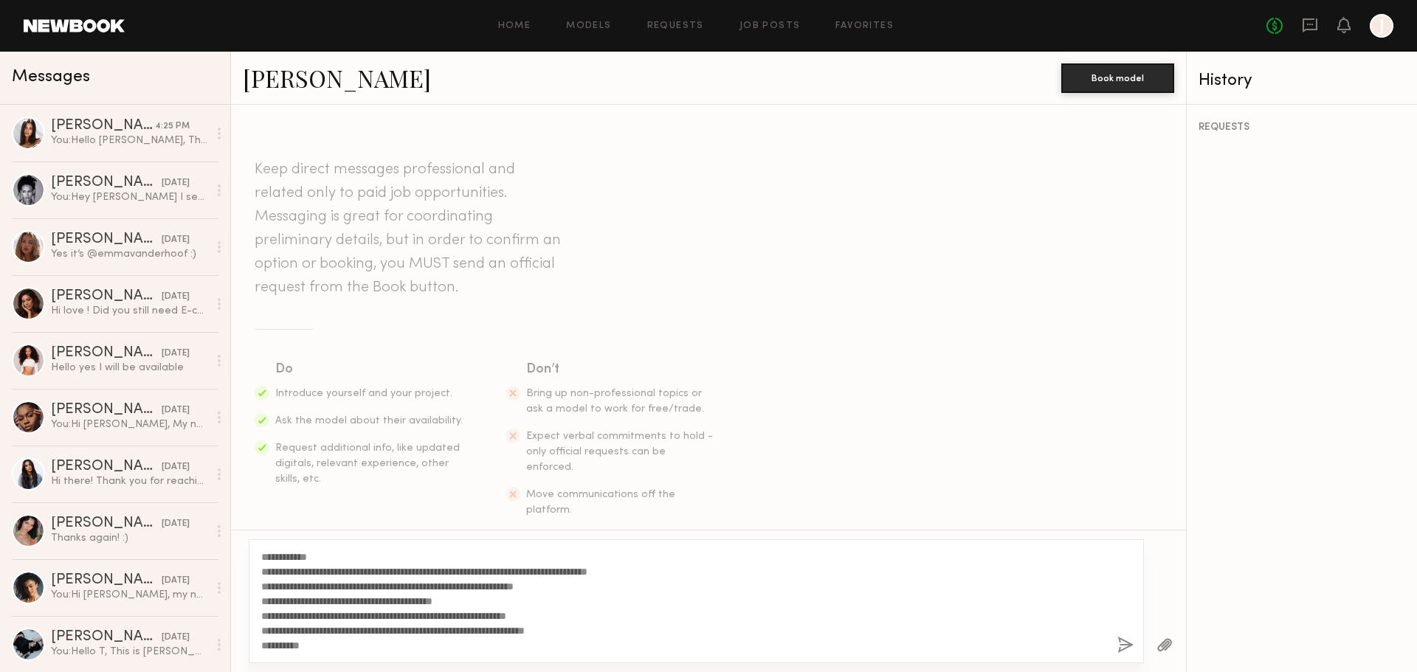
type textarea "**********"
click at [1126, 641] on button "button" at bounding box center [1125, 646] width 16 height 18
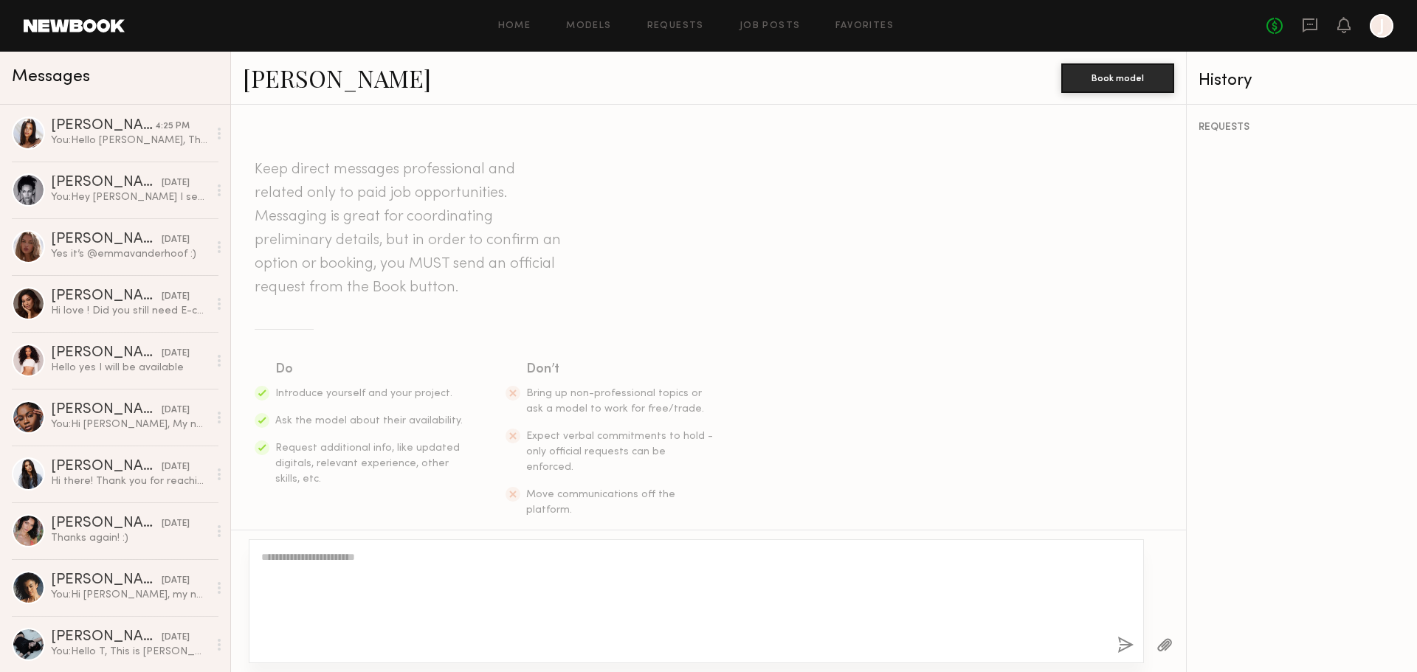
scroll to position [274, 0]
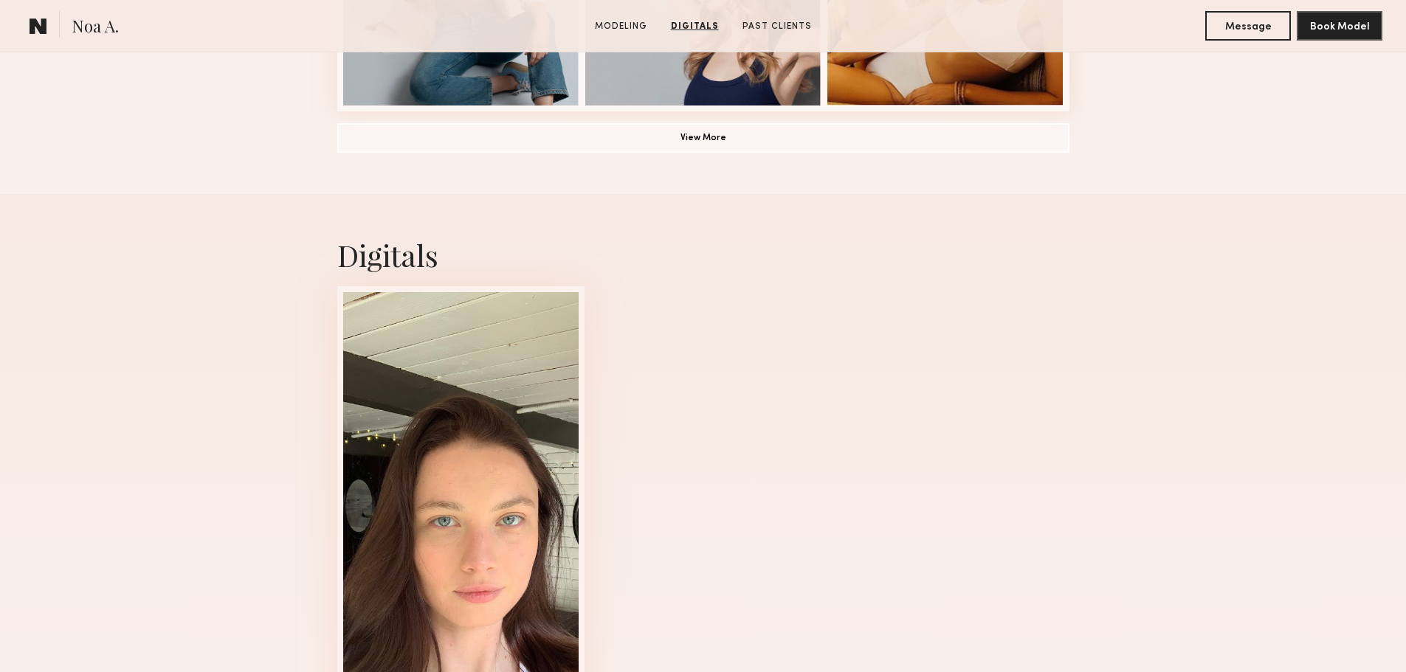
scroll to position [960, 0]
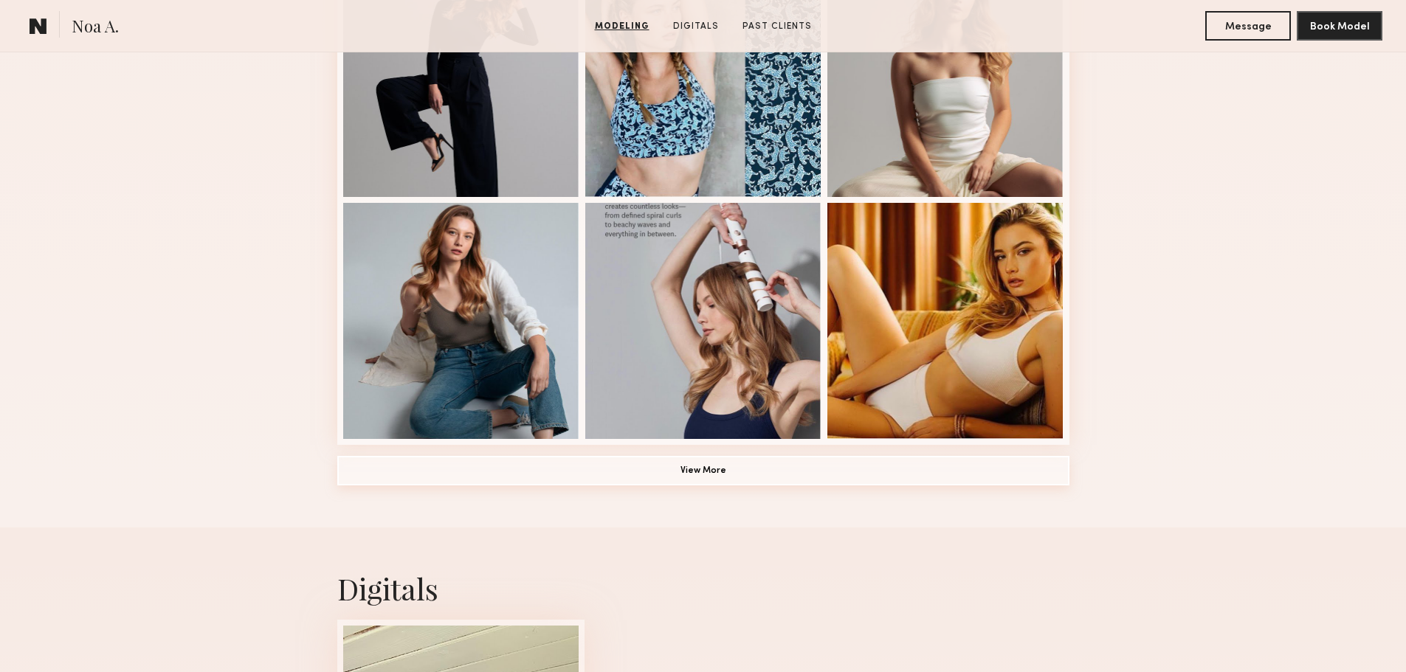
drag, startPoint x: 775, startPoint y: 474, endPoint x: 788, endPoint y: 472, distance: 13.4
click at [776, 473] on button "View More" at bounding box center [703, 471] width 732 height 30
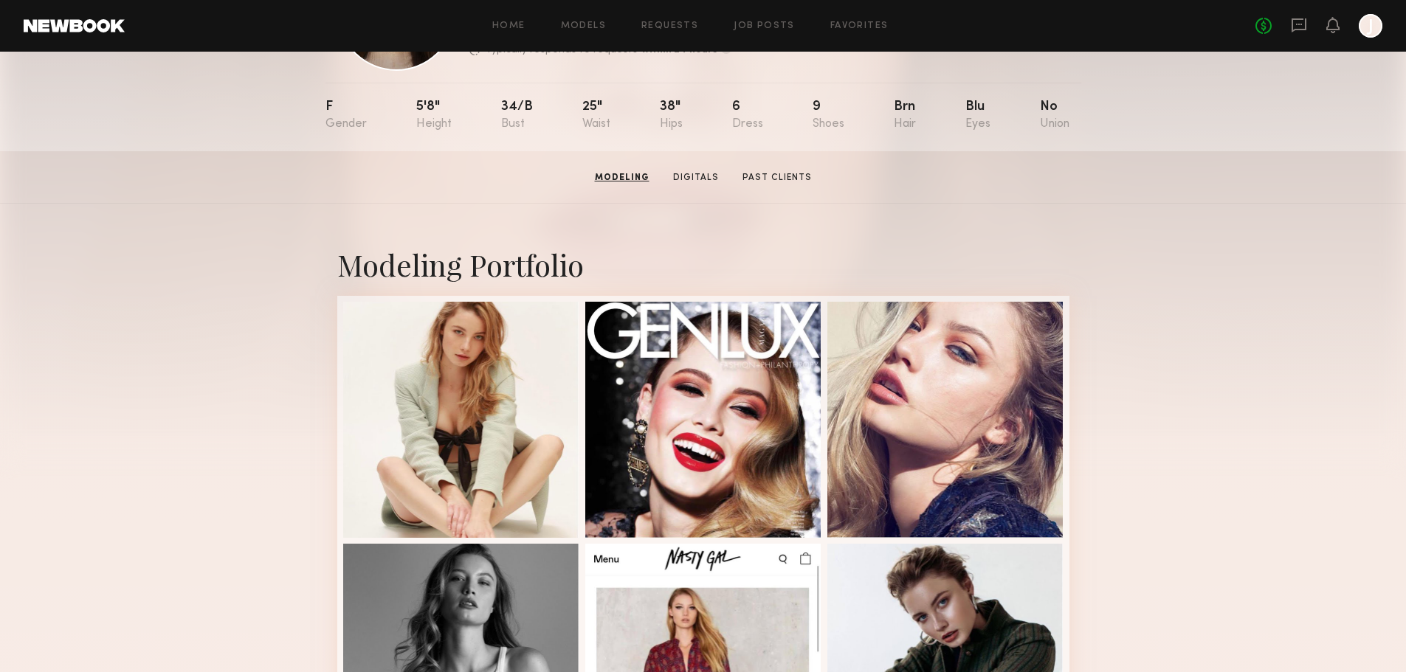
scroll to position [0, 0]
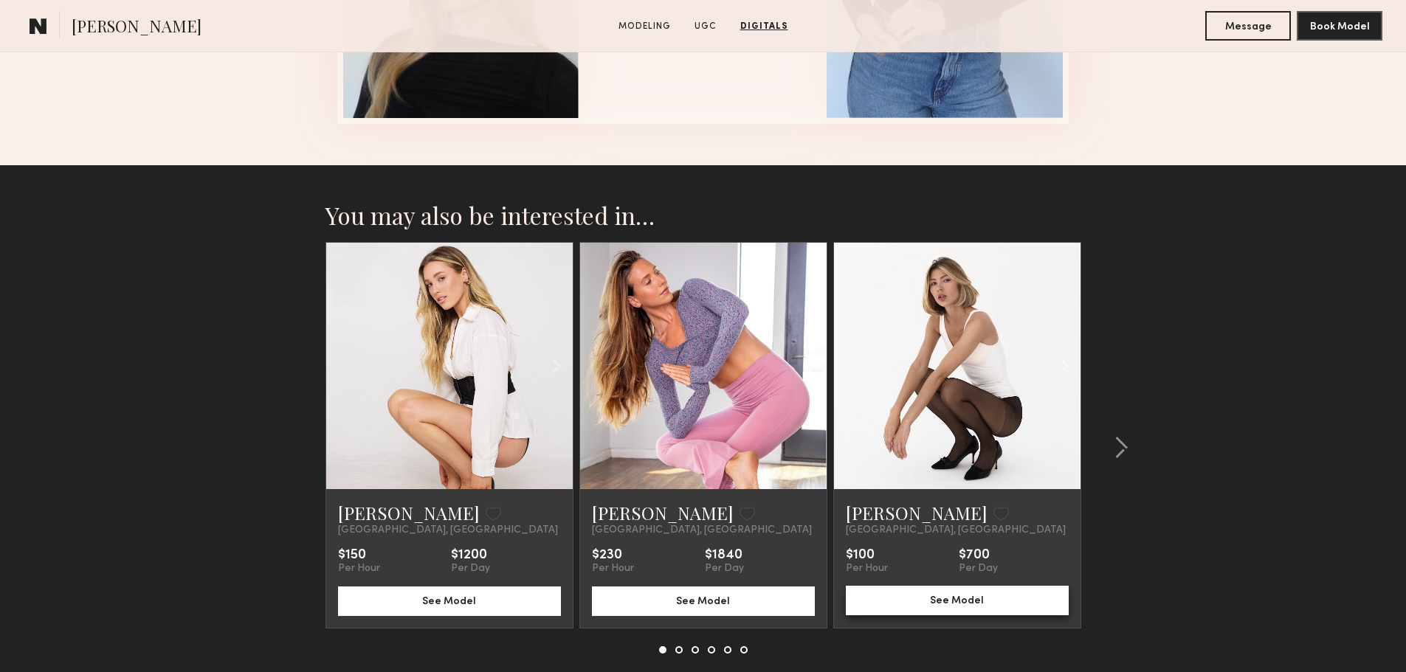
scroll to position [2470, 0]
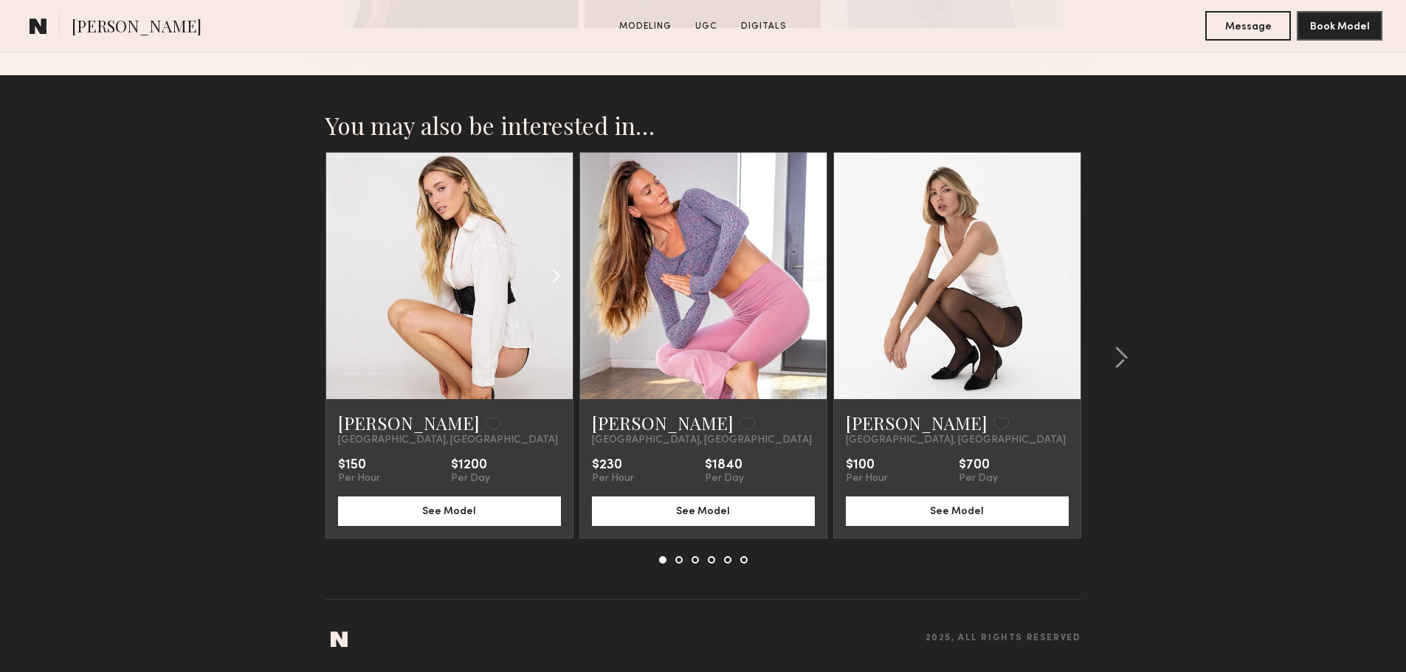
click at [555, 278] on common-icon at bounding box center [555, 276] width 21 height 28
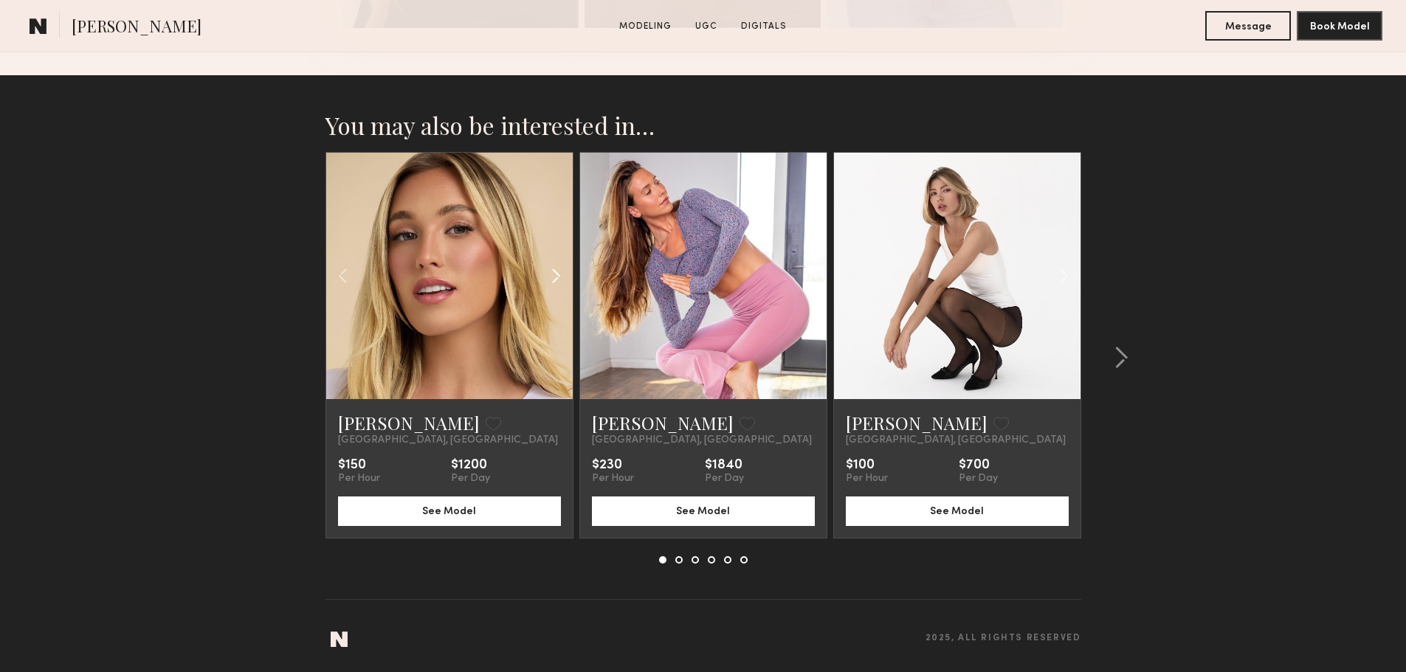
click at [555, 278] on common-icon at bounding box center [555, 276] width 21 height 28
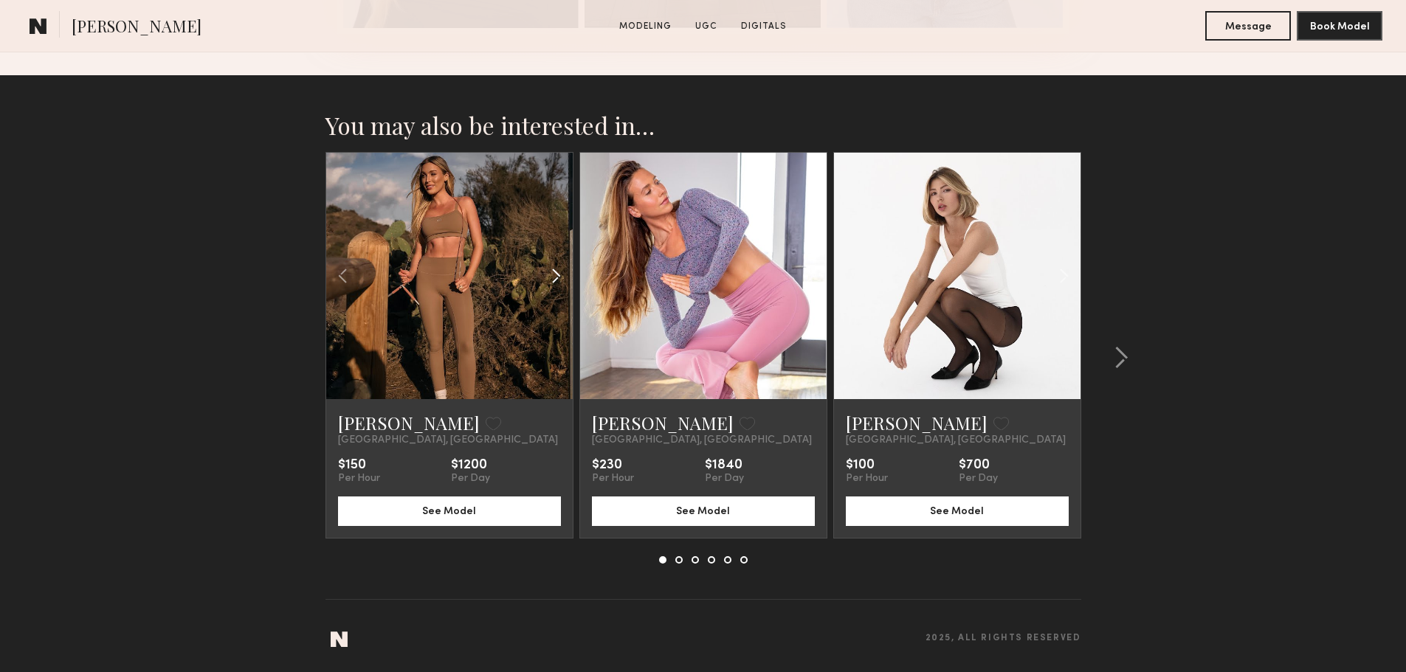
click at [555, 278] on common-icon at bounding box center [555, 276] width 21 height 28
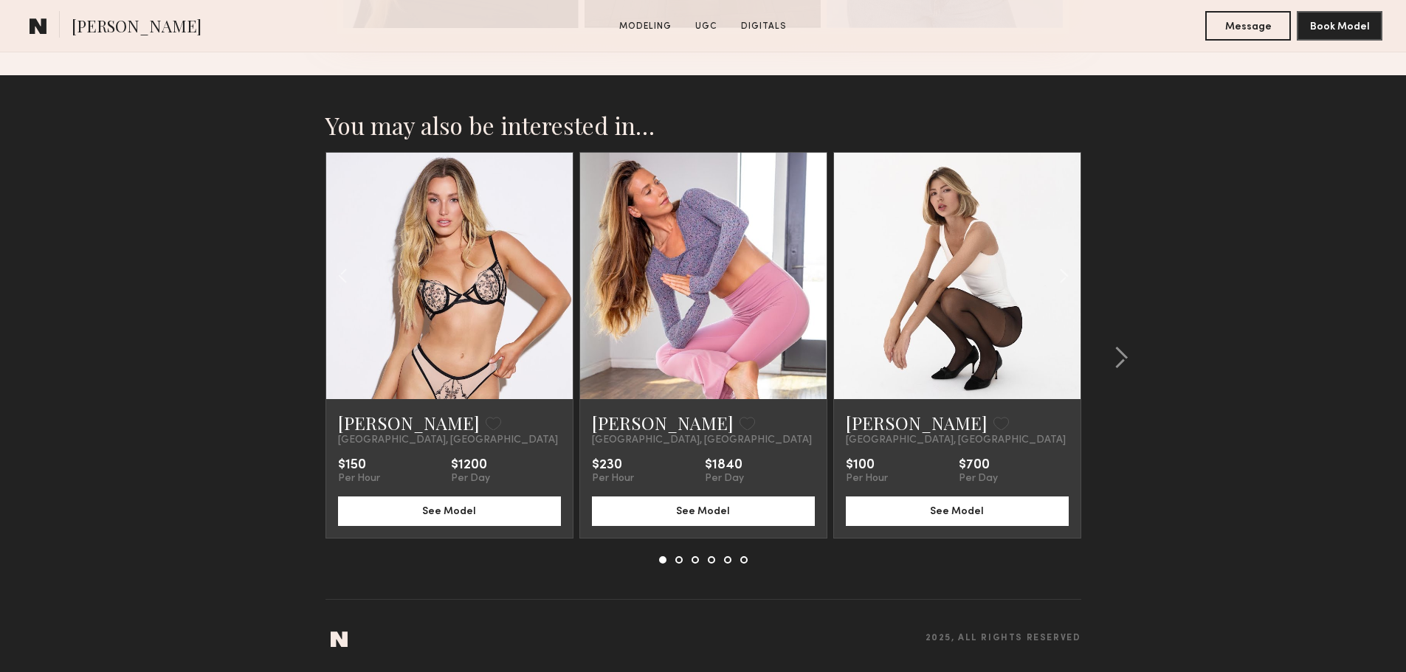
click at [555, 278] on div at bounding box center [449, 276] width 247 height 247
click at [1070, 278] on common-icon at bounding box center [1063, 276] width 21 height 28
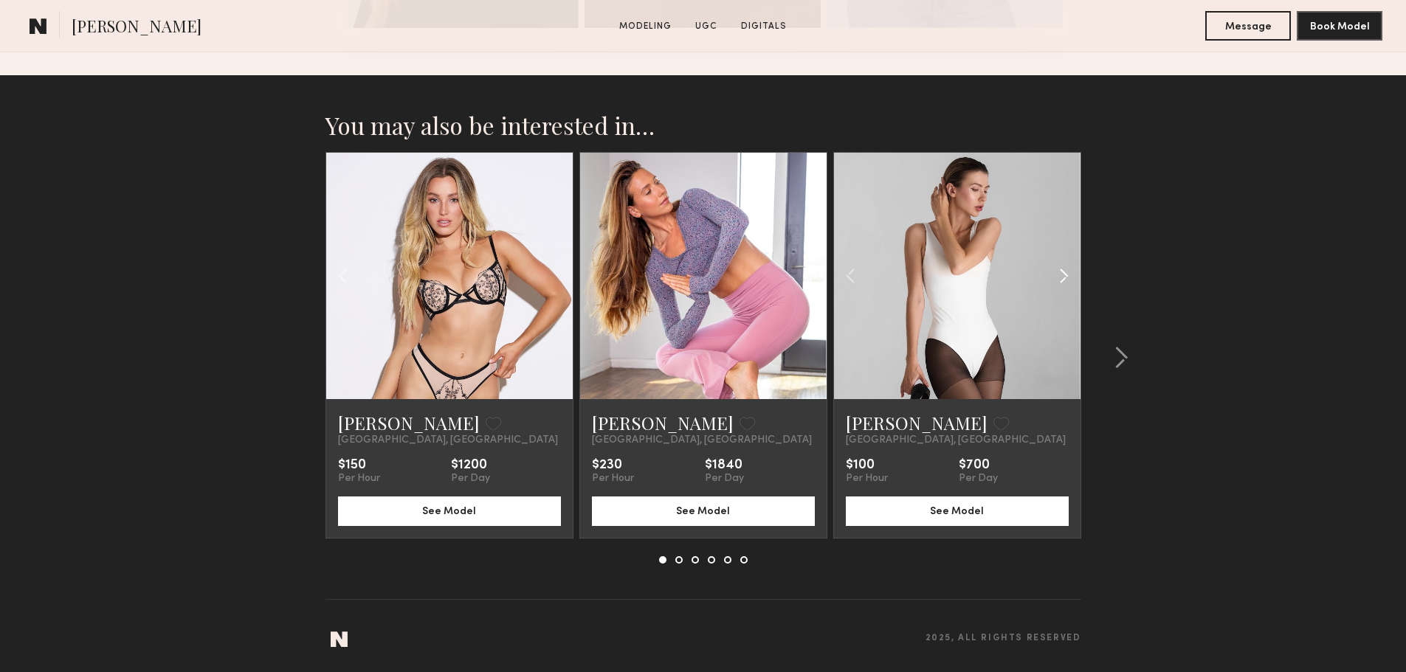
click at [1070, 278] on common-icon at bounding box center [1063, 276] width 21 height 28
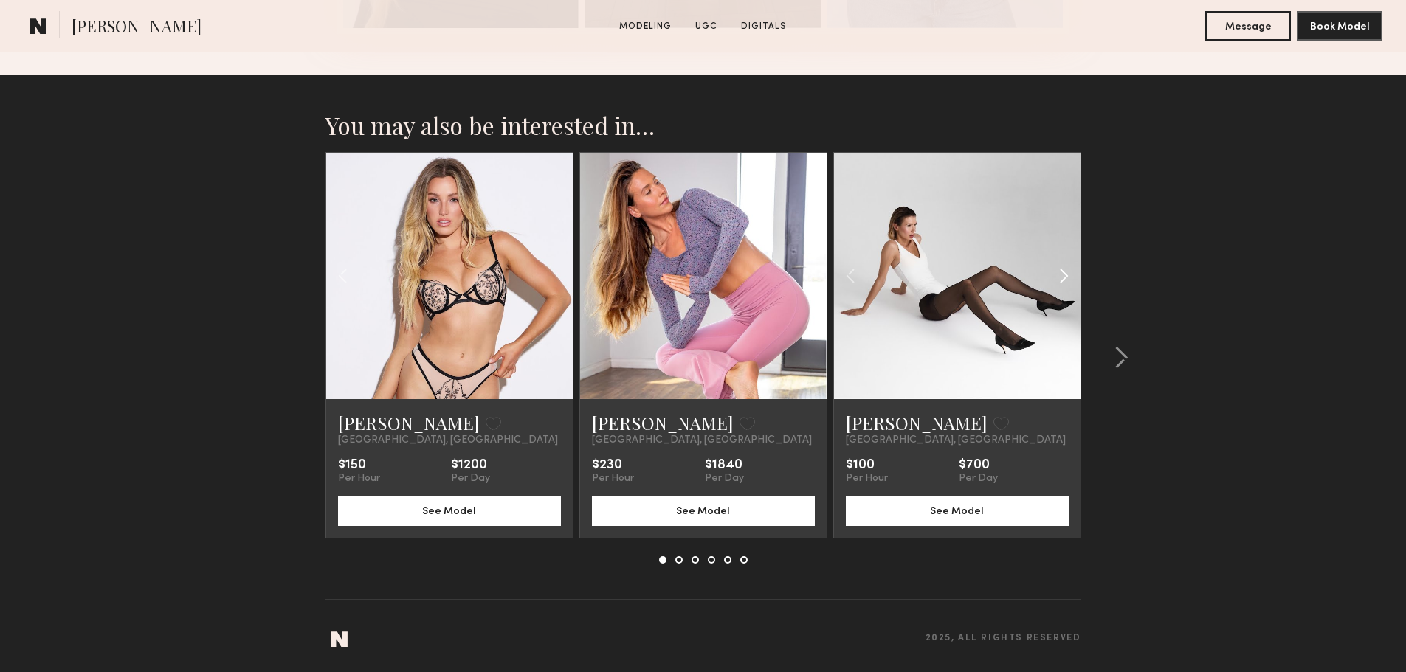
click at [1070, 278] on common-icon at bounding box center [1063, 276] width 21 height 28
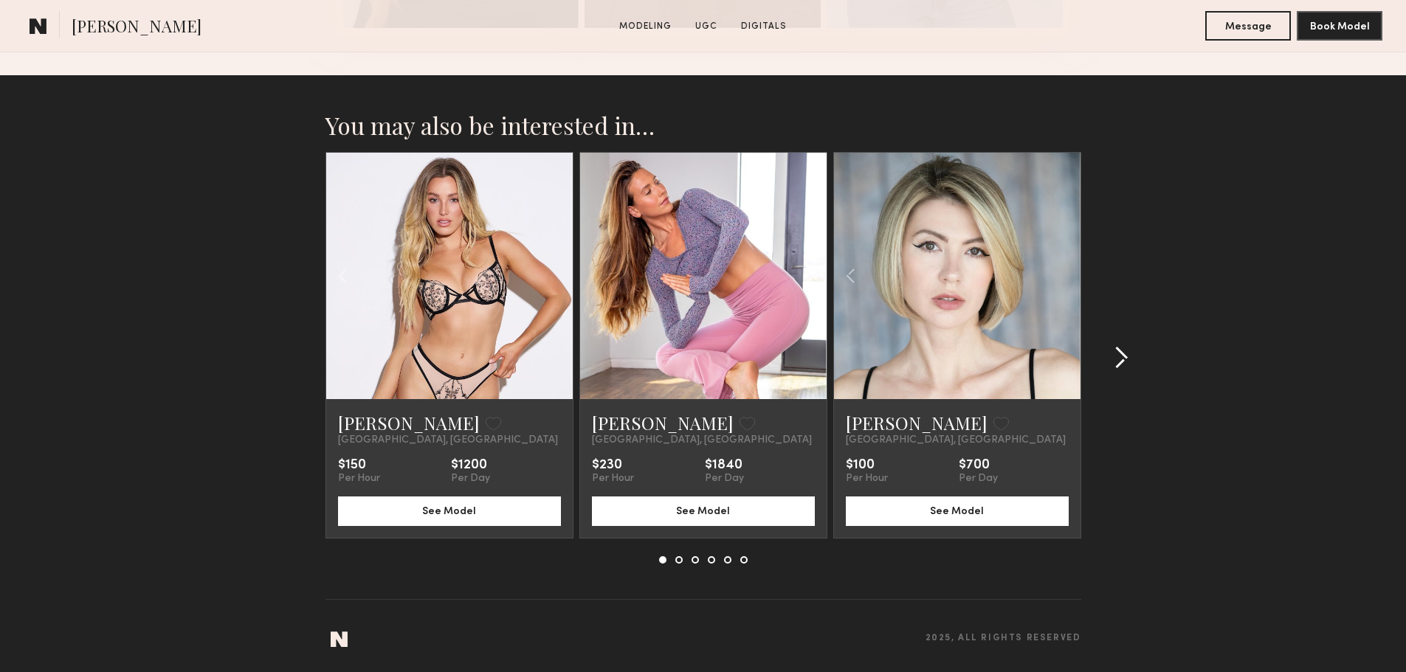
click at [1115, 357] on common-icon at bounding box center [1121, 358] width 15 height 24
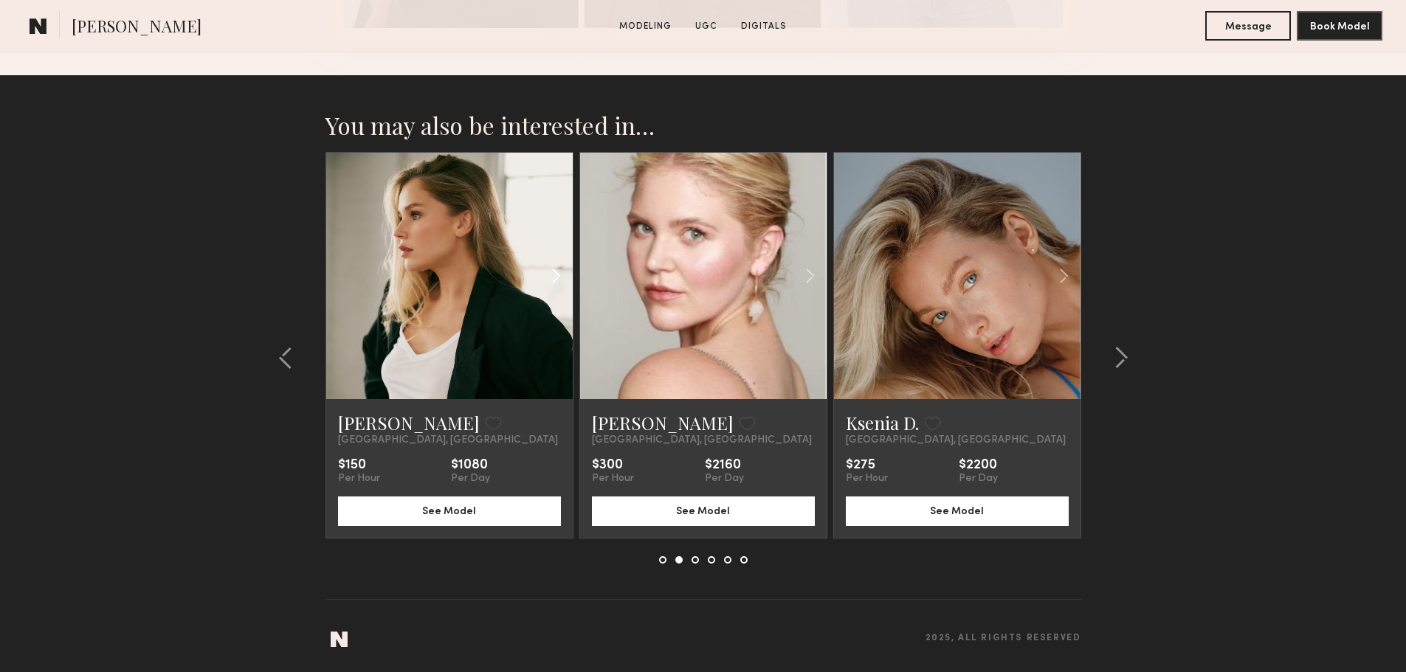
click at [554, 275] on common-icon at bounding box center [555, 276] width 21 height 28
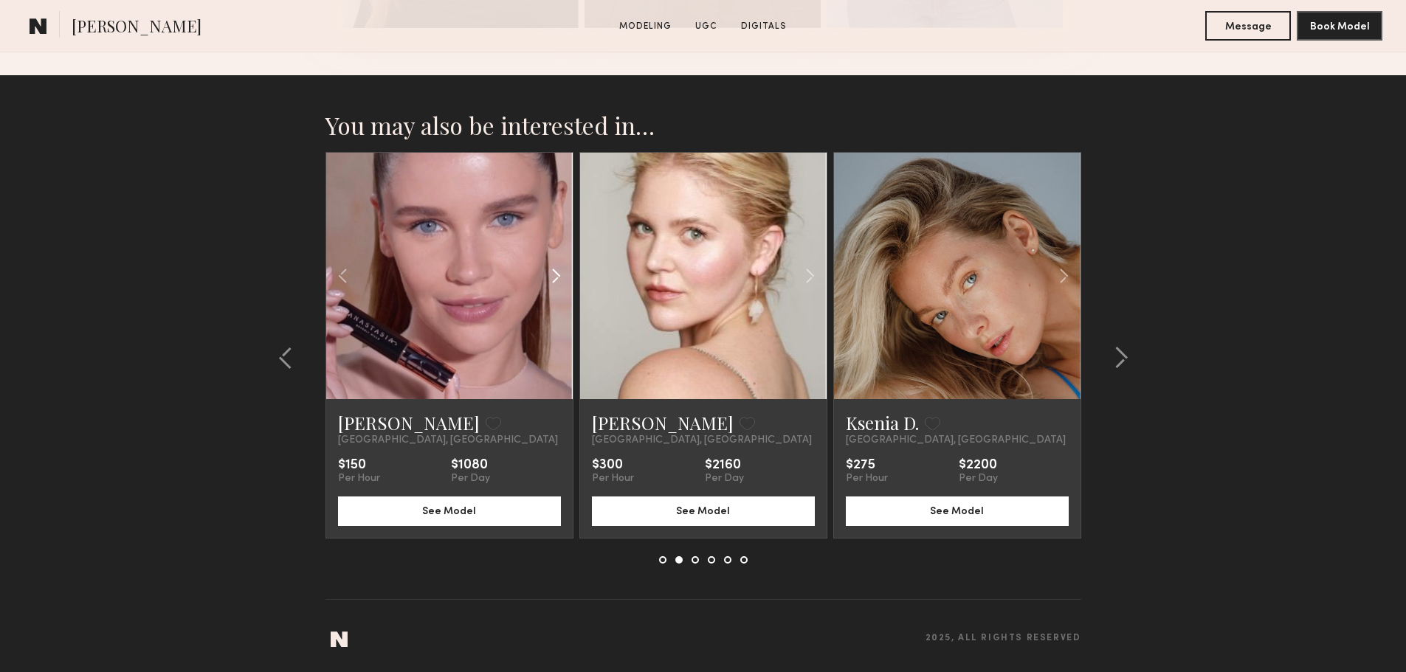
click at [554, 275] on common-icon at bounding box center [555, 276] width 21 height 28
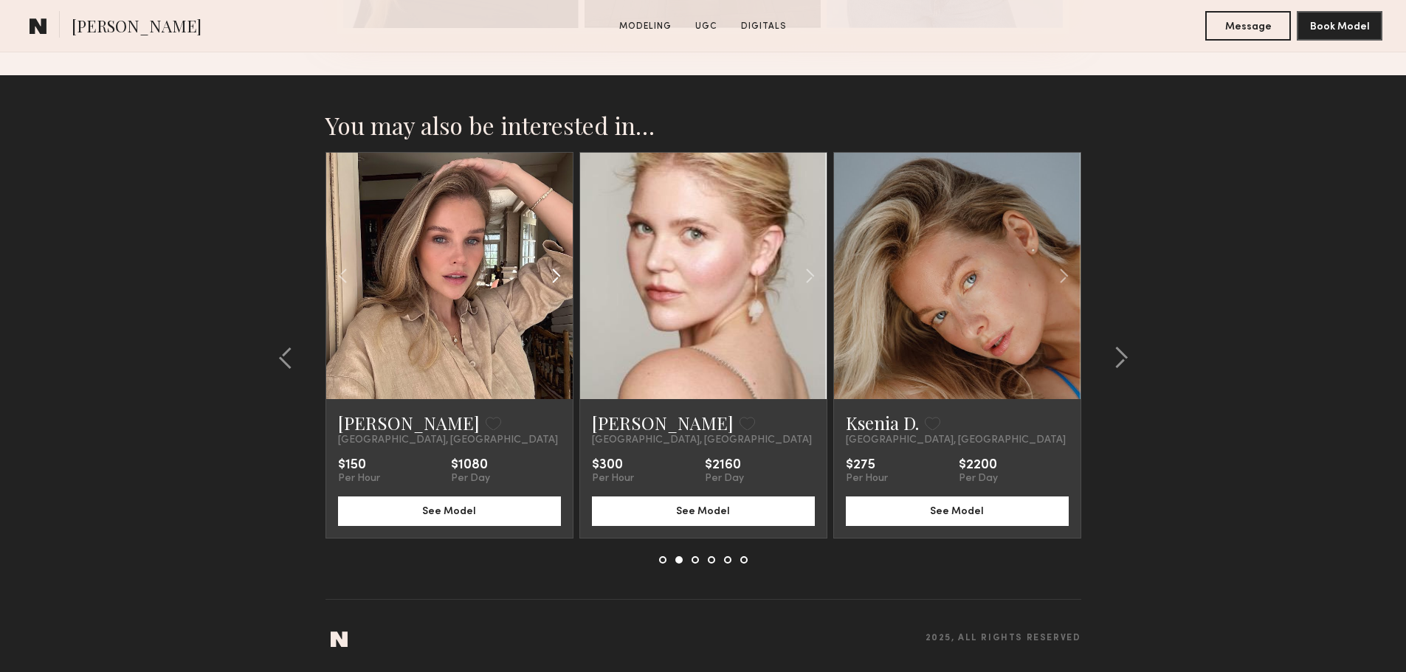
click at [554, 275] on common-icon at bounding box center [555, 276] width 21 height 28
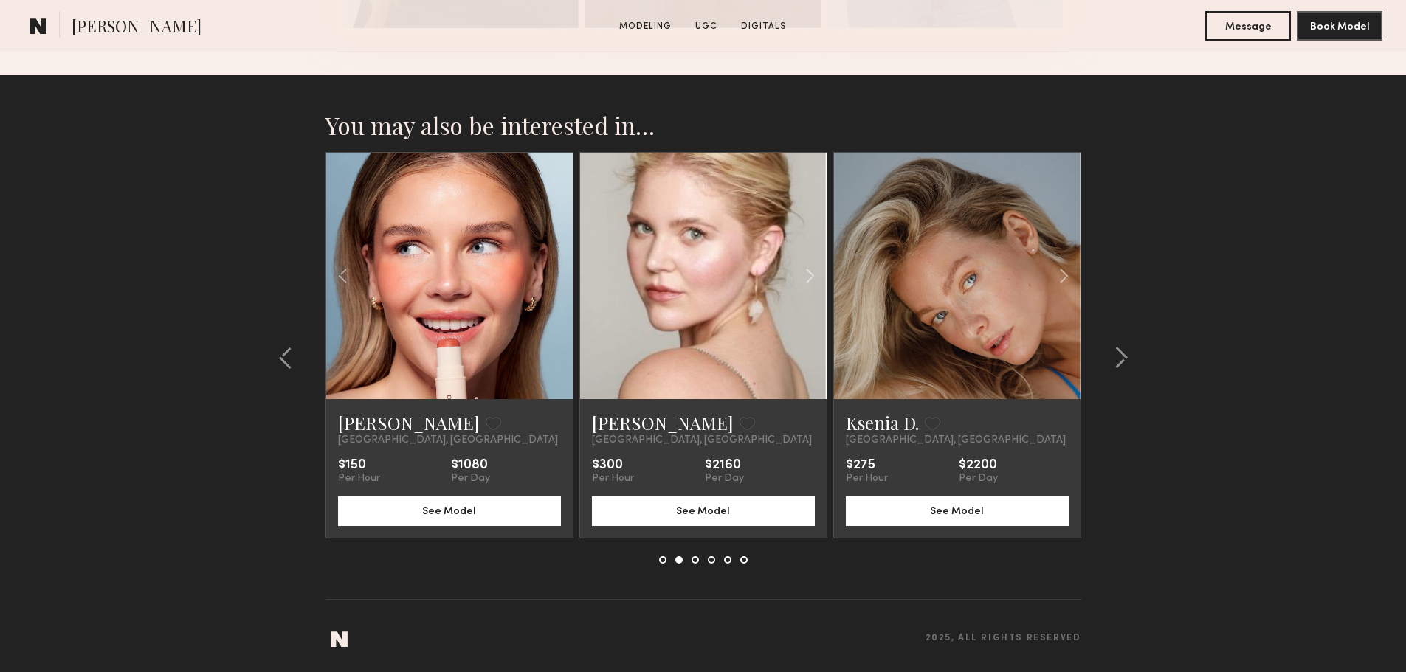
click at [554, 275] on div at bounding box center [449, 276] width 247 height 247
click at [382, 421] on link "[PERSON_NAME]" at bounding box center [409, 423] width 142 height 24
click at [1067, 276] on common-icon at bounding box center [1063, 276] width 21 height 28
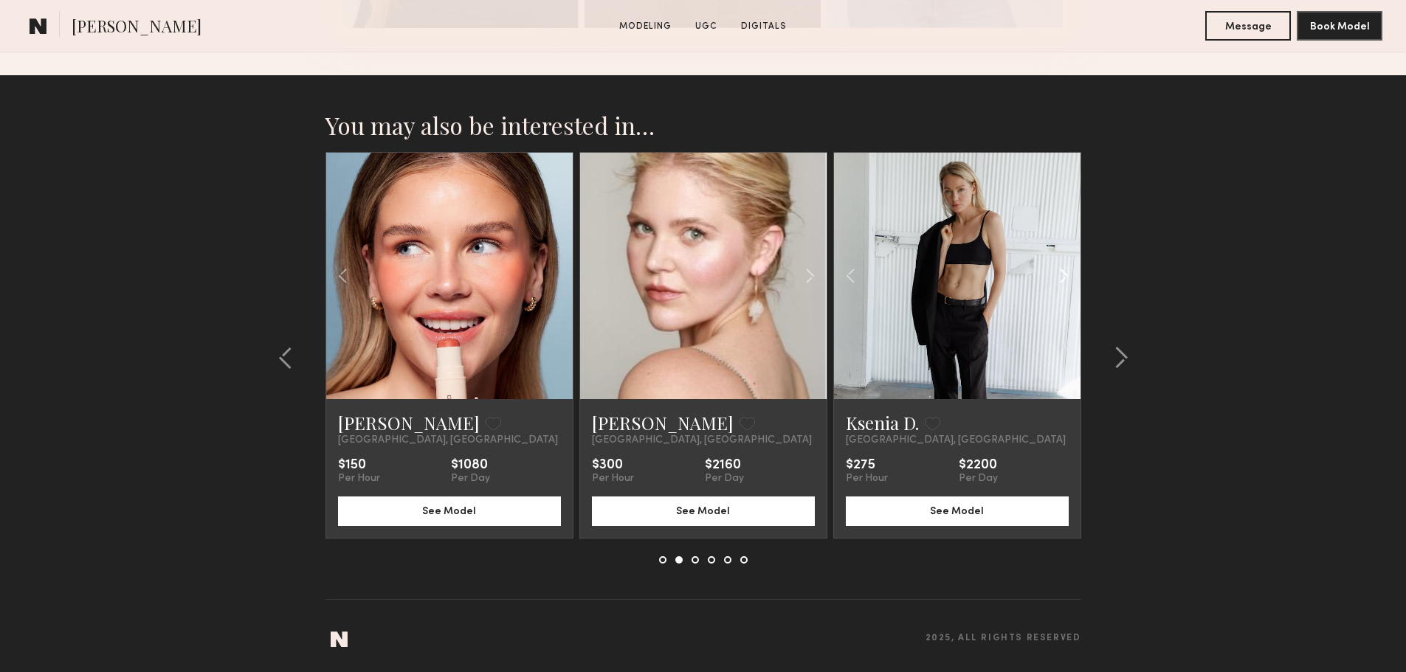
click at [1067, 276] on common-icon at bounding box center [1063, 276] width 21 height 28
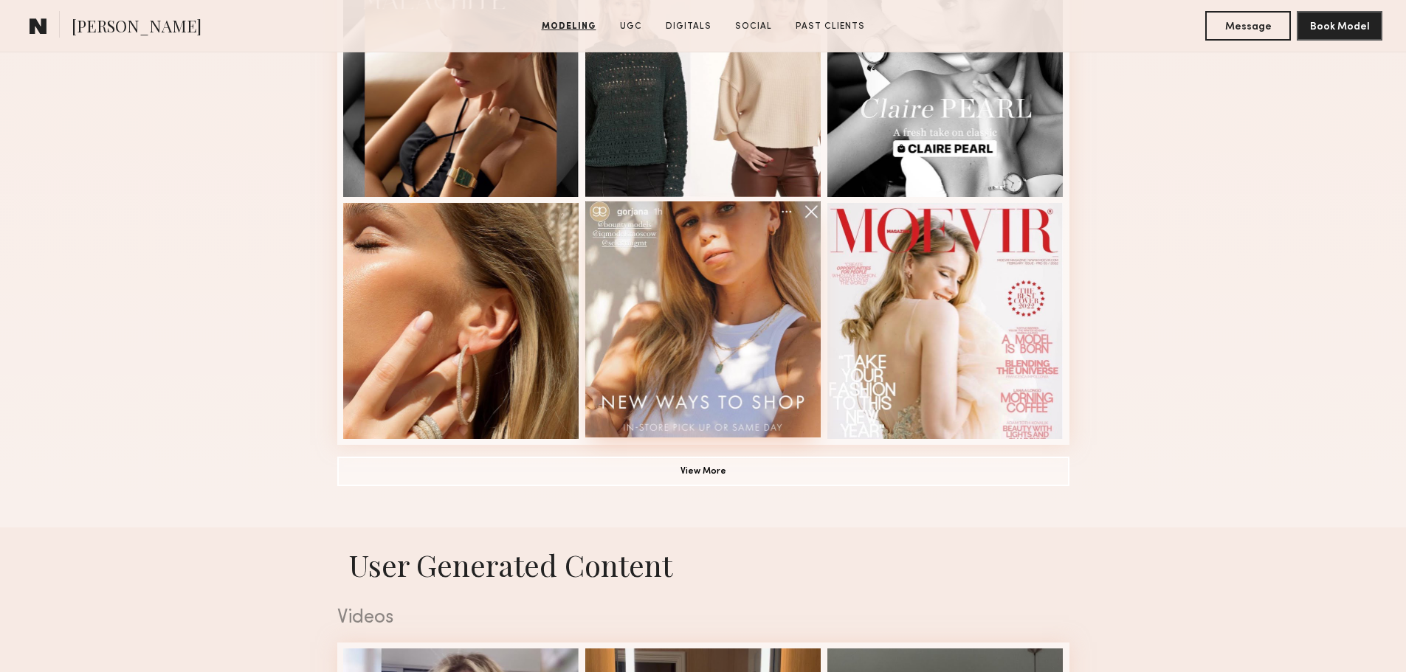
scroll to position [1255, 0]
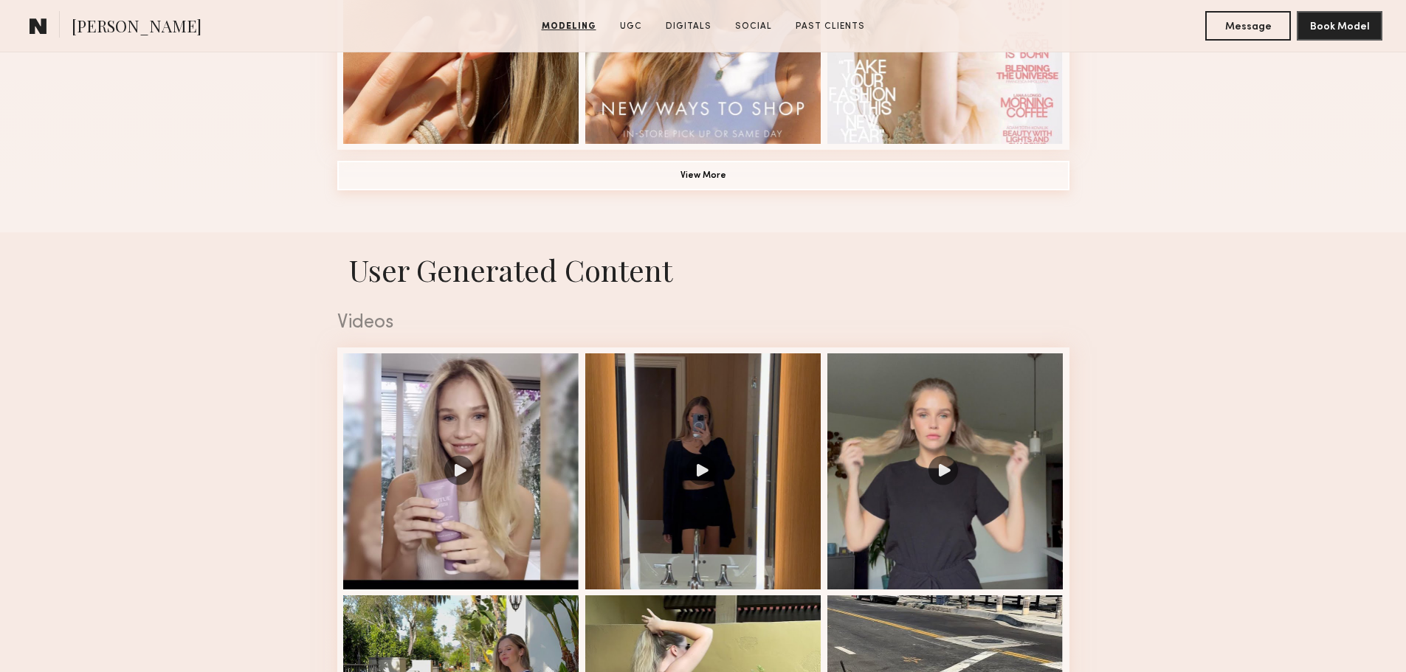
click at [728, 178] on button "View More" at bounding box center [703, 176] width 732 height 30
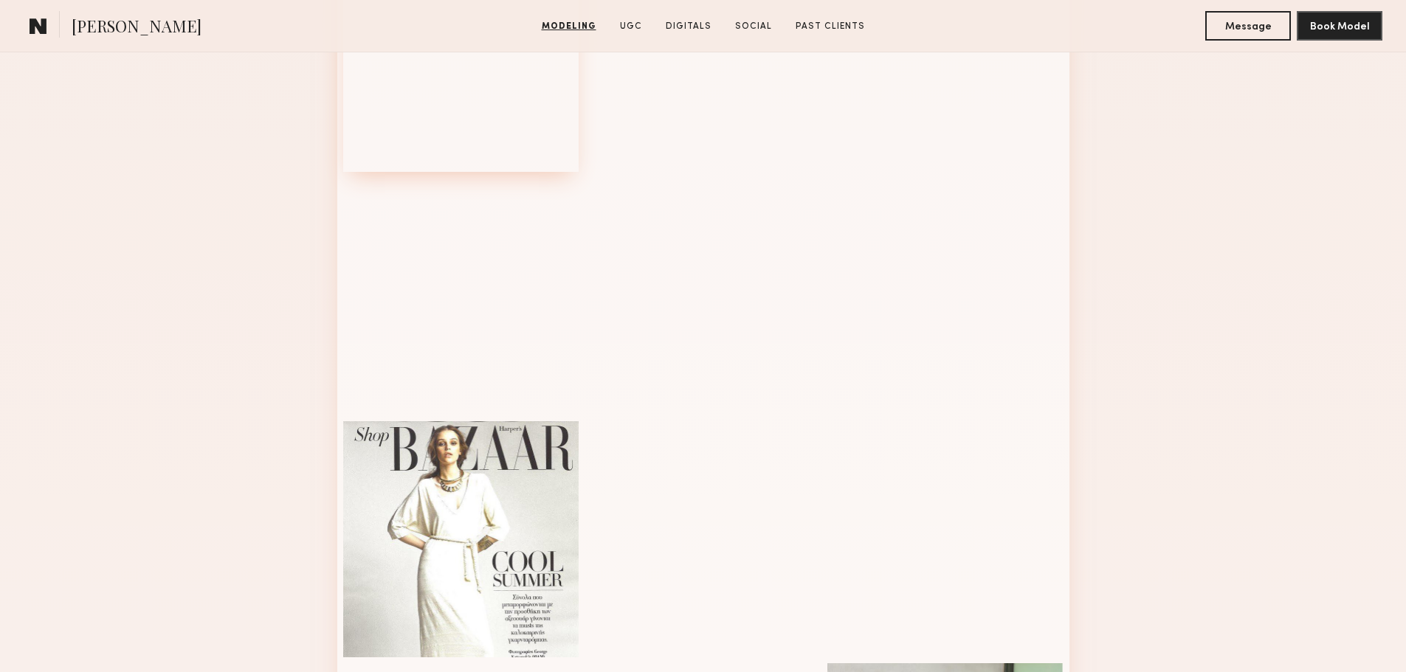
scroll to position [1476, 0]
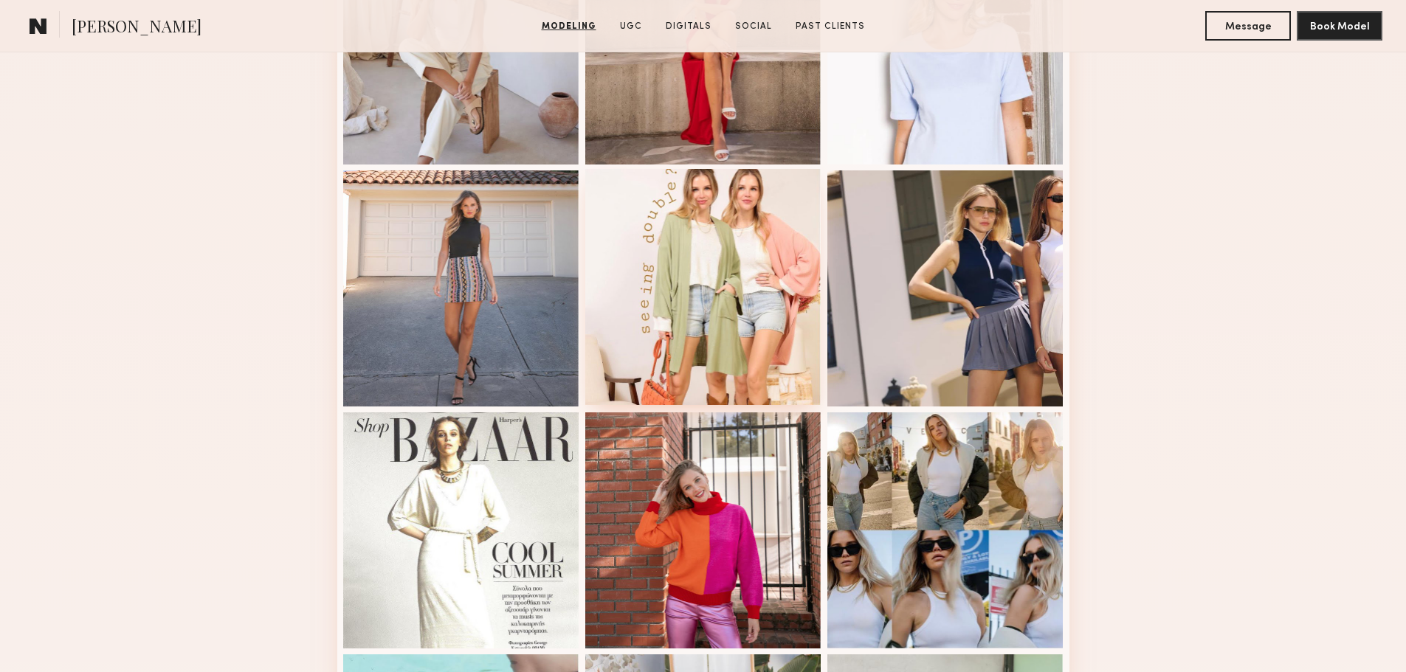
click at [709, 318] on div at bounding box center [703, 287] width 236 height 236
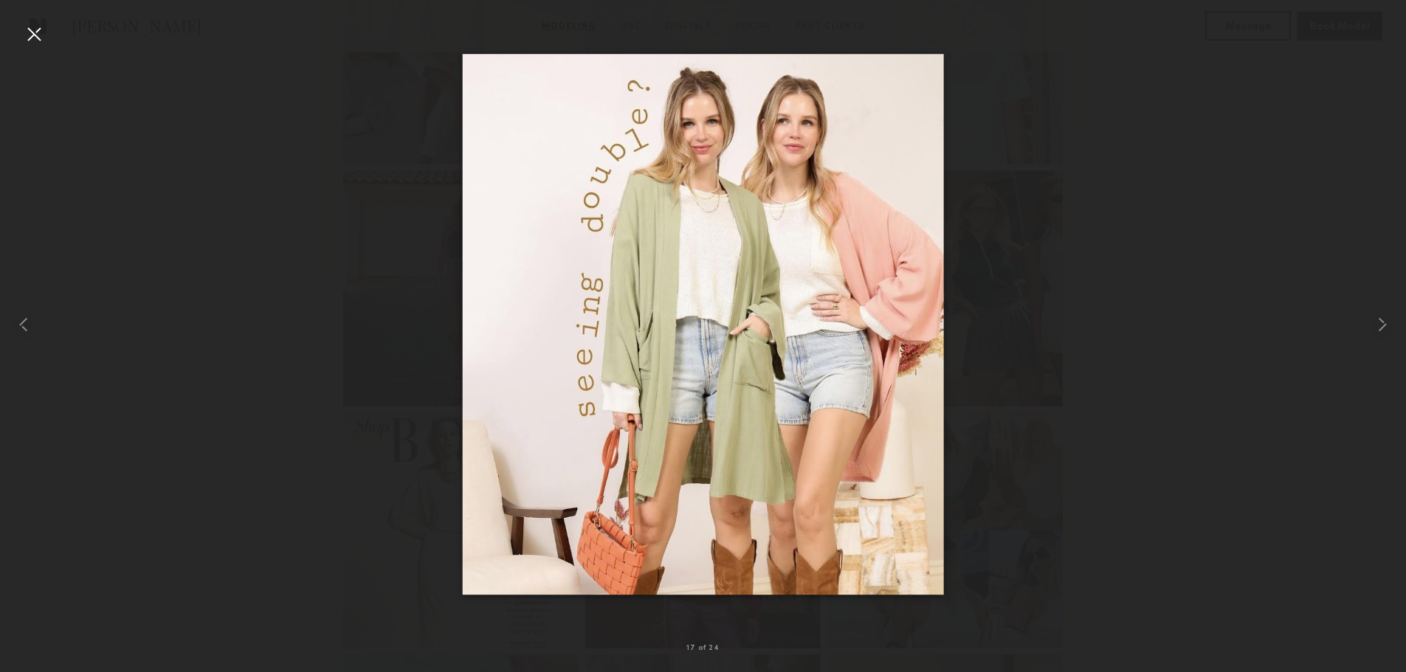
click at [38, 39] on div at bounding box center [34, 34] width 24 height 24
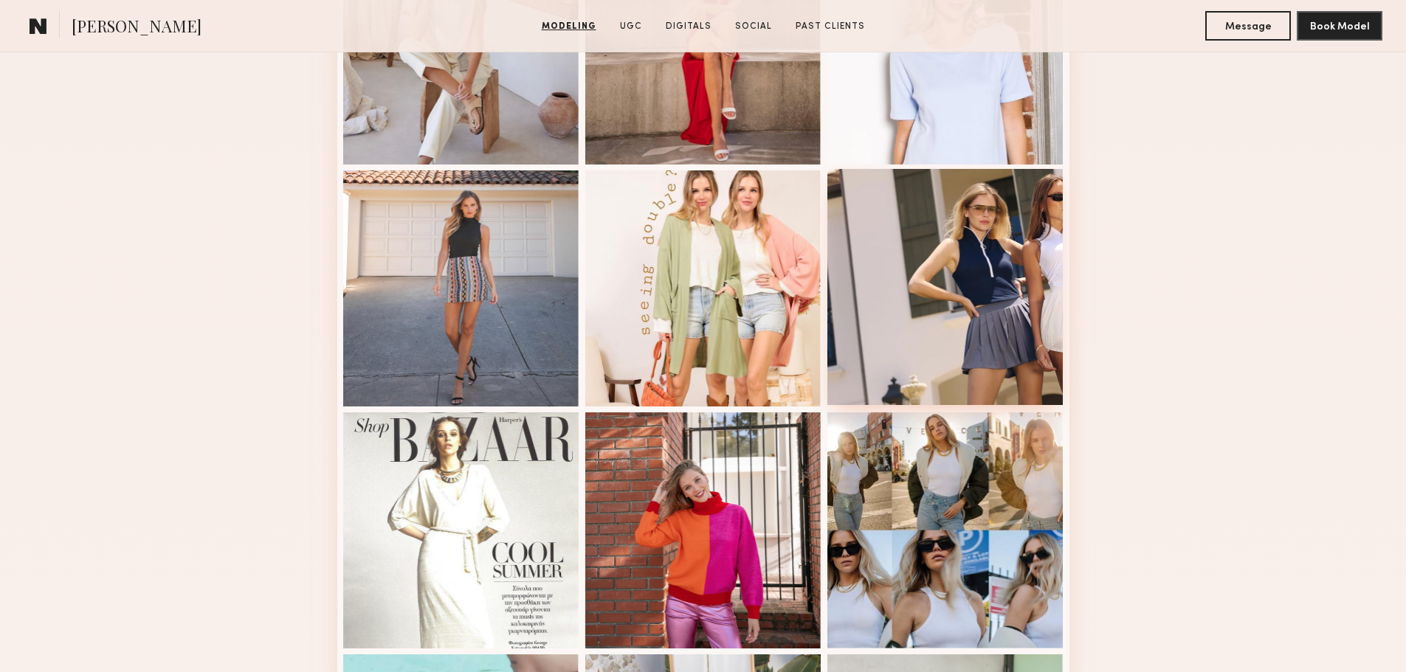
scroll to position [1698, 0]
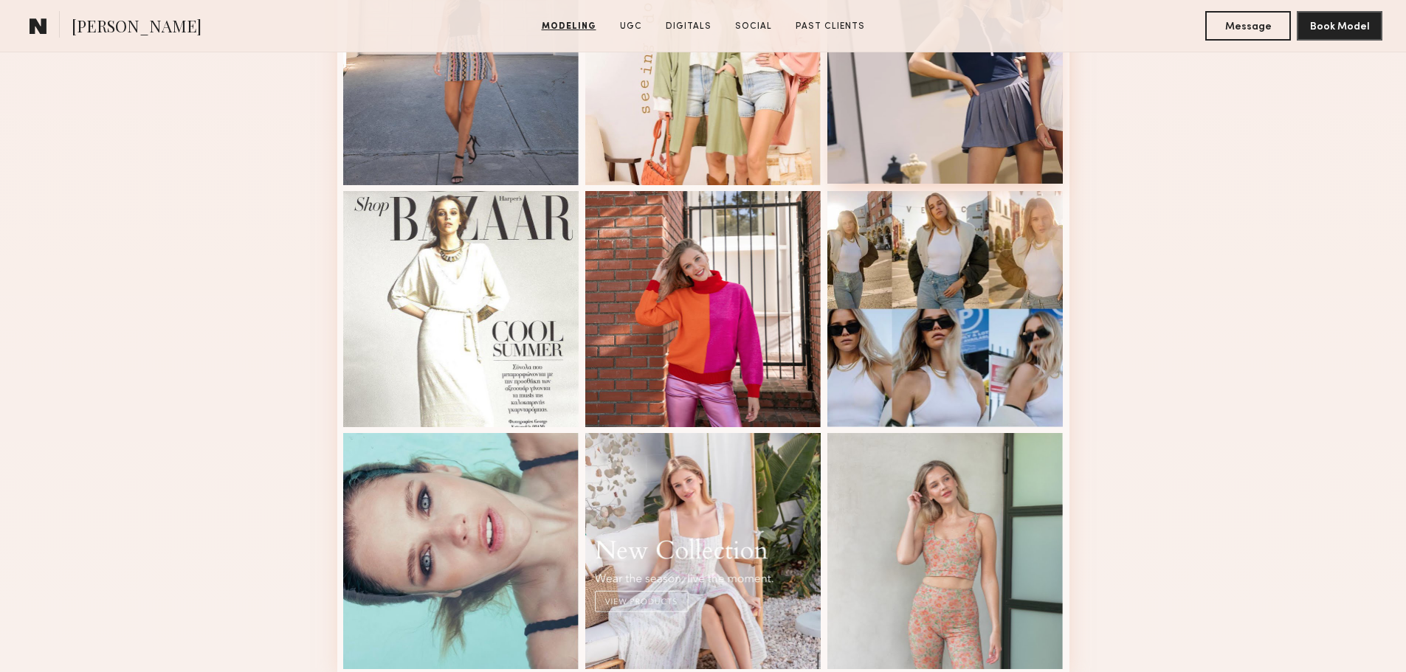
click at [958, 156] on div at bounding box center [945, 66] width 236 height 236
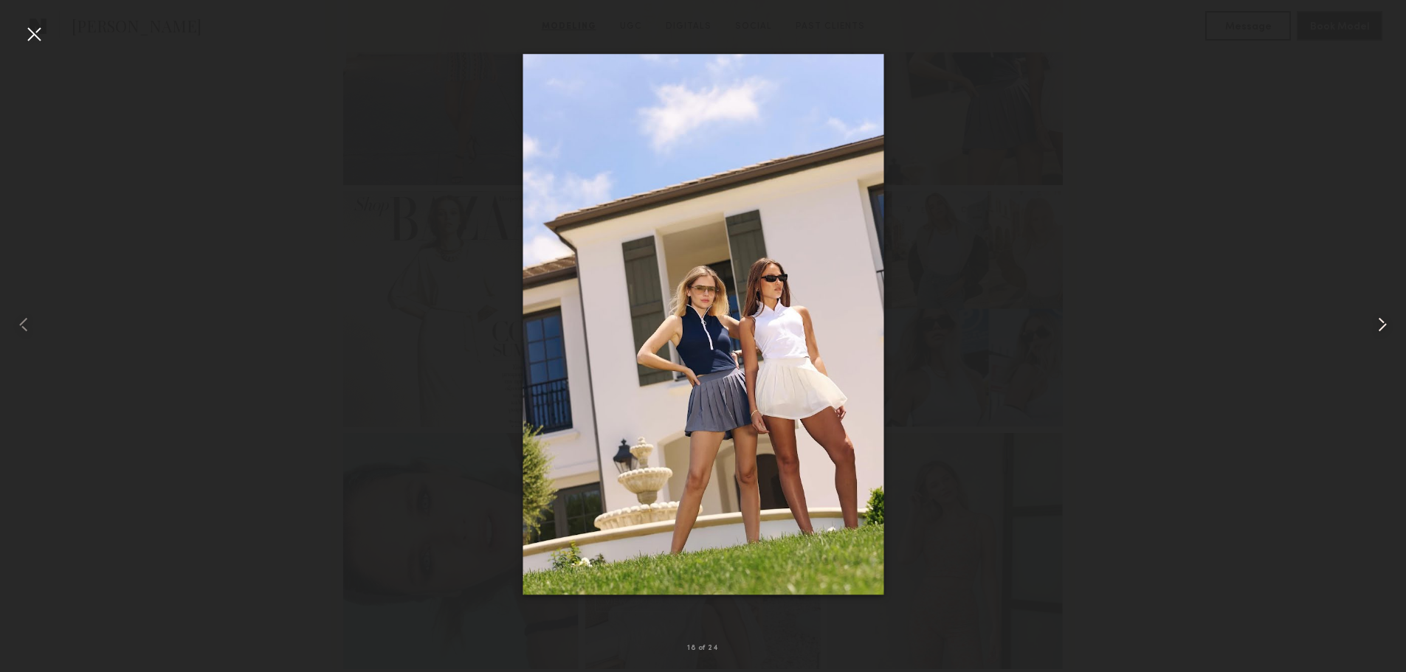
click at [1387, 317] on common-icon at bounding box center [1383, 325] width 24 height 24
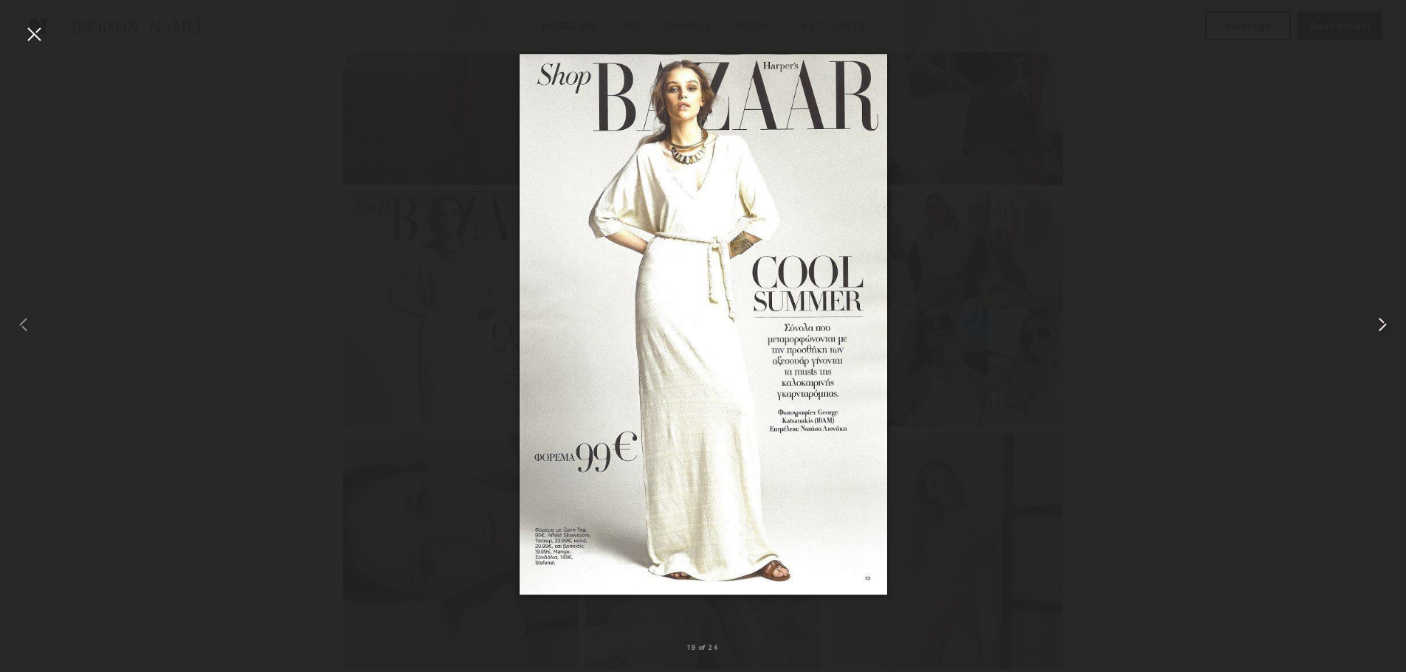
click at [1387, 317] on common-icon at bounding box center [1383, 325] width 24 height 24
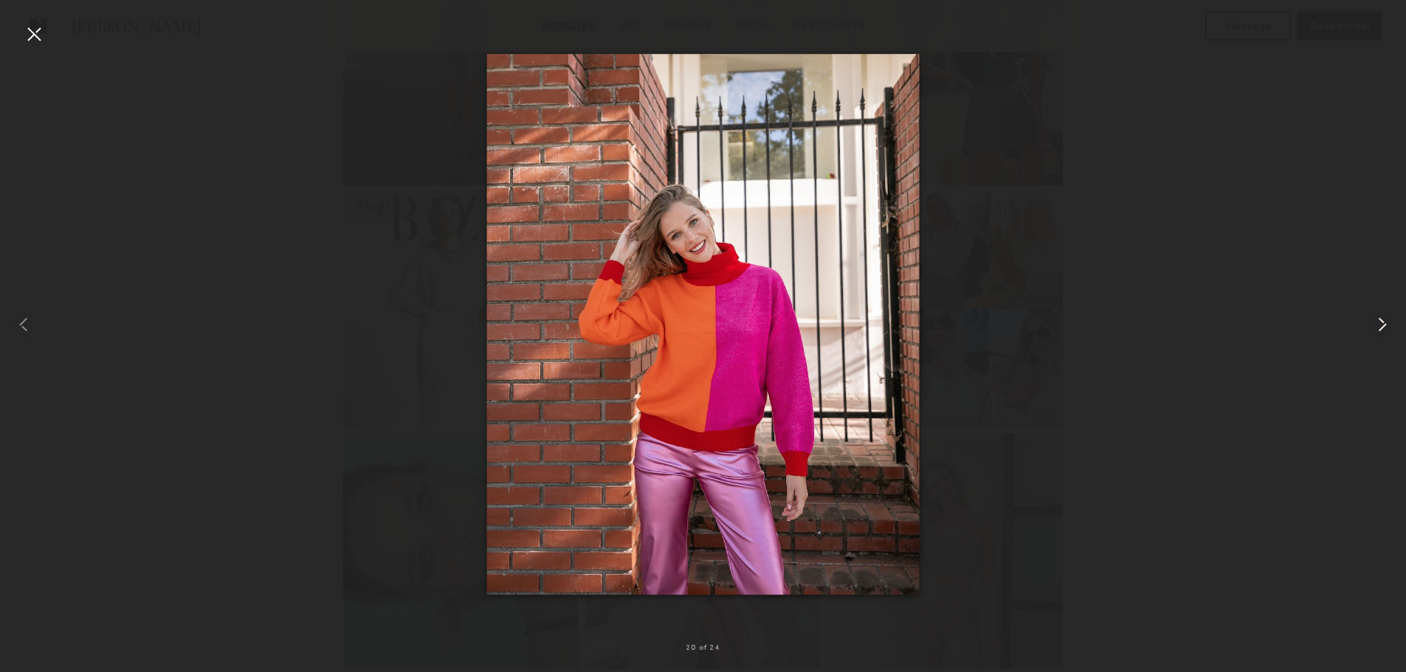
click at [1387, 317] on common-icon at bounding box center [1383, 325] width 24 height 24
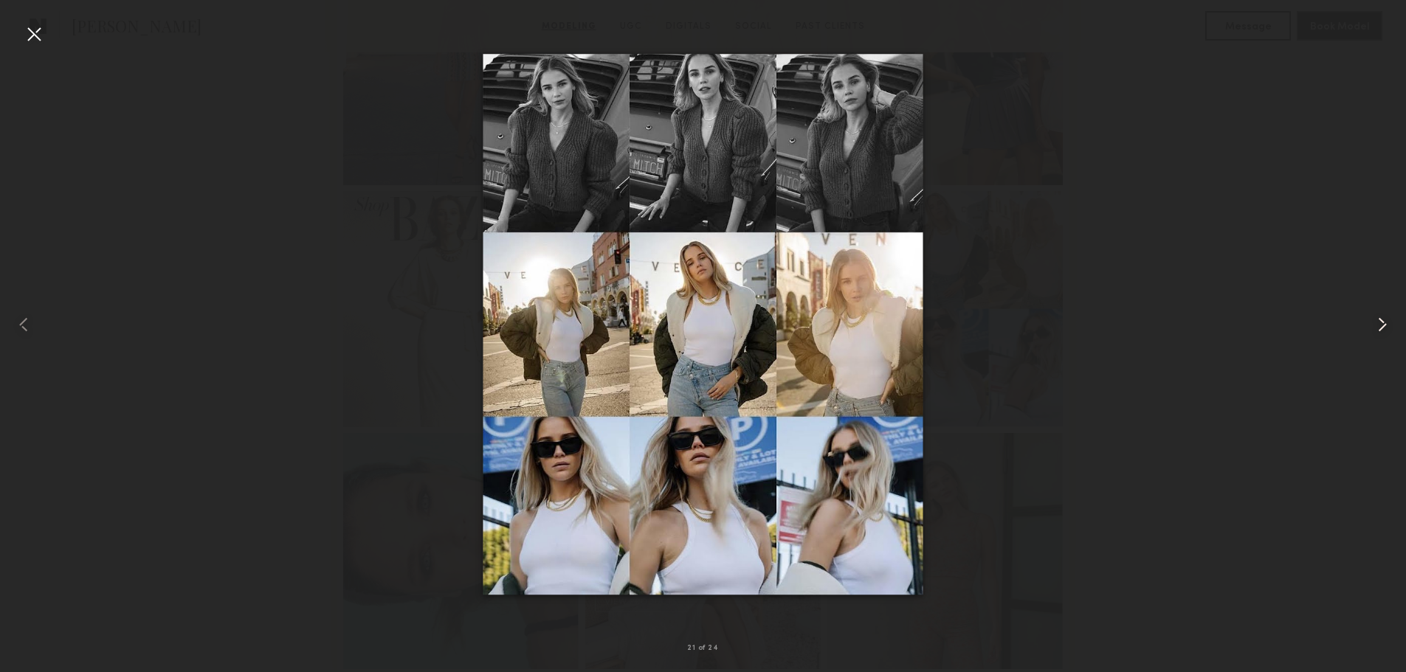
click at [1387, 317] on common-icon at bounding box center [1383, 325] width 24 height 24
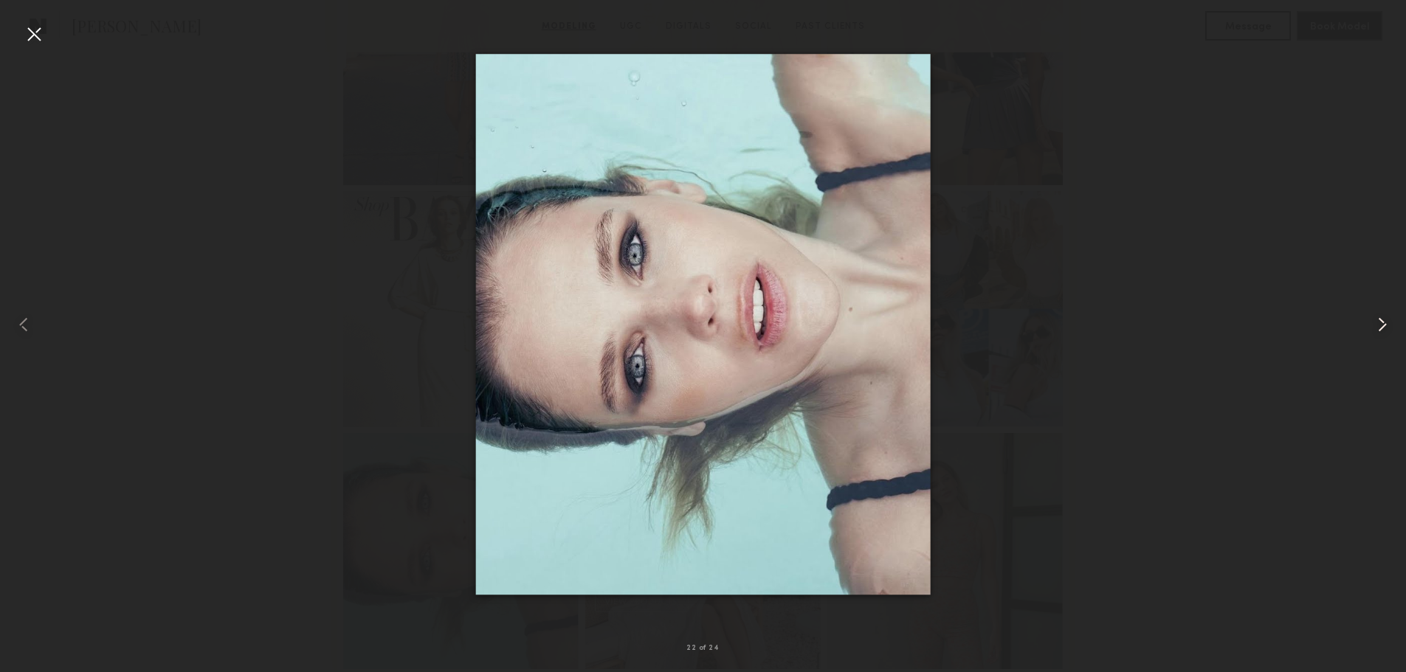
click at [1387, 317] on common-icon at bounding box center [1383, 325] width 24 height 24
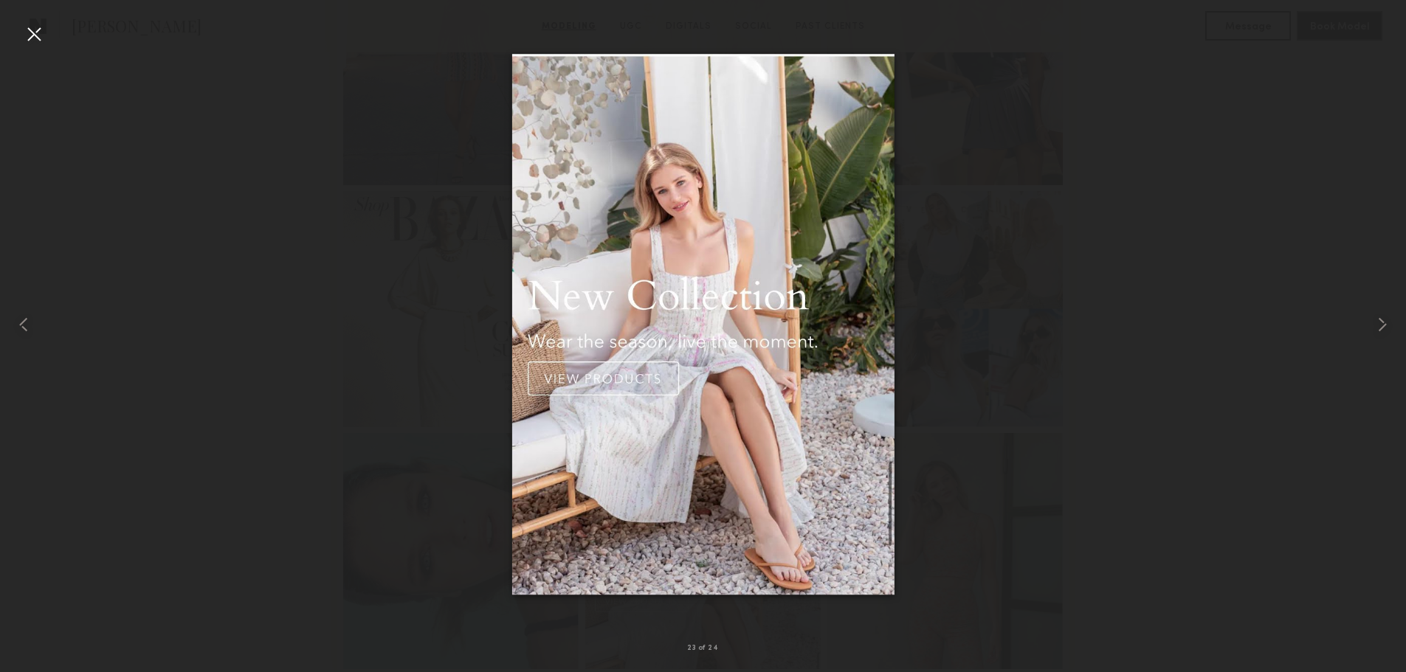
click at [42, 37] on div at bounding box center [34, 34] width 24 height 24
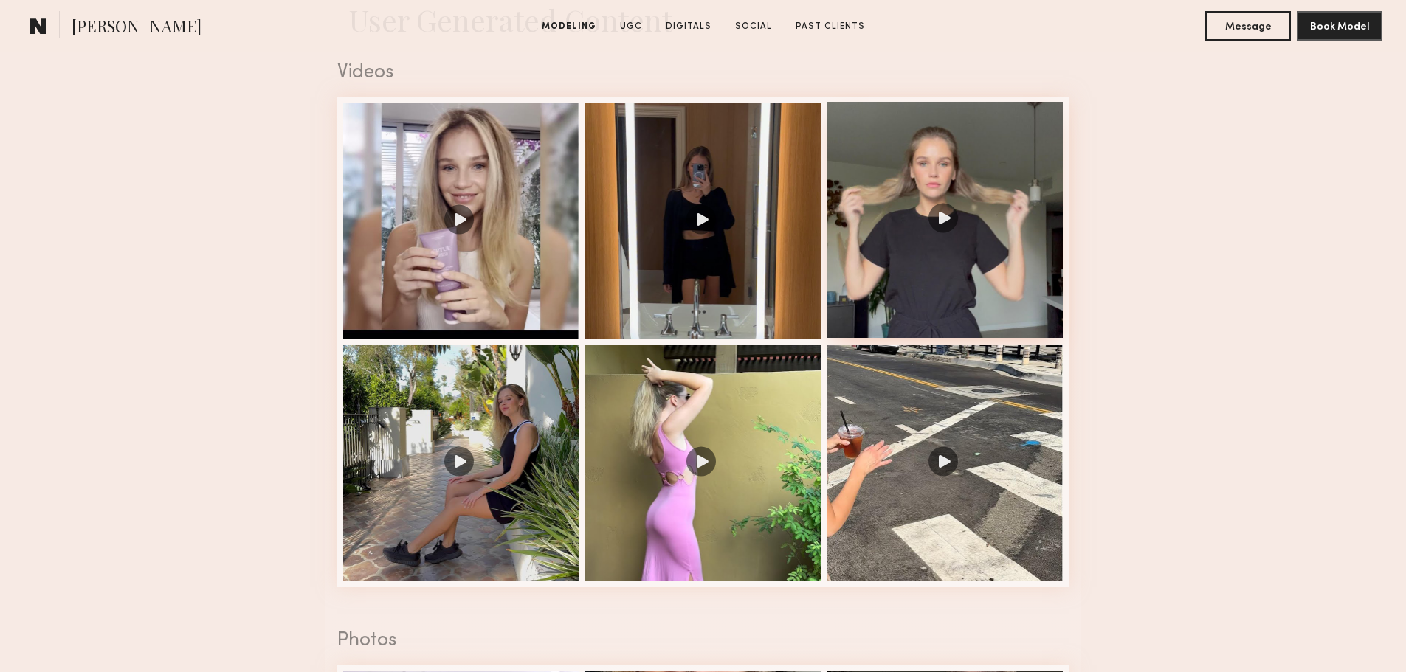
scroll to position [2436, 0]
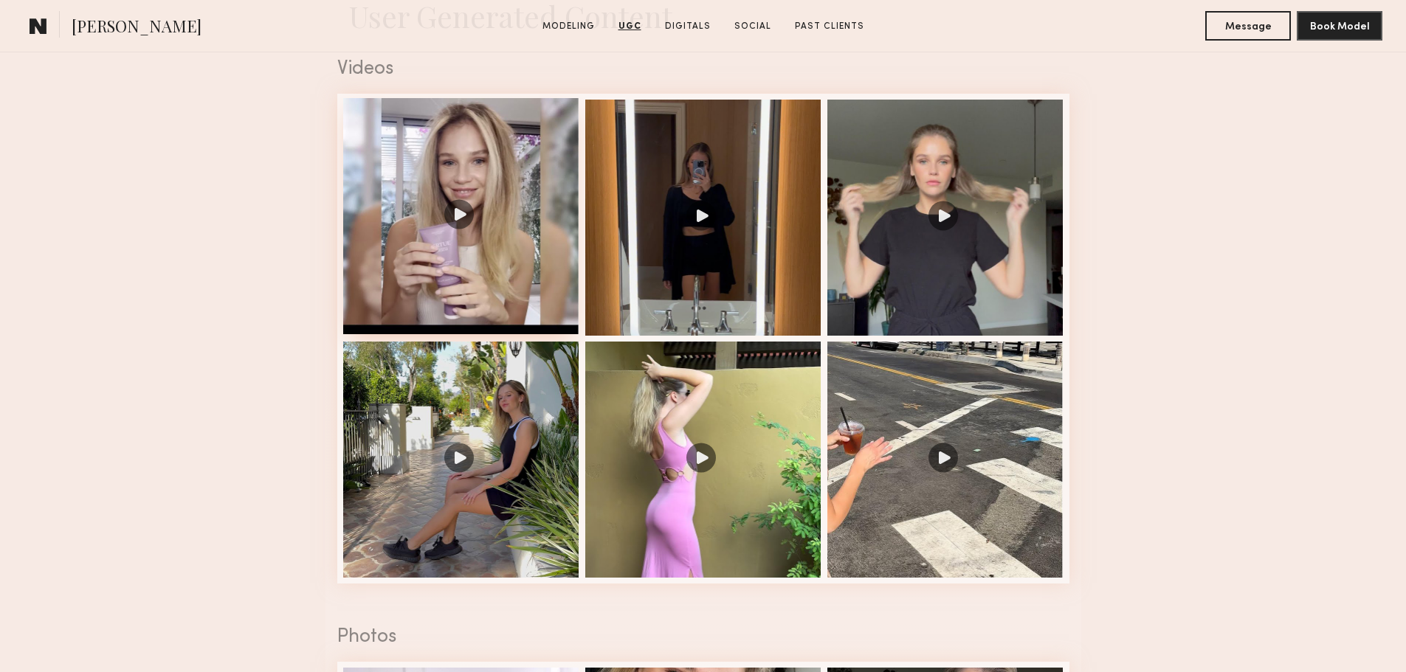
click at [458, 224] on div at bounding box center [461, 216] width 236 height 236
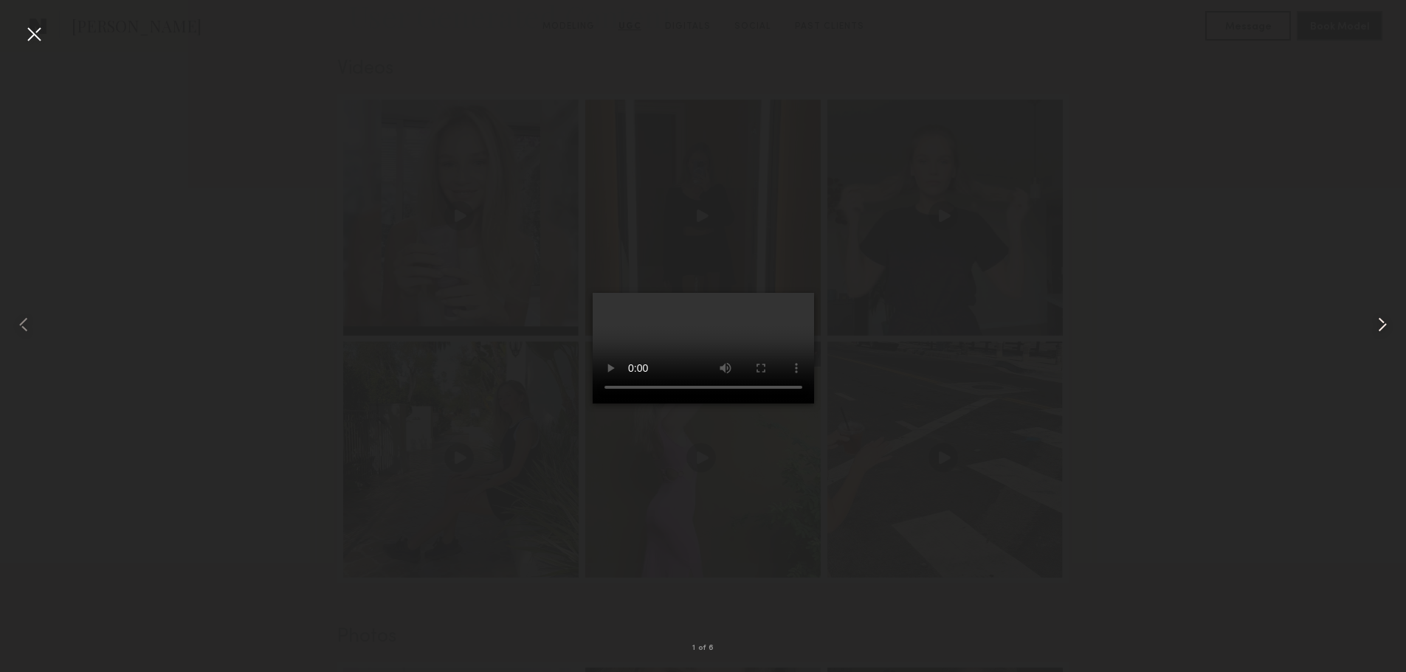
click at [1376, 321] on common-icon at bounding box center [1383, 325] width 24 height 24
click at [318, 143] on div at bounding box center [703, 325] width 1406 height 602
drag, startPoint x: 39, startPoint y: 36, endPoint x: 358, endPoint y: 90, distance: 323.4
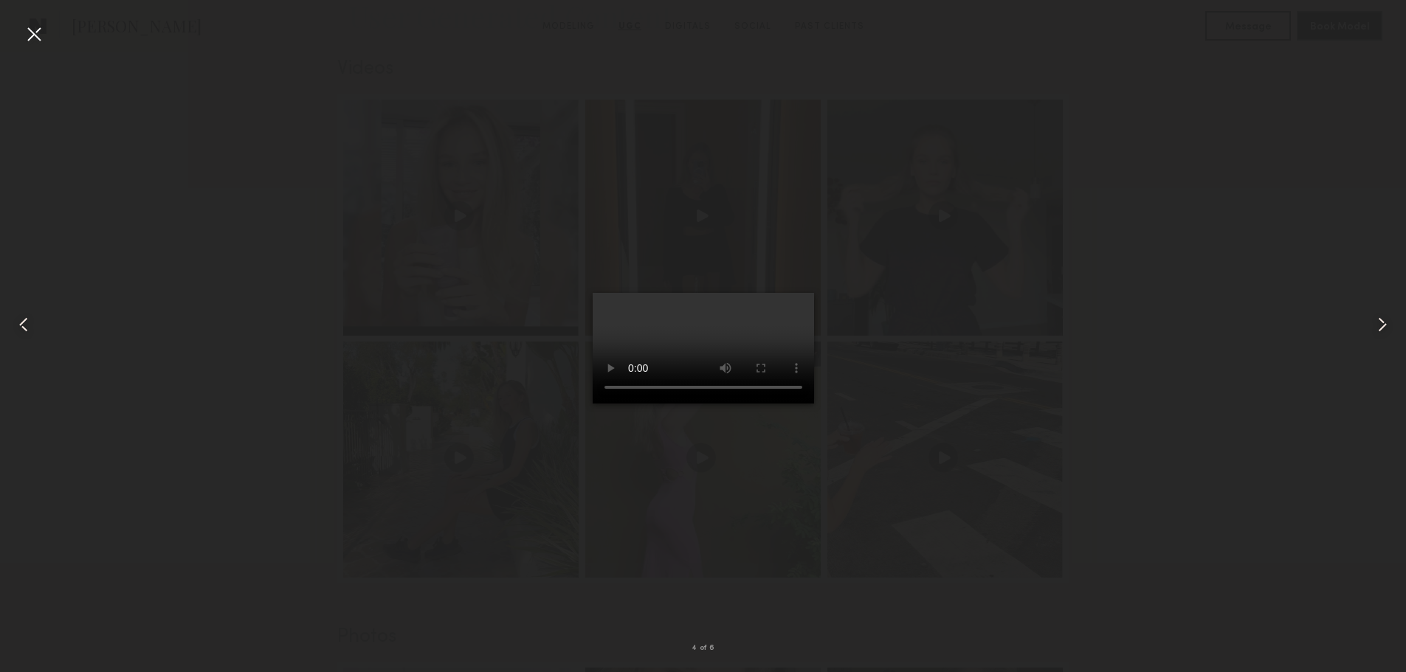
click at [39, 36] on div at bounding box center [34, 34] width 24 height 24
